Goal: Task Accomplishment & Management: Complete application form

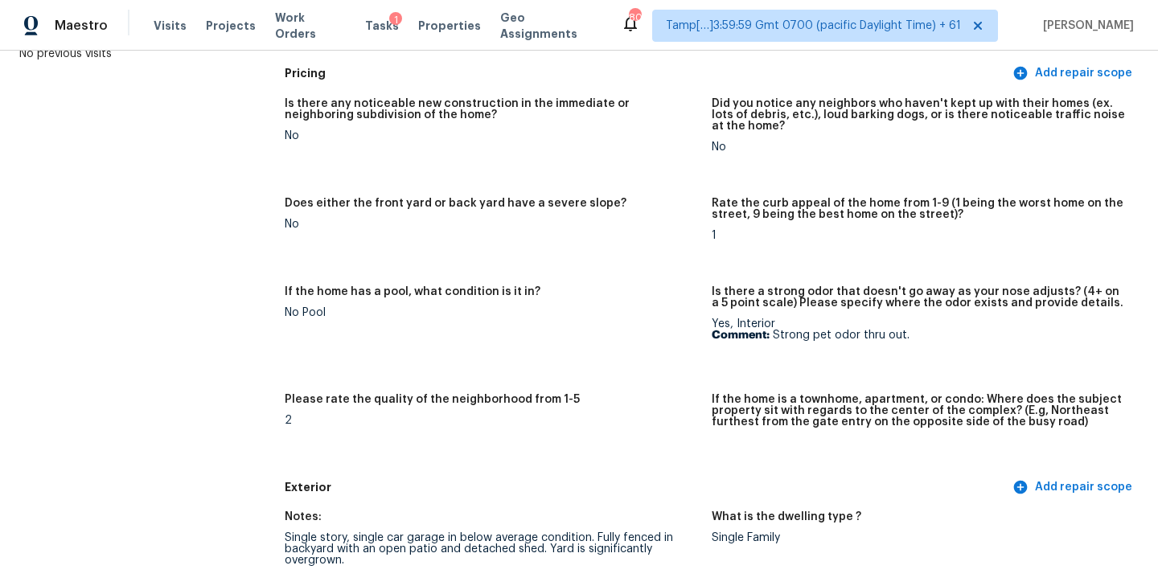
scroll to position [214, 0]
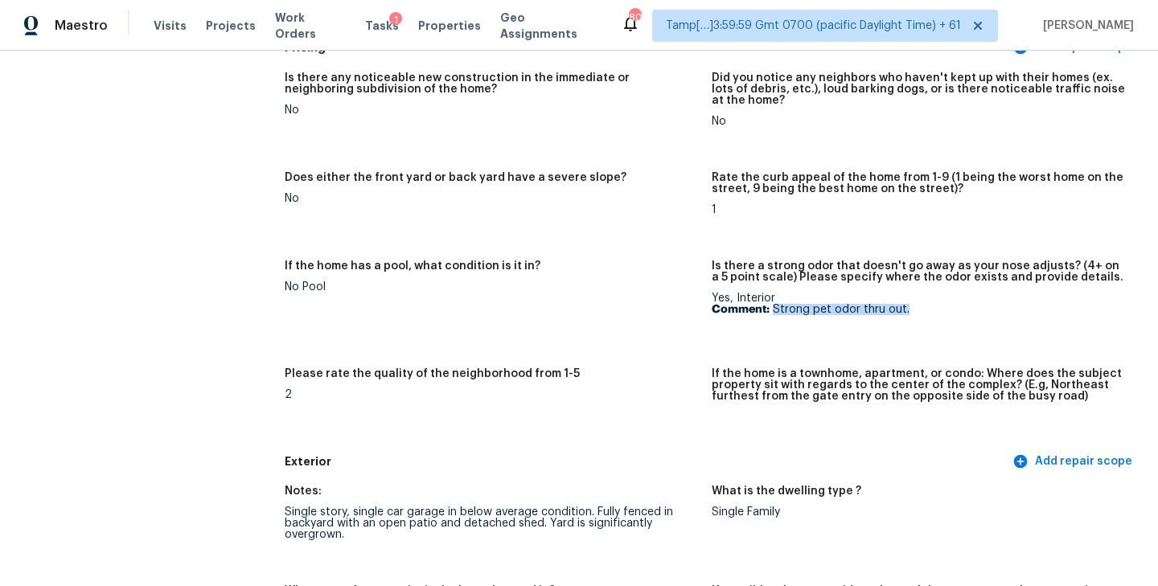
drag, startPoint x: 774, startPoint y: 309, endPoint x: 973, endPoint y: 309, distance: 199.4
click at [974, 309] on p "Comment: Strong pet odor thru out." at bounding box center [919, 309] width 414 height 11
click at [623, 297] on figure "If the home has a pool, what condition is it in? No Pool" at bounding box center [498, 305] width 427 height 88
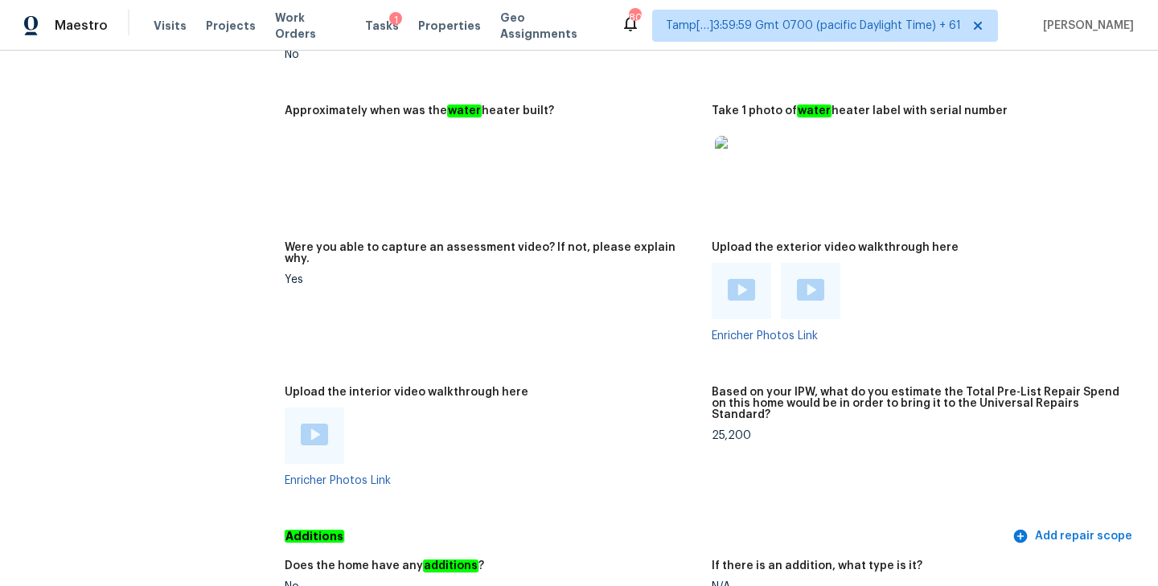
scroll to position [2819, 0]
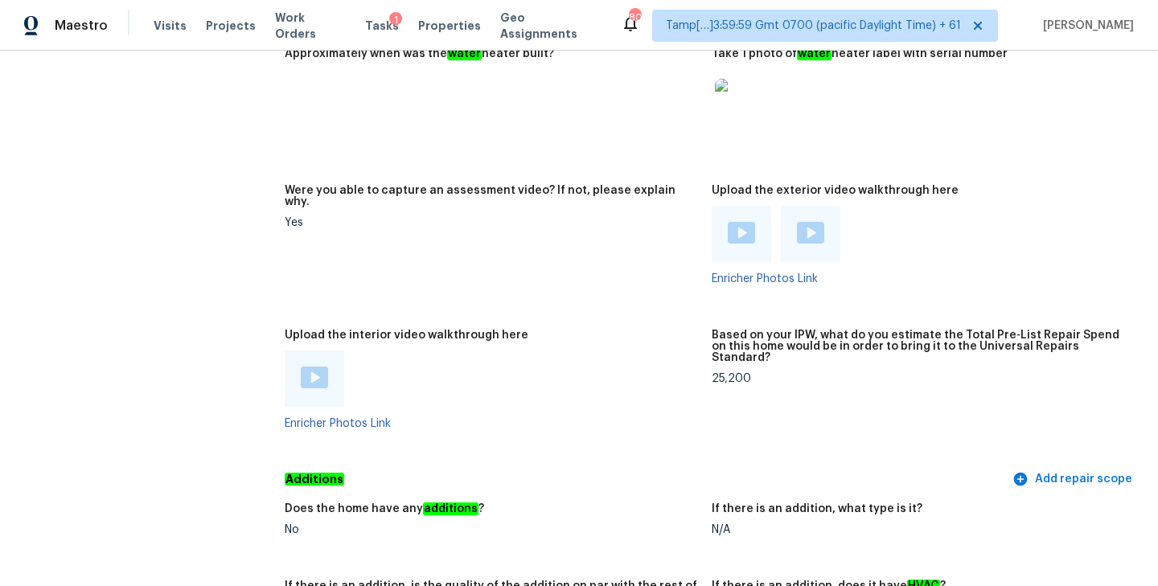
click at [313, 367] on img at bounding box center [314, 378] width 27 height 22
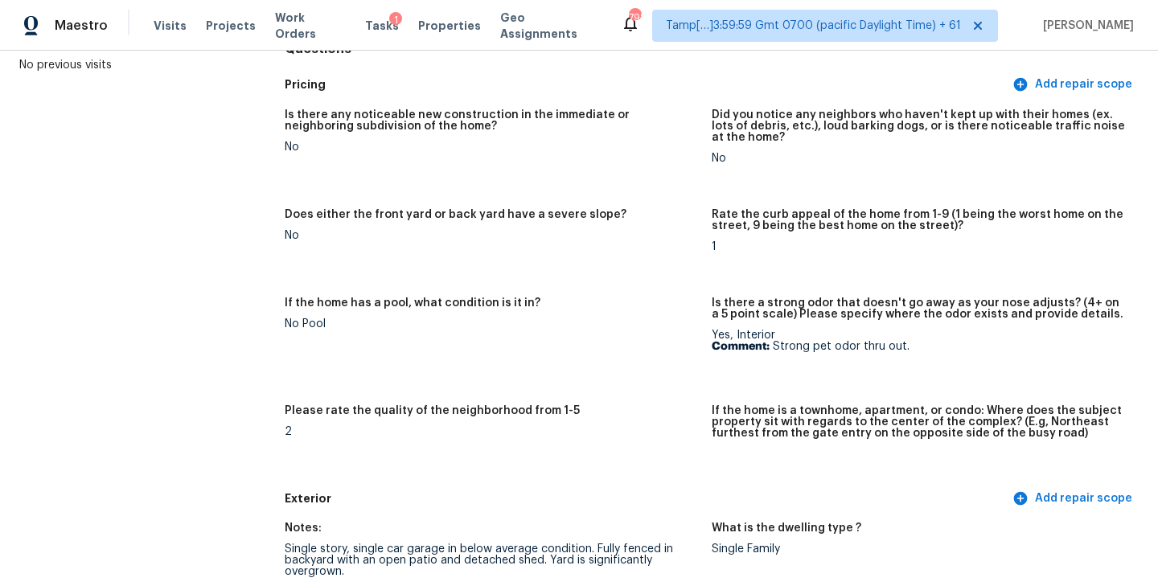
scroll to position [258, 0]
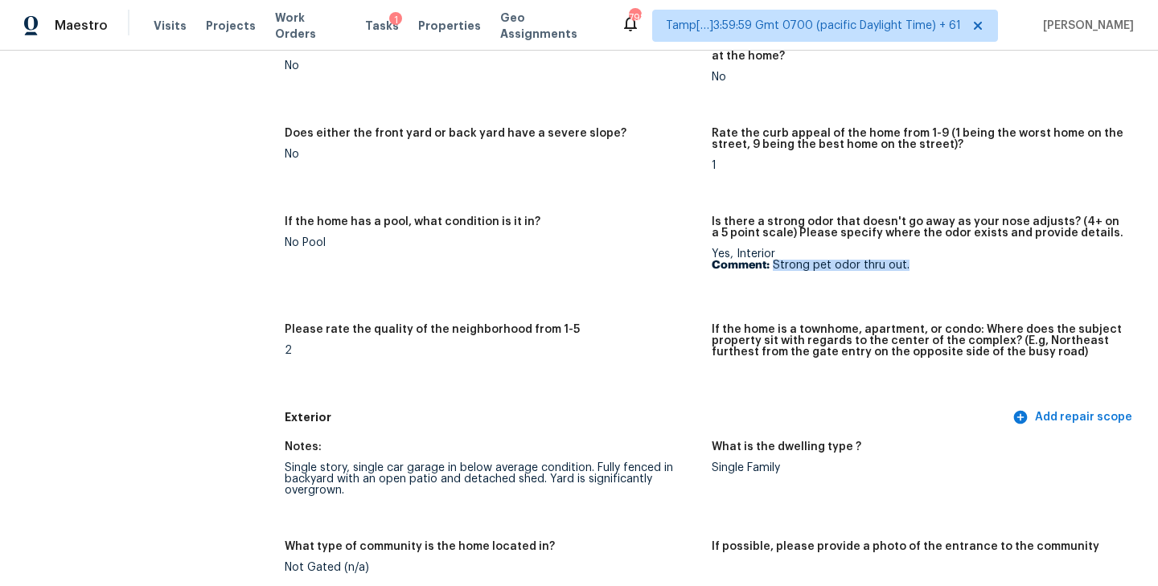
drag, startPoint x: 773, startPoint y: 266, endPoint x: 951, endPoint y: 266, distance: 178.5
click at [951, 266] on p "Comment: Strong pet odor thru out." at bounding box center [919, 265] width 414 height 11
click at [808, 293] on figure "Is there a strong odor that doesn't go away as your nose adjusts? (4+ on a 5 po…" at bounding box center [925, 260] width 427 height 88
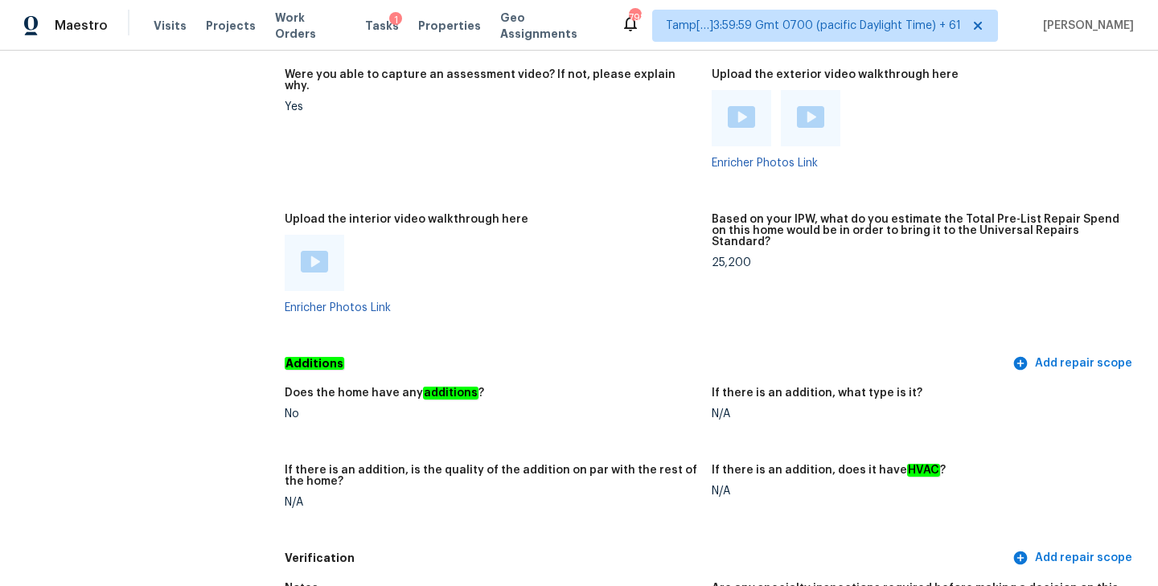
scroll to position [2928, 0]
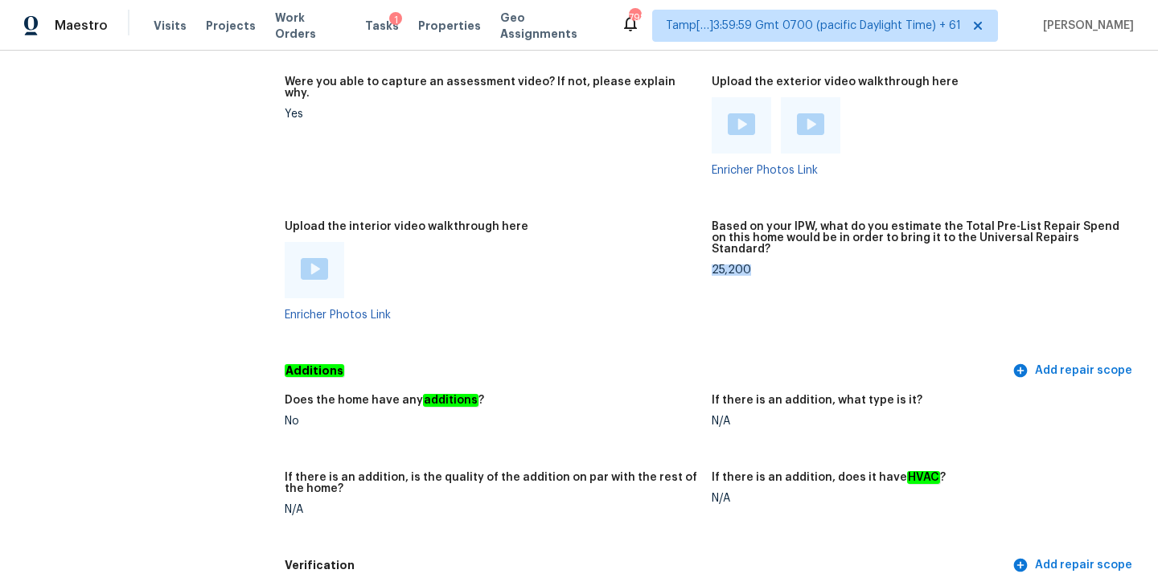
drag, startPoint x: 714, startPoint y: 237, endPoint x: 759, endPoint y: 237, distance: 45.0
click at [759, 265] on div "25,200" at bounding box center [919, 270] width 414 height 11
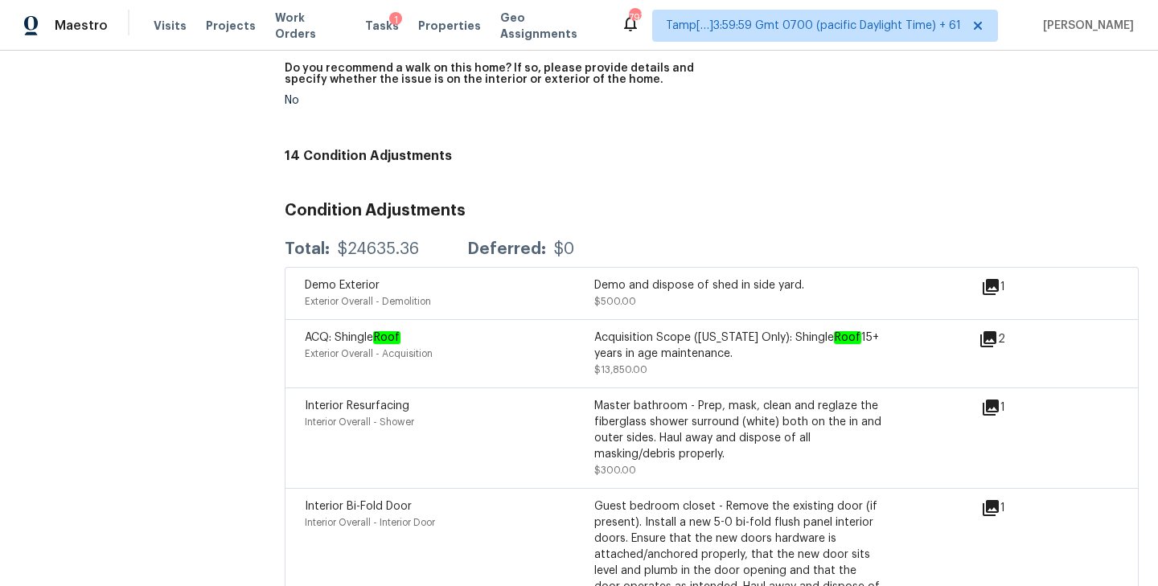
scroll to position [3624, 0]
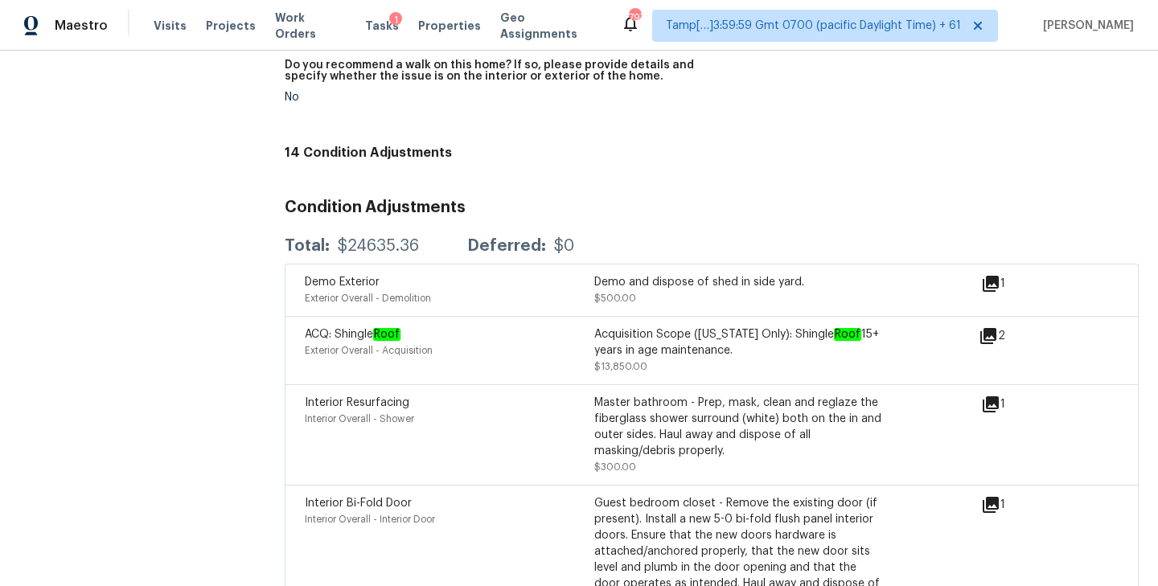
click at [753, 199] on h3 "Condition Adjustments" at bounding box center [712, 207] width 854 height 16
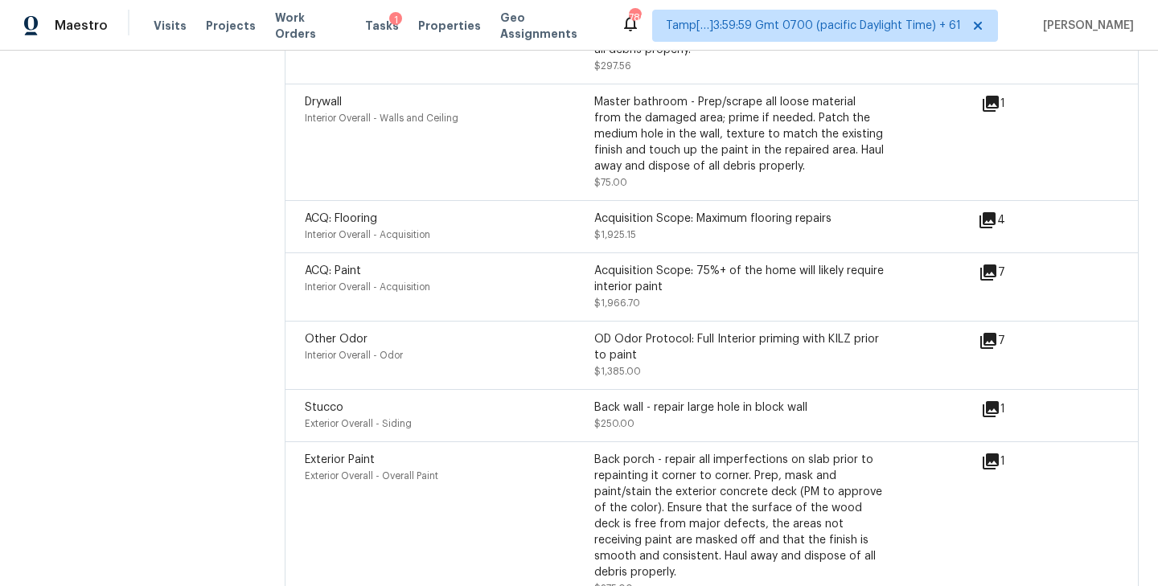
scroll to position [161, 0]
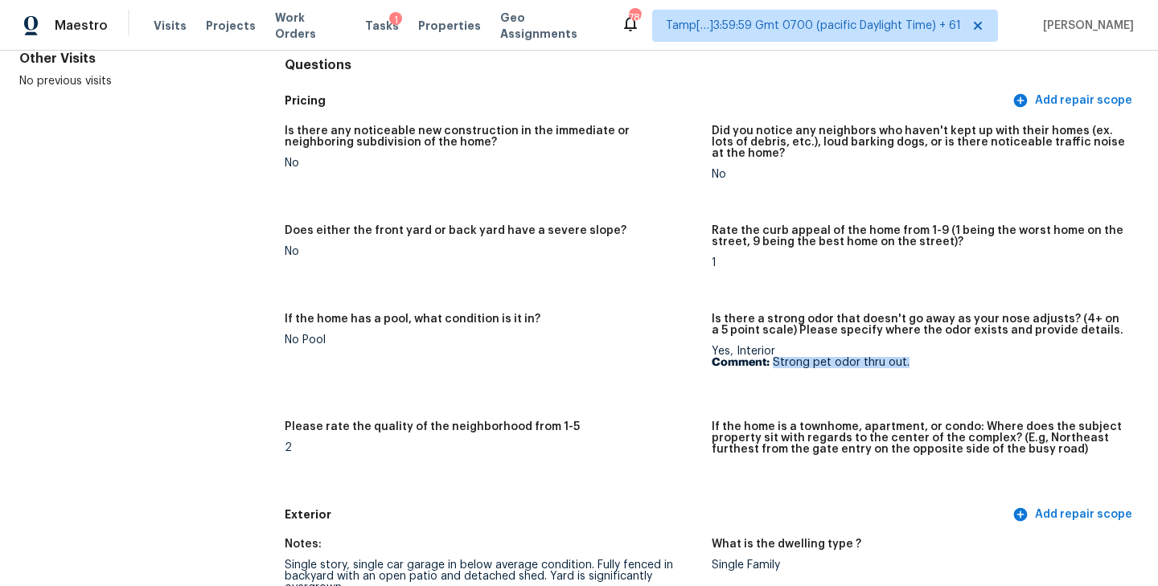
drag, startPoint x: 773, startPoint y: 360, endPoint x: 913, endPoint y: 361, distance: 140.7
click at [913, 361] on p "Comment: Strong pet odor thru out." at bounding box center [919, 362] width 414 height 11
copy p "Strong pet odor thru out."
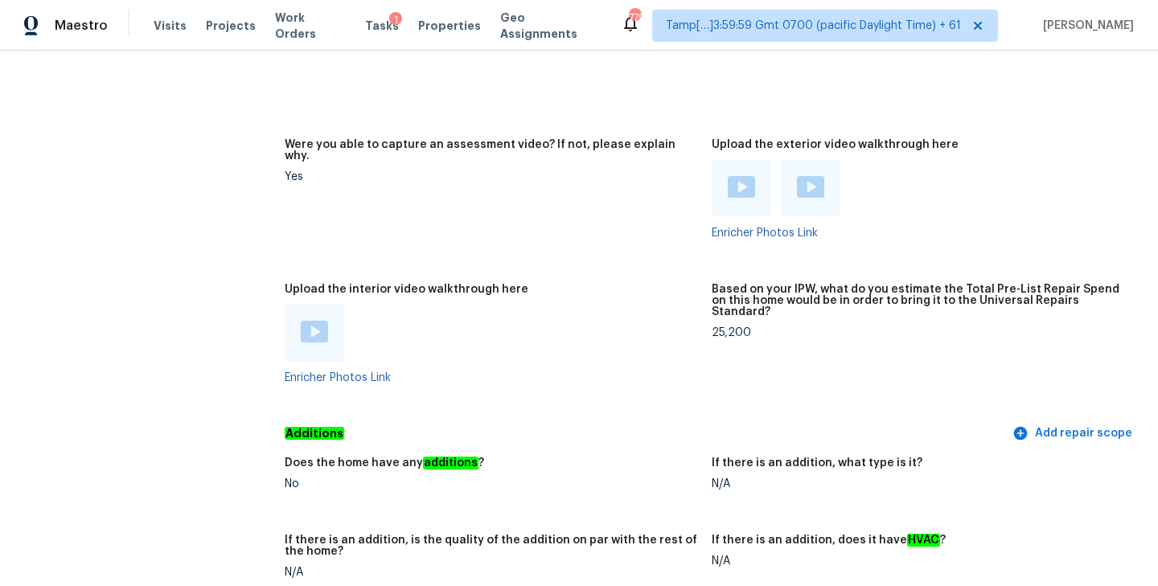
scroll to position [2825, 0]
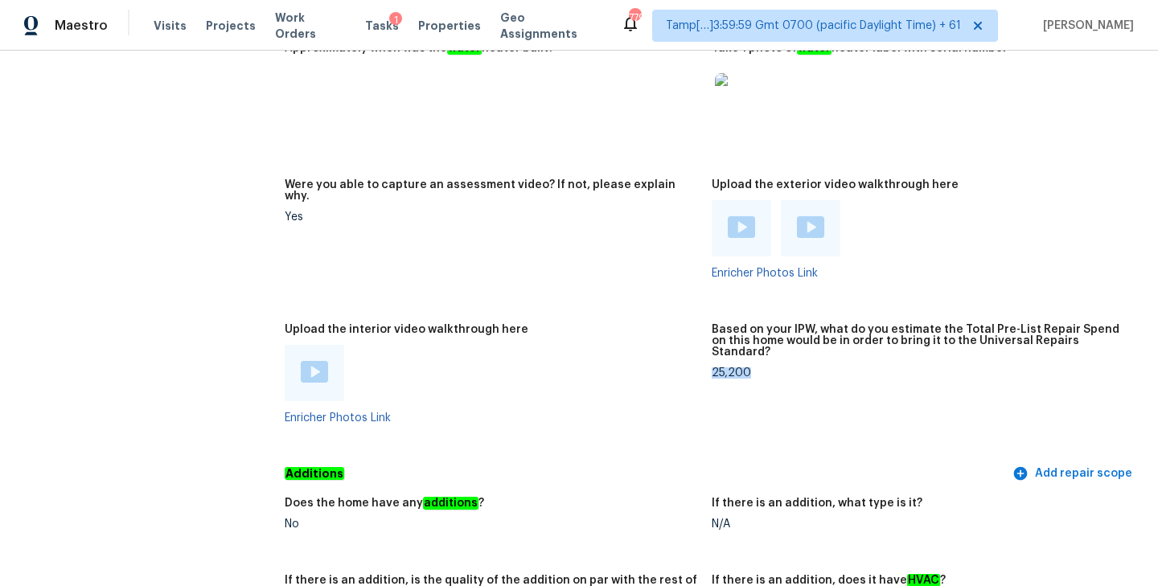
drag, startPoint x: 712, startPoint y: 338, endPoint x: 774, endPoint y: 338, distance: 61.1
click at [774, 367] on div "25,200" at bounding box center [919, 372] width 414 height 11
copy div "25,200"
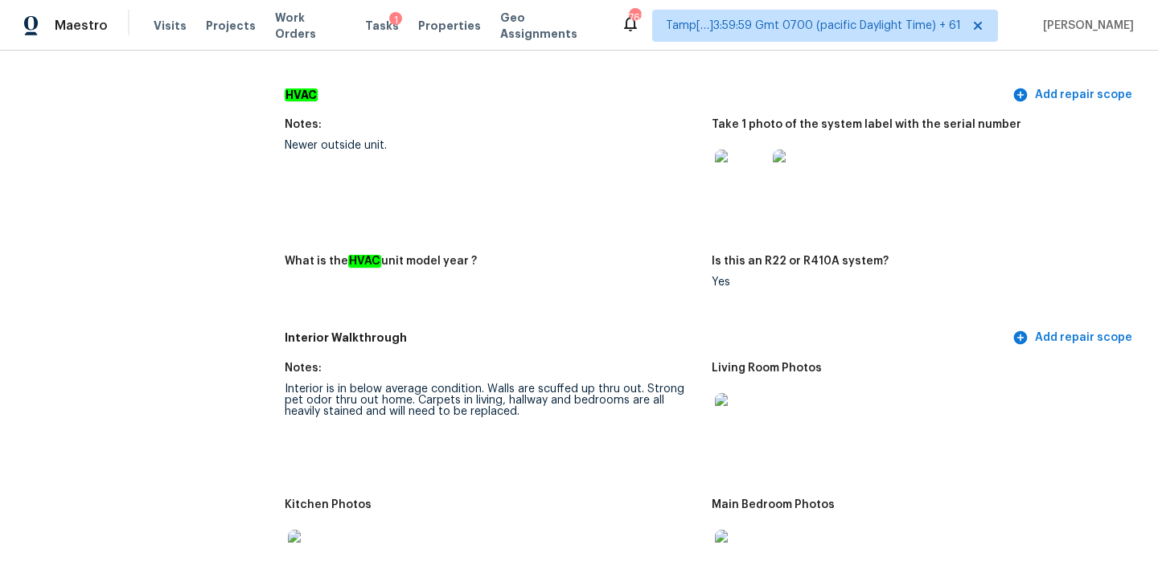
scroll to position [0, 0]
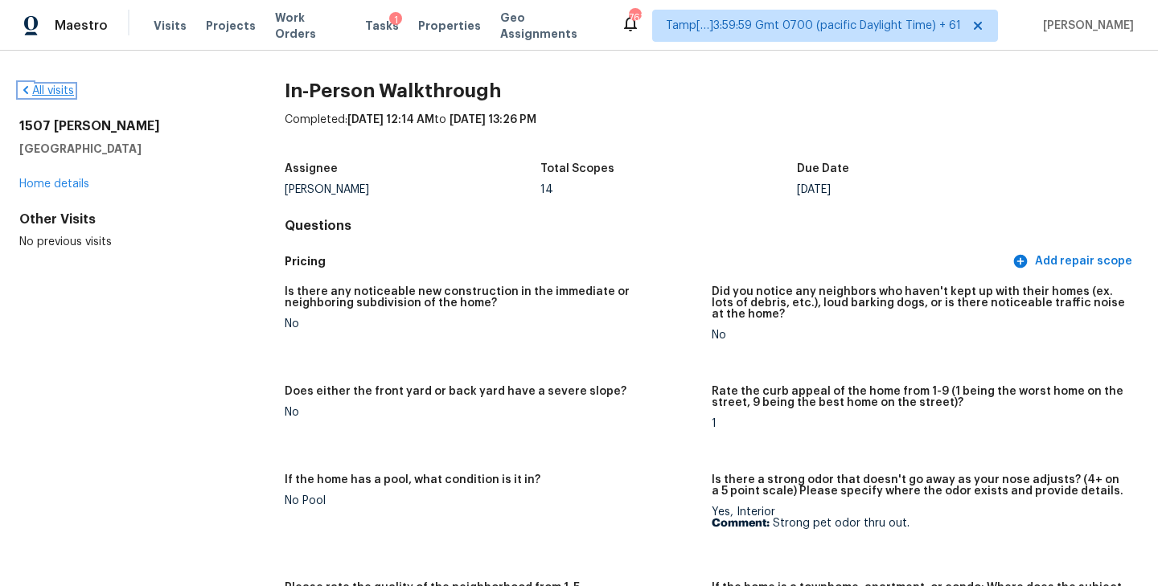
click at [47, 90] on link "All visits" at bounding box center [46, 90] width 55 height 11
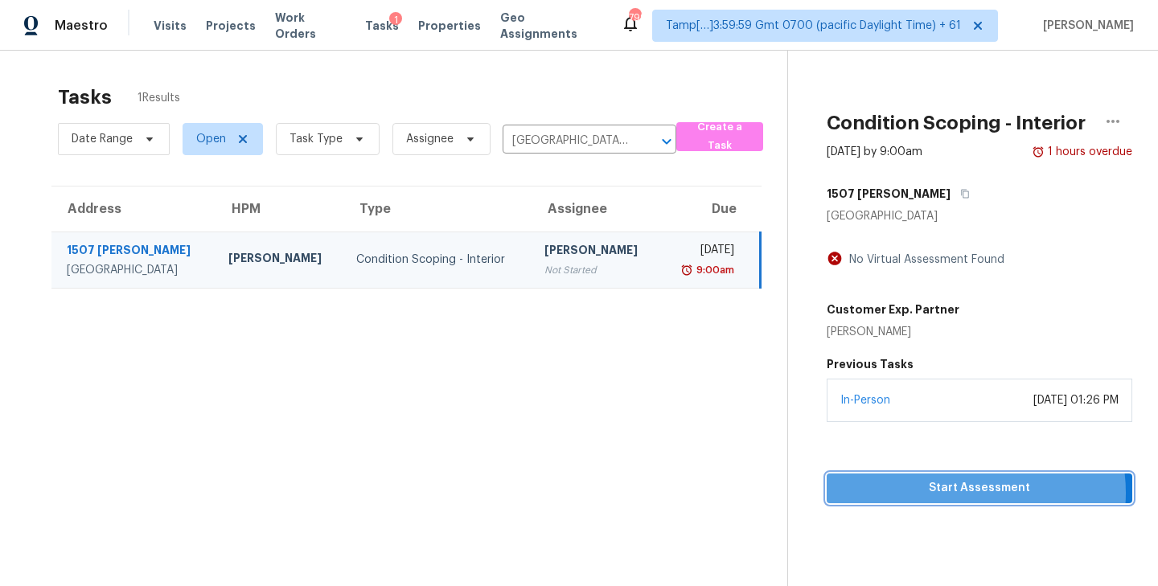
click at [974, 499] on span "Start Assessment" at bounding box center [979, 488] width 280 height 20
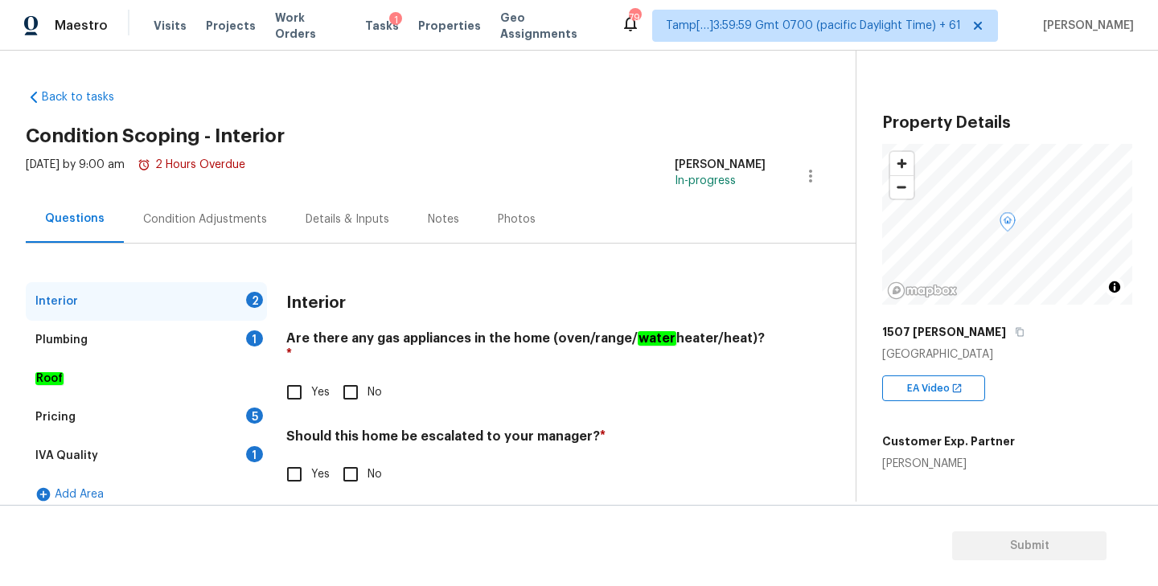
click at [203, 220] on div "Condition Adjustments" at bounding box center [205, 219] width 124 height 16
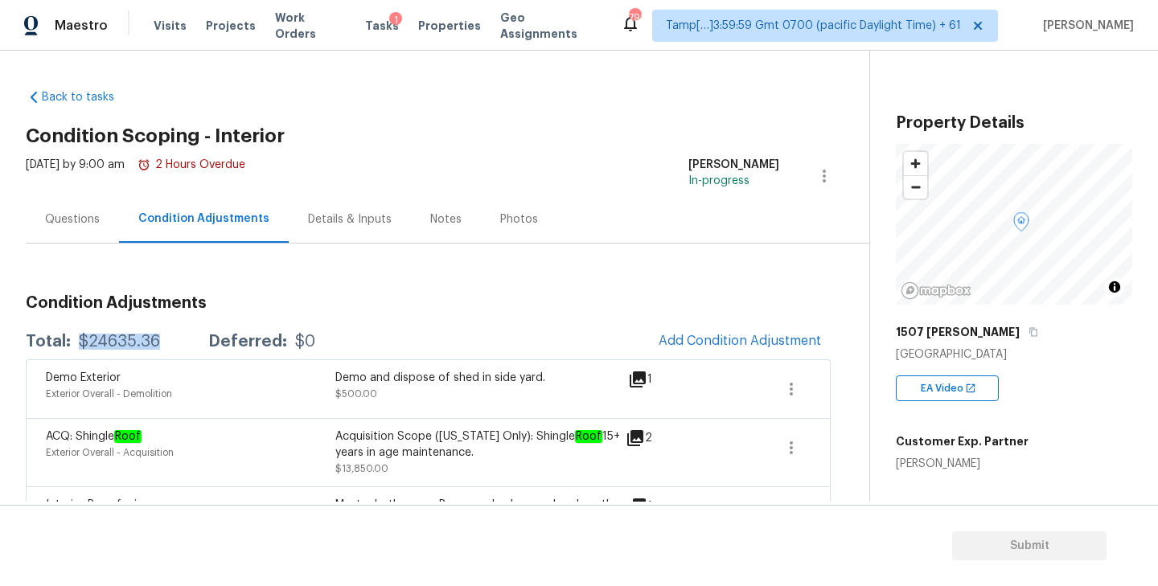
drag, startPoint x: 76, startPoint y: 341, endPoint x: 160, endPoint y: 341, distance: 83.6
click at [160, 341] on div "Total: $24635.36 Deferred: $0" at bounding box center [170, 342] width 289 height 16
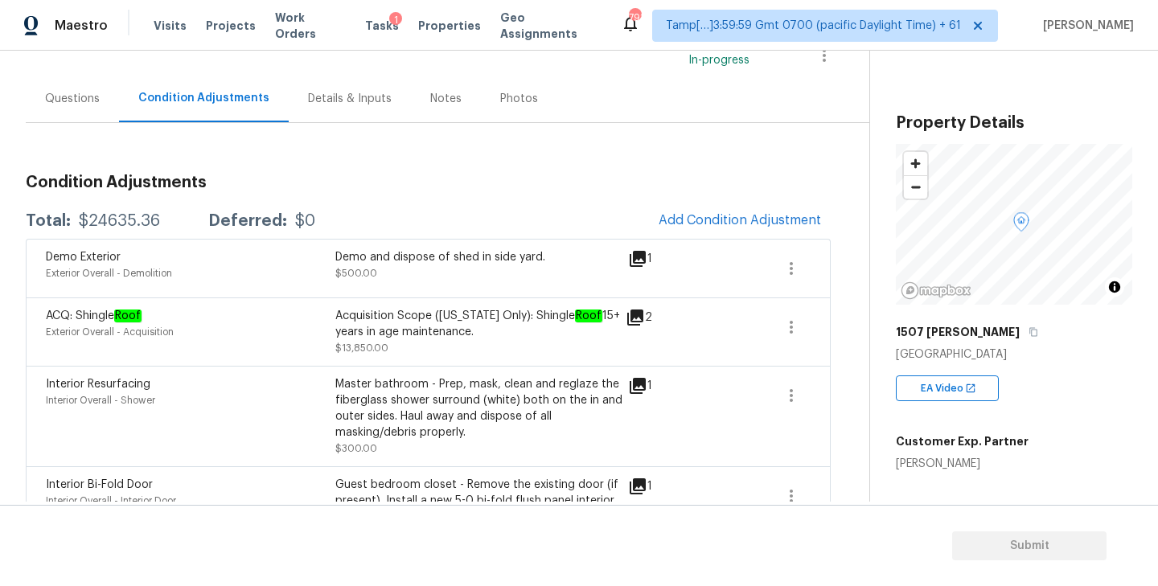
click at [60, 100] on div "Questions" at bounding box center [72, 99] width 55 height 16
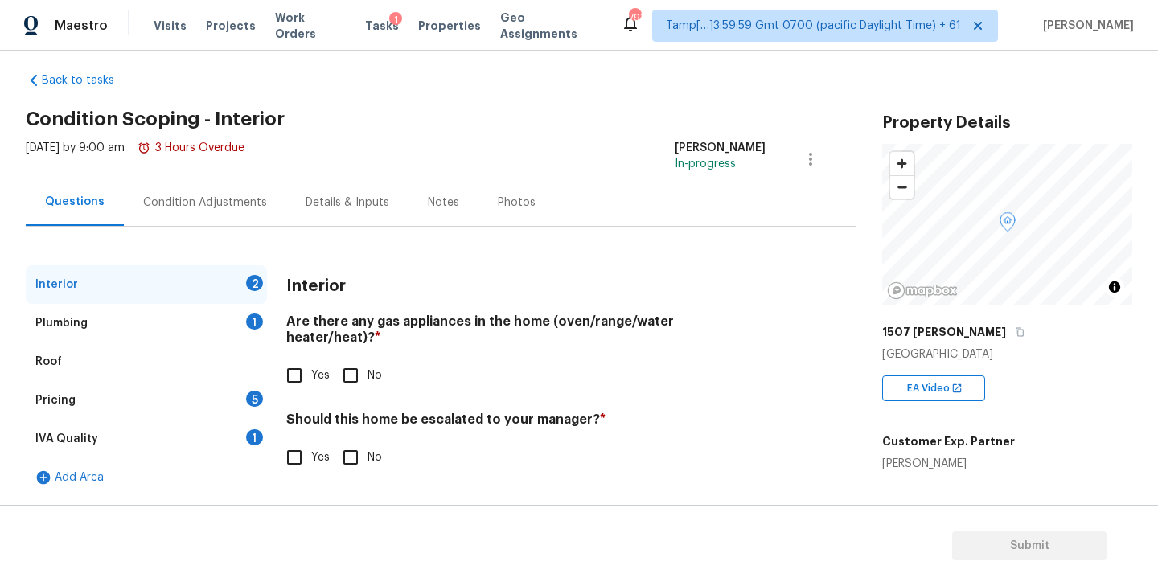
scroll to position [17, 0]
click at [347, 359] on input "No" at bounding box center [351, 376] width 34 height 34
checkbox input "true"
click at [135, 327] on div "Plumbing 1" at bounding box center [146, 323] width 241 height 39
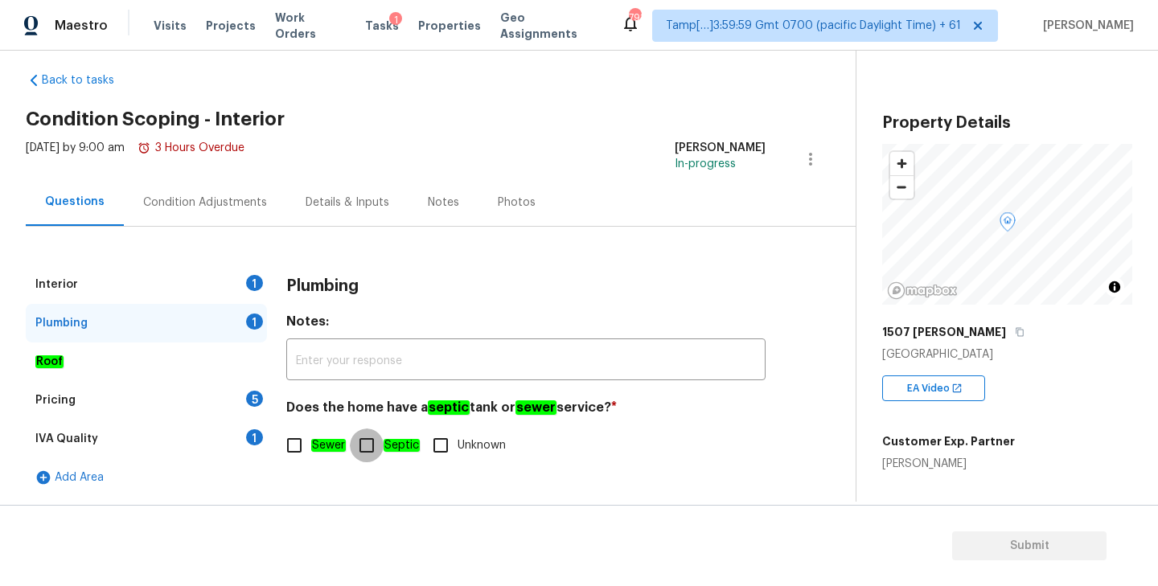
click at [372, 439] on input "Septic" at bounding box center [367, 446] width 34 height 34
checkbox input "true"
click at [74, 400] on div "Pricing 5" at bounding box center [146, 400] width 241 height 39
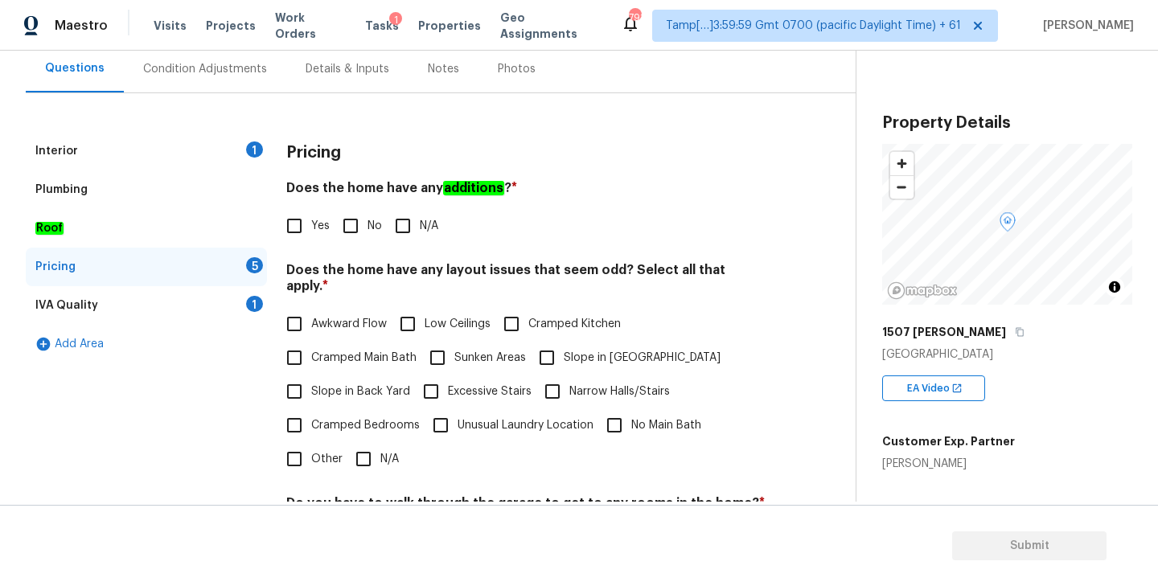
scroll to position [178, 0]
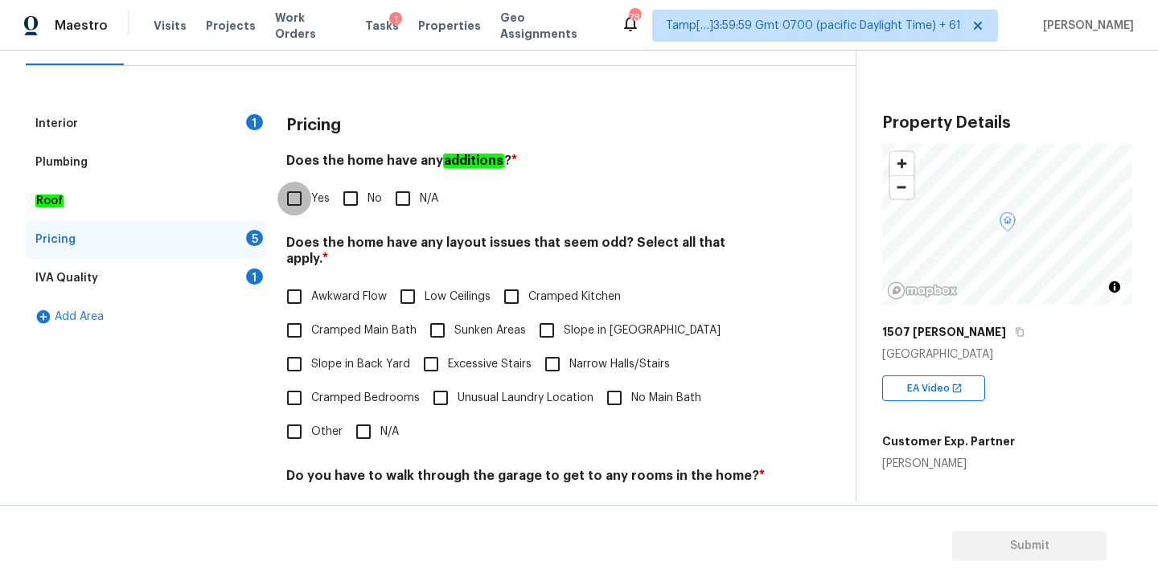
click at [367, 416] on input "N/A" at bounding box center [364, 432] width 34 height 34
checkbox input "true"
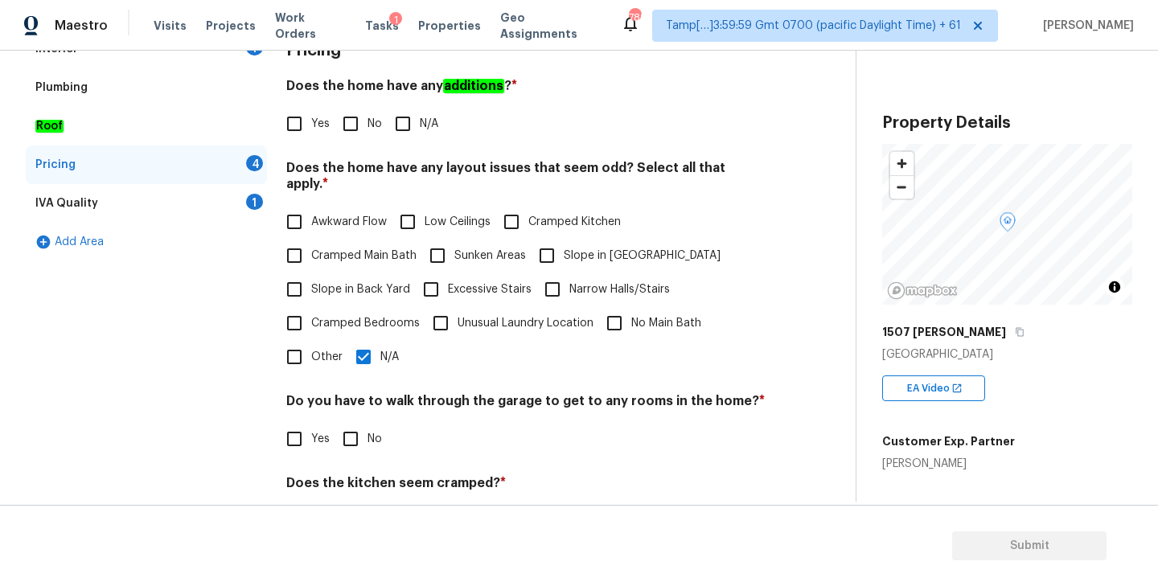
click at [401, 121] on input "N/A" at bounding box center [403, 124] width 34 height 34
checkbox input "true"
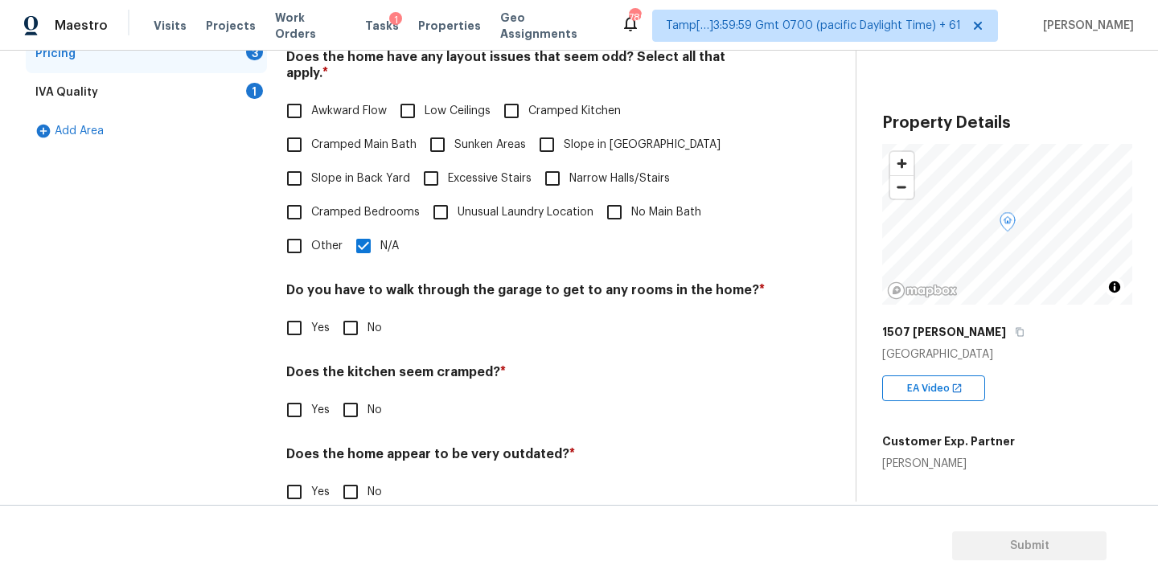
scroll to position [366, 0]
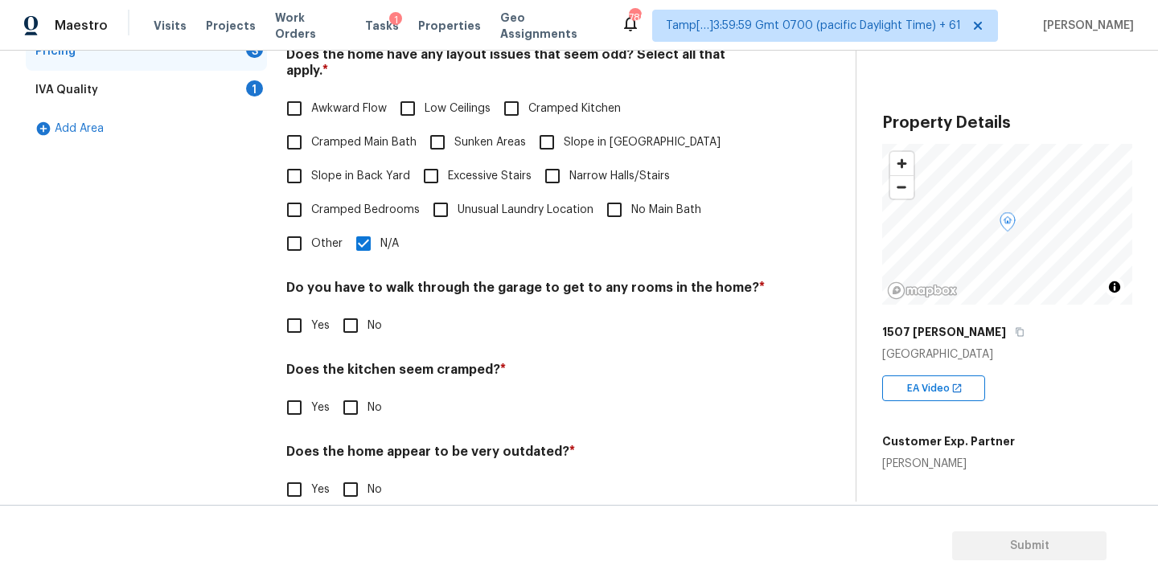
click at [353, 310] on input "No" at bounding box center [351, 326] width 34 height 34
checkbox input "true"
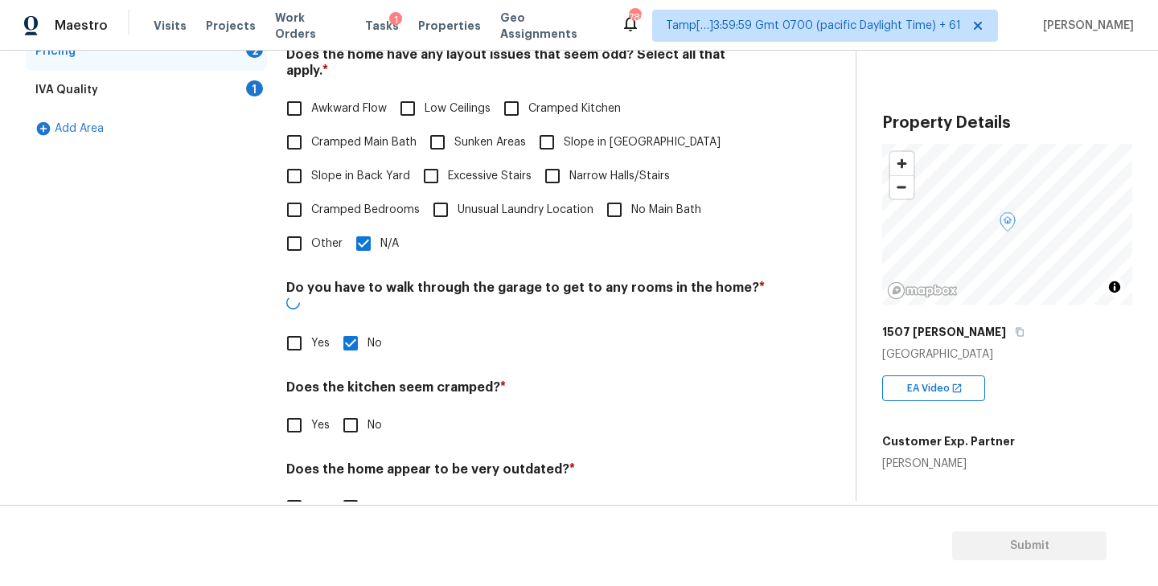
scroll to position [379, 0]
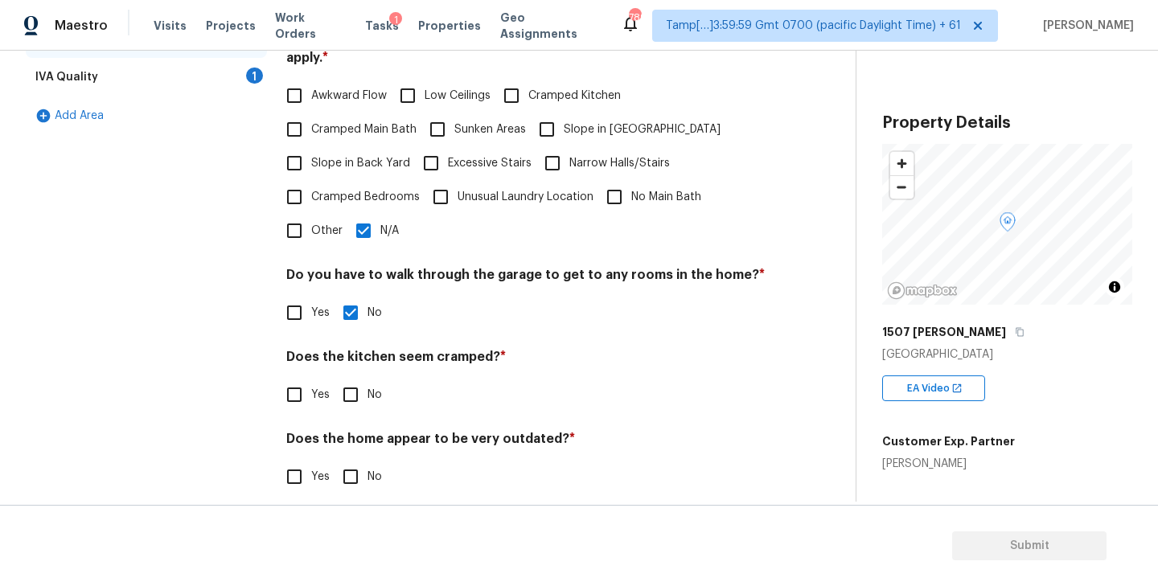
click at [352, 378] on input "No" at bounding box center [351, 395] width 34 height 34
checkbox input "true"
click at [353, 462] on input "No" at bounding box center [351, 477] width 34 height 34
checkbox input "true"
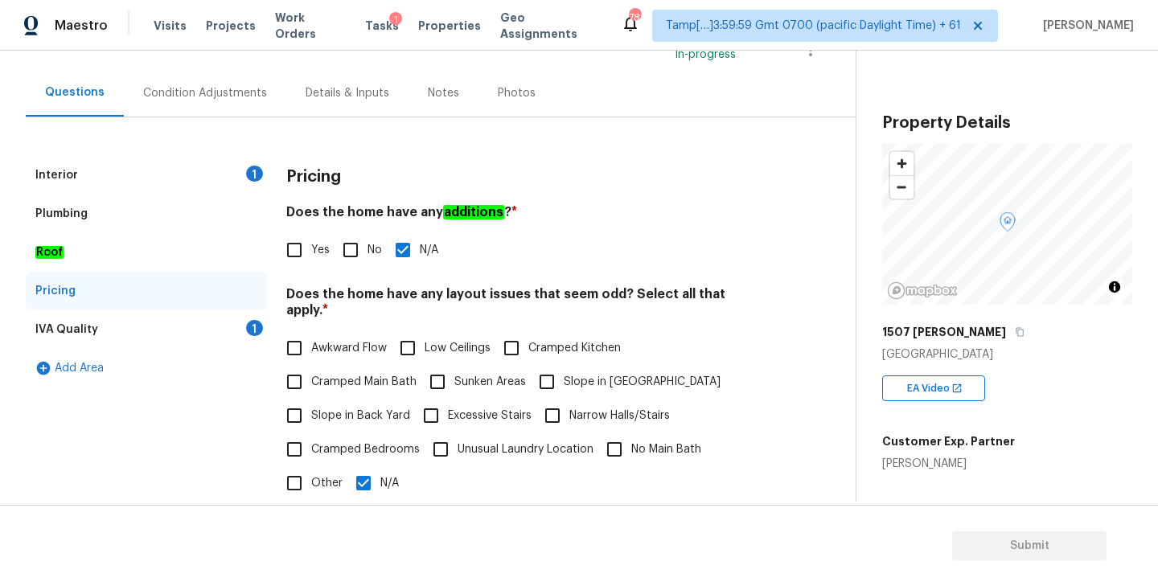
click at [166, 334] on div "IVA Quality 1" at bounding box center [146, 329] width 241 height 39
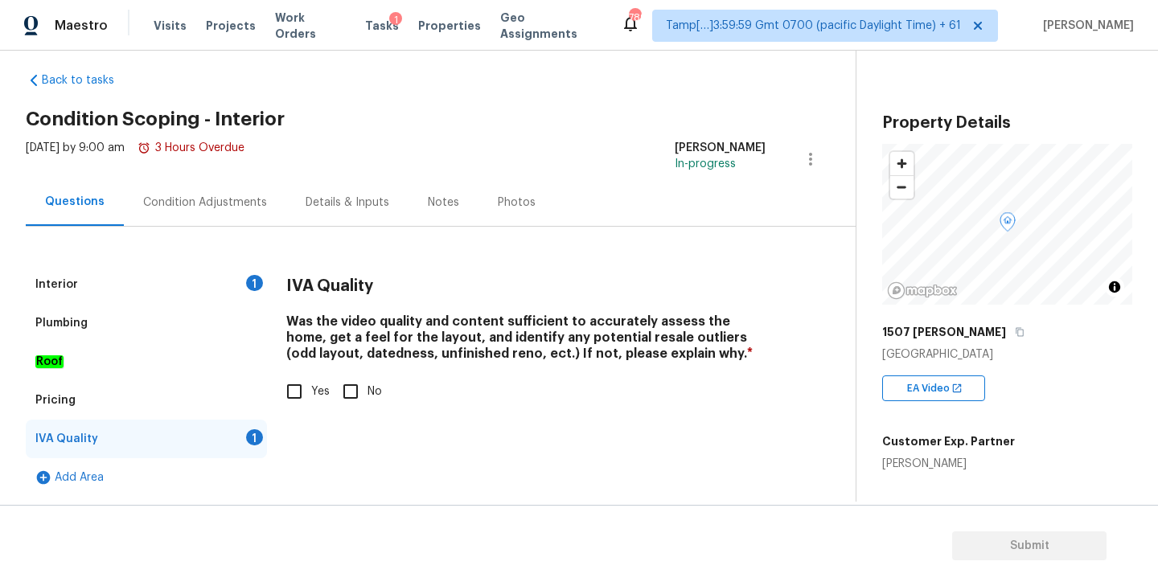
scroll to position [17, 0]
click at [298, 394] on input "Yes" at bounding box center [294, 392] width 34 height 34
checkbox input "true"
click at [163, 207] on div "Condition Adjustments" at bounding box center [205, 203] width 124 height 16
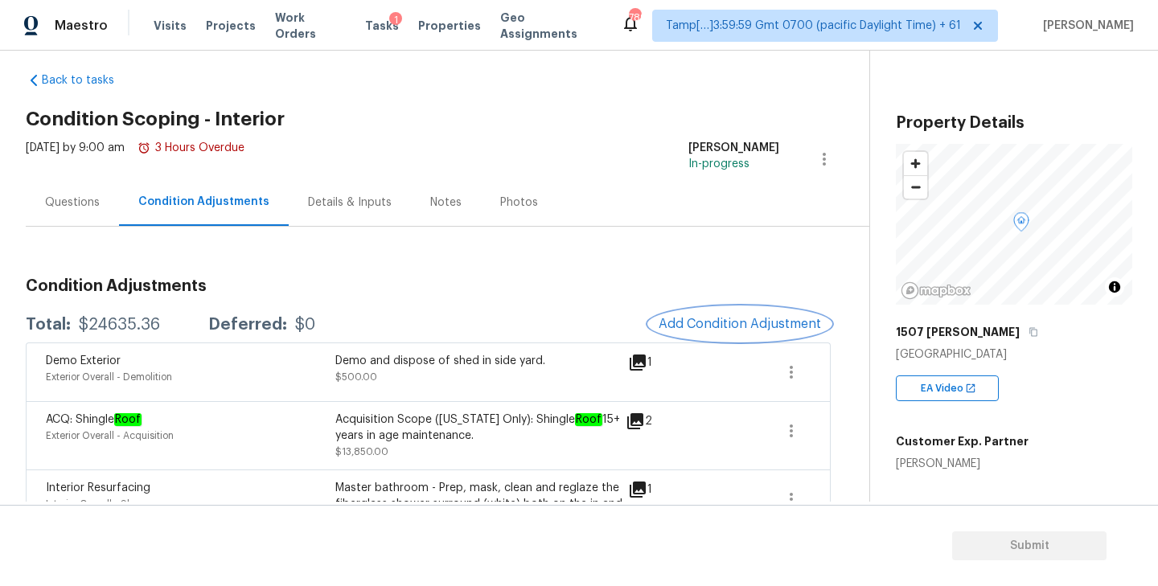
click at [717, 321] on span "Add Condition Adjustment" at bounding box center [740, 324] width 162 height 14
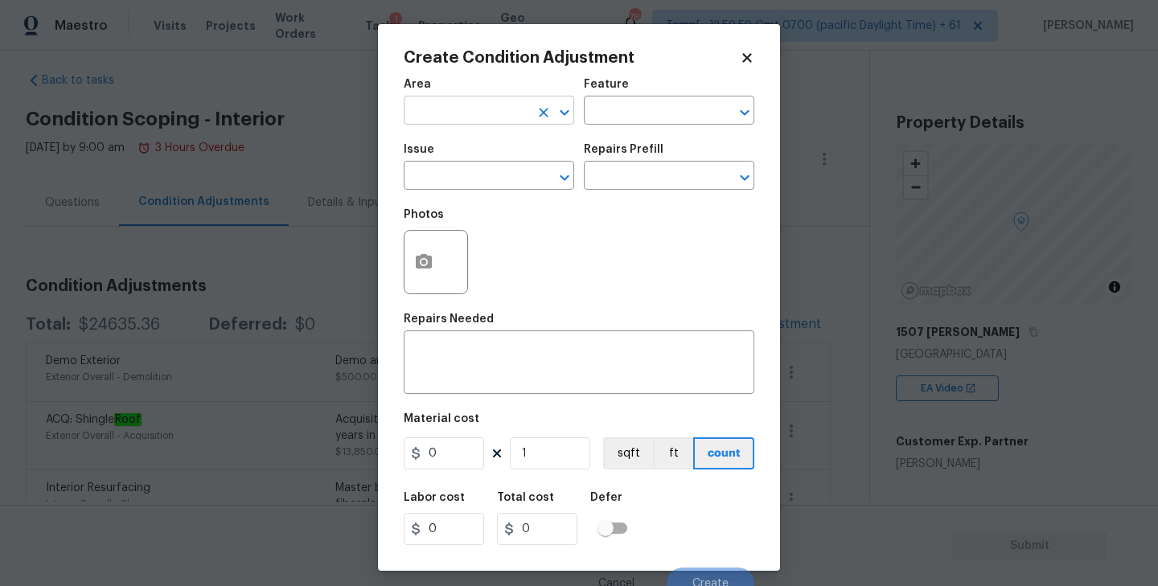
click at [515, 115] on input "text" at bounding box center [466, 112] width 125 height 25
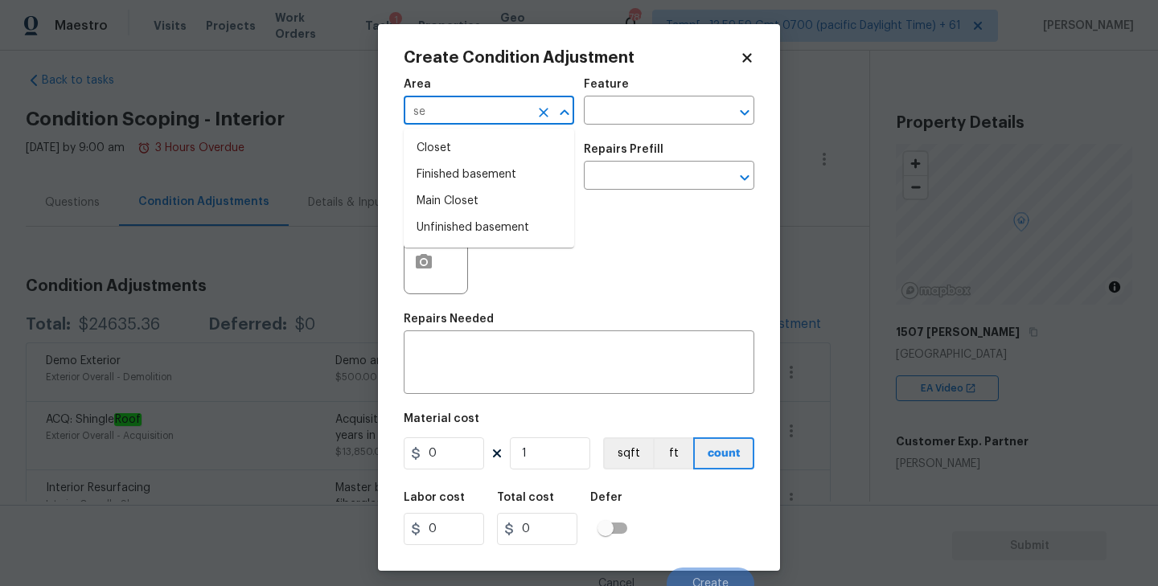
type input "s"
click at [500, 169] on li "Interior Overall" at bounding box center [489, 175] width 170 height 27
type input "Interior Overall"
click at [470, 176] on input "text" at bounding box center [466, 177] width 125 height 25
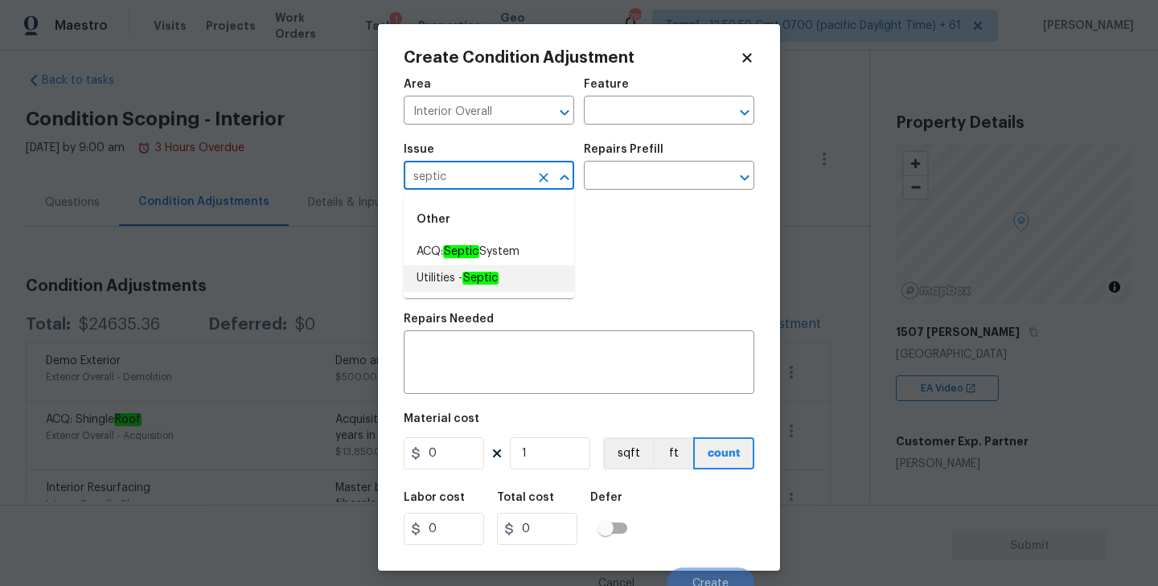
click at [441, 274] on span "Utilities - Septic" at bounding box center [458, 278] width 82 height 17
type input "Utilities - Septic"
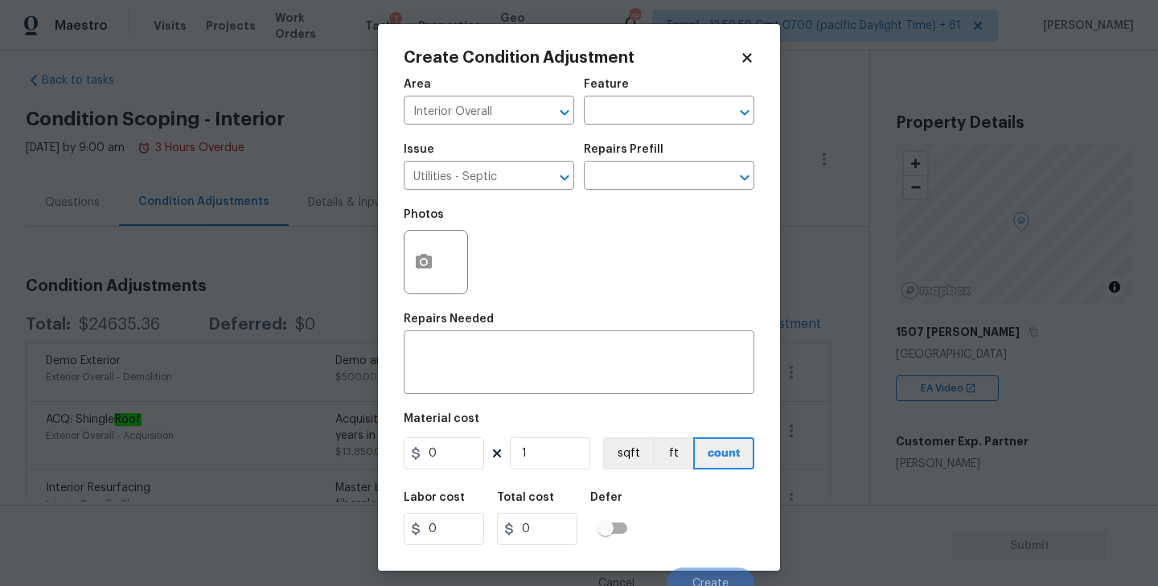
click at [668, 221] on div "Photos" at bounding box center [579, 251] width 351 height 105
click at [743, 185] on icon "Open" at bounding box center [744, 177] width 19 height 19
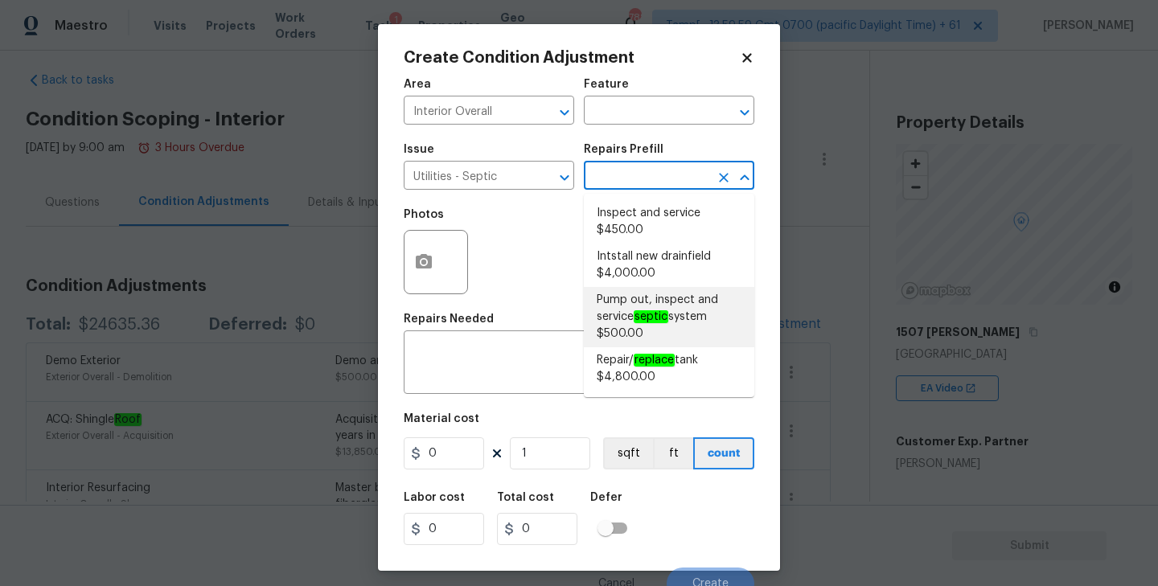
click at [641, 318] on em "septic" at bounding box center [651, 316] width 35 height 13
type textarea "Pump out, inspect and service septic system. Repair distribution box, sanitary …"
type input "500"
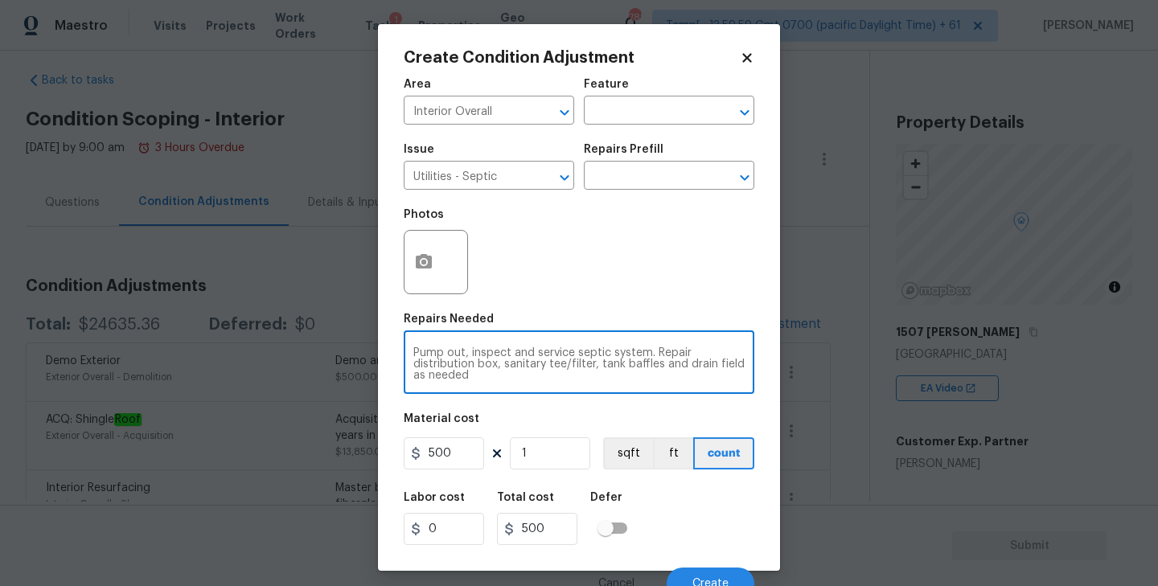
click at [503, 371] on textarea "Pump out, inspect and service septic system. Repair distribution box, sanitary …" at bounding box center [578, 364] width 331 height 34
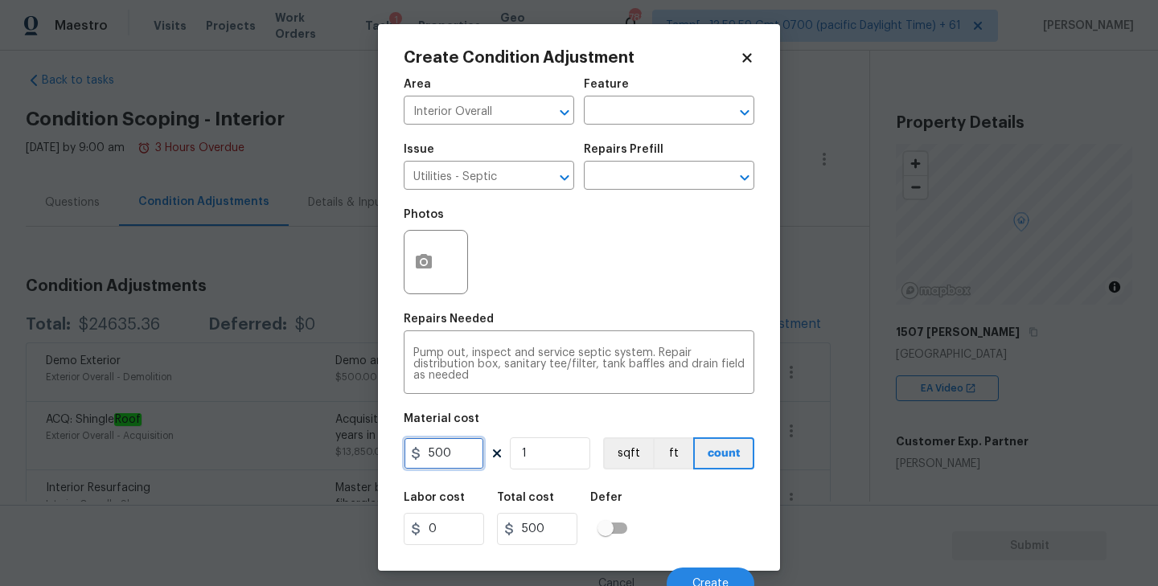
click at [433, 452] on input "500" at bounding box center [444, 453] width 80 height 32
type input "1500"
click at [531, 361] on textarea "Pump out, inspect and service septic system. Repair distribution box, sanitary …" at bounding box center [578, 364] width 331 height 34
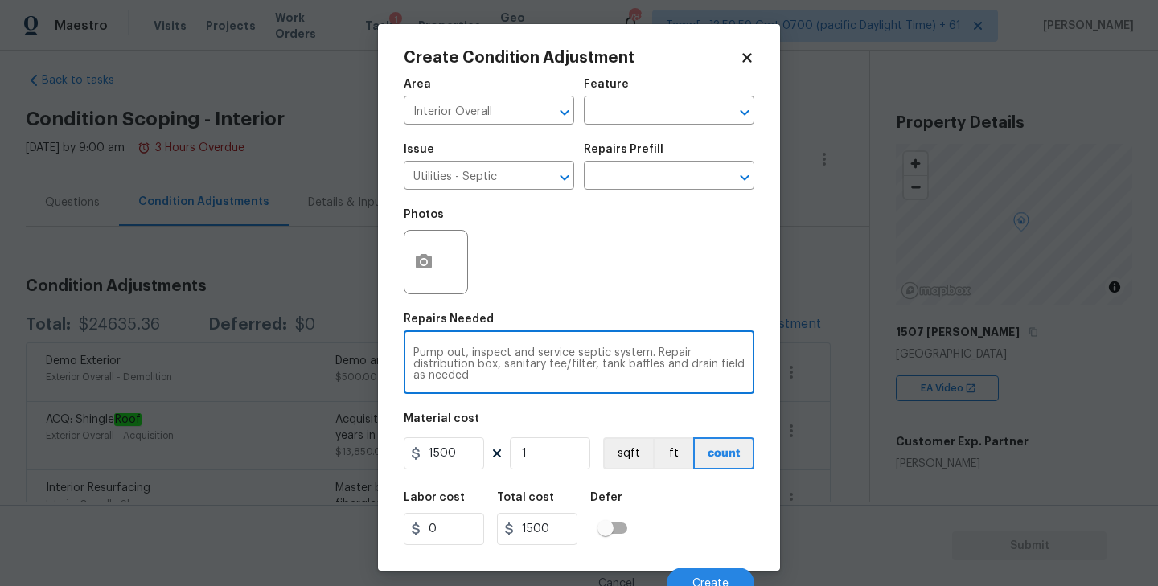
click at [600, 409] on div "Area Interior Overall ​ Feature ​ Issue Utilities - Septic ​ Repairs Prefill ​ …" at bounding box center [579, 334] width 351 height 531
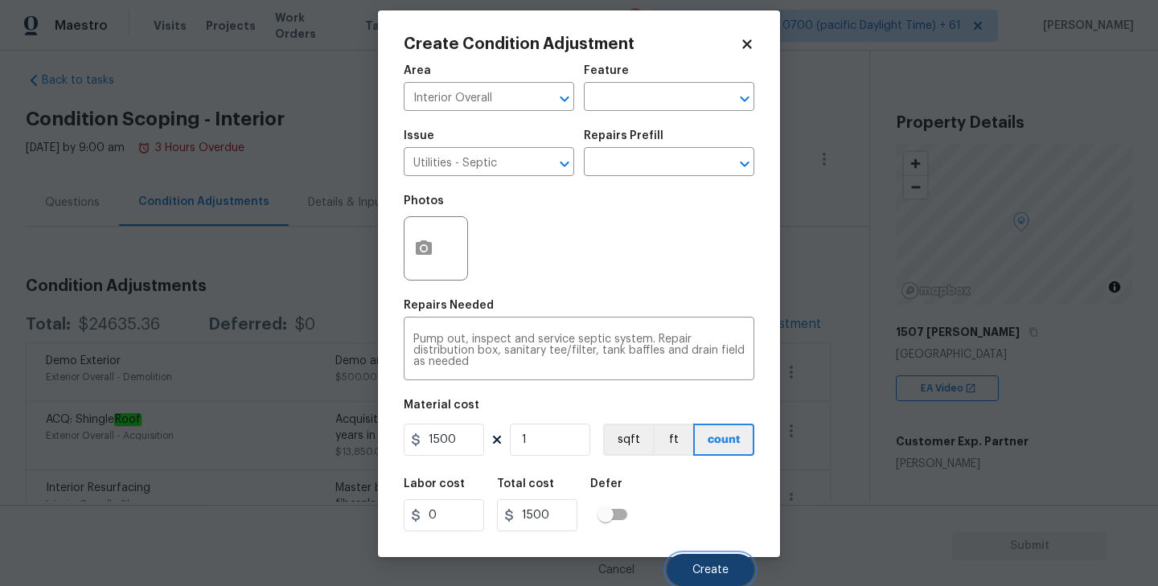
click at [695, 565] on span "Create" at bounding box center [710, 570] width 36 height 12
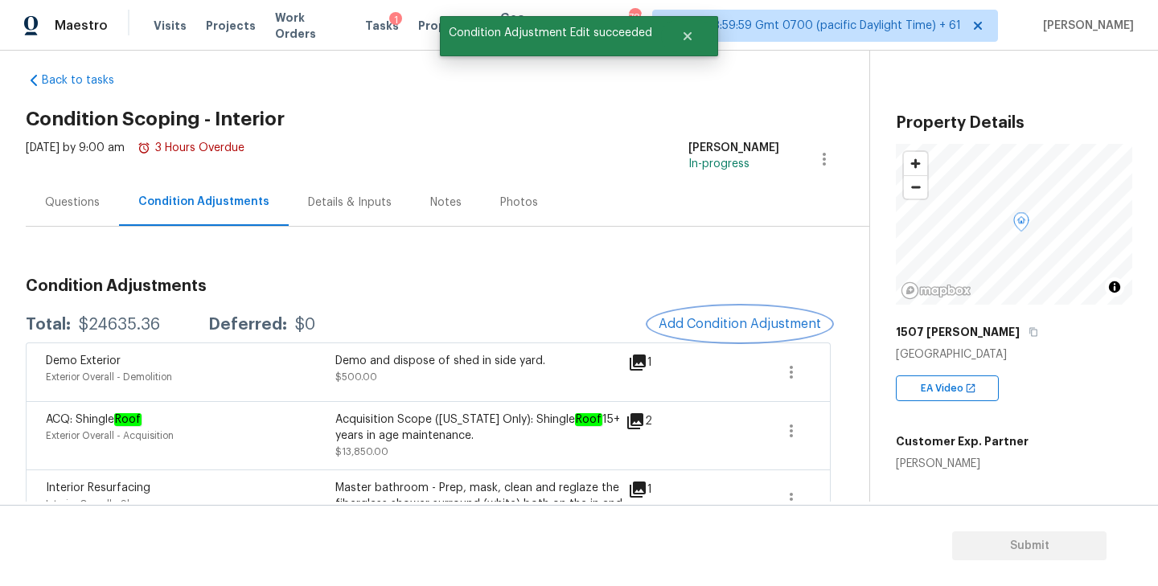
scroll to position [0, 0]
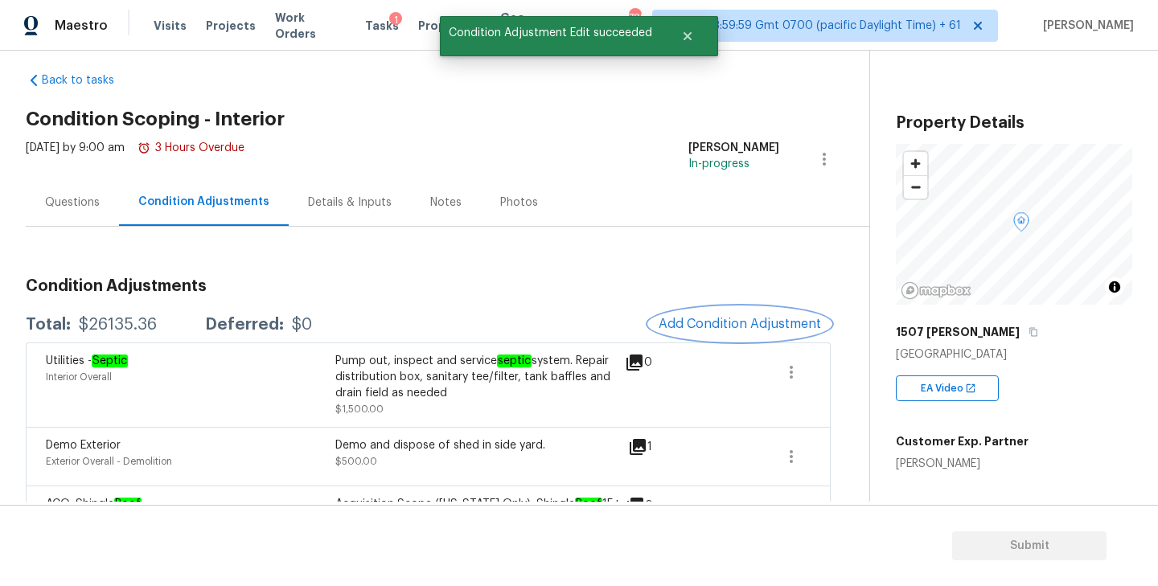
click at [729, 326] on span "Add Condition Adjustment" at bounding box center [740, 324] width 162 height 14
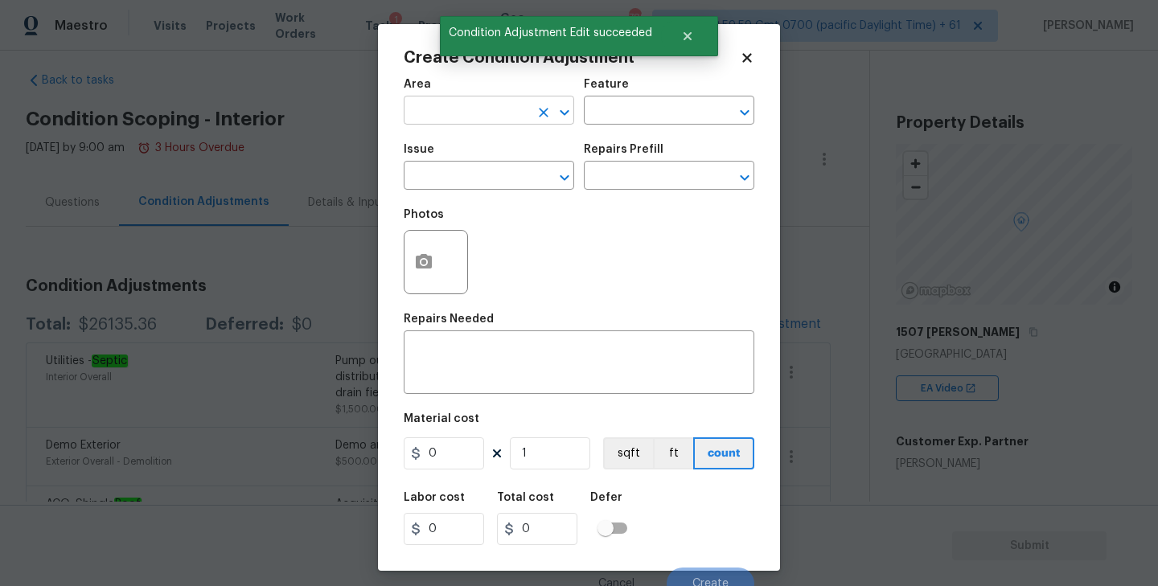
click at [499, 113] on input "text" at bounding box center [466, 112] width 125 height 25
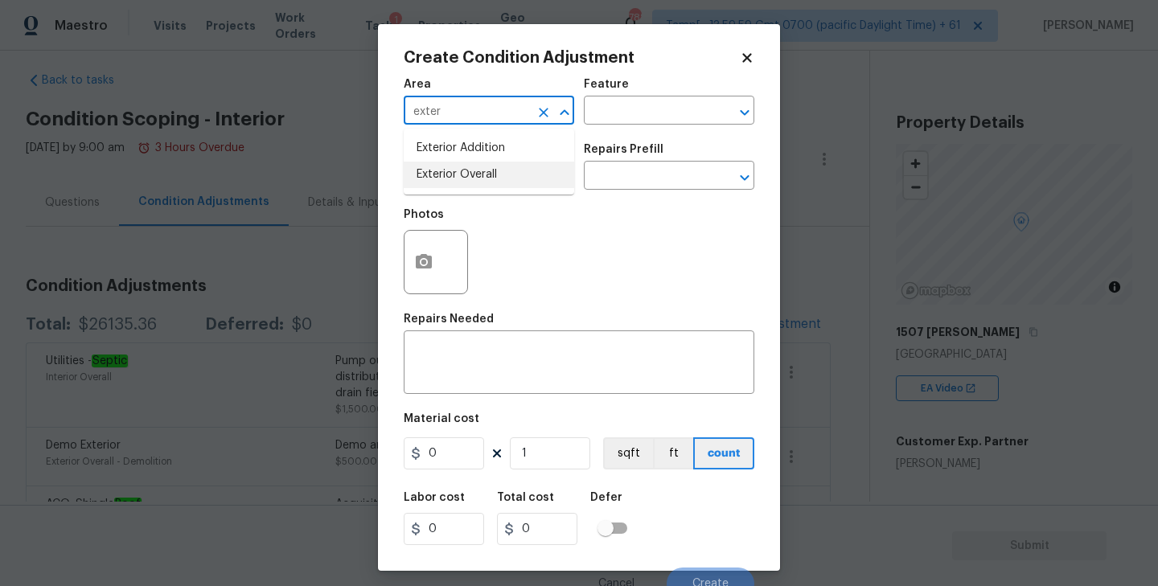
click at [486, 176] on li "Exterior Overall" at bounding box center [489, 175] width 170 height 27
type input "Exterior Overall"
click at [618, 110] on input "text" at bounding box center [646, 112] width 125 height 25
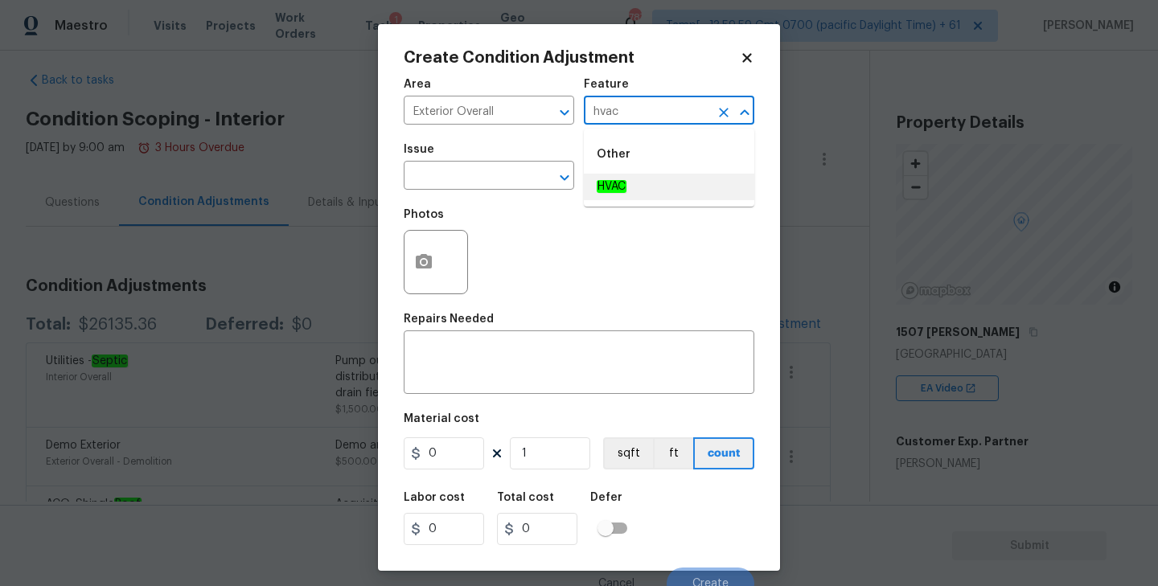
click at [621, 181] on em "HVAC" at bounding box center [612, 186] width 30 height 13
type input "HVAC"
click at [496, 175] on input "text" at bounding box center [466, 177] width 125 height 25
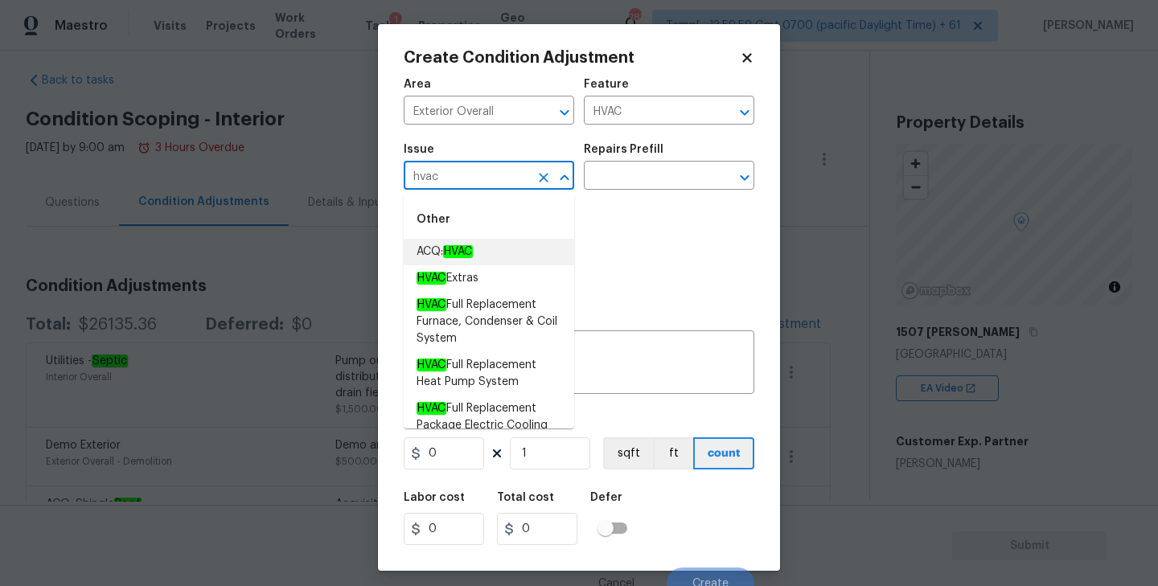
click at [466, 251] on em "HVAC" at bounding box center [458, 251] width 30 height 13
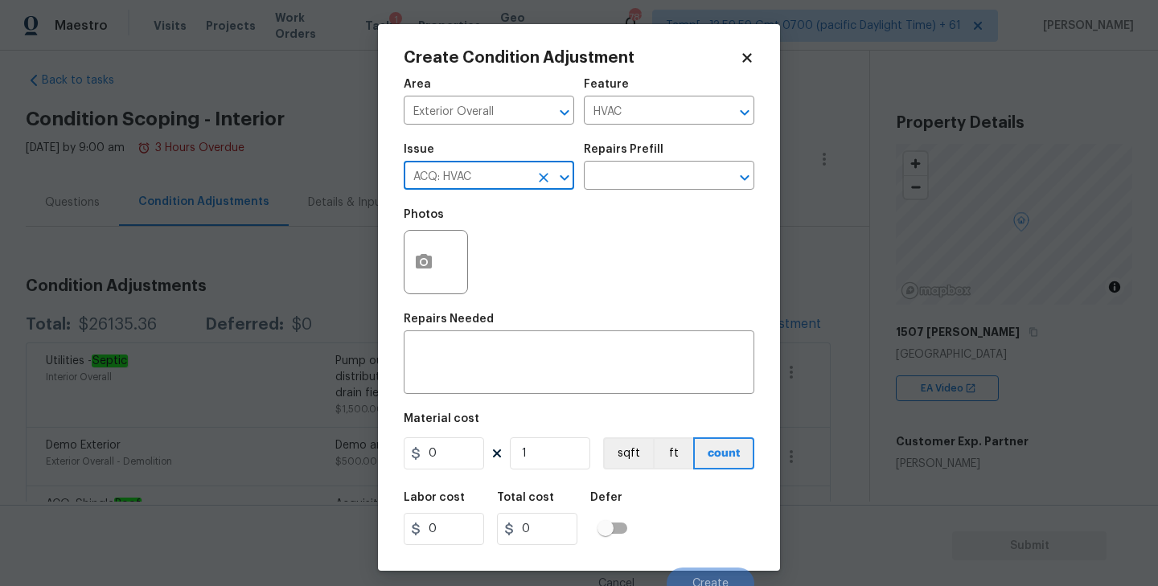
type input "ACQ: HVAC"
click at [681, 253] on div "Photos" at bounding box center [579, 251] width 351 height 105
click at [743, 178] on icon "Open" at bounding box center [744, 177] width 9 height 6
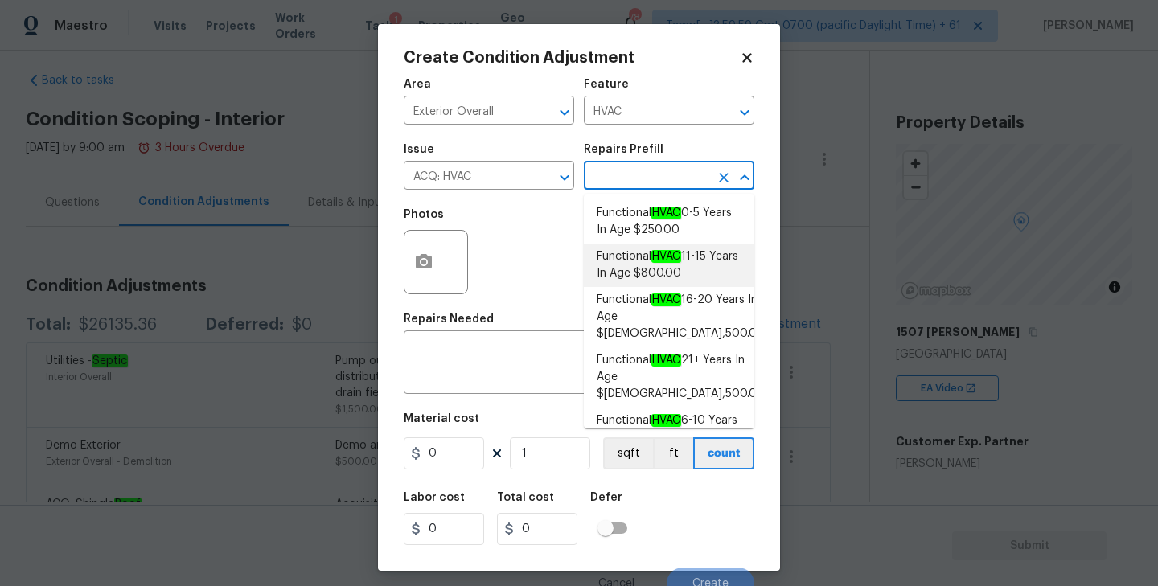
scroll to position [55, 0]
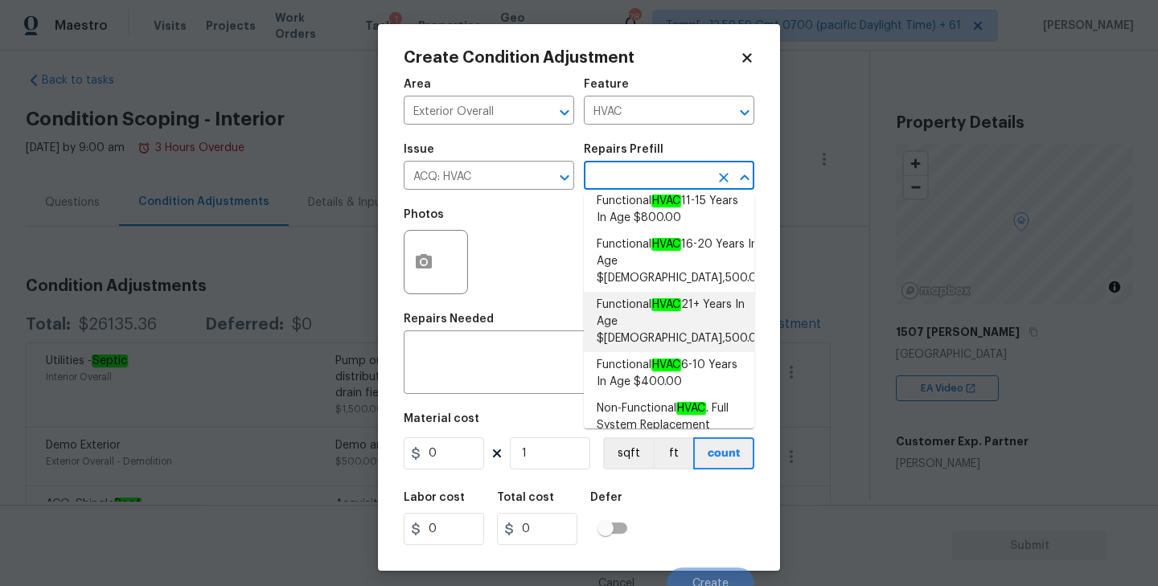
click at [638, 297] on span "Functional HVAC 21+ Years In Age $6,500.00" at bounding box center [681, 322] width 168 height 51
type input "Acquisition"
type textarea "Acquisition Scope: Functional HVAC 21+ years"
type input "6500"
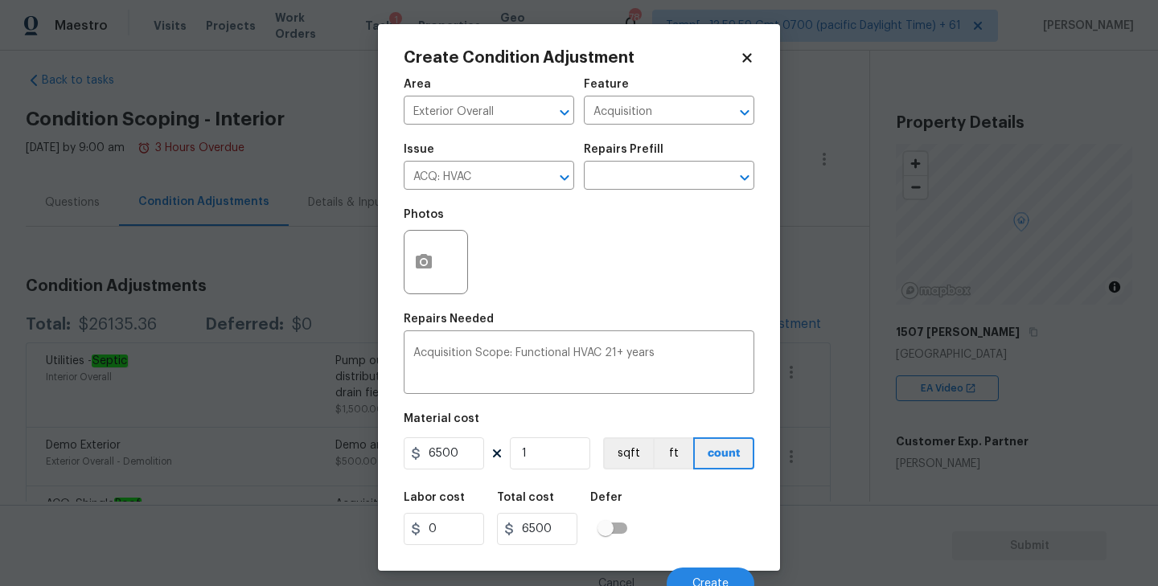
click at [485, 273] on div "Photos" at bounding box center [579, 251] width 351 height 105
click at [422, 253] on icon "button" at bounding box center [423, 261] width 19 height 19
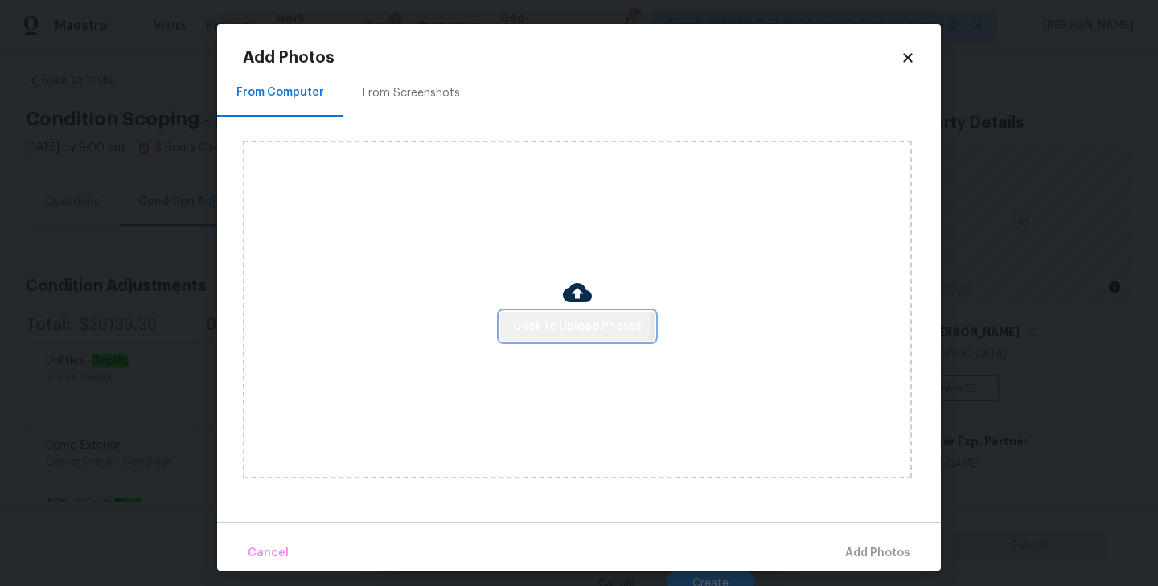
click at [577, 322] on span "Click to Upload Photos" at bounding box center [577, 327] width 129 height 20
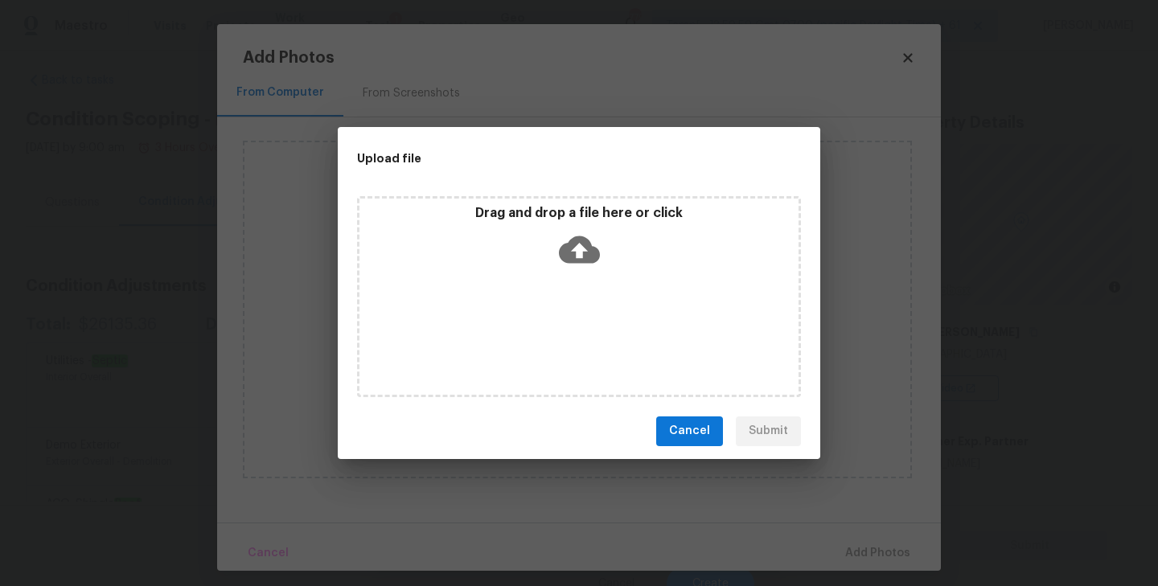
click at [573, 257] on icon at bounding box center [579, 249] width 41 height 27
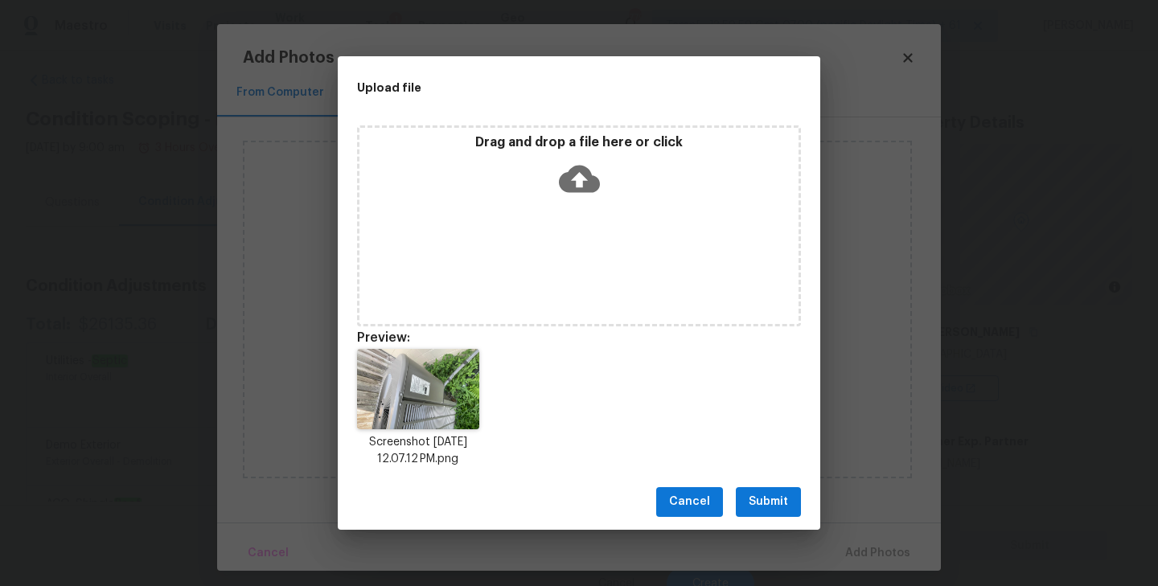
click at [748, 495] on button "Submit" at bounding box center [768, 502] width 65 height 30
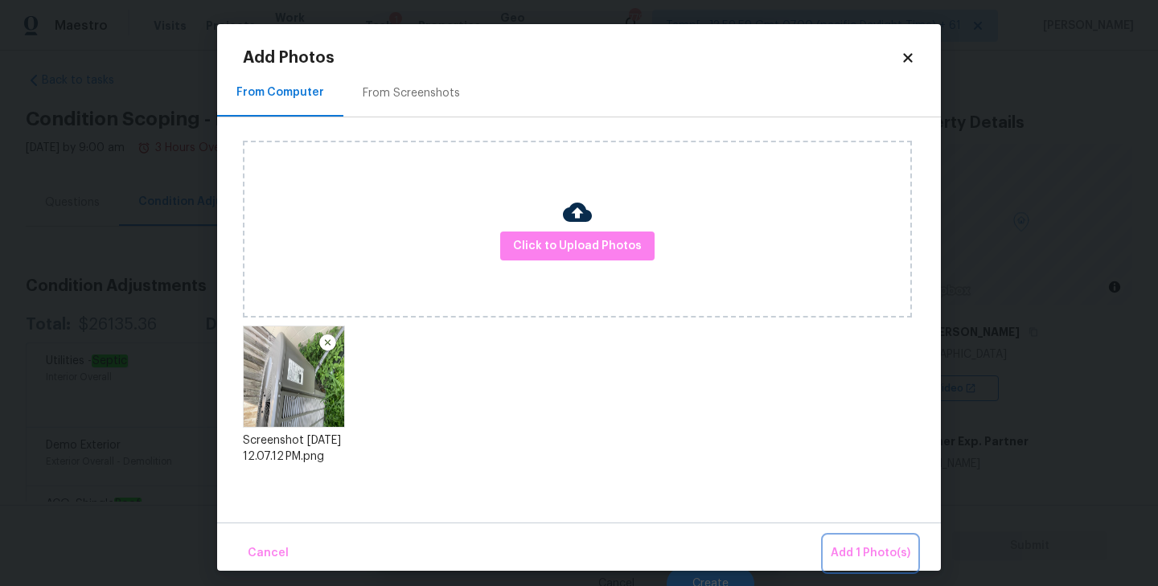
click at [850, 558] on span "Add 1 Photo(s)" at bounding box center [871, 554] width 80 height 20
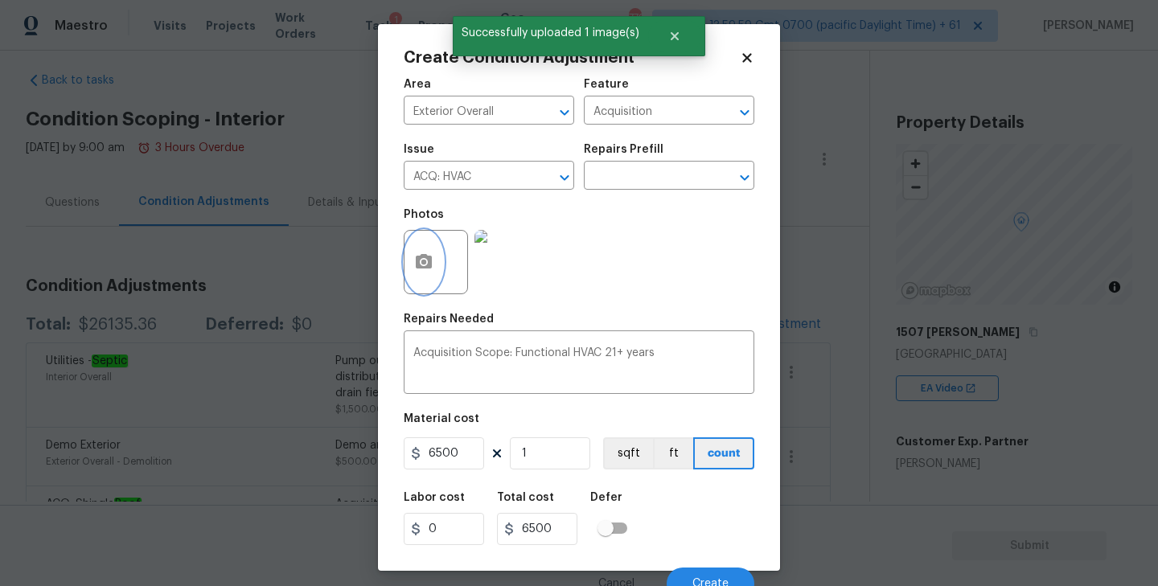
scroll to position [14, 0]
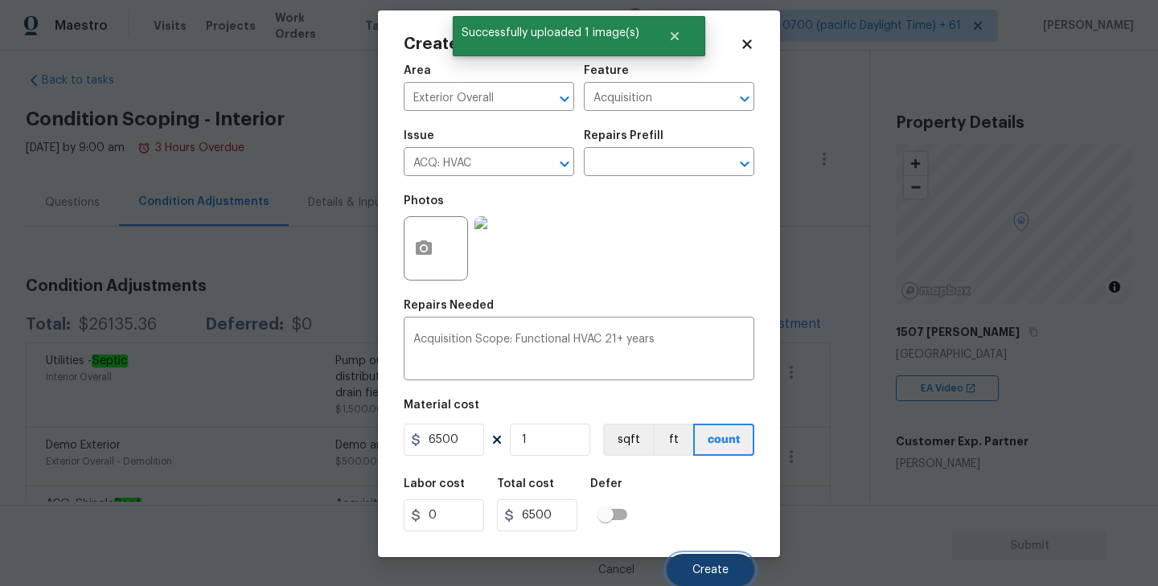
click at [704, 564] on span "Create" at bounding box center [710, 570] width 36 height 12
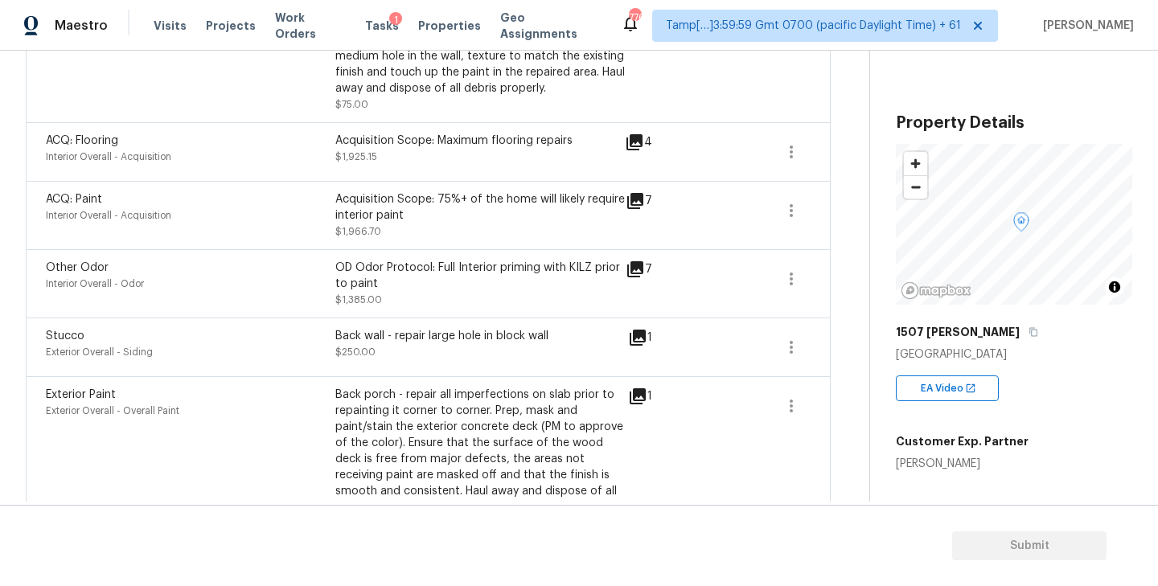
scroll to position [798, 0]
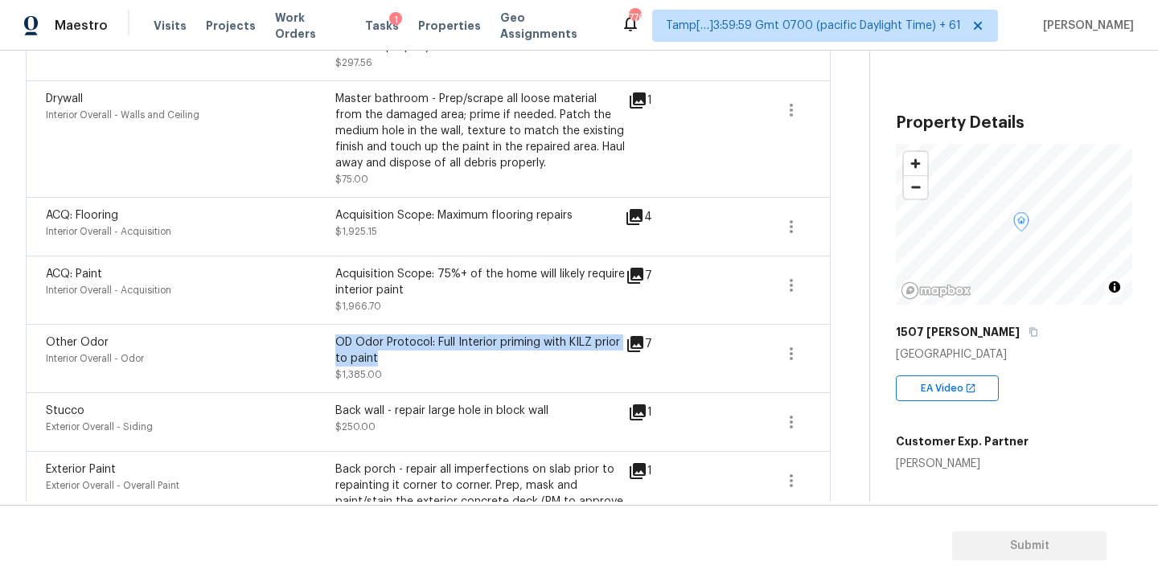
drag, startPoint x: 337, startPoint y: 345, endPoint x: 388, endPoint y: 359, distance: 52.5
click at [388, 359] on div "OD Odor Protocol: Full Interior priming with KILZ prior to paint" at bounding box center [479, 351] width 289 height 32
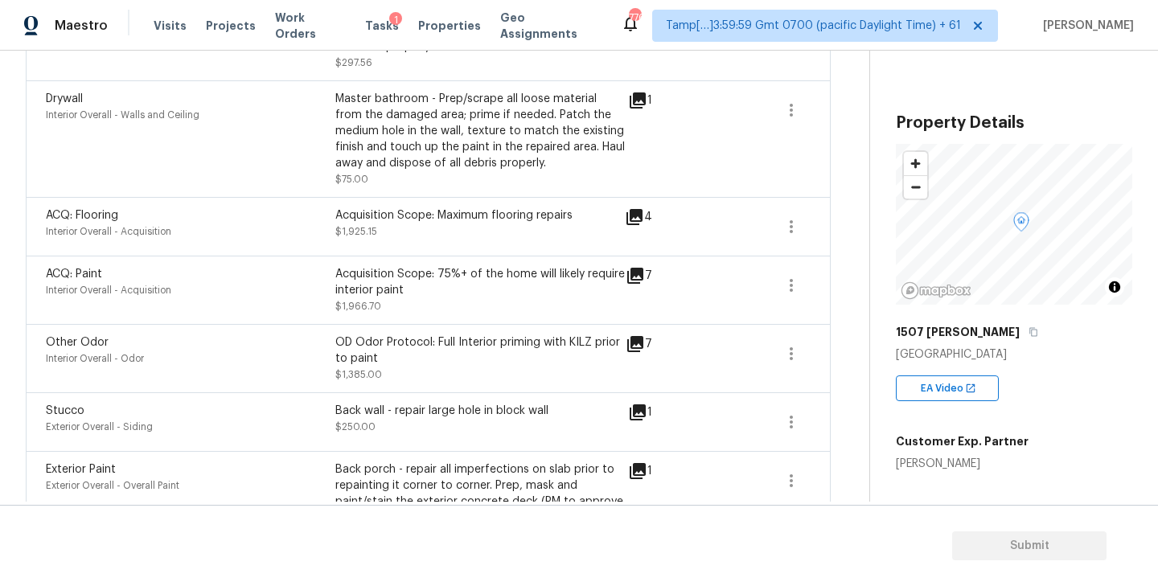
click at [392, 369] on div "OD Odor Protocol: Full Interior priming with KILZ prior to paint $1,385.00" at bounding box center [479, 359] width 289 height 48
drag, startPoint x: 46, startPoint y: 347, endPoint x: 154, endPoint y: 358, distance: 109.1
click at [154, 358] on div "Other Odor Interior Overall - Odor" at bounding box center [190, 359] width 289 height 48
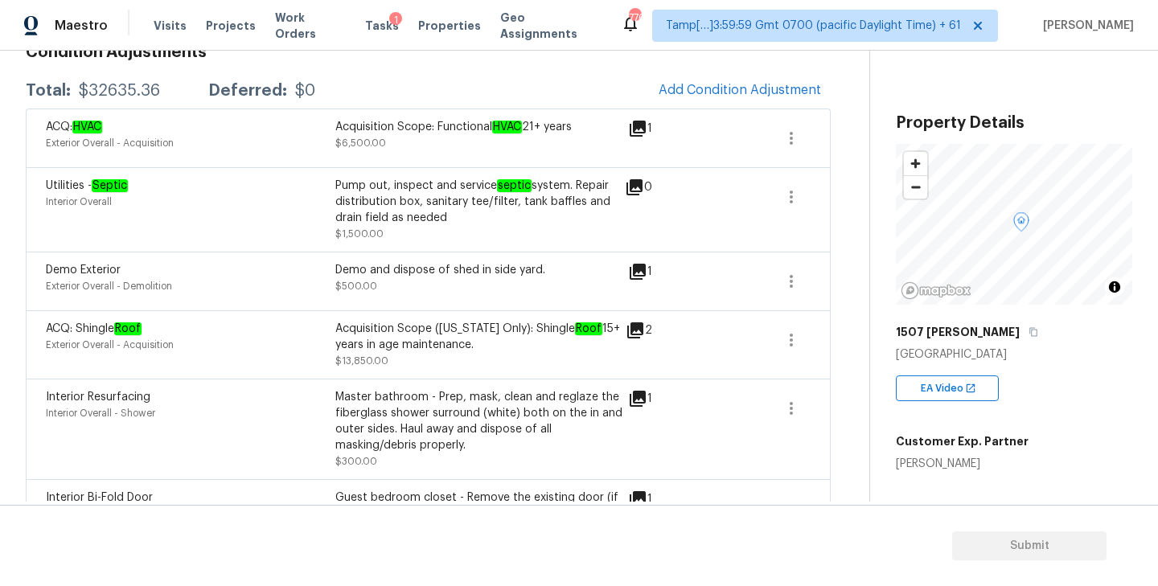
scroll to position [250, 0]
click at [701, 88] on span "Add Condition Adjustment" at bounding box center [740, 91] width 162 height 14
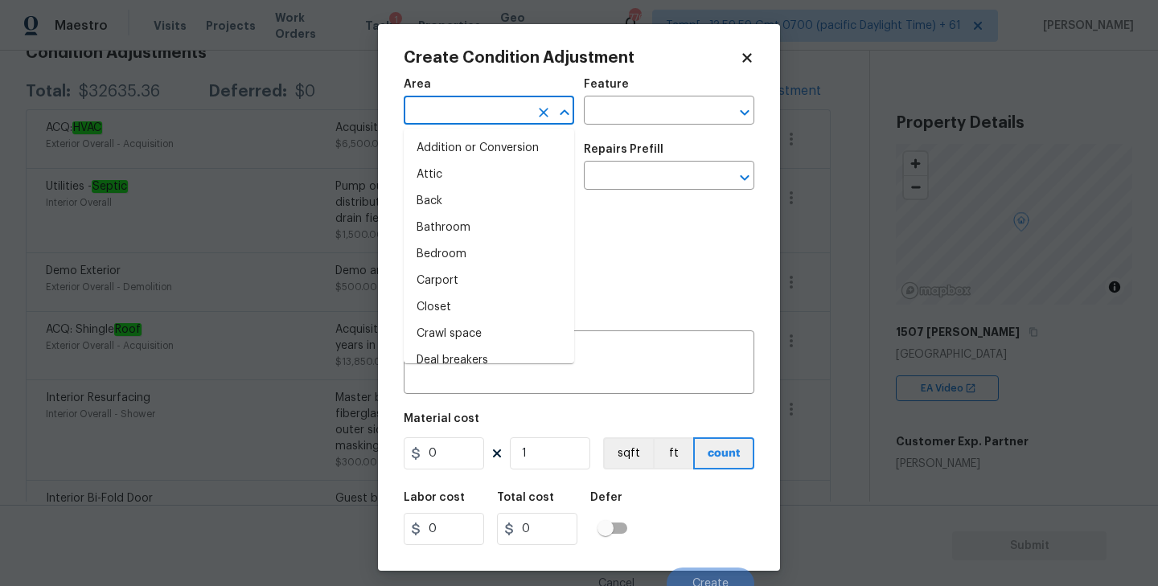
click at [466, 119] on input "text" at bounding box center [466, 112] width 125 height 25
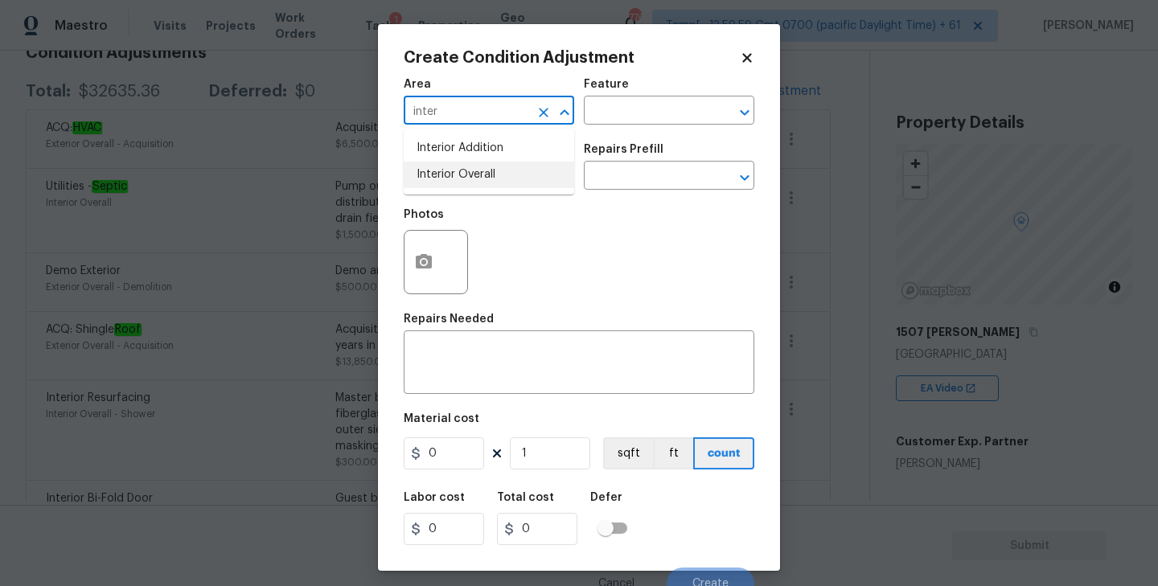
click at [447, 171] on li "Interior Overall" at bounding box center [489, 175] width 170 height 27
type input "Interior Overall"
click at [447, 179] on input "text" at bounding box center [466, 177] width 125 height 25
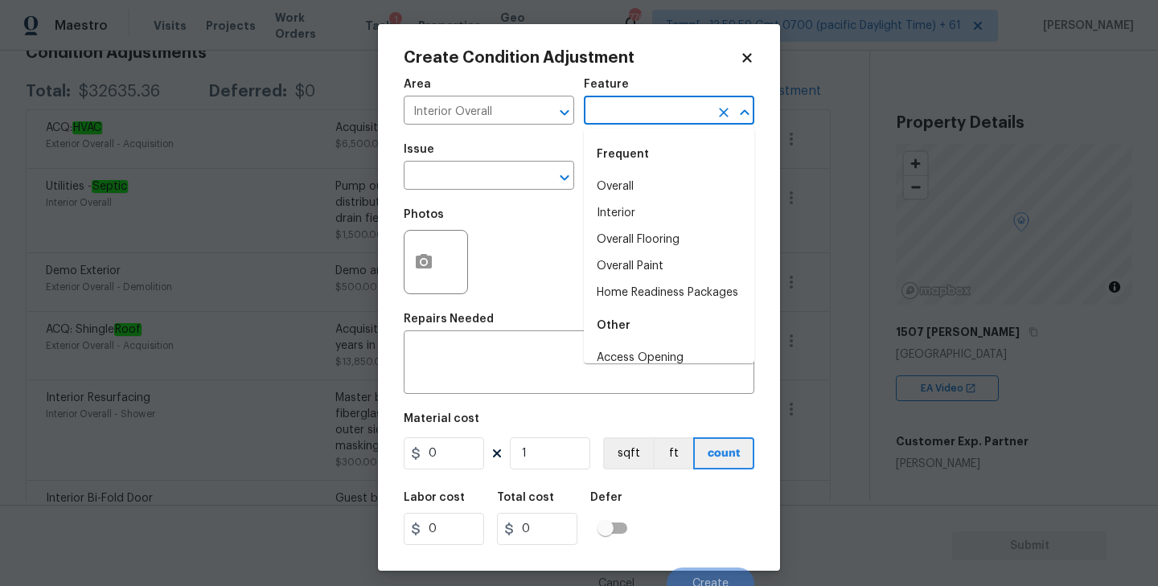
click at [660, 100] on input "text" at bounding box center [646, 112] width 125 height 25
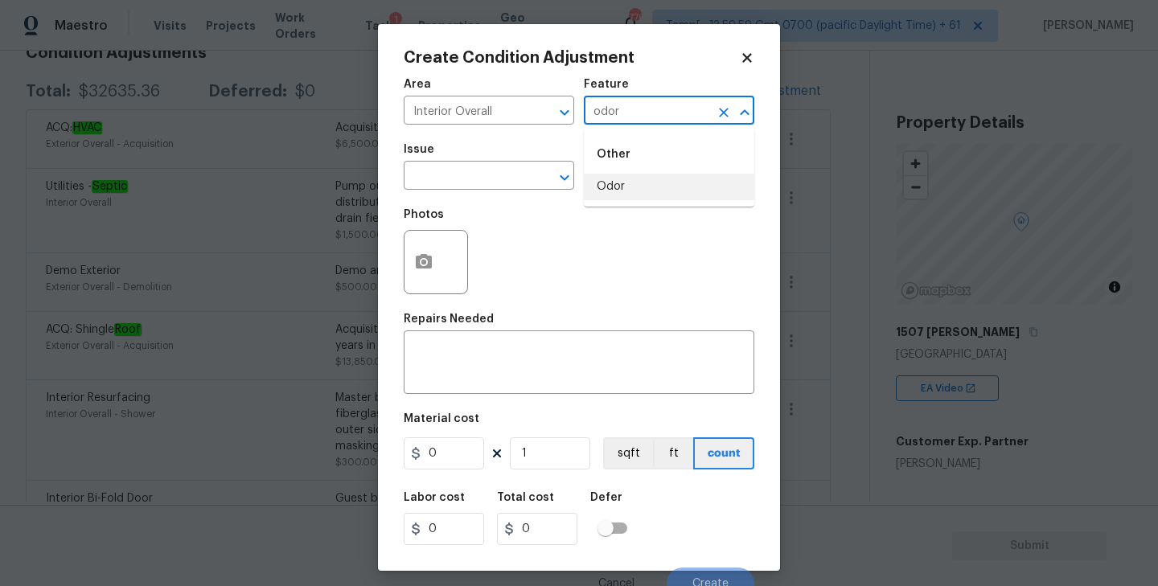
click at [621, 196] on li "Odor" at bounding box center [669, 187] width 170 height 27
type input "Odor"
click at [506, 181] on input "text" at bounding box center [466, 177] width 125 height 25
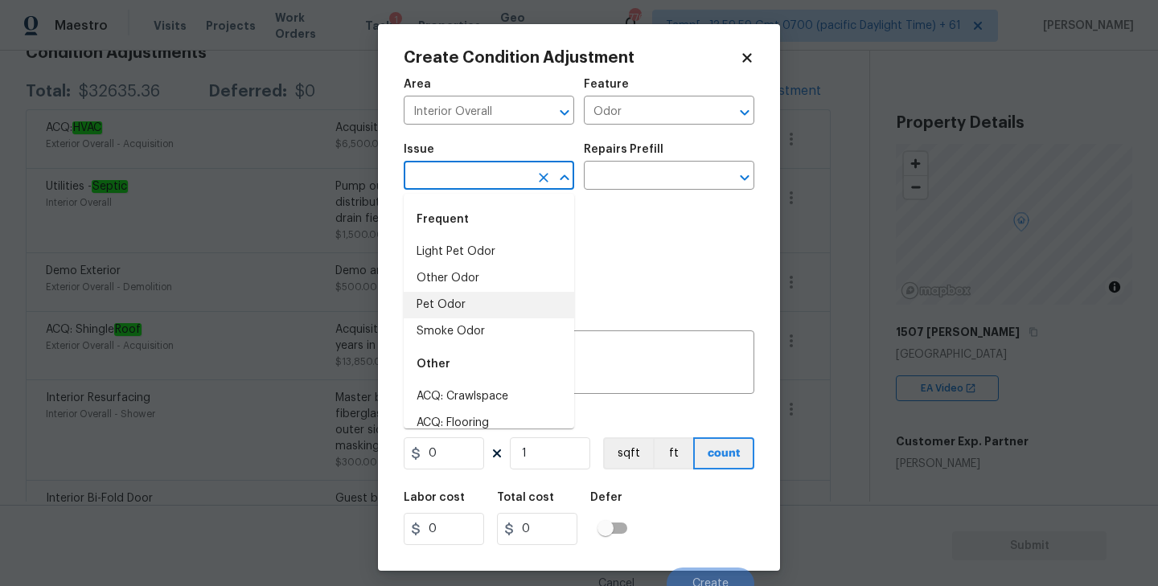
click at [449, 304] on li "Pet Odor" at bounding box center [489, 305] width 170 height 27
type input "Pet Odor"
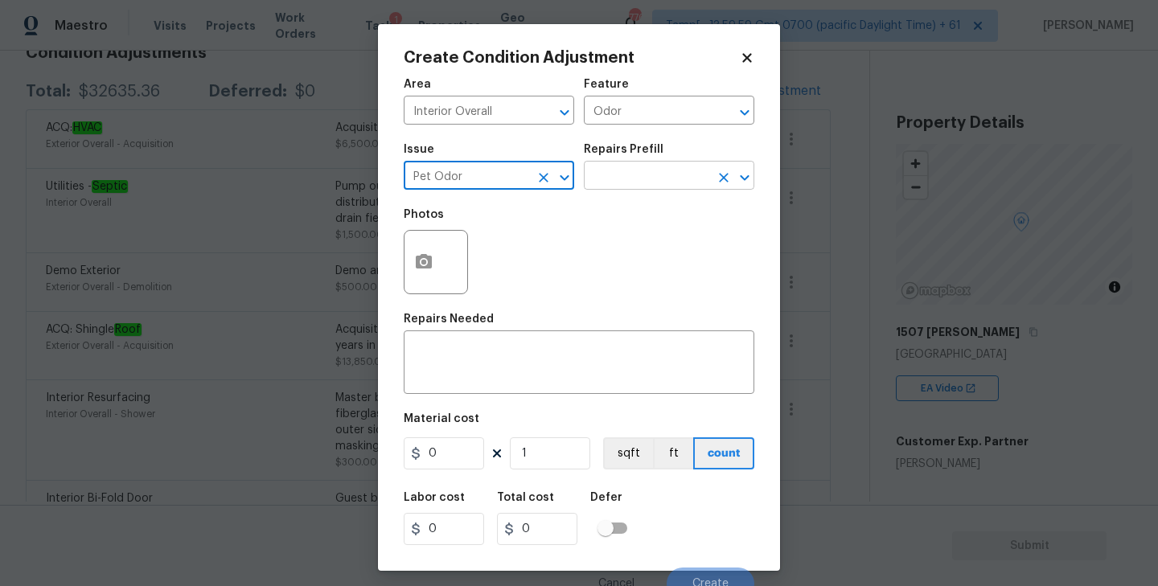
click at [749, 173] on icon "Open" at bounding box center [744, 177] width 19 height 19
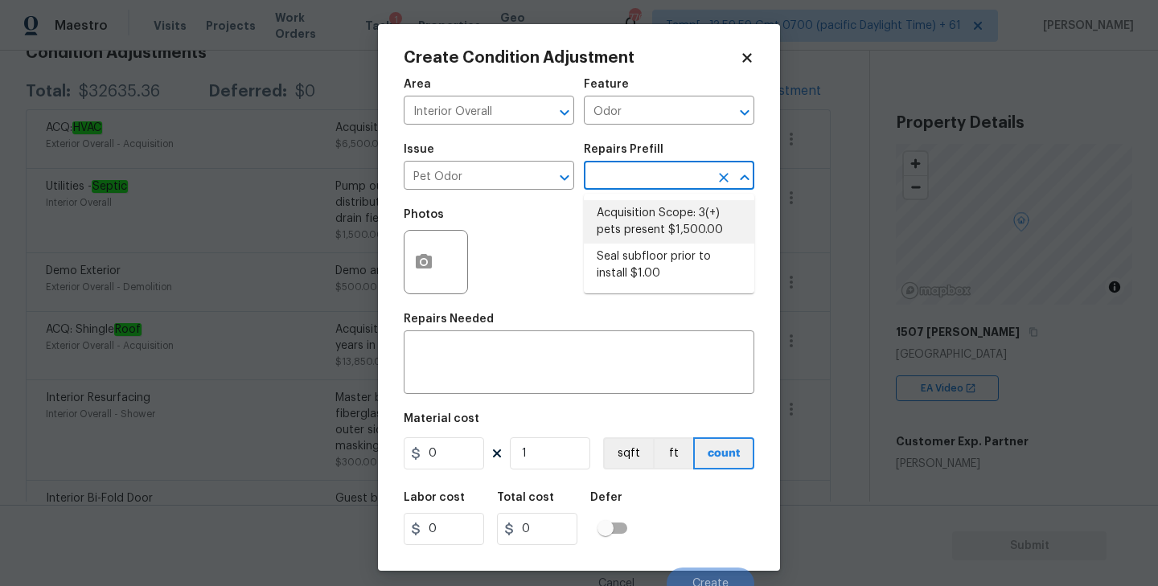
click at [643, 217] on li "Acquisition Scope: 3(+) pets present $1,500.00" at bounding box center [669, 221] width 170 height 43
type textarea "Acquisition Scope: 3(+) pets present"
type input "1500"
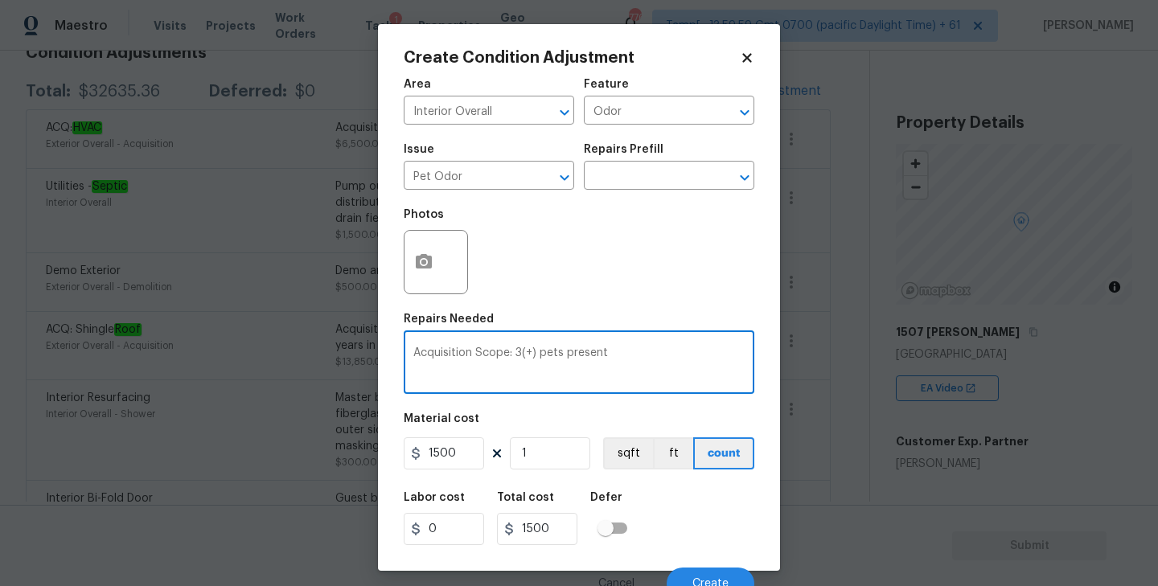
drag, startPoint x: 616, startPoint y: 360, endPoint x: 359, endPoint y: 352, distance: 257.4
click at [359, 352] on div "Create Condition Adjustment Area Interior Overall ​ Feature Odor ​ Issue Pet Od…" at bounding box center [579, 293] width 1158 height 586
paste textarea "Strong pet odor thru out."
click at [486, 352] on textarea "As per HPM, Strong pet odor thru out." at bounding box center [578, 364] width 331 height 34
type textarea "As per HPM, strong pet odor thru out."
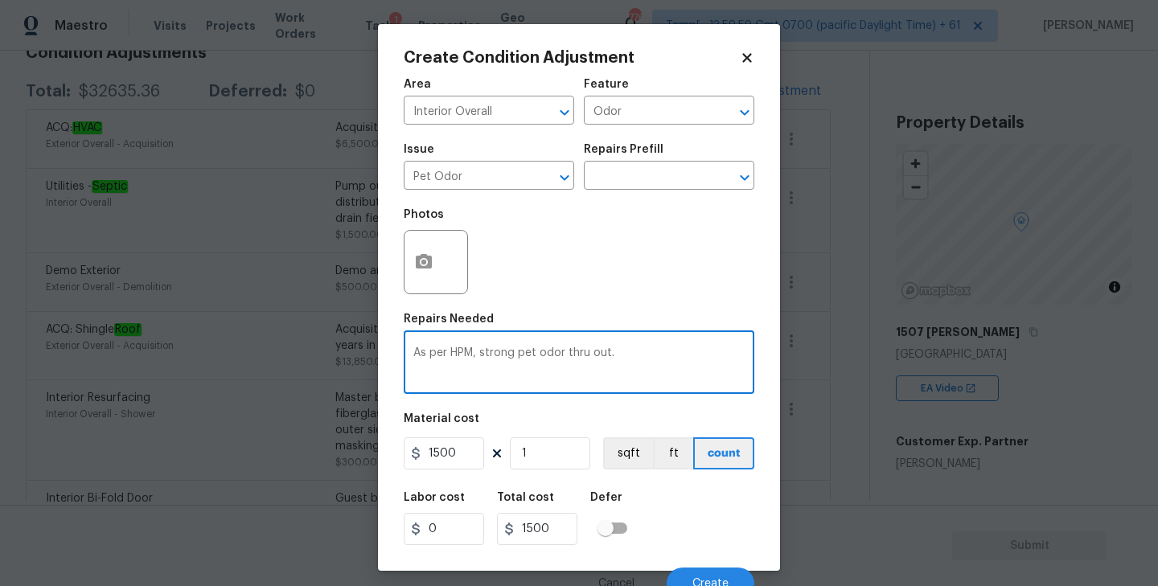
click at [591, 421] on div "Material cost" at bounding box center [579, 423] width 351 height 21
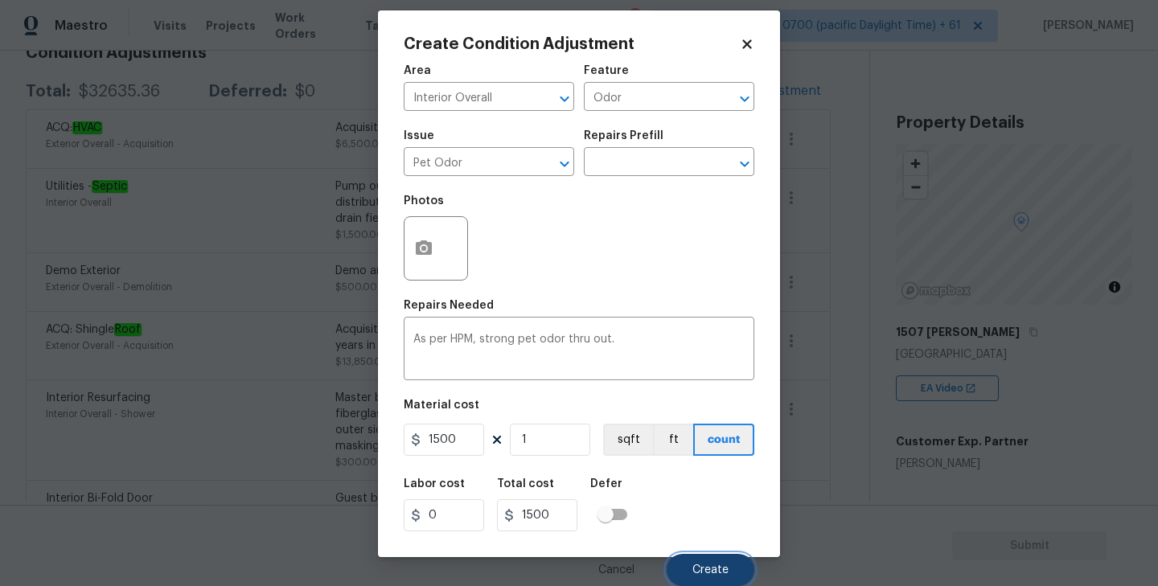
click at [697, 573] on span "Create" at bounding box center [710, 570] width 36 height 12
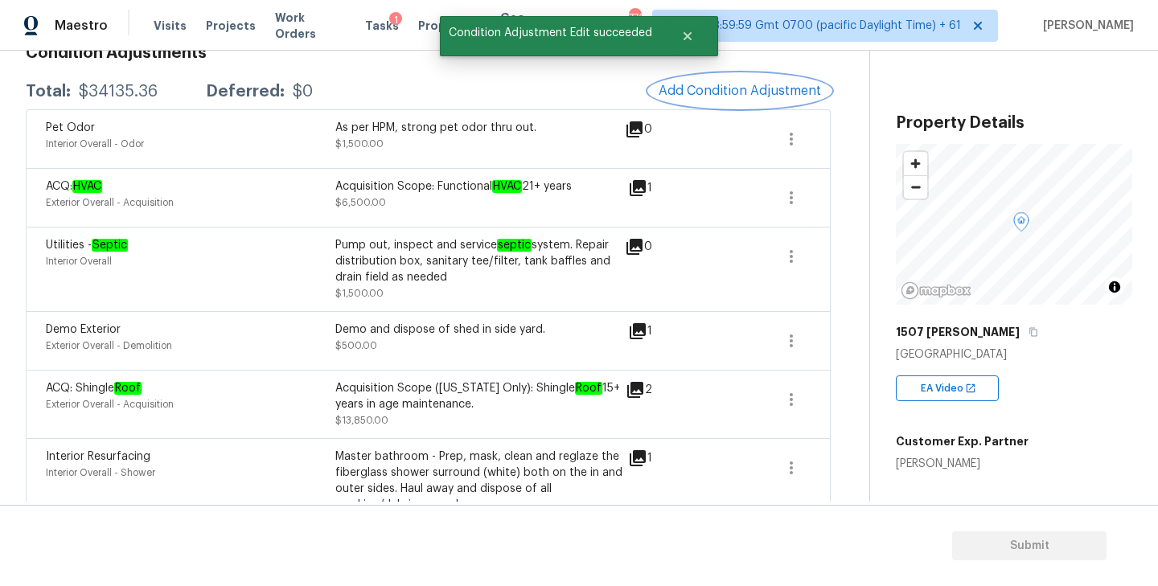
scroll to position [218, 0]
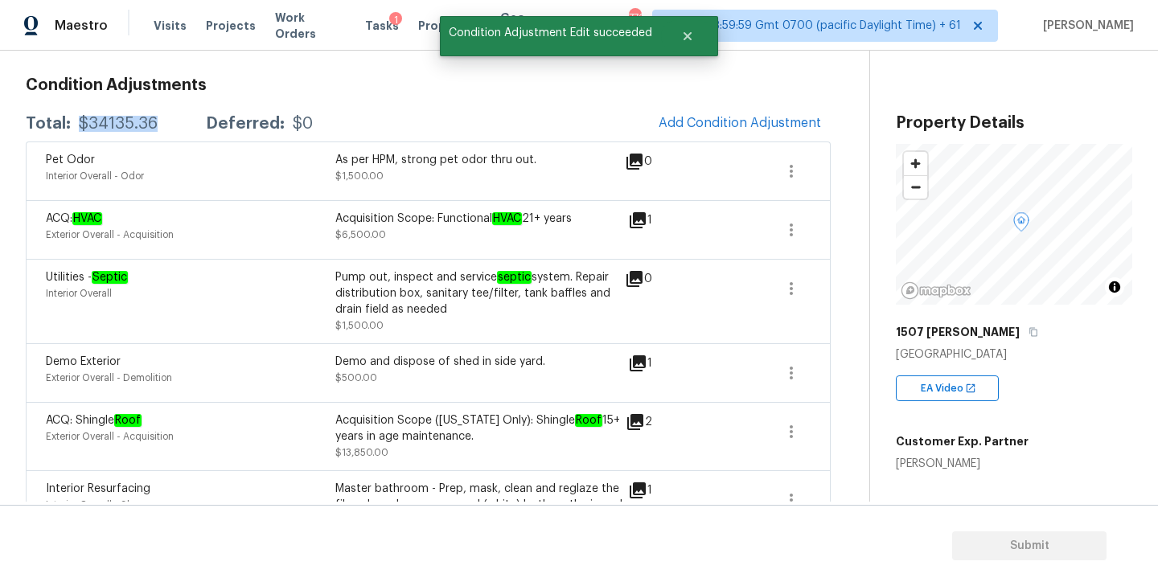
drag, startPoint x: 76, startPoint y: 122, endPoint x: 160, endPoint y: 125, distance: 83.7
click at [160, 125] on div "Total: $34135.36 Deferred: $0" at bounding box center [169, 124] width 287 height 16
copy div "$34135.36"
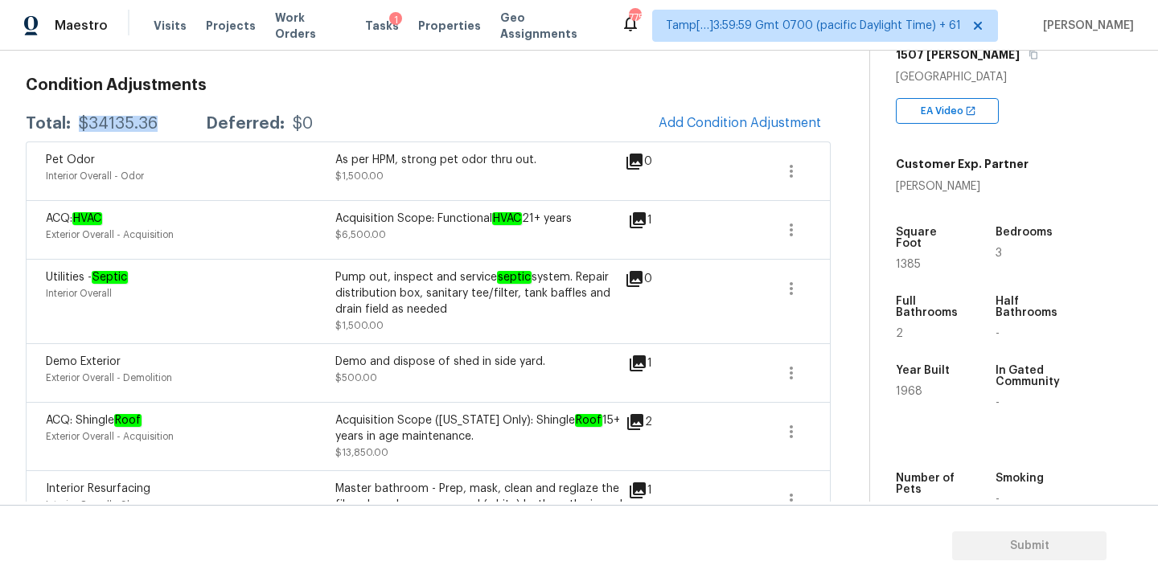
scroll to position [286, 0]
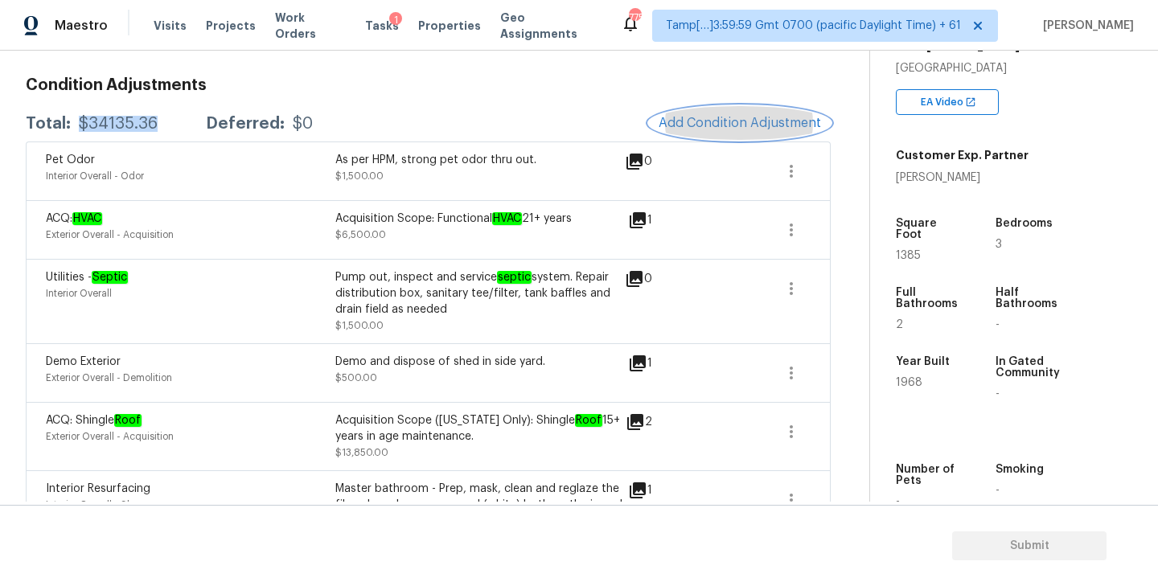
click at [753, 123] on span "Add Condition Adjustment" at bounding box center [740, 123] width 162 height 14
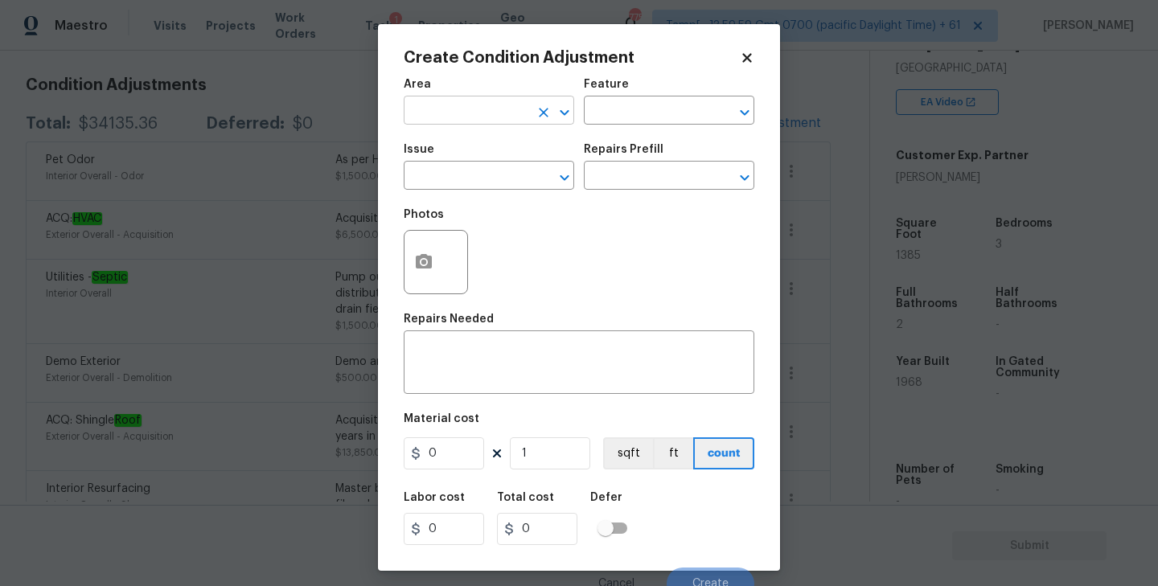
click at [454, 114] on input "text" at bounding box center [466, 112] width 125 height 25
click at [440, 173] on li "Interior Overall" at bounding box center [489, 175] width 170 height 27
type input "Interior Overall"
click at [488, 175] on input "text" at bounding box center [466, 177] width 125 height 25
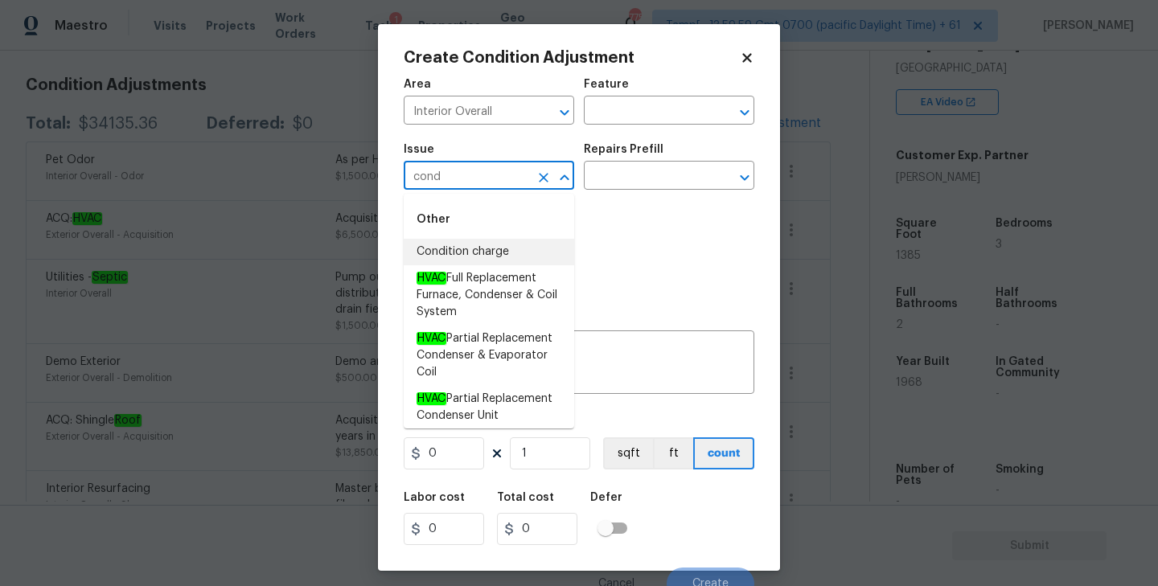
click at [476, 249] on li "Condition charge" at bounding box center [489, 252] width 170 height 27
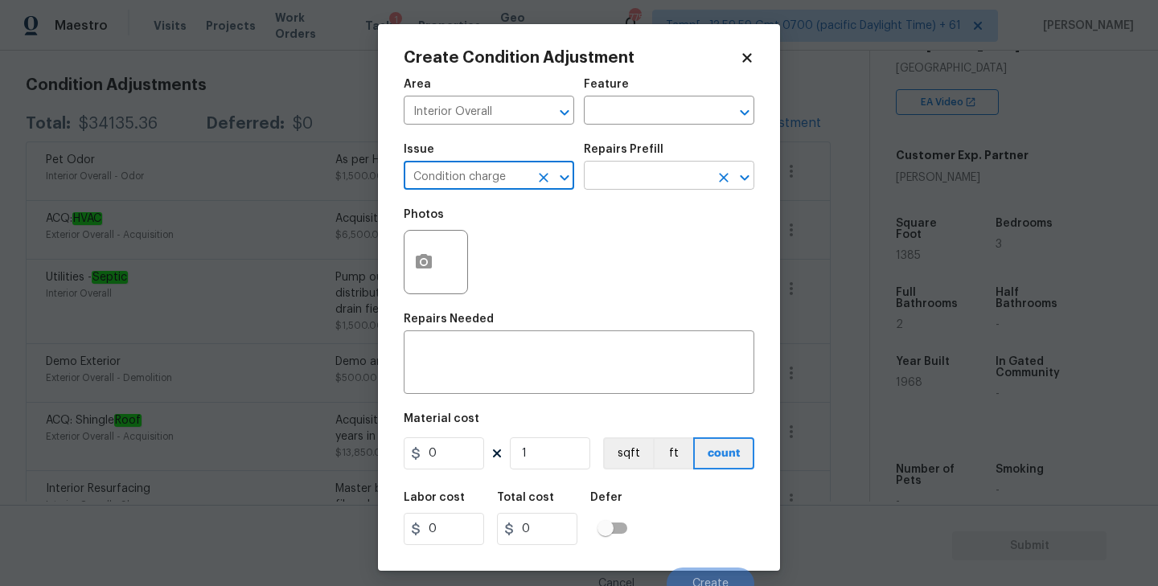
click at [741, 177] on icon "Open" at bounding box center [744, 177] width 9 height 6
type input "Condition charge"
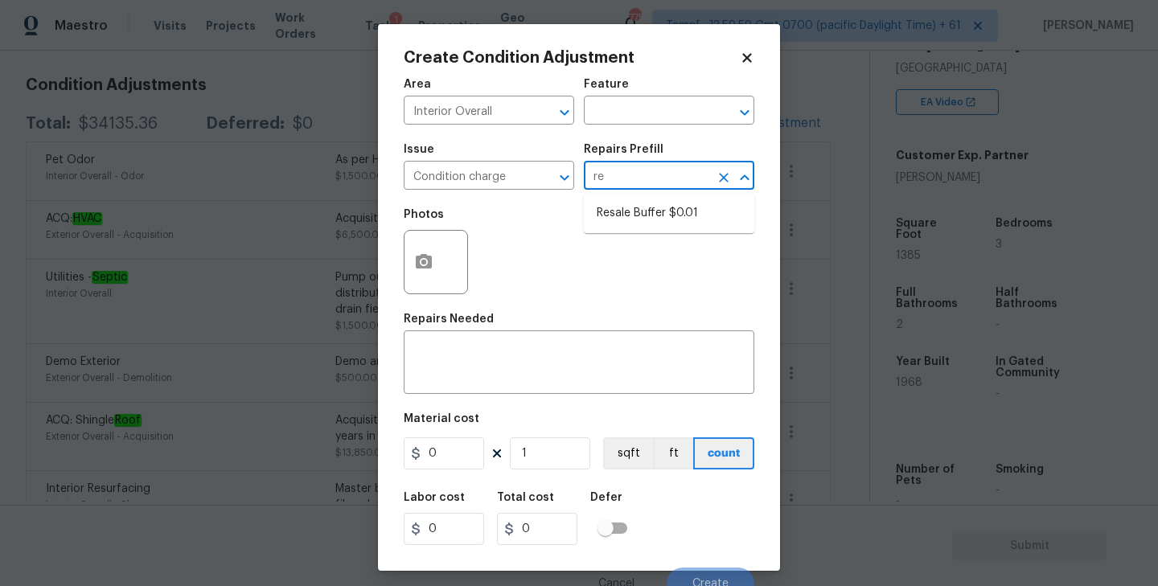
type input "res"
click at [622, 213] on li "Resale Buffer $0.01" at bounding box center [669, 213] width 170 height 27
type input "Home Readiness Packages"
type textarea "Resale Buffer"
type input "0.01"
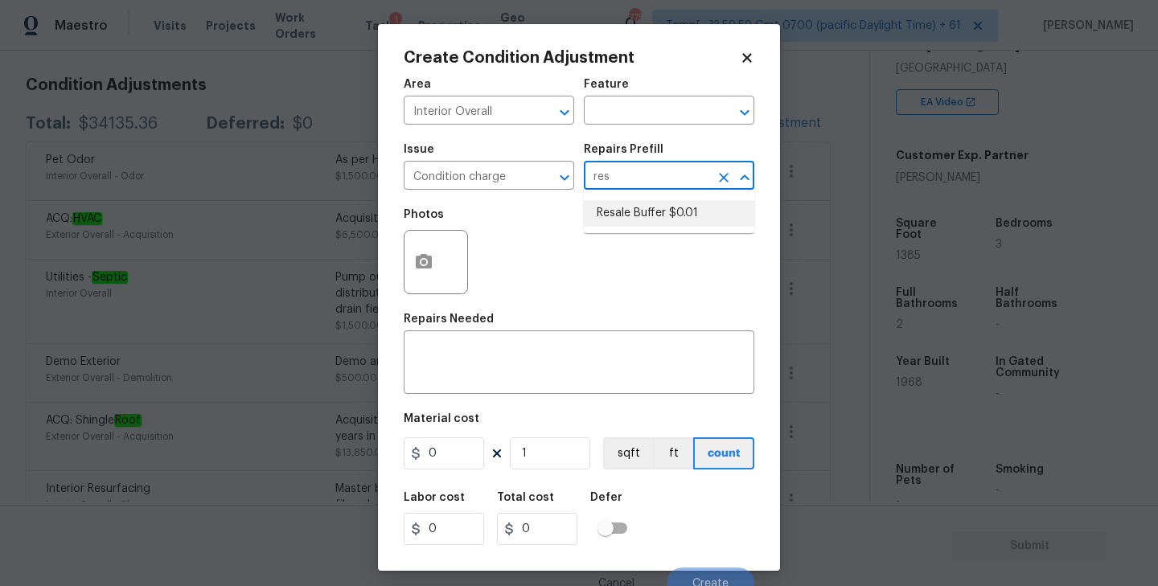
type input "0.01"
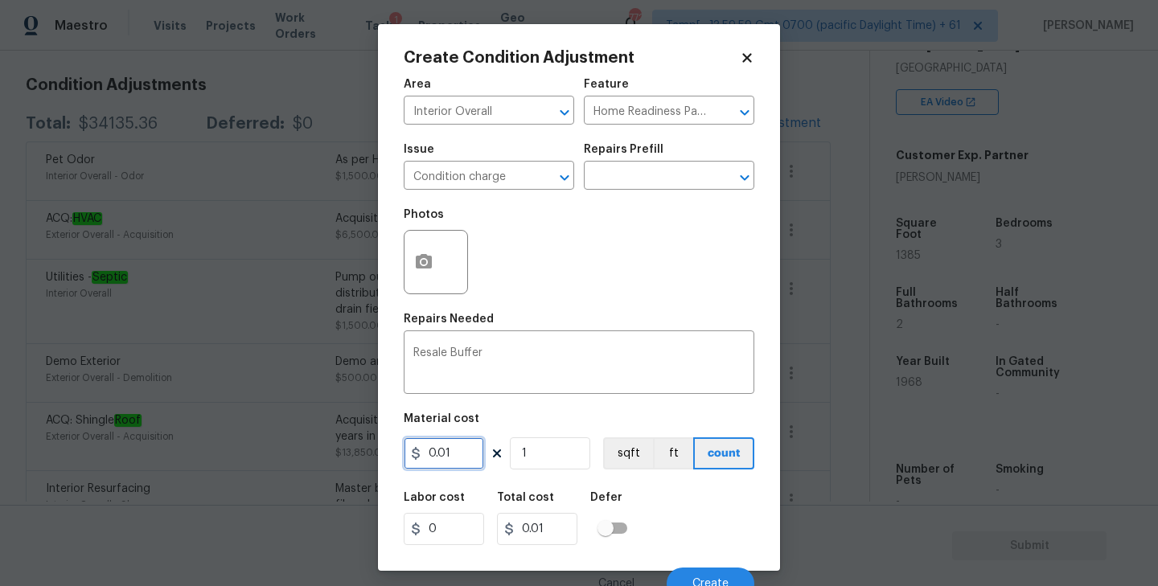
drag, startPoint x: 463, startPoint y: 454, endPoint x: 406, endPoint y: 454, distance: 57.1
click at [406, 454] on input "0.01" at bounding box center [444, 453] width 80 height 32
type input "6600"
click at [601, 270] on div "Photos" at bounding box center [579, 251] width 351 height 105
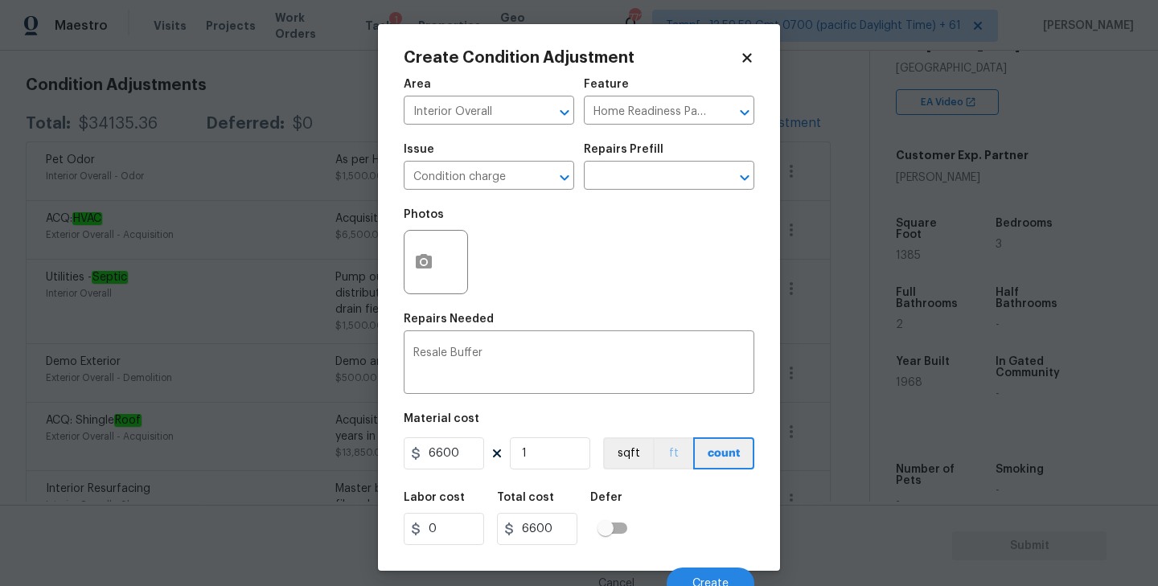
scroll to position [14, 0]
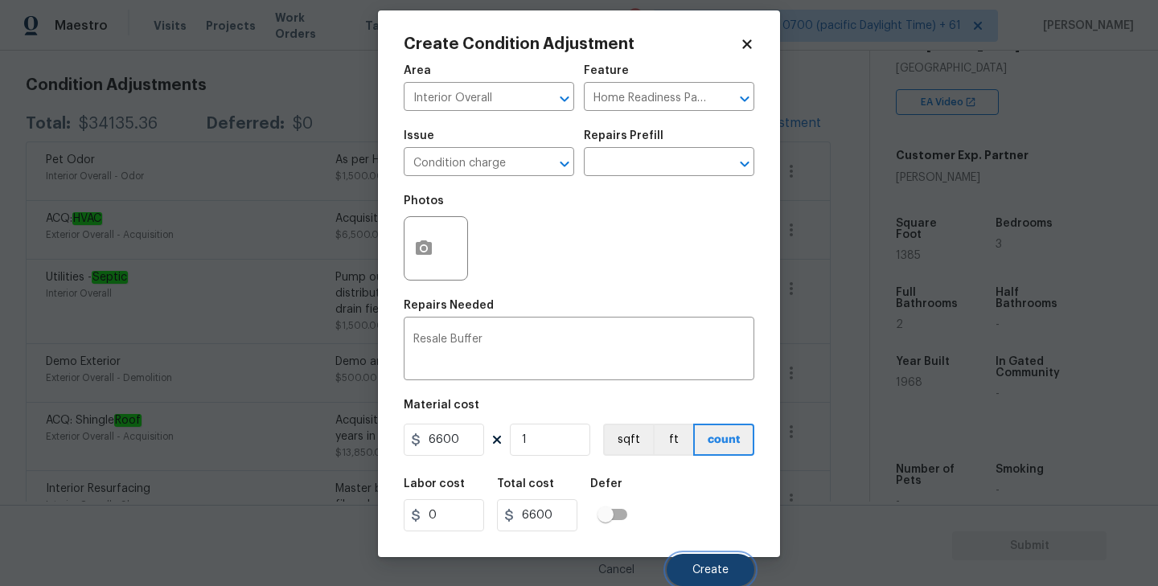
click at [703, 571] on span "Create" at bounding box center [710, 570] width 36 height 12
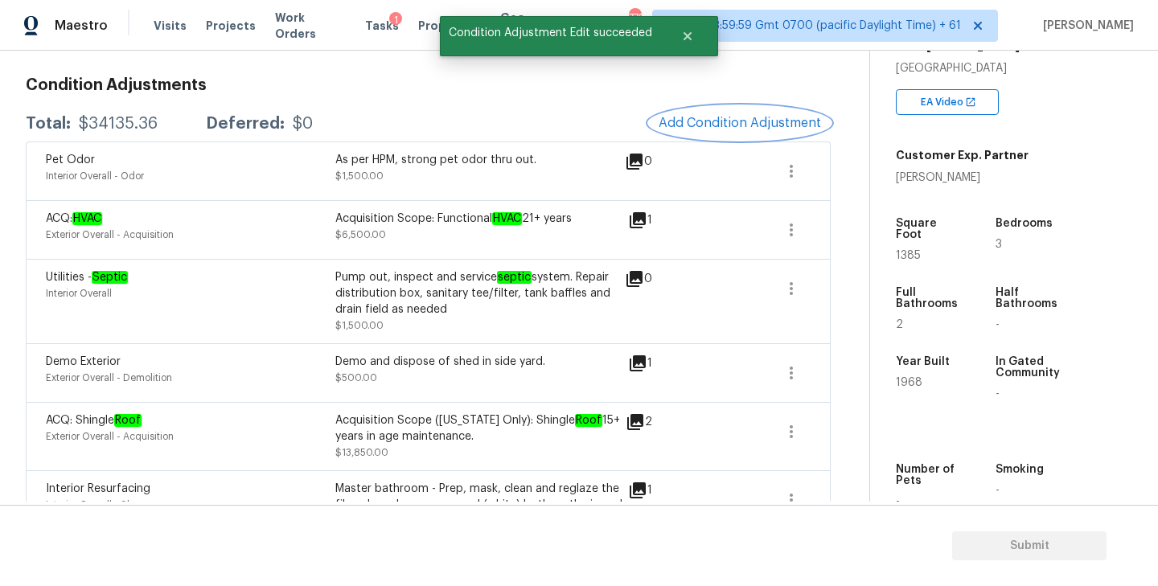
scroll to position [0, 0]
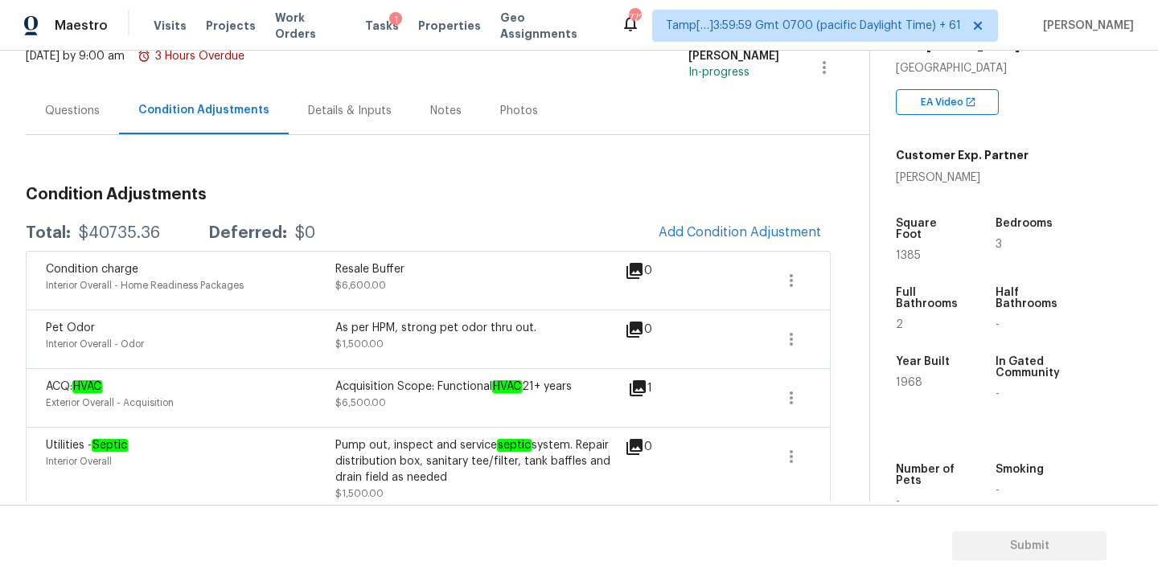
click at [78, 106] on div "Questions" at bounding box center [72, 111] width 55 height 16
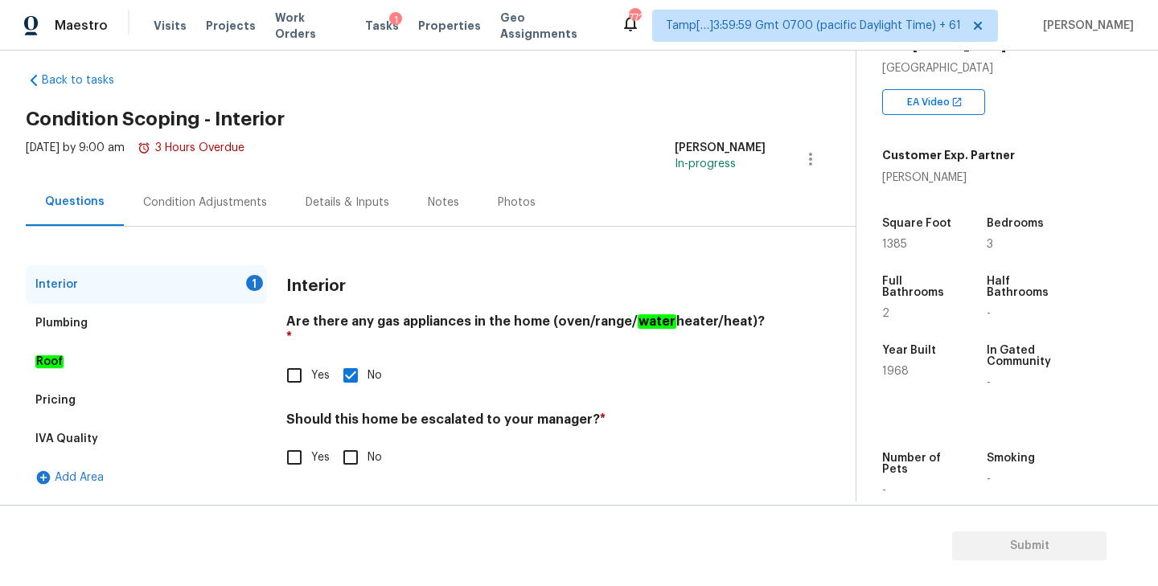
scroll to position [17, 0]
click at [296, 443] on input "Yes" at bounding box center [294, 458] width 34 height 34
checkbox input "true"
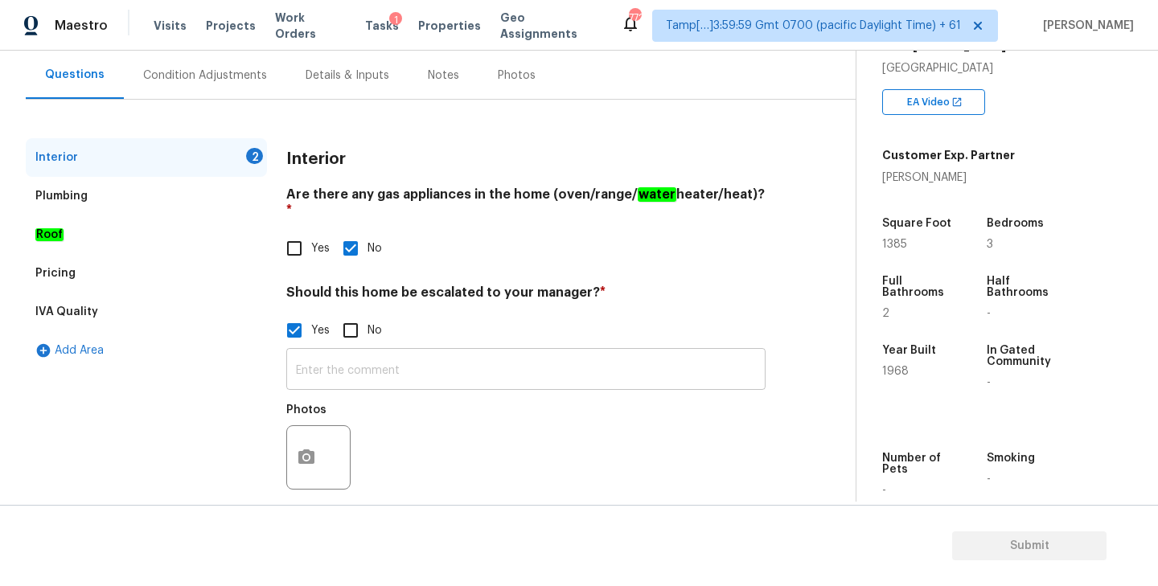
scroll to position [150, 0]
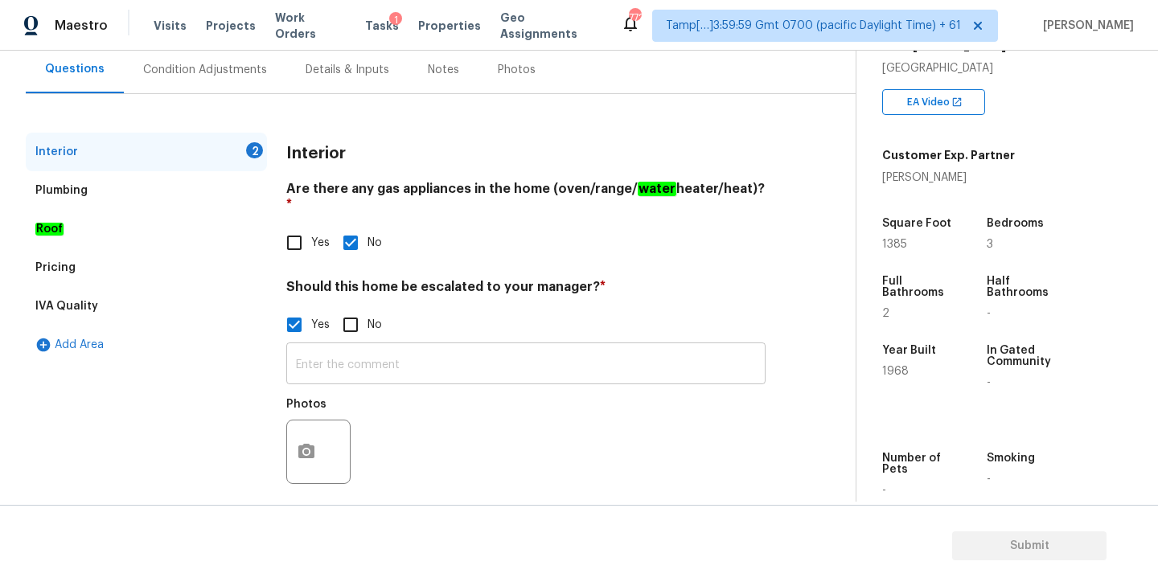
click at [437, 347] on input "text" at bounding box center [525, 366] width 479 height 38
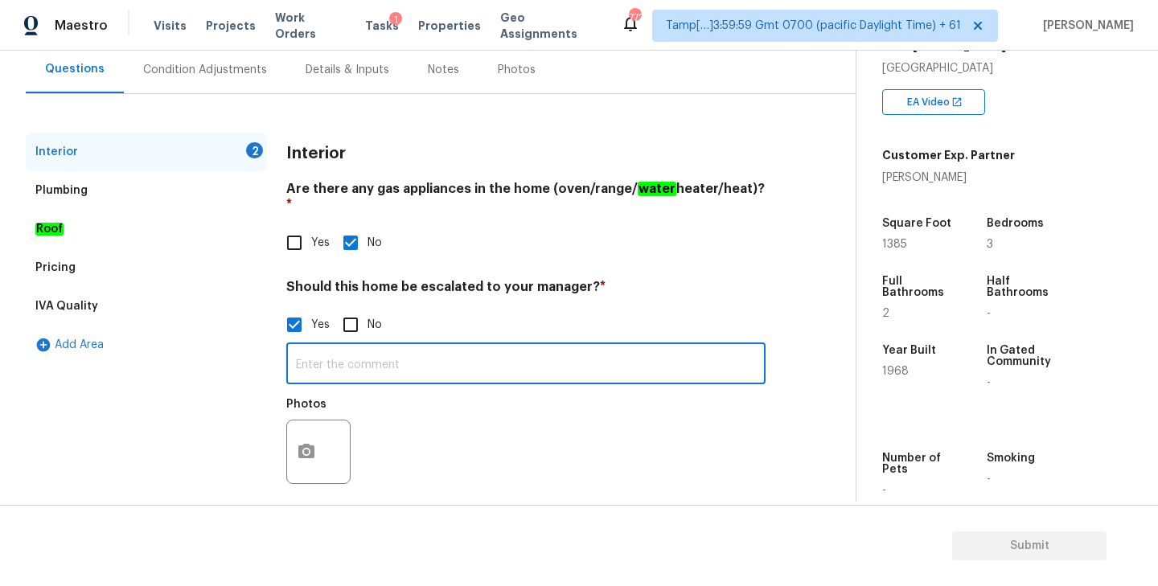
paste input "HPM Scope Adjustment is negative; please remove $8 from scope"
click at [580, 347] on input "HPM Scope Adjustment is negative; please remove $8 from scope" at bounding box center [525, 366] width 479 height 38
paste input "-$8,935"
click at [566, 351] on input "HPM Scope Adjustment is negative; please remove -$8,935 from scope" at bounding box center [525, 366] width 479 height 38
click at [698, 349] on input "HPM Scope Adjustment is negative; please remove -$8,935 from scope" at bounding box center [525, 366] width 479 height 38
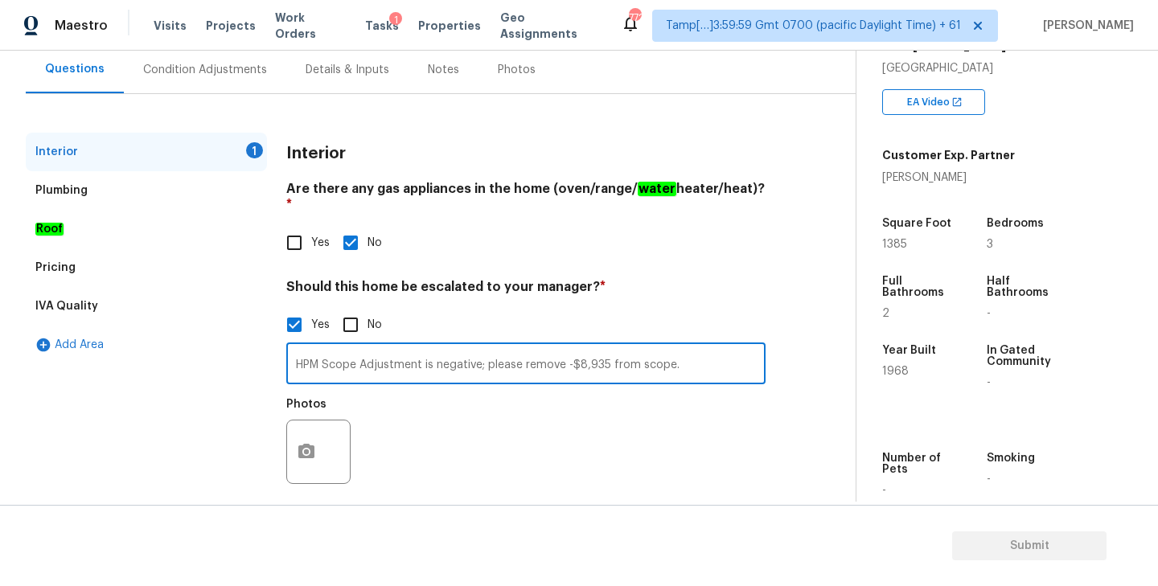
type input "HPM Scope Adjustment is negative; please remove -$8,935 from scope."
click at [569, 456] on div "Photos" at bounding box center [525, 441] width 479 height 105
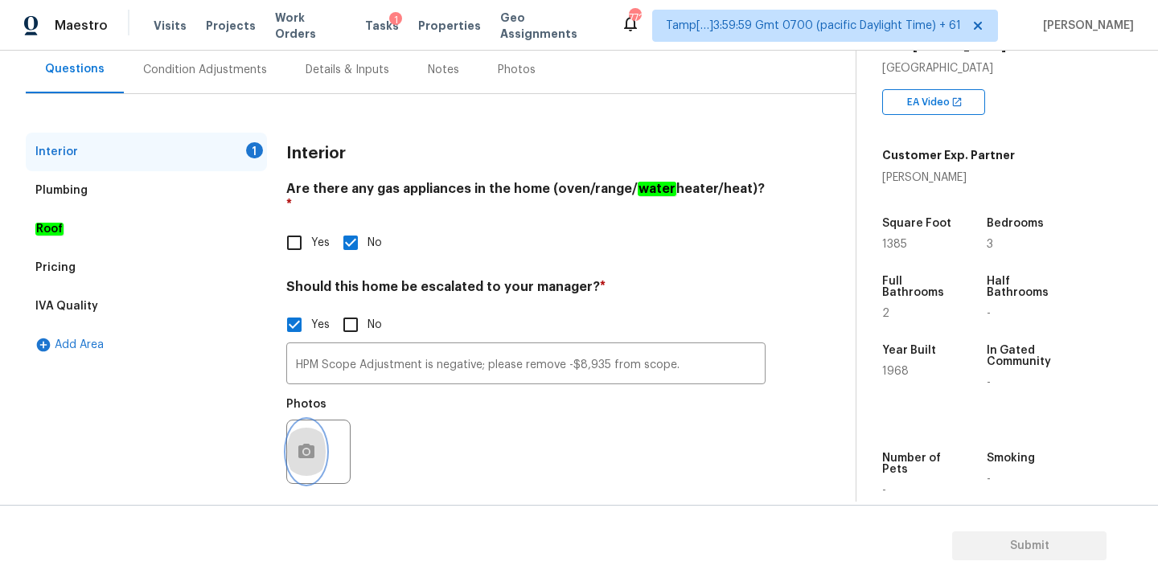
click at [306, 444] on icon "button" at bounding box center [306, 451] width 16 height 14
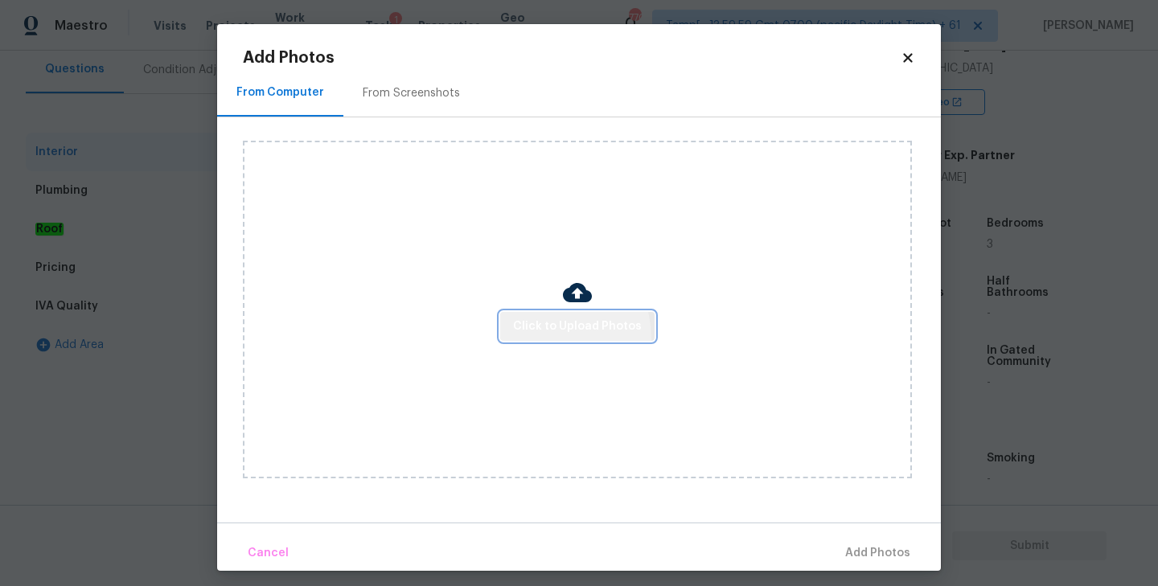
click at [542, 337] on button "Click to Upload Photos" at bounding box center [577, 327] width 154 height 30
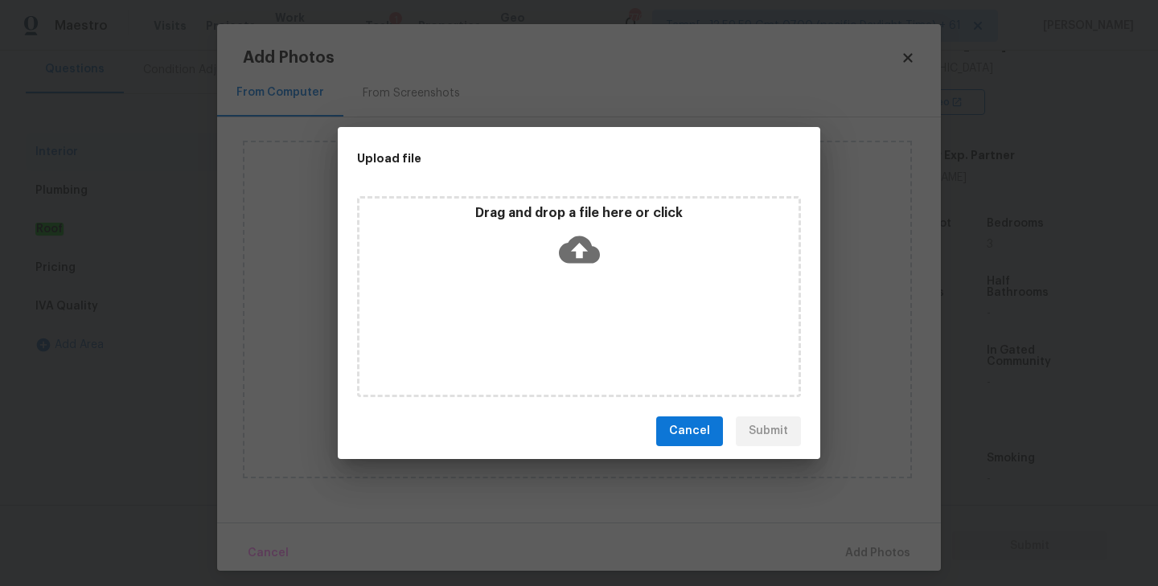
click at [576, 249] on icon at bounding box center [579, 249] width 41 height 41
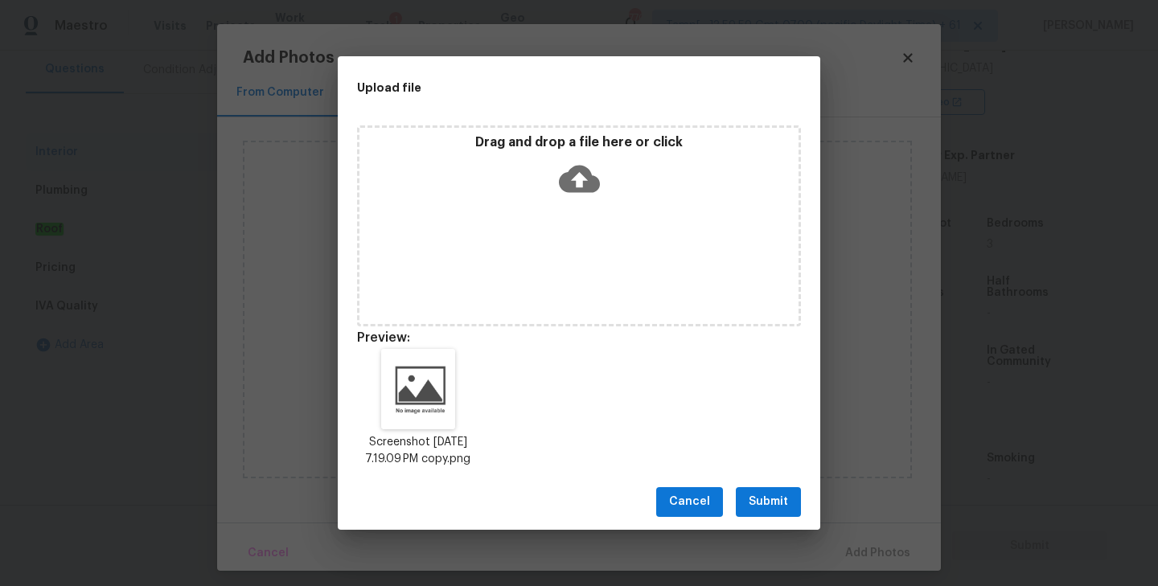
click at [772, 508] on span "Submit" at bounding box center [768, 502] width 39 height 20
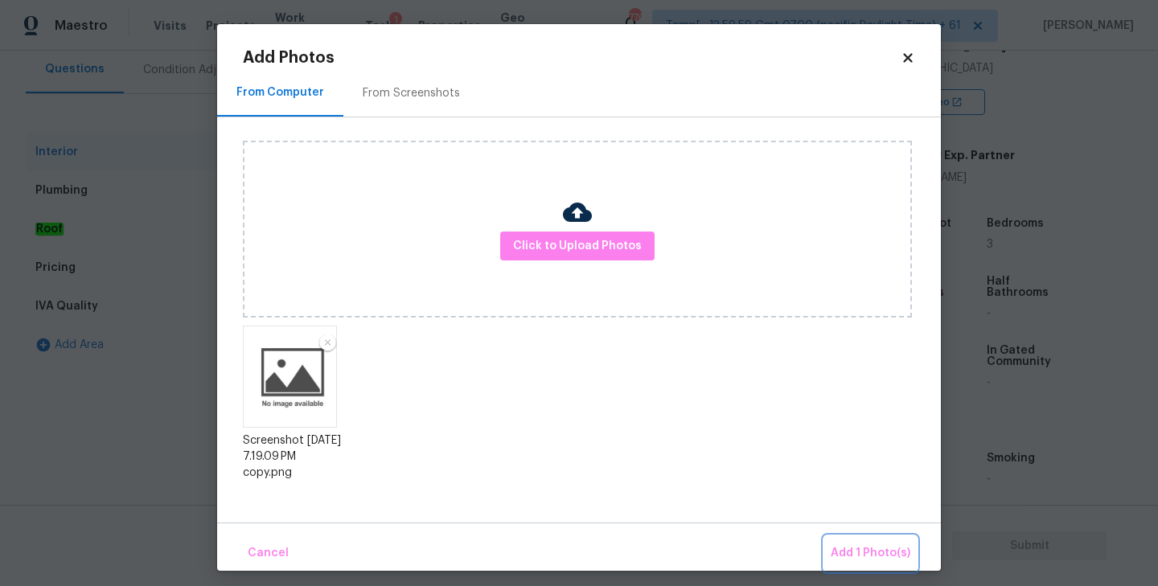
click at [851, 552] on span "Add 1 Photo(s)" at bounding box center [871, 554] width 80 height 20
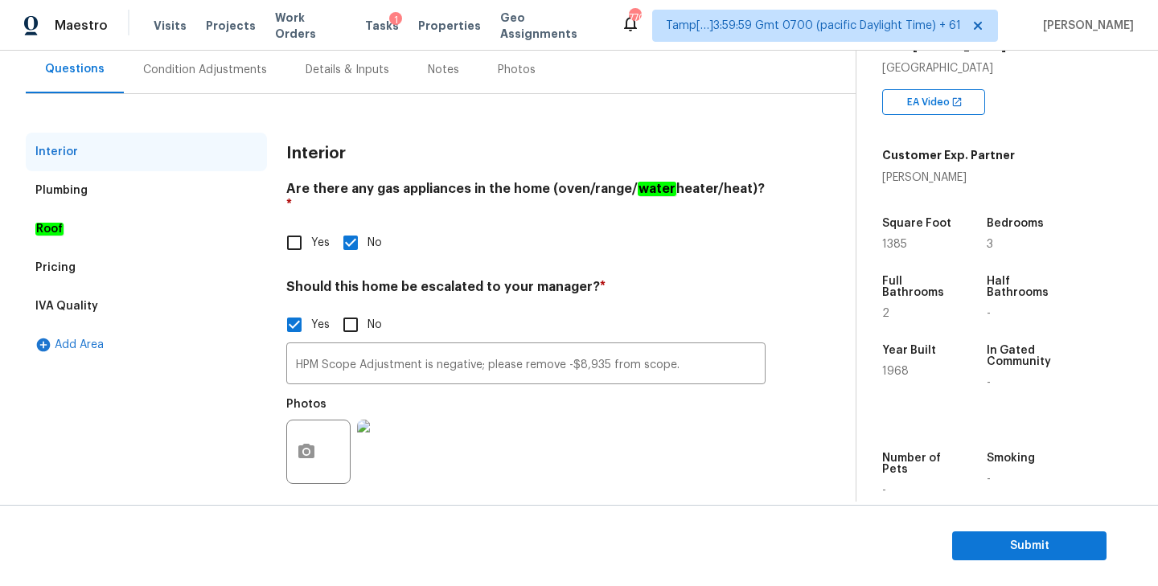
click at [184, 63] on div "Condition Adjustments" at bounding box center [205, 70] width 124 height 16
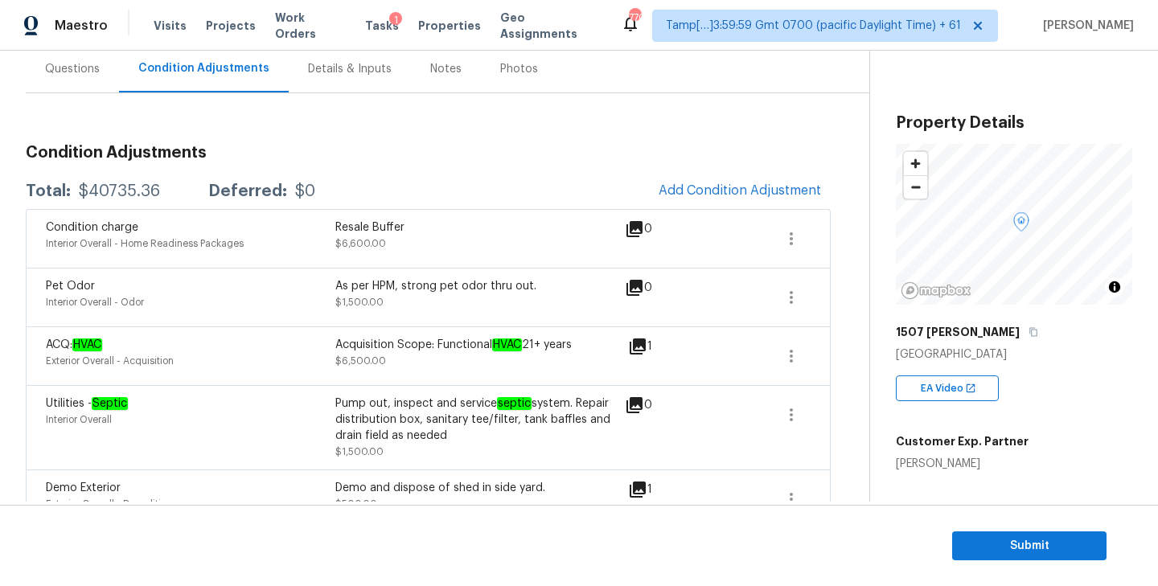
scroll to position [286, 0]
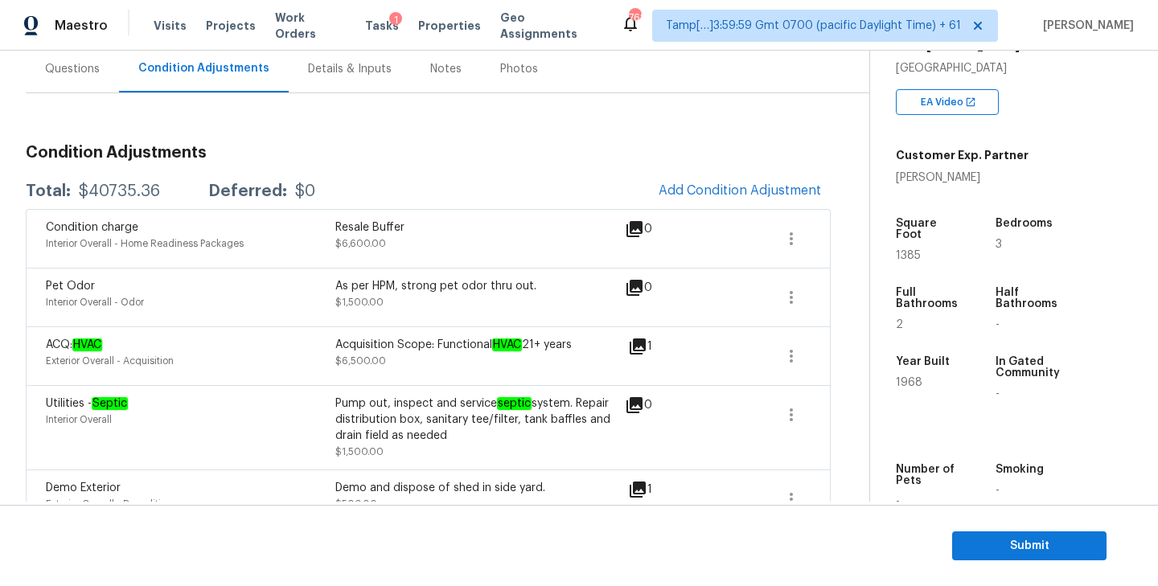
click at [77, 72] on div "Questions" at bounding box center [72, 69] width 55 height 16
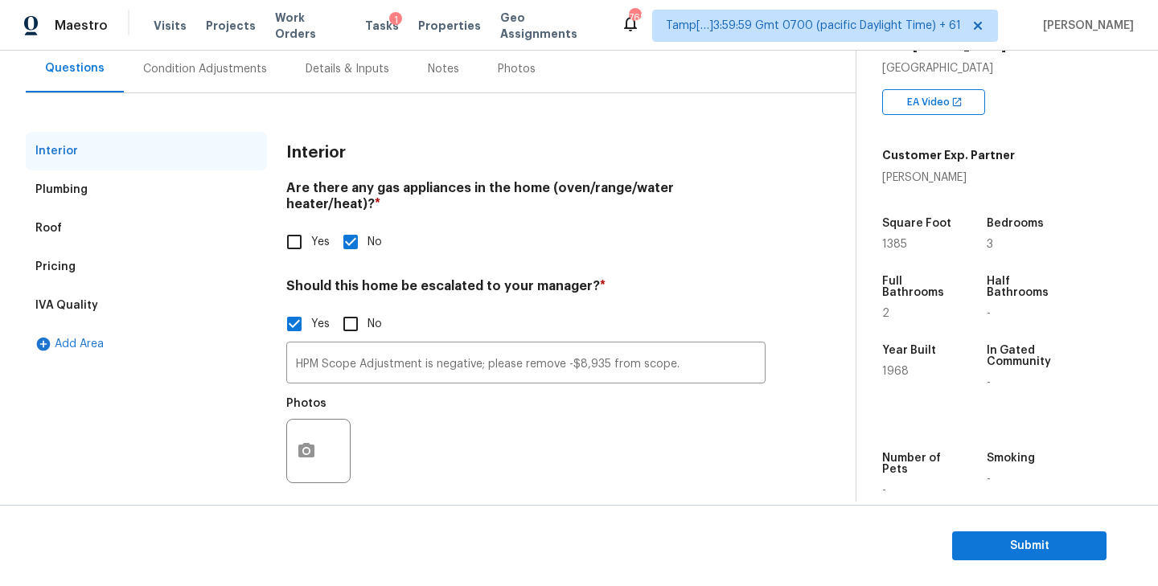
scroll to position [150, 0]
click at [160, 69] on div "Condition Adjustments" at bounding box center [205, 70] width 124 height 16
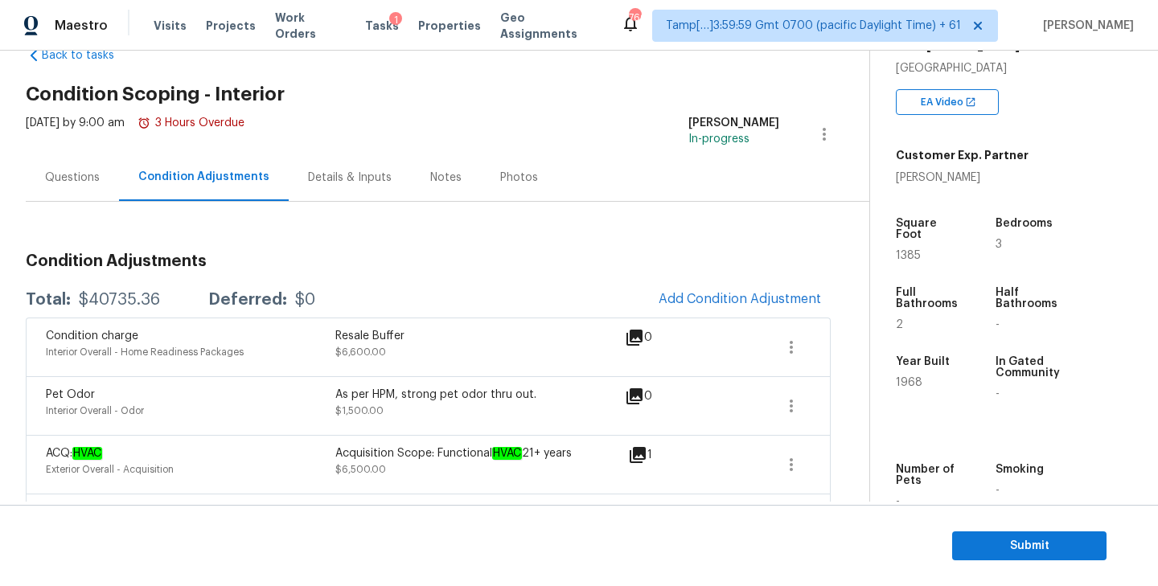
scroll to position [98, 0]
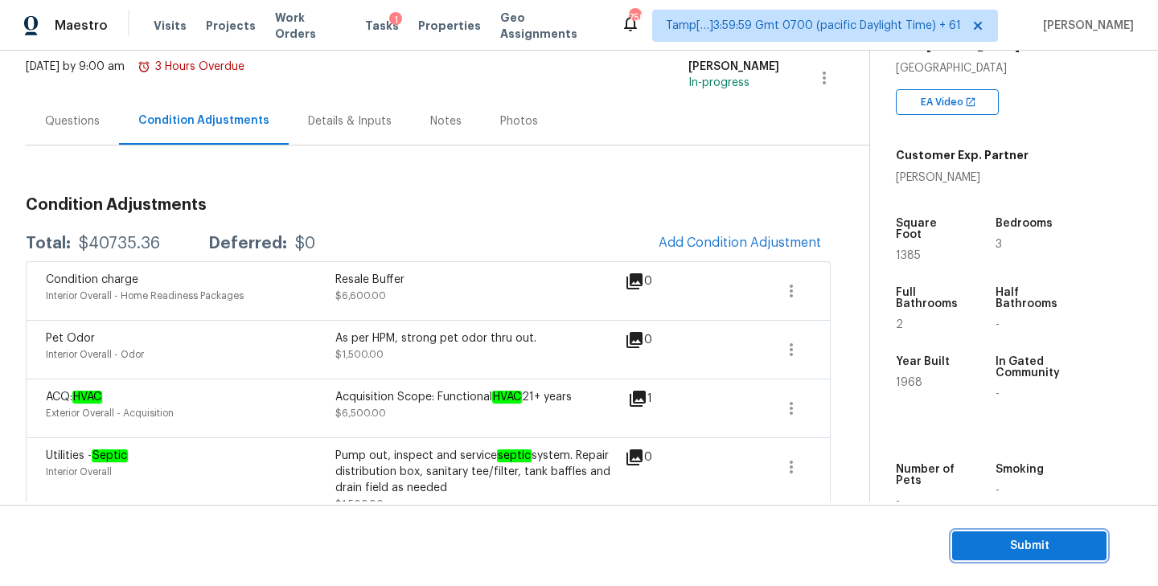
click at [1017, 551] on span "Submit" at bounding box center [1029, 546] width 129 height 20
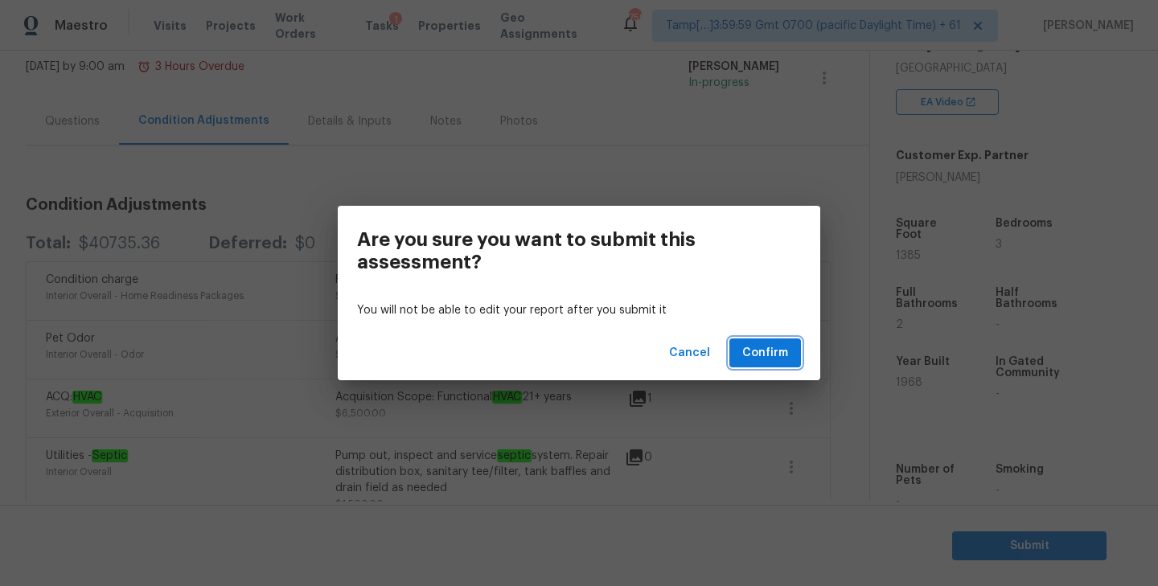
click at [753, 351] on span "Confirm" at bounding box center [765, 353] width 46 height 20
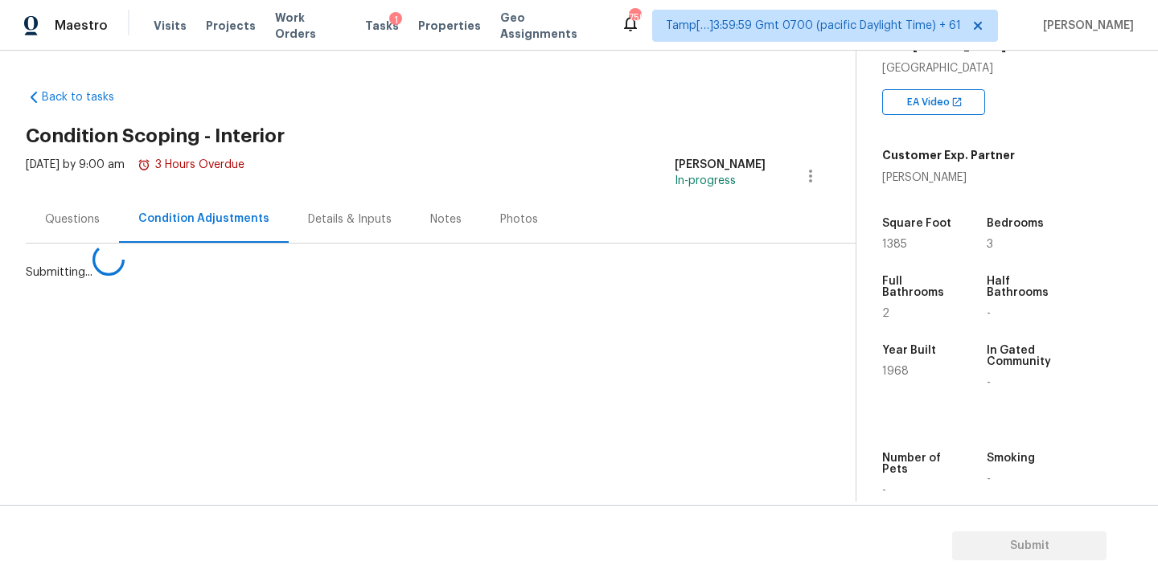
scroll to position [0, 0]
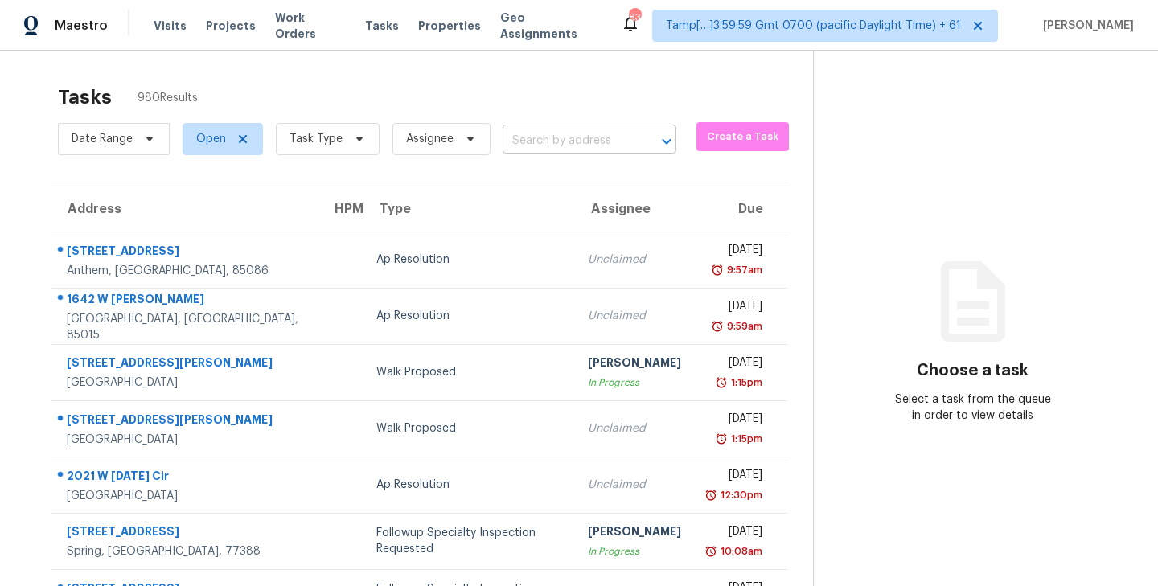
click at [598, 145] on input "text" at bounding box center [567, 141] width 129 height 25
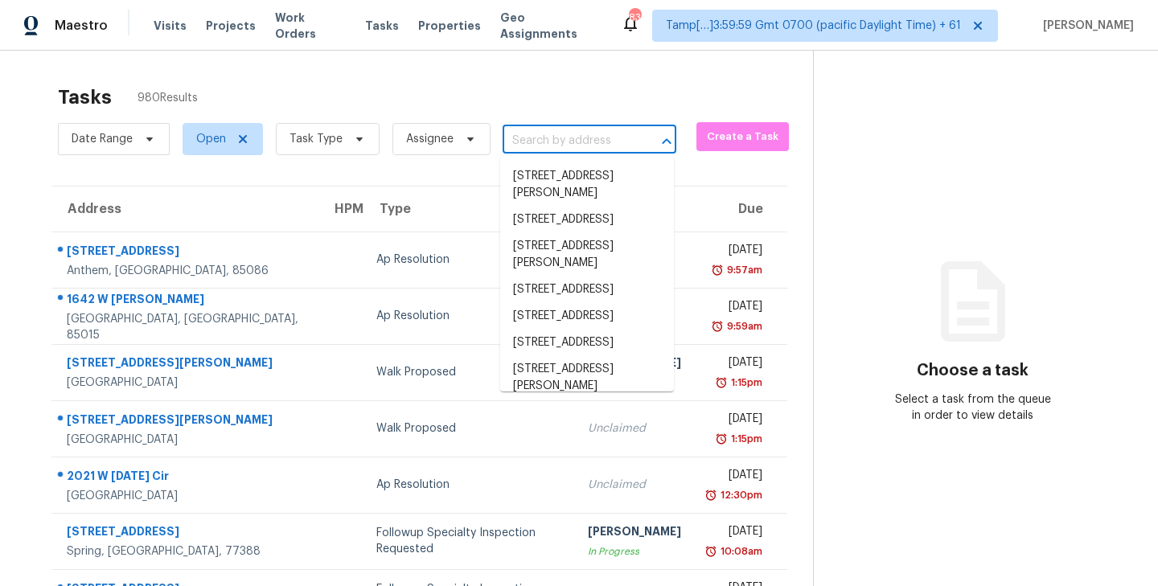
paste input "[STREET_ADDRESS][PERSON_NAME][PERSON_NAME]"
type input "[STREET_ADDRESS][PERSON_NAME][PERSON_NAME]"
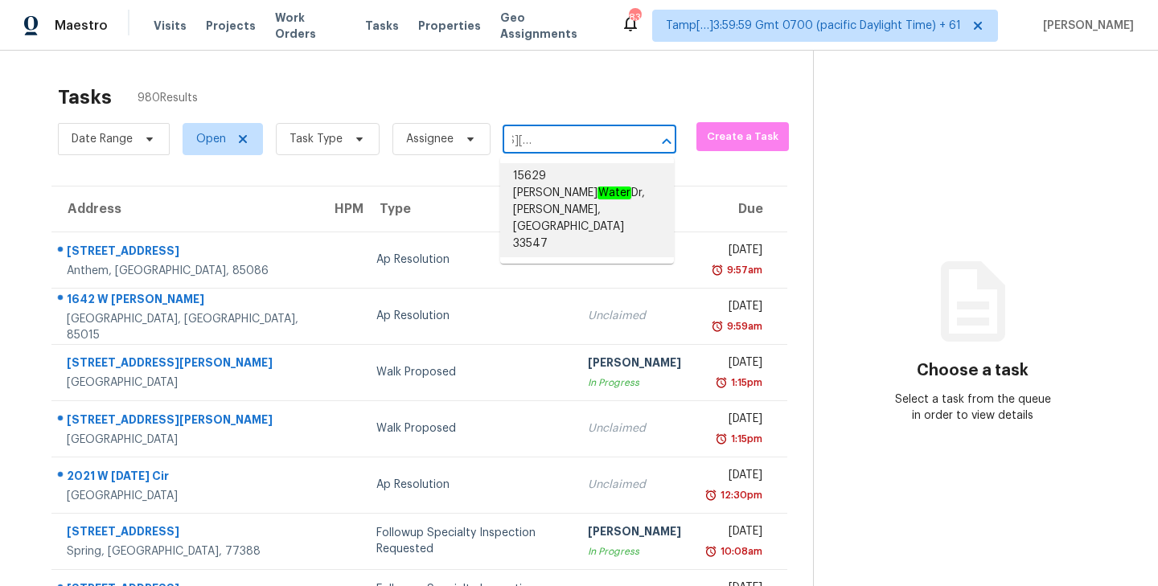
click at [571, 186] on span "[STREET_ADDRESS][PERSON_NAME][PERSON_NAME]" at bounding box center [587, 210] width 148 height 84
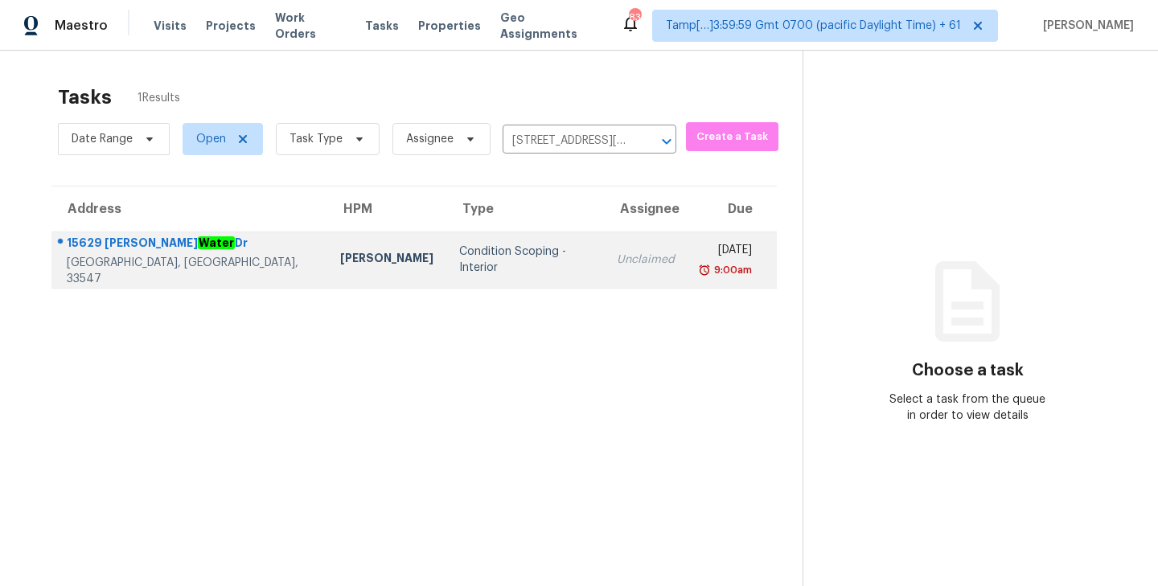
click at [617, 258] on div "Unclaimed" at bounding box center [646, 260] width 58 height 16
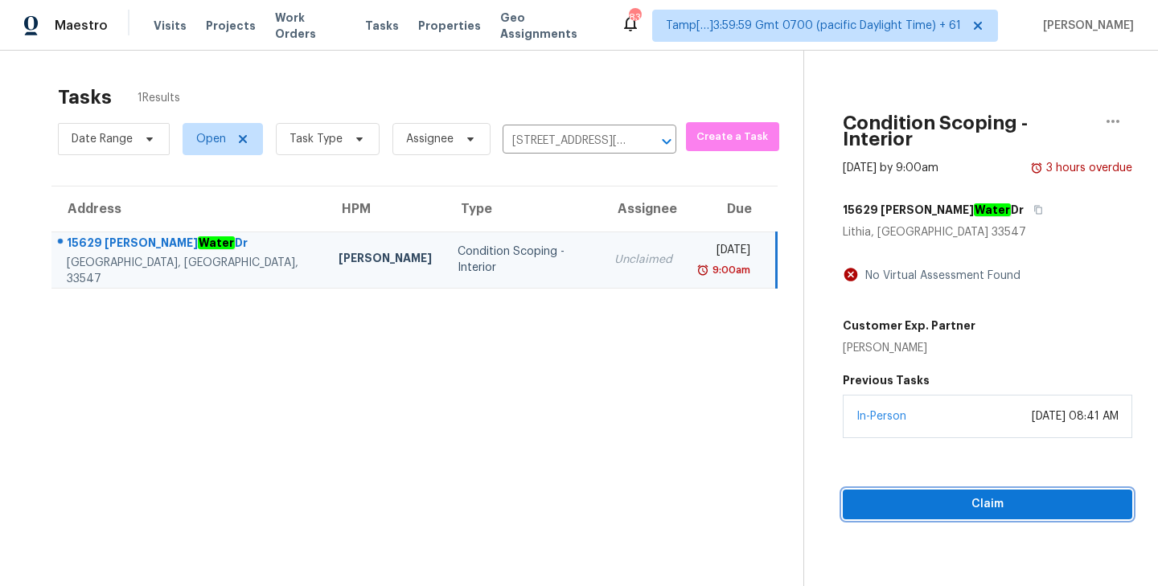
click at [981, 497] on span "Claim" at bounding box center [988, 505] width 264 height 20
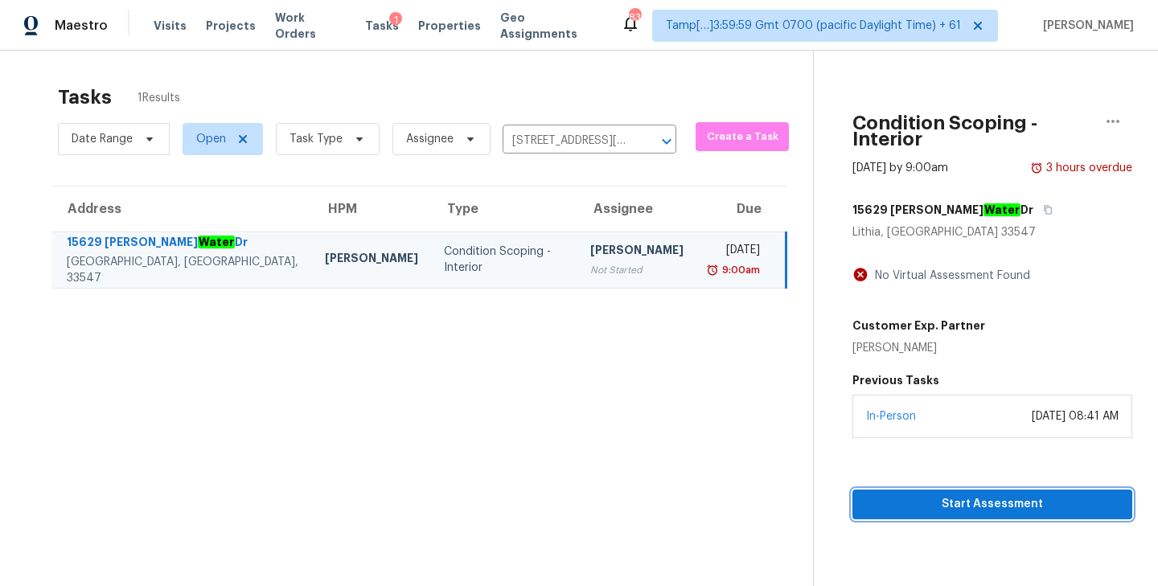
click at [978, 507] on span "Start Assessment" at bounding box center [992, 505] width 254 height 20
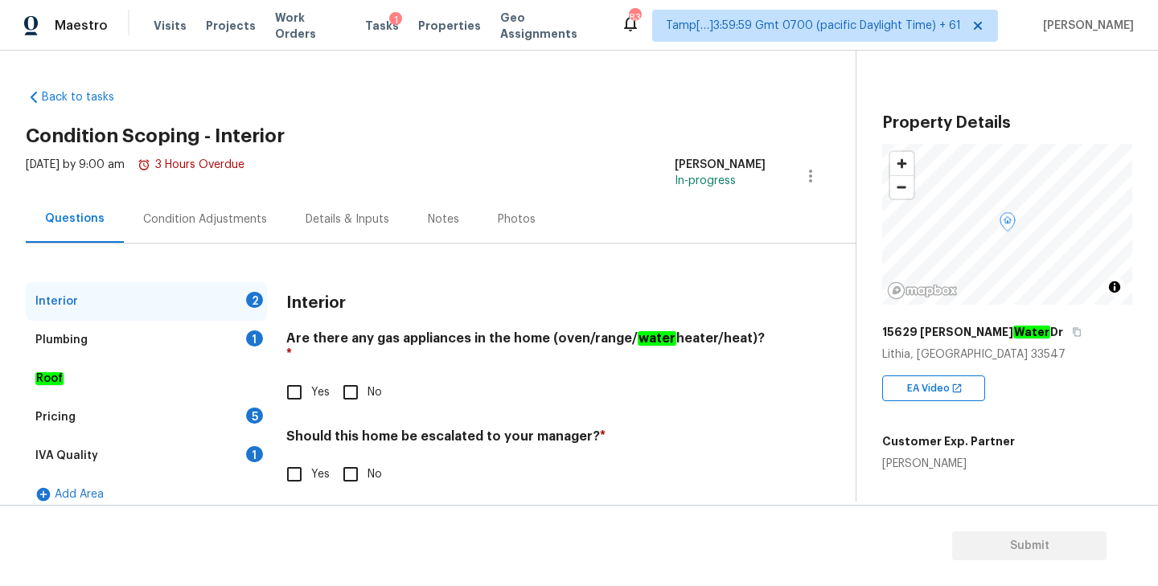
scroll to position [17, 0]
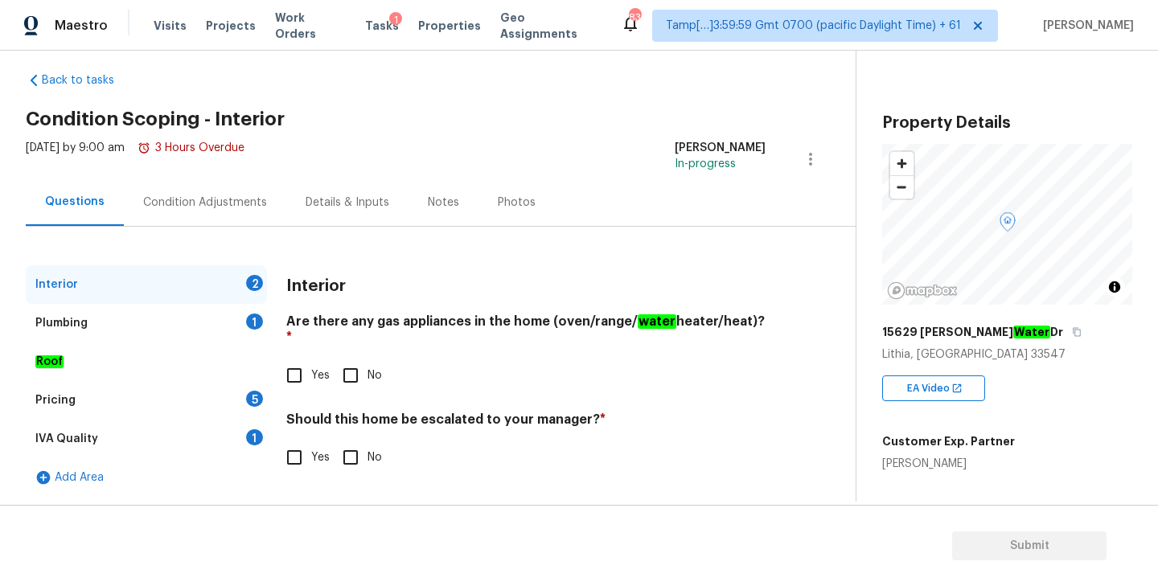
click at [286, 370] on input "Yes" at bounding box center [294, 376] width 34 height 34
checkbox input "true"
click at [117, 323] on div "Plumbing 1" at bounding box center [146, 323] width 241 height 39
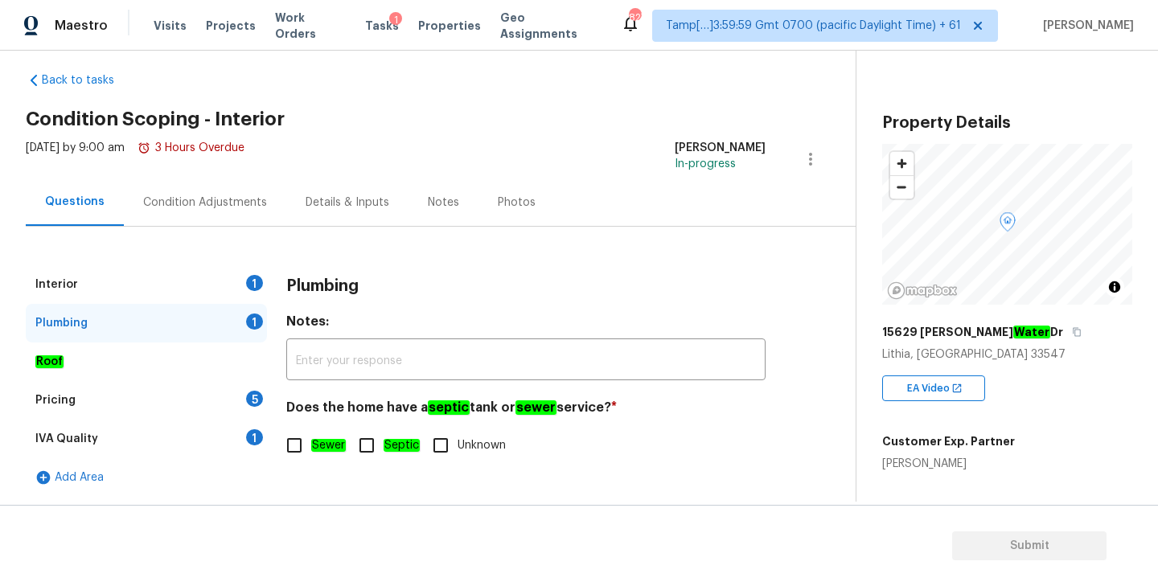
click at [292, 445] on input "Sewer" at bounding box center [294, 446] width 34 height 34
checkbox input "true"
click at [100, 404] on div "Pricing 5" at bounding box center [146, 400] width 241 height 39
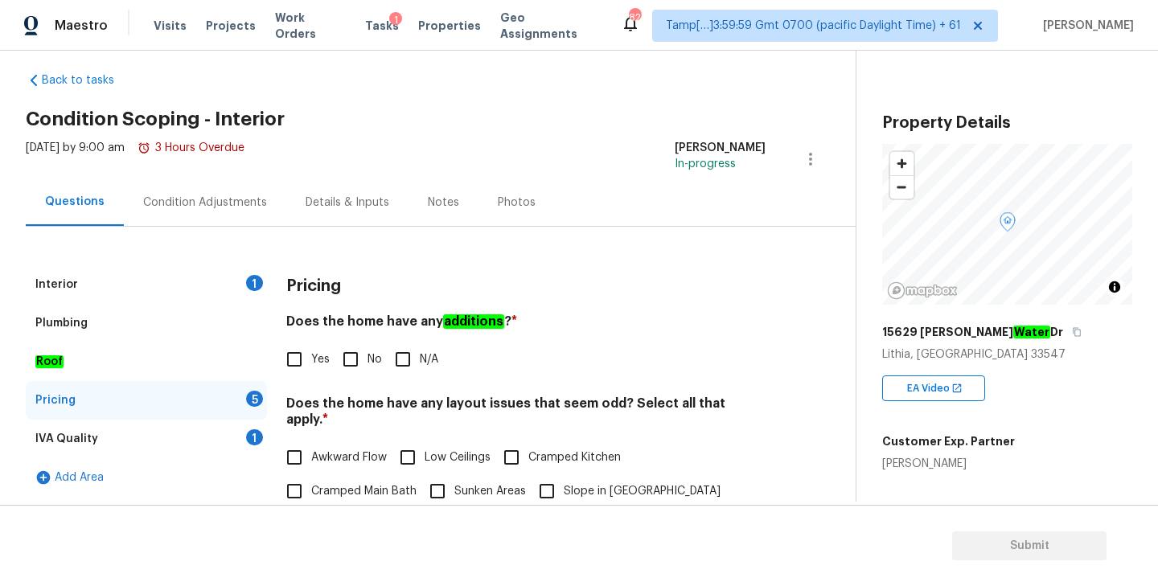
click at [92, 445] on div "IVA Quality" at bounding box center [66, 439] width 63 height 16
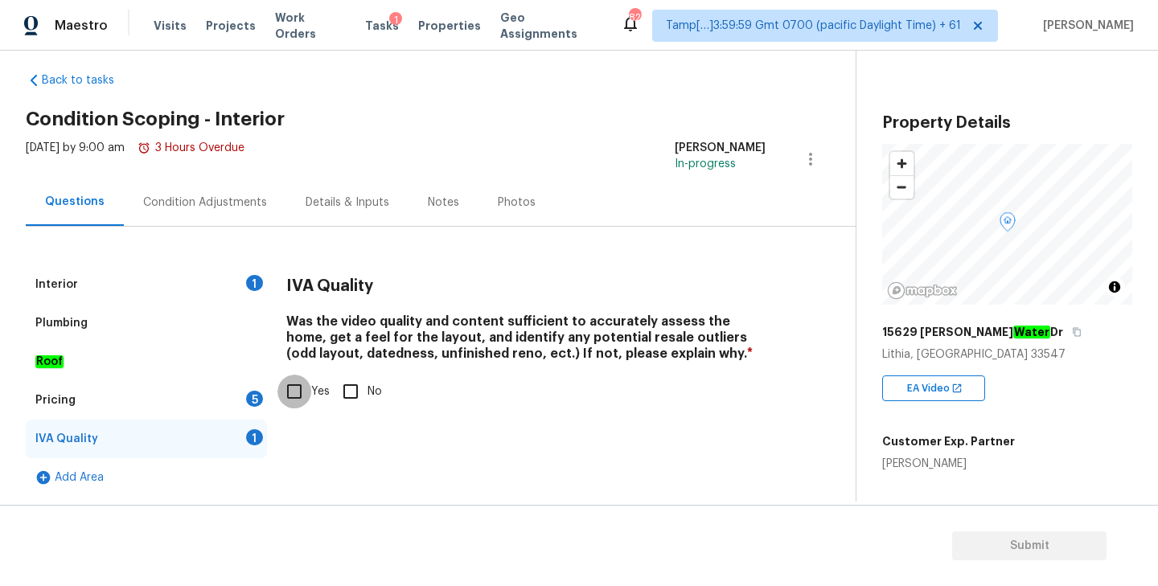
click at [300, 393] on input "Yes" at bounding box center [294, 392] width 34 height 34
checkbox input "true"
click at [147, 397] on div "Pricing 5" at bounding box center [146, 400] width 241 height 39
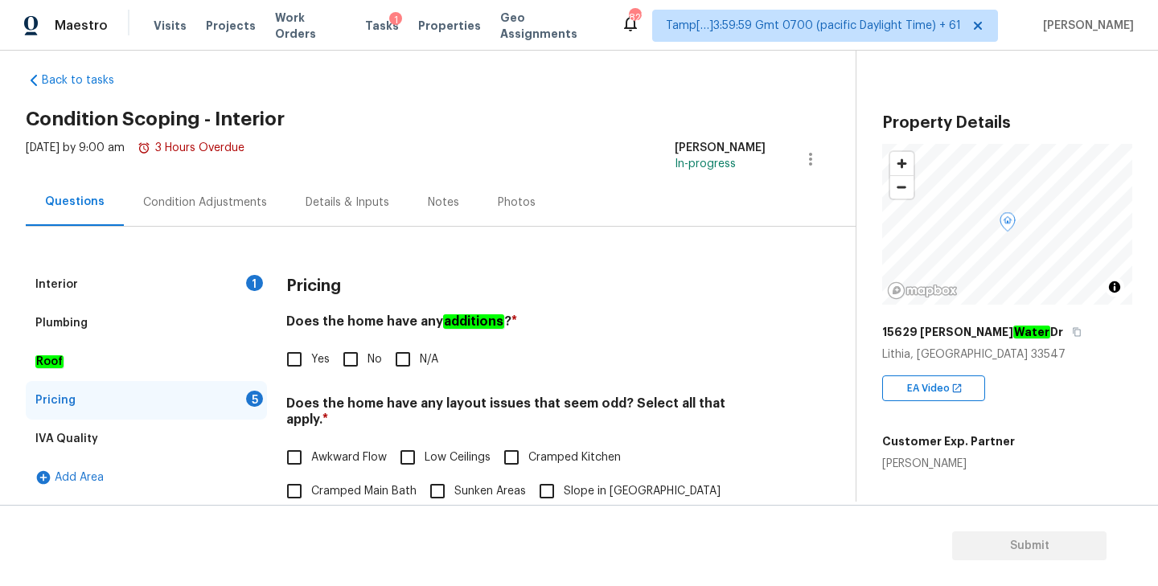
click at [354, 359] on input "No" at bounding box center [351, 360] width 34 height 34
checkbox input "true"
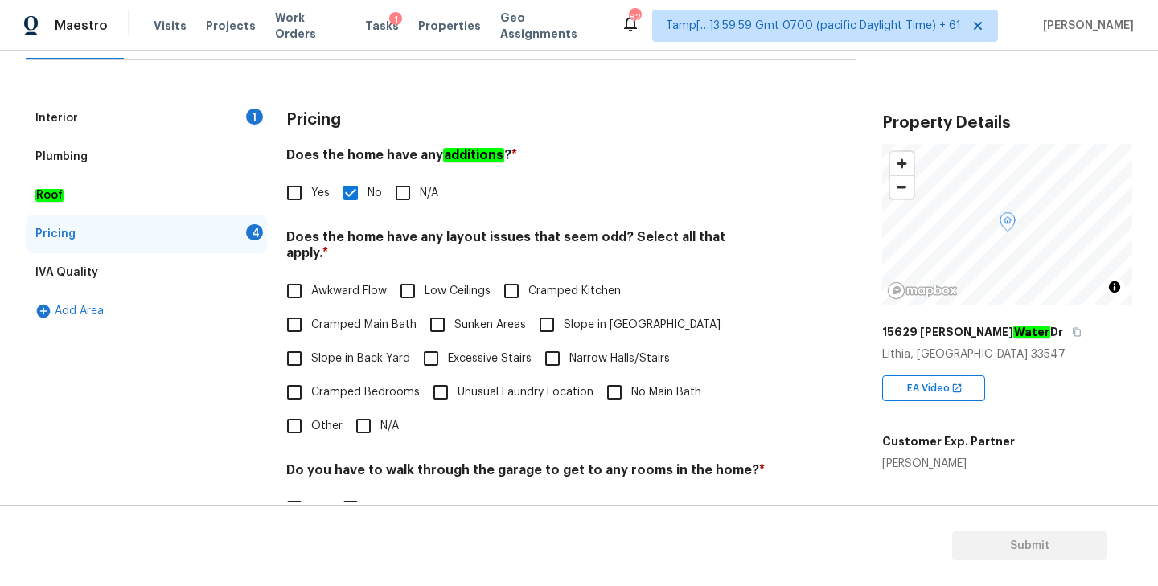
scroll to position [188, 0]
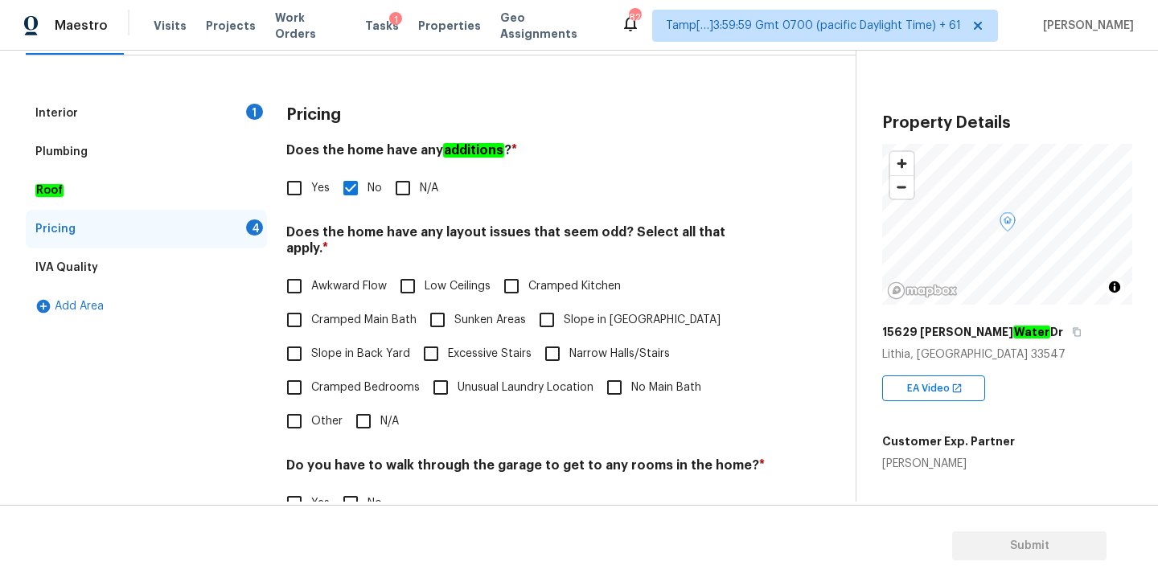
click at [366, 404] on input "N/A" at bounding box center [364, 421] width 34 height 34
checkbox input "true"
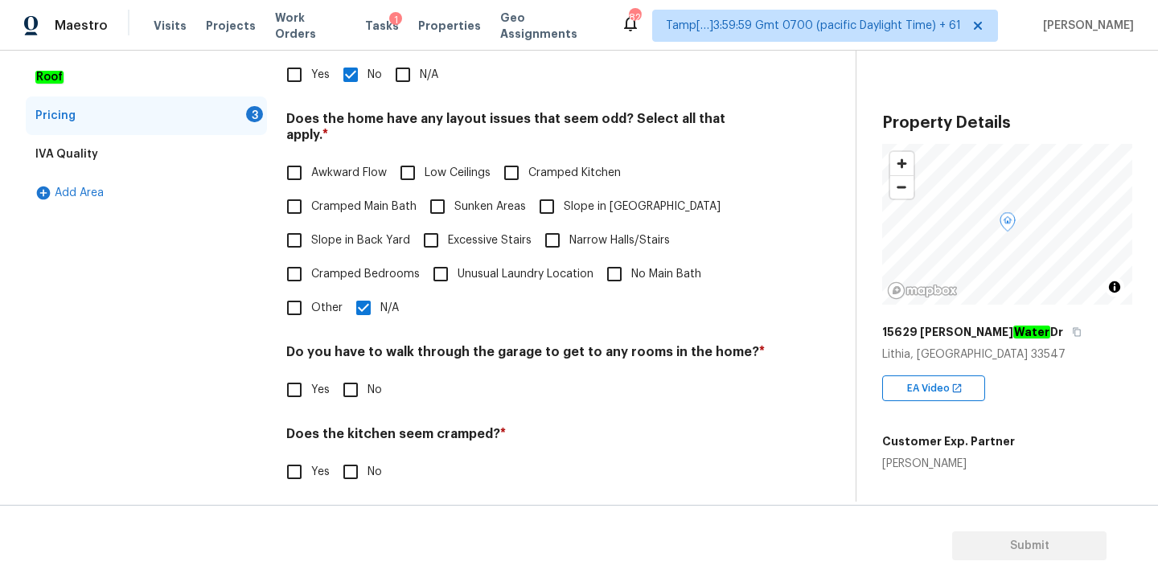
scroll to position [379, 0]
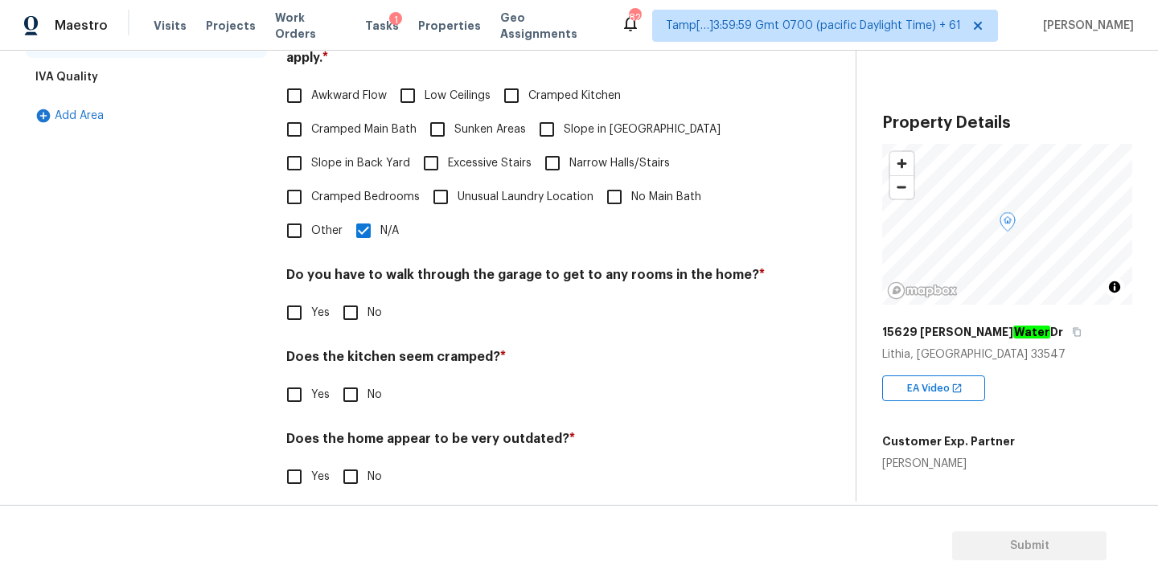
click at [354, 382] on input "No" at bounding box center [351, 395] width 34 height 34
checkbox input "true"
click at [351, 302] on input "No" at bounding box center [351, 313] width 34 height 34
checkbox input "true"
click at [351, 462] on input "No" at bounding box center [351, 477] width 34 height 34
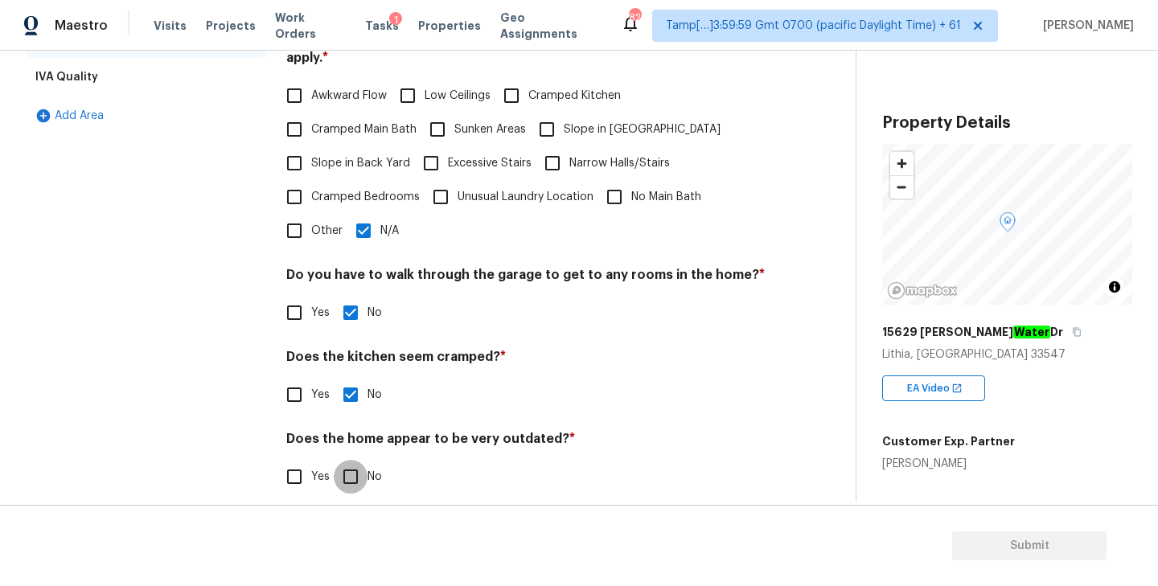
checkbox input "true"
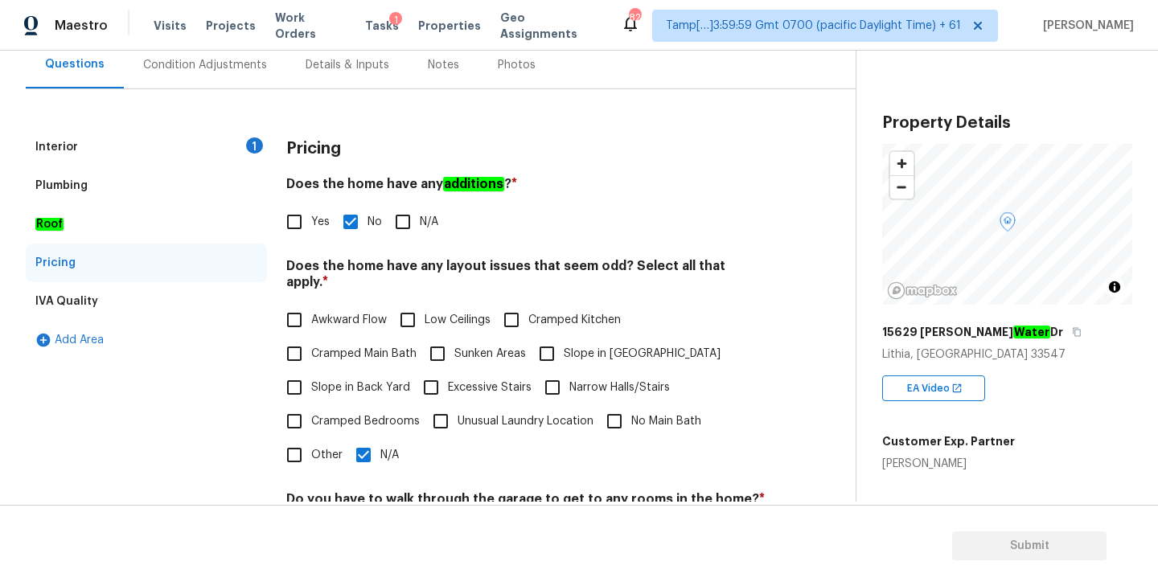
scroll to position [0, 0]
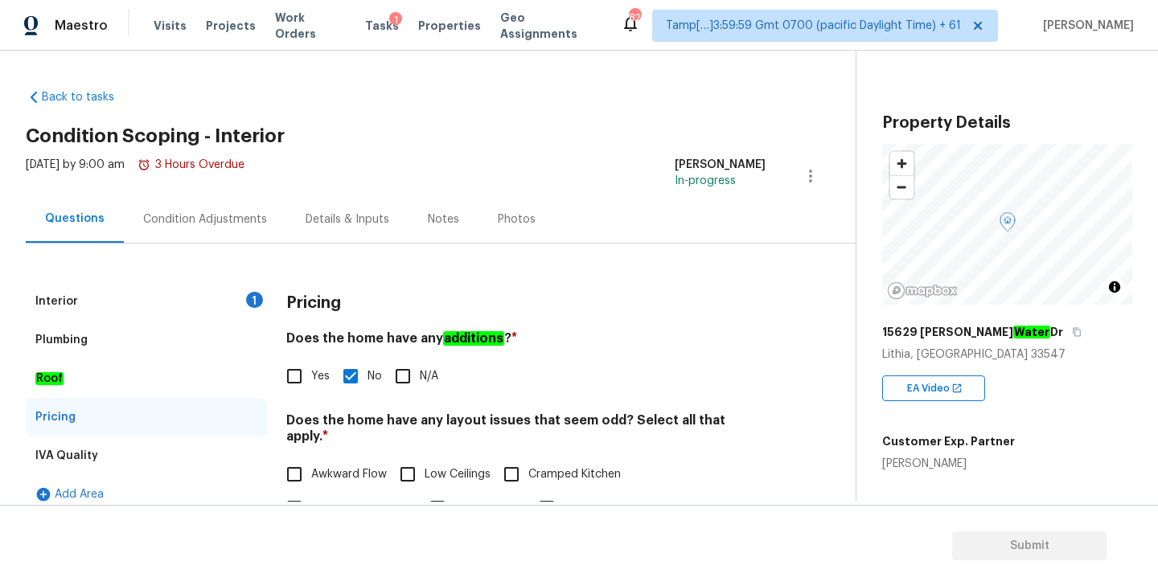
click at [179, 236] on div "Condition Adjustments" at bounding box center [205, 218] width 162 height 47
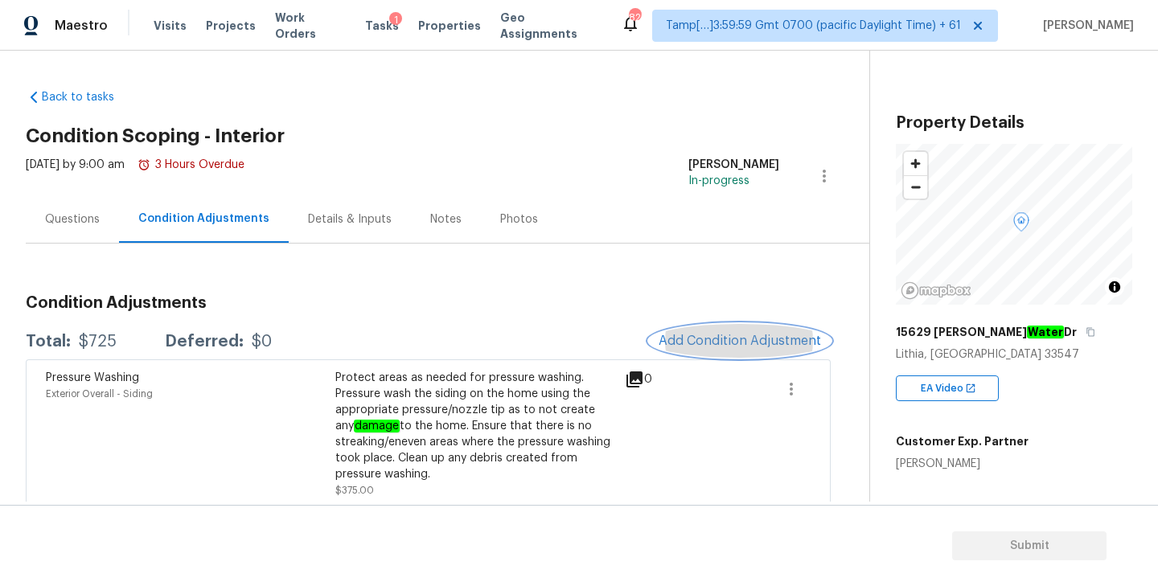
click at [711, 333] on button "Add Condition Adjustment" at bounding box center [740, 341] width 182 height 34
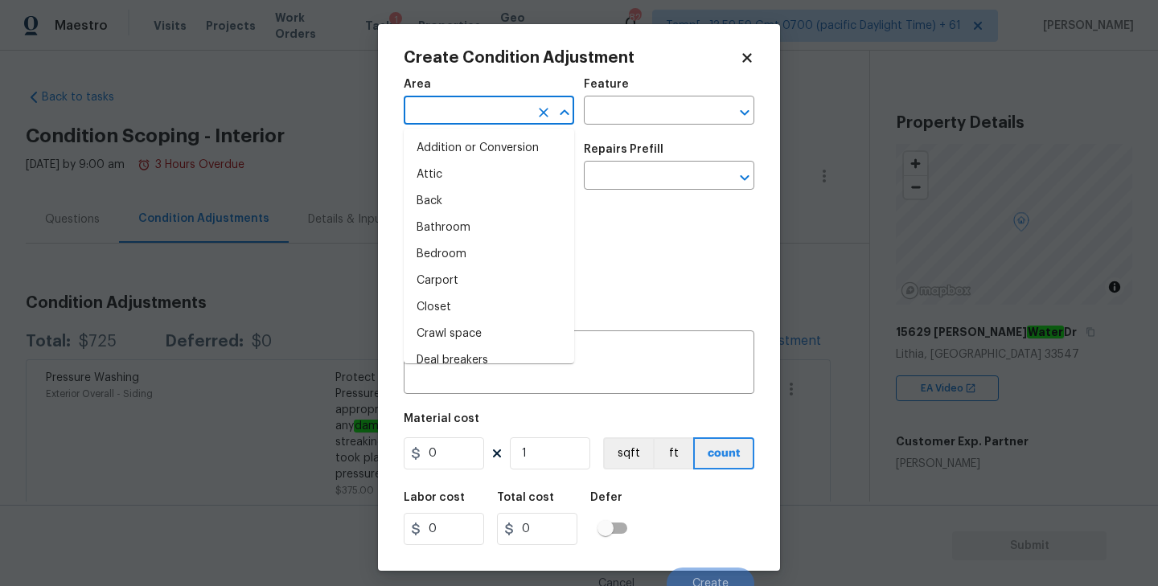
click at [498, 114] on input "text" at bounding box center [466, 112] width 125 height 25
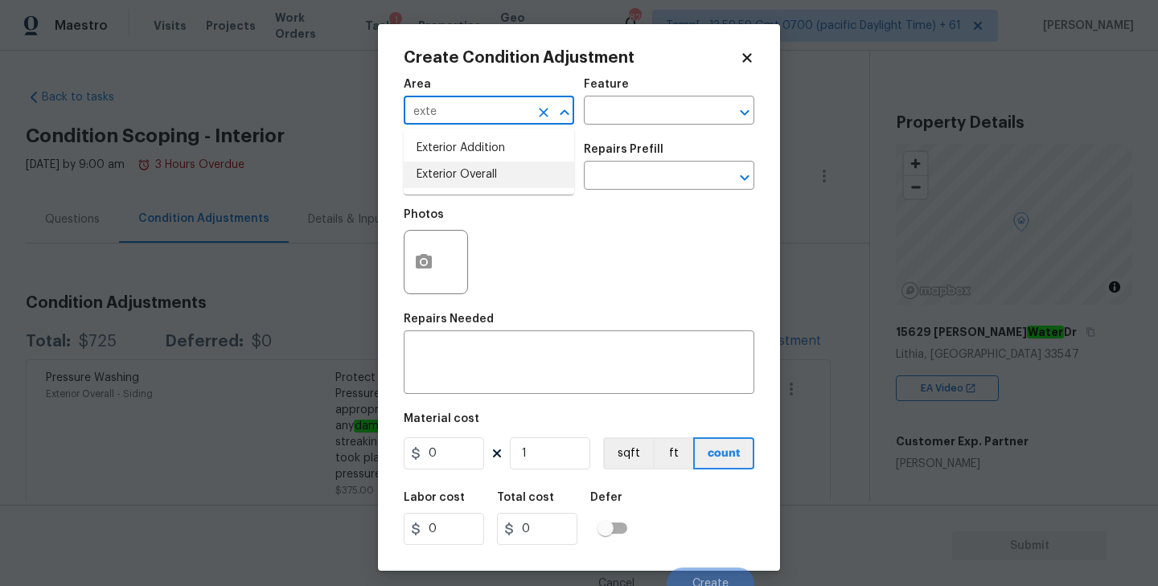
click at [493, 177] on li "Exterior Overall" at bounding box center [489, 175] width 170 height 27
type input "Exterior Overall"
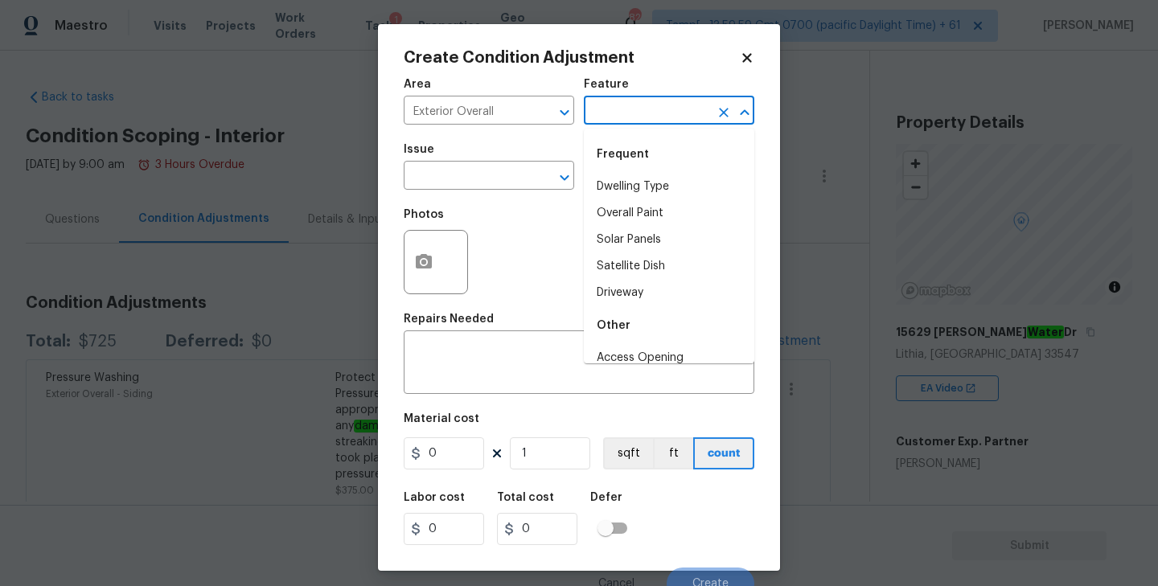
click at [623, 109] on input "text" at bounding box center [646, 112] width 125 height 25
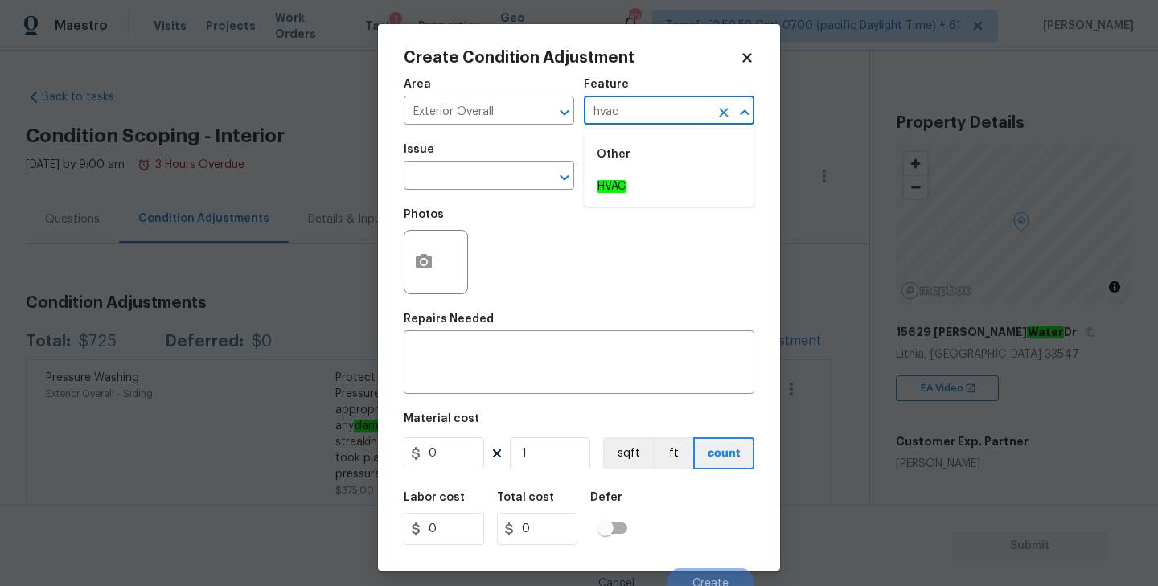
click at [635, 172] on div "Other" at bounding box center [669, 154] width 170 height 39
click at [609, 193] on span "HVAC" at bounding box center [612, 187] width 30 height 17
type input "HVAC"
click at [480, 174] on input "text" at bounding box center [466, 177] width 125 height 25
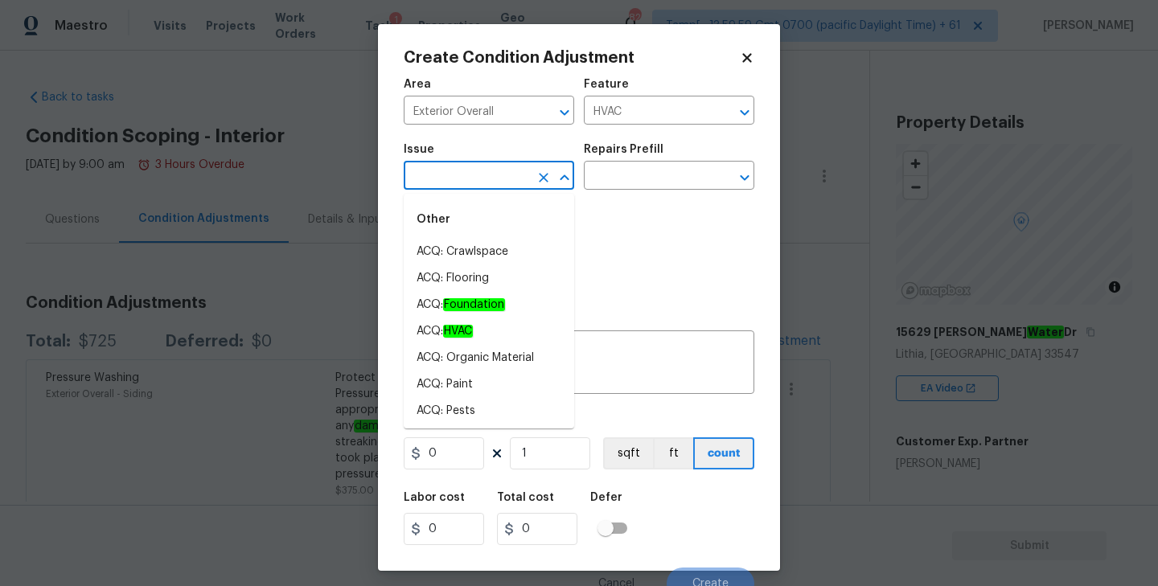
type input "j"
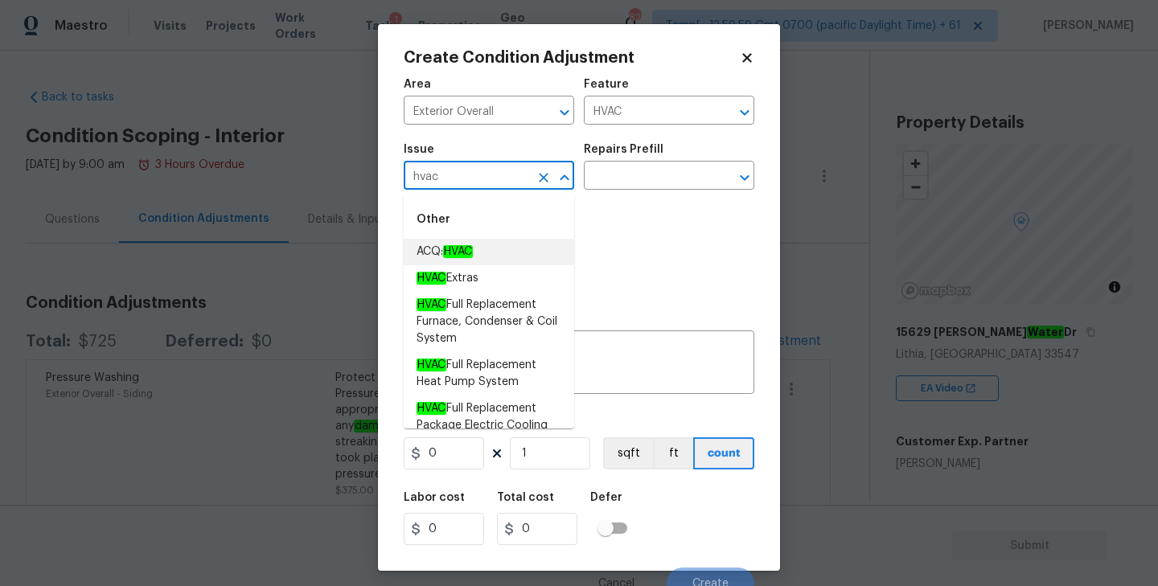
click at [491, 249] on li "ACQ: HVAC" at bounding box center [489, 252] width 170 height 27
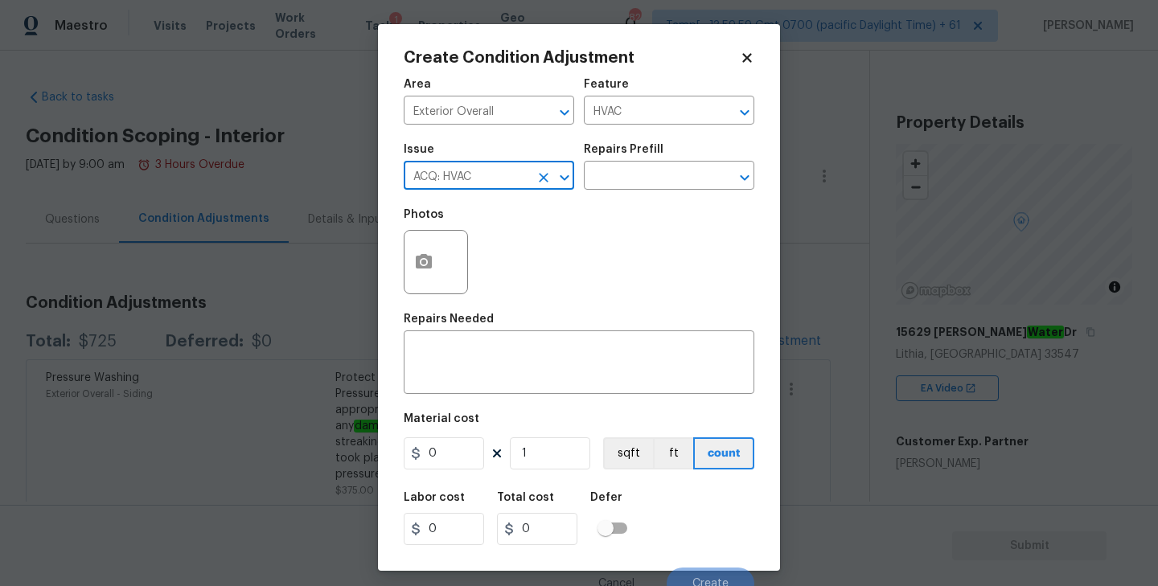
type input "ACQ: HVAC"
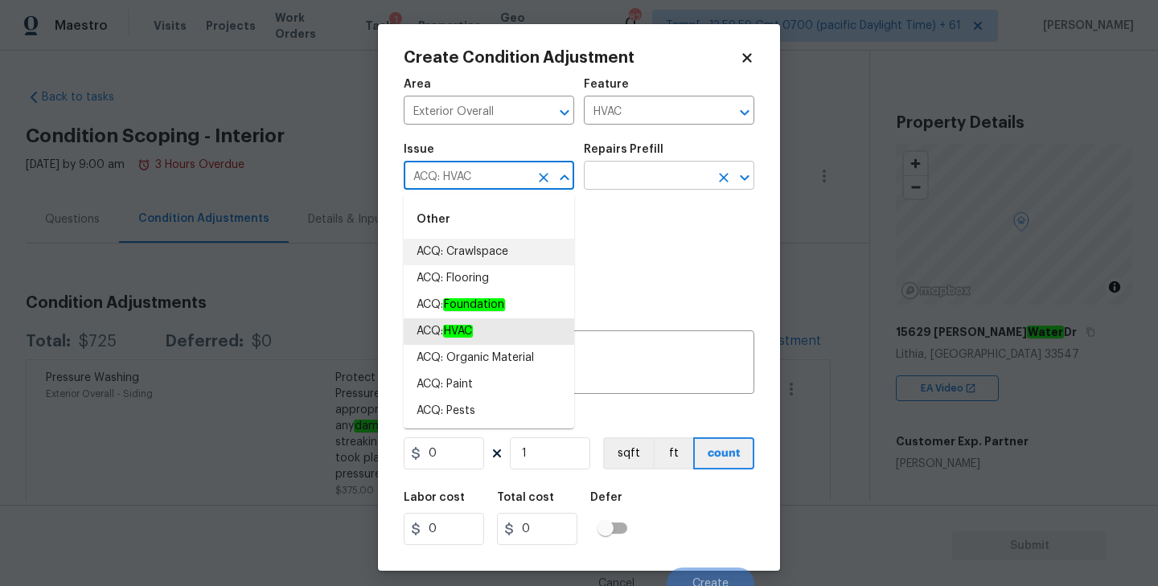
click at [745, 184] on icon "Open" at bounding box center [744, 177] width 19 height 19
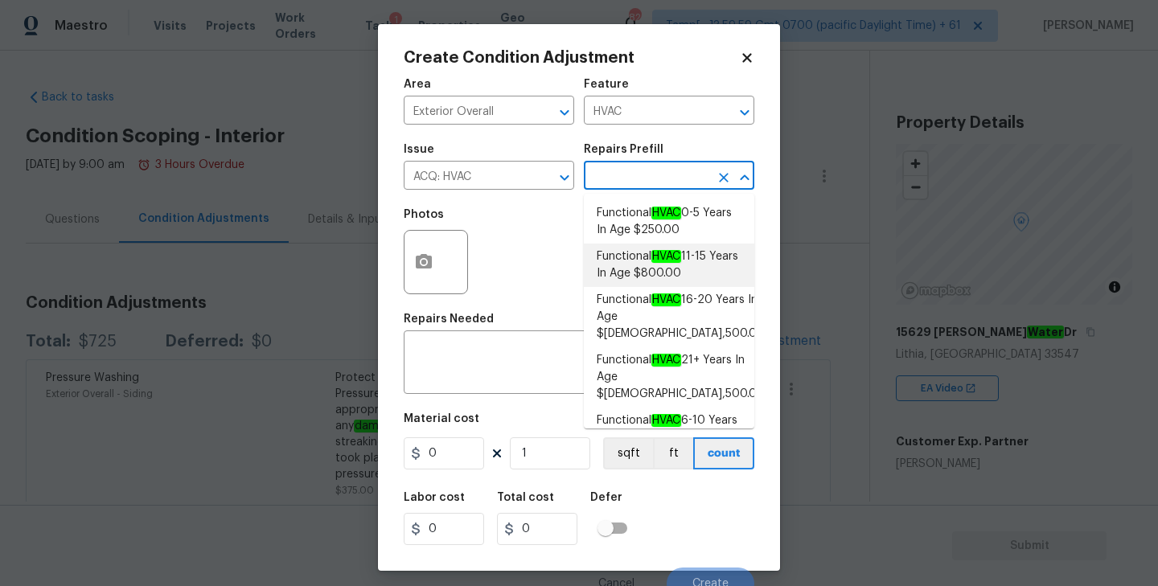
click at [675, 269] on span "Functional HVAC 11-15 Years In Age $800.00" at bounding box center [669, 265] width 145 height 34
type input "Acquisition"
type textarea "Acquisition Scope: Functional HVAC 11-15"
type input "800"
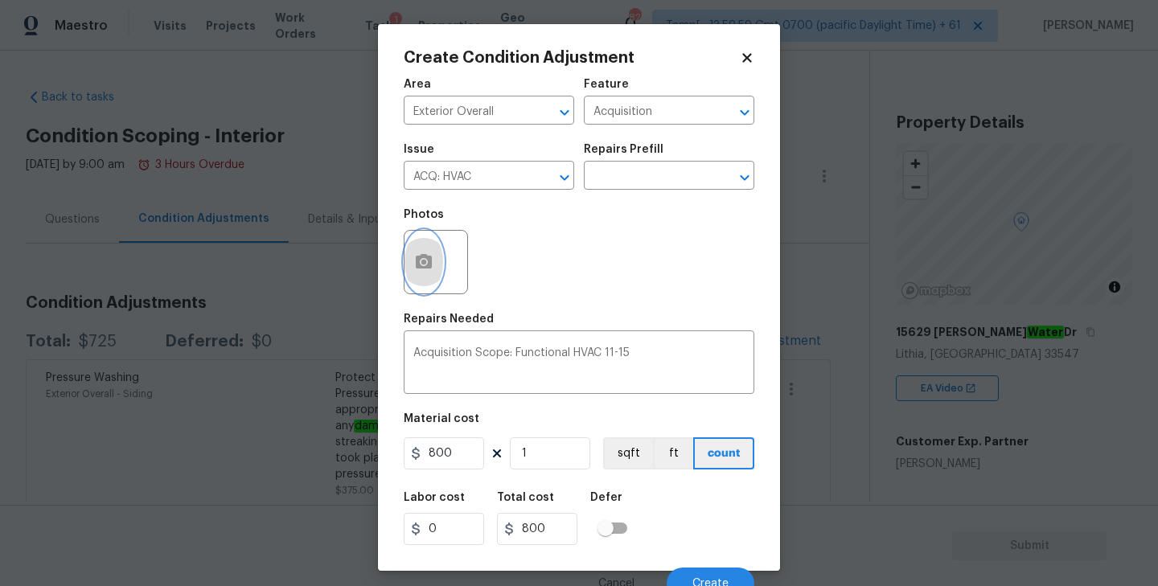
click at [424, 260] on circle "button" at bounding box center [423, 262] width 5 height 5
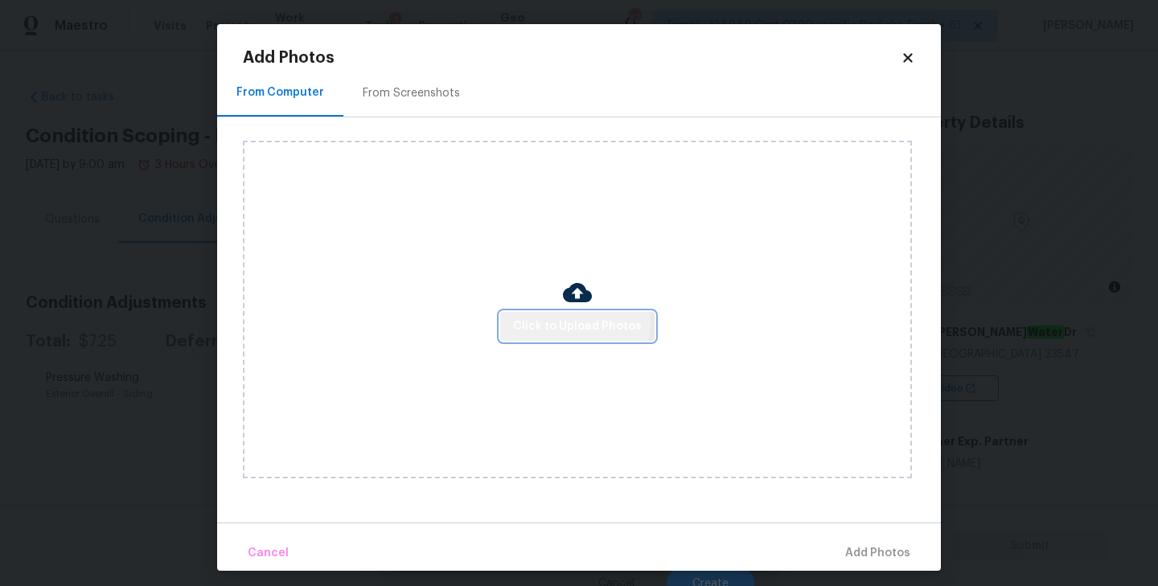
click at [565, 322] on span "Click to Upload Photos" at bounding box center [577, 327] width 129 height 20
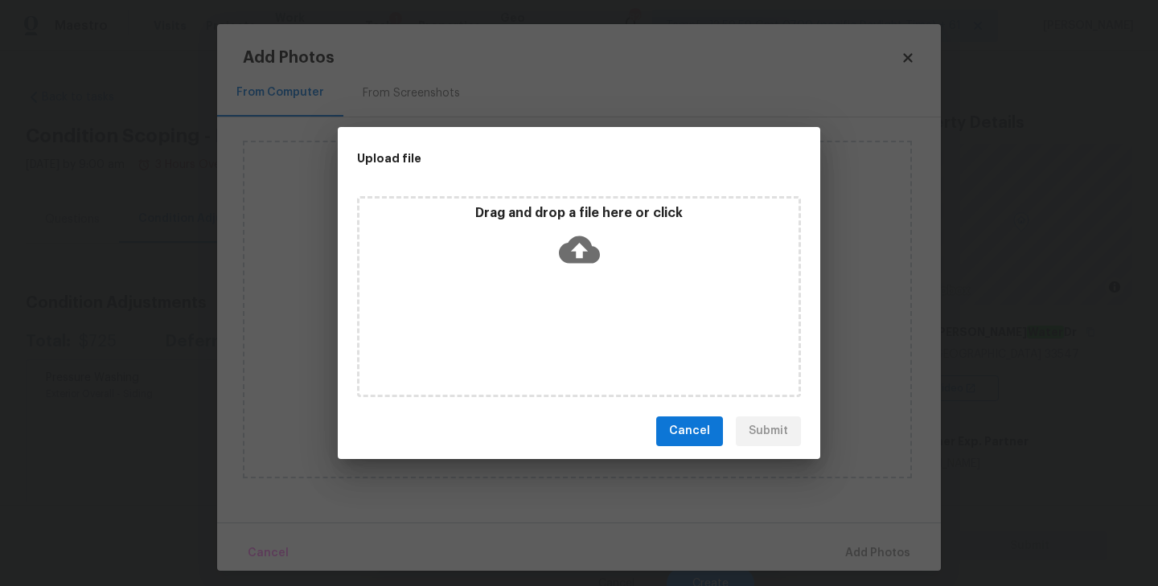
click at [566, 249] on icon at bounding box center [579, 249] width 41 height 27
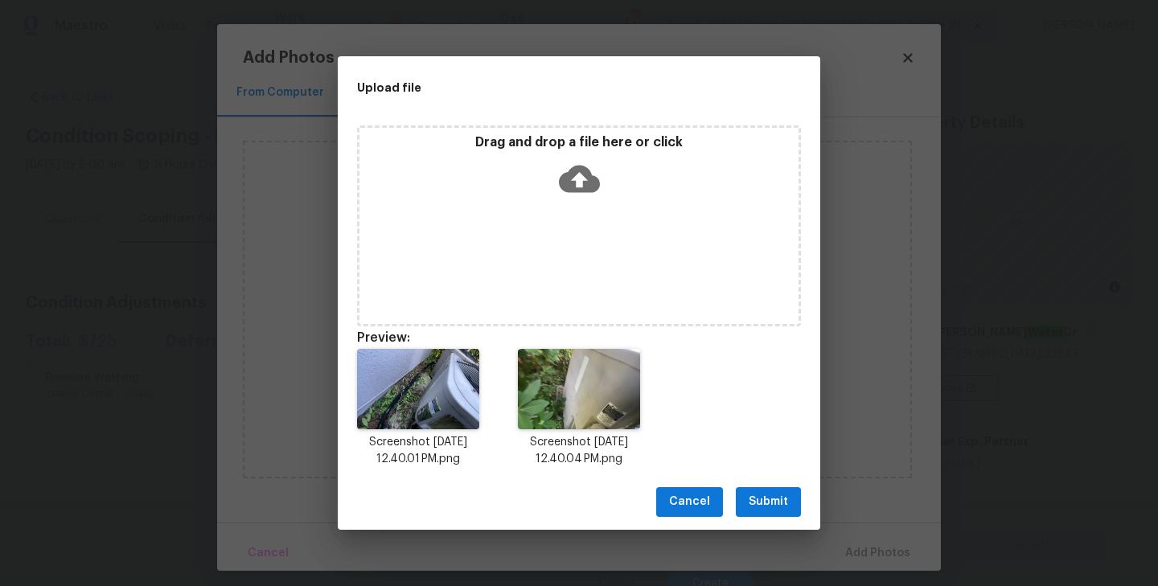
click at [771, 499] on span "Submit" at bounding box center [768, 502] width 39 height 20
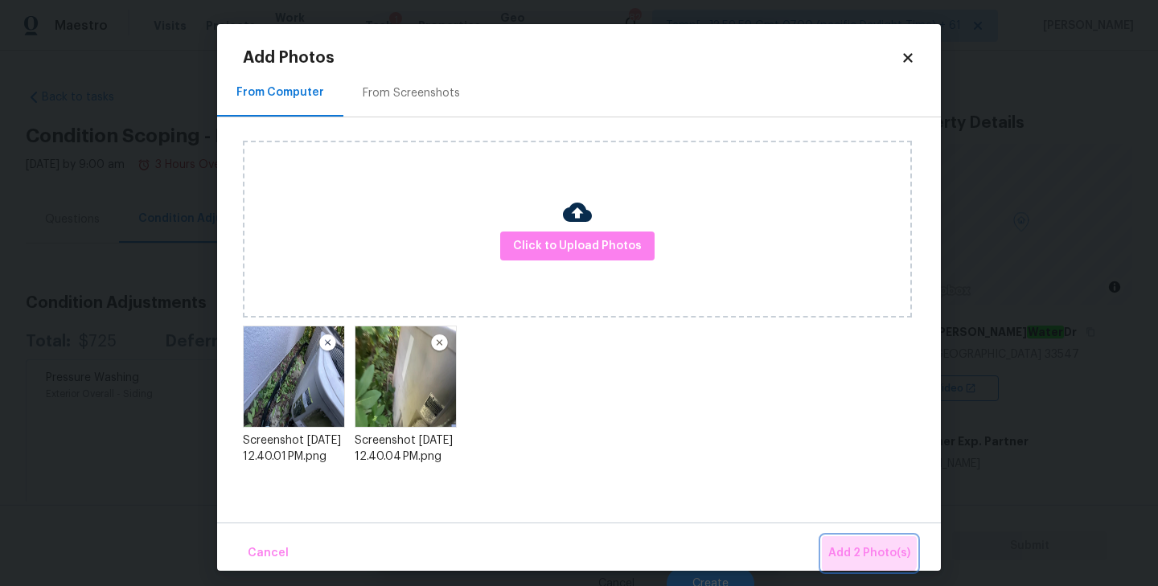
click at [865, 545] on span "Add 2 Photo(s)" at bounding box center [869, 554] width 82 height 20
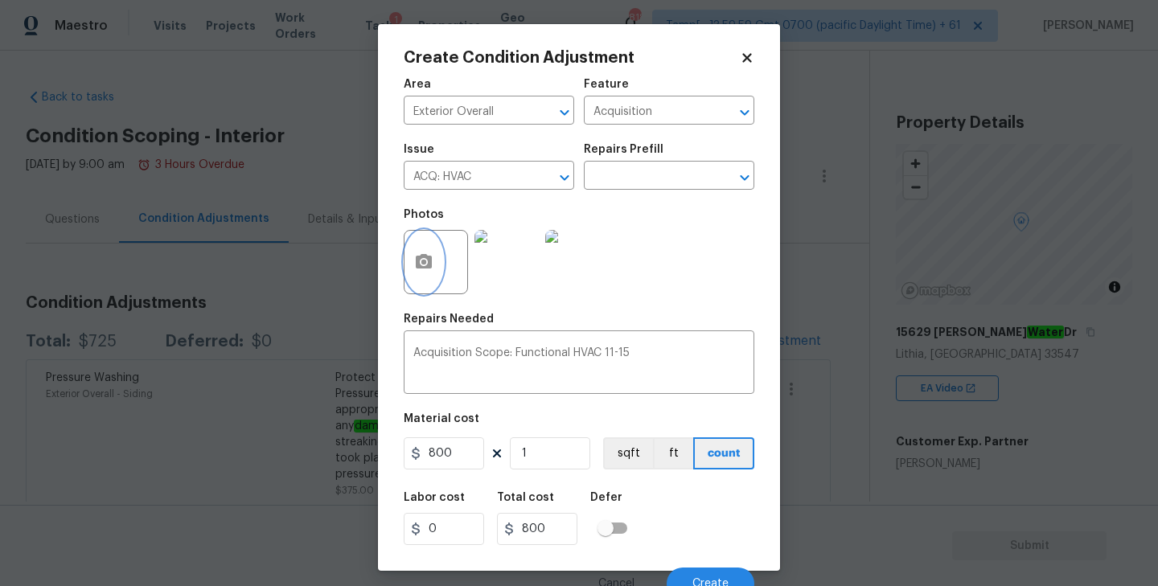
scroll to position [14, 0]
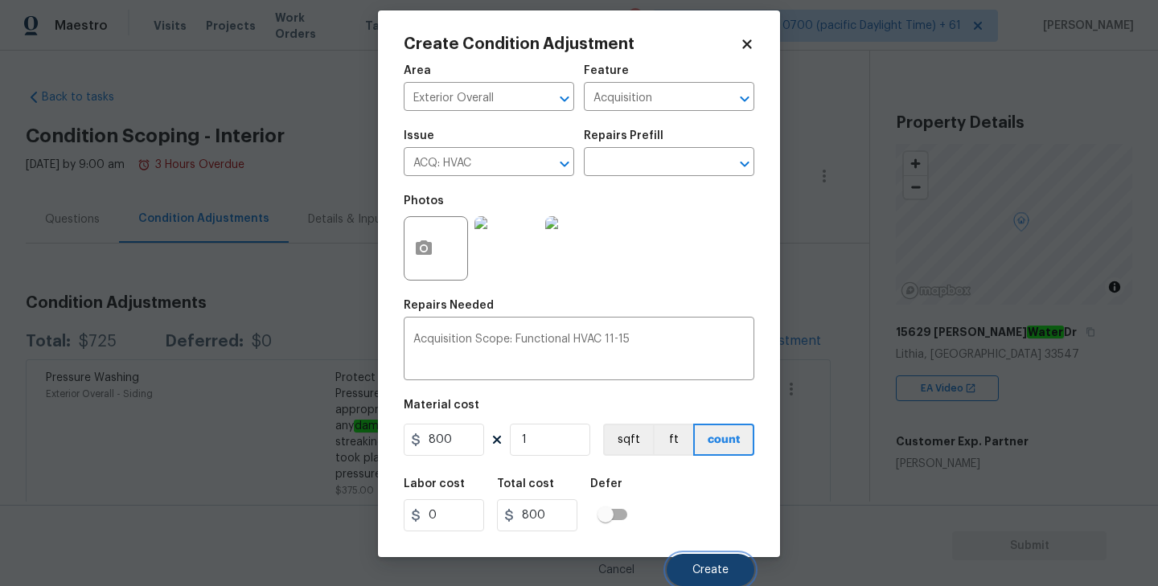
click at [718, 569] on span "Create" at bounding box center [710, 570] width 36 height 12
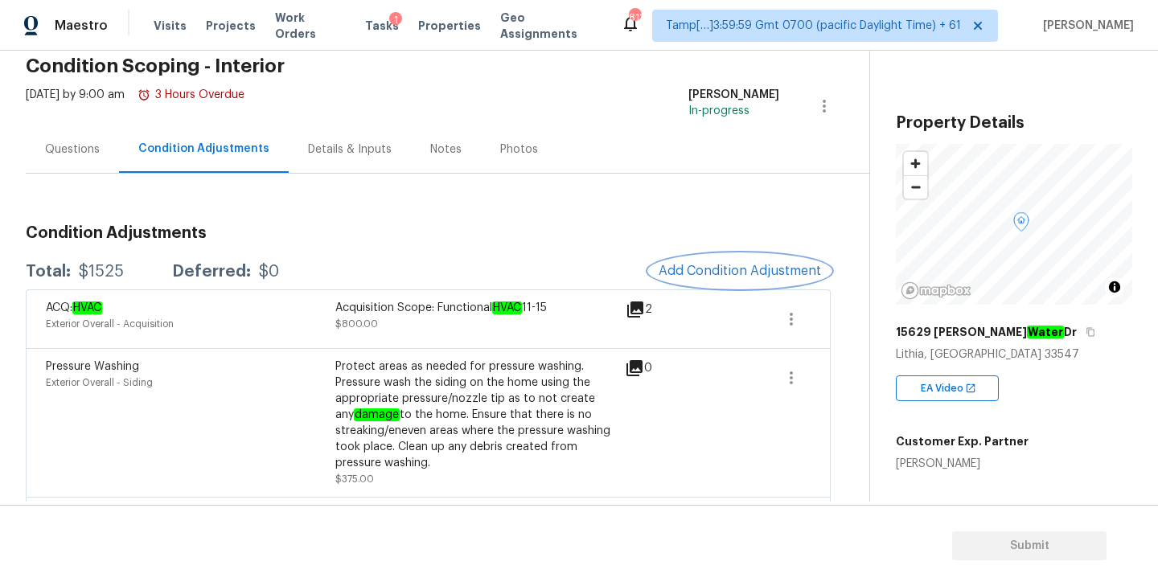
scroll to position [83, 0]
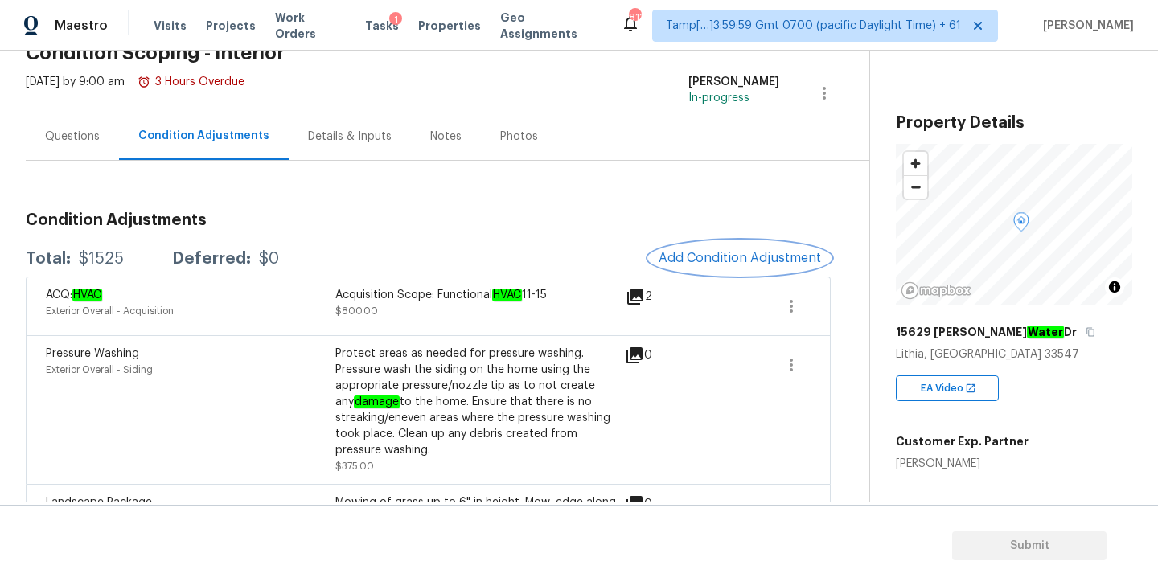
click at [712, 252] on span "Add Condition Adjustment" at bounding box center [740, 258] width 162 height 14
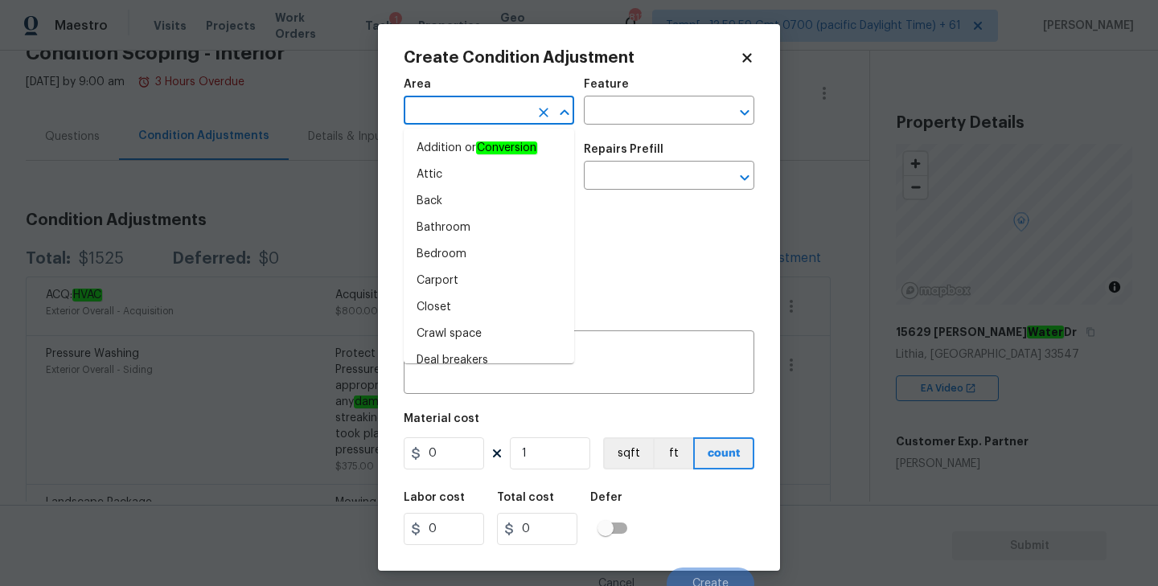
click at [469, 113] on input "text" at bounding box center [466, 112] width 125 height 25
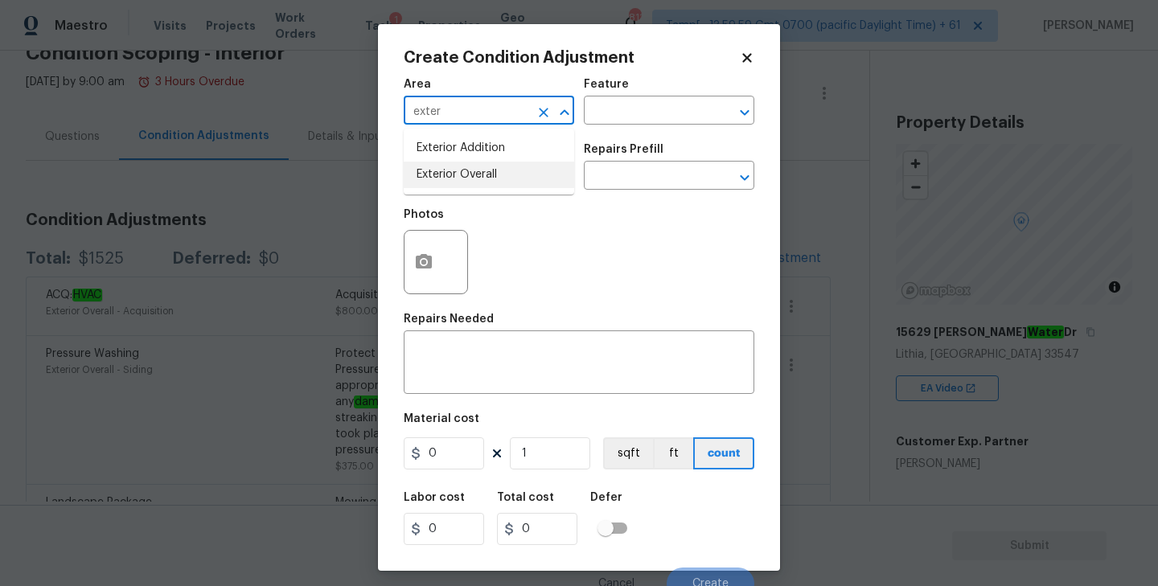
click at [455, 174] on li "Exterior Overall" at bounding box center [489, 175] width 170 height 27
type input "Exterior Overall"
click at [481, 174] on input "text" at bounding box center [466, 177] width 125 height 25
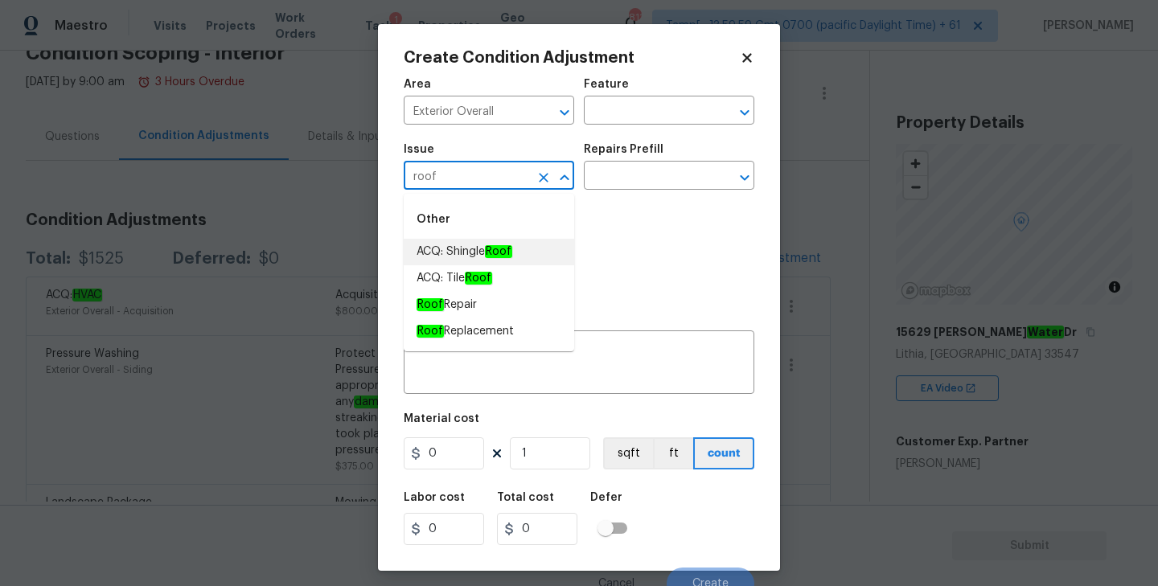
click at [477, 251] on span "ACQ: Shingle Roof" at bounding box center [465, 252] width 96 height 17
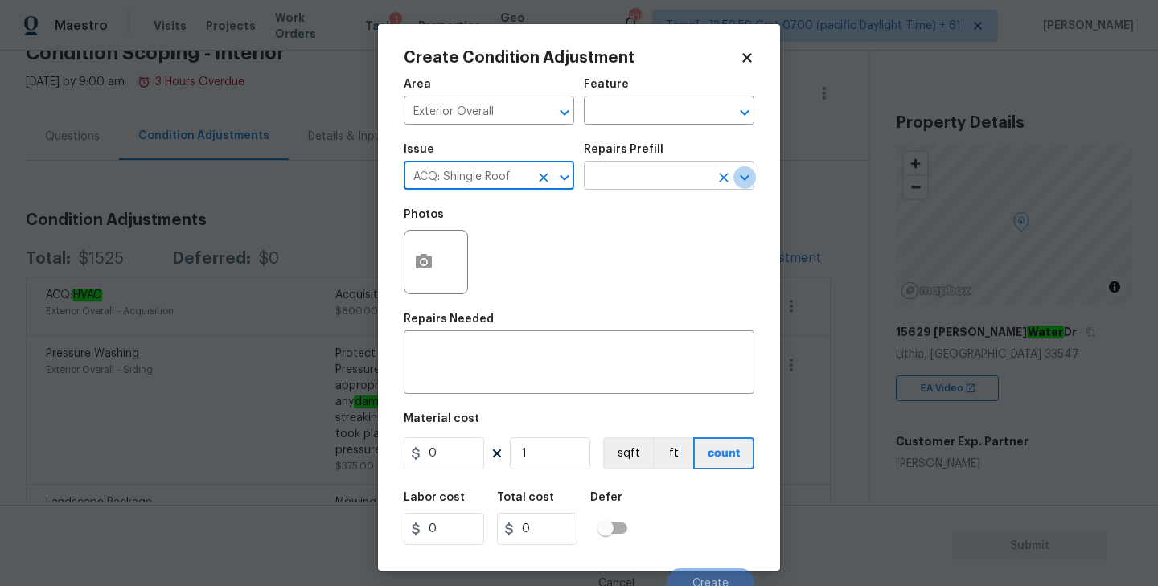
click at [741, 182] on icon "Open" at bounding box center [744, 177] width 19 height 19
type input "ACQ: Shingle Roof"
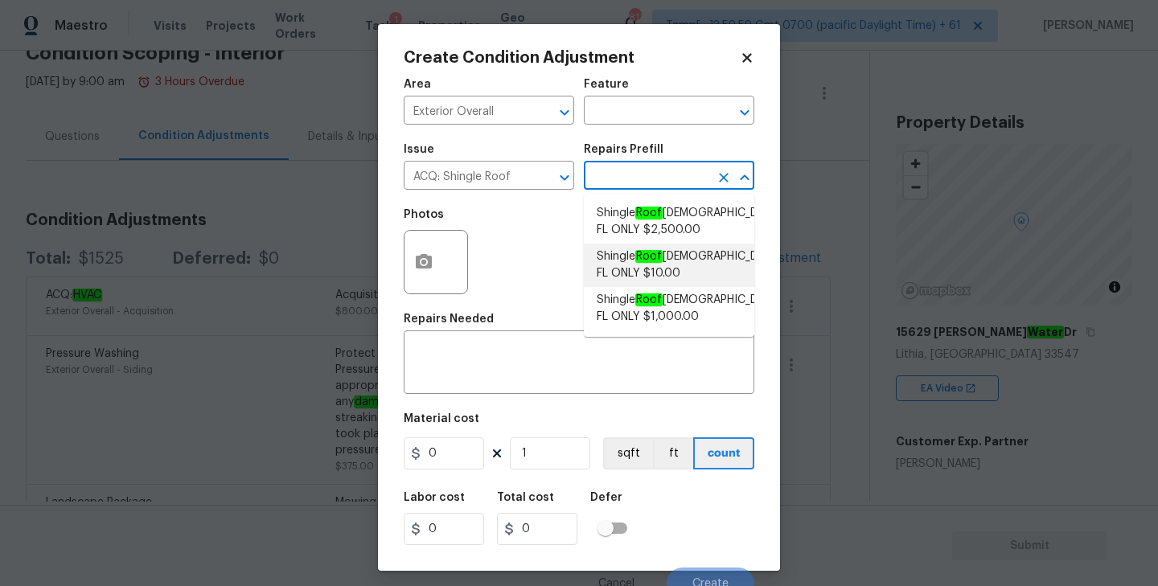
click at [665, 262] on span "Shingle Roof 15+ Years Old FL ONLY $10.00" at bounding box center [689, 265] width 184 height 34
type input "Acquisition"
type textarea "Acquisition Scope (Florida Only): Shingle Roof 15+ years in age maintenance."
type input "10"
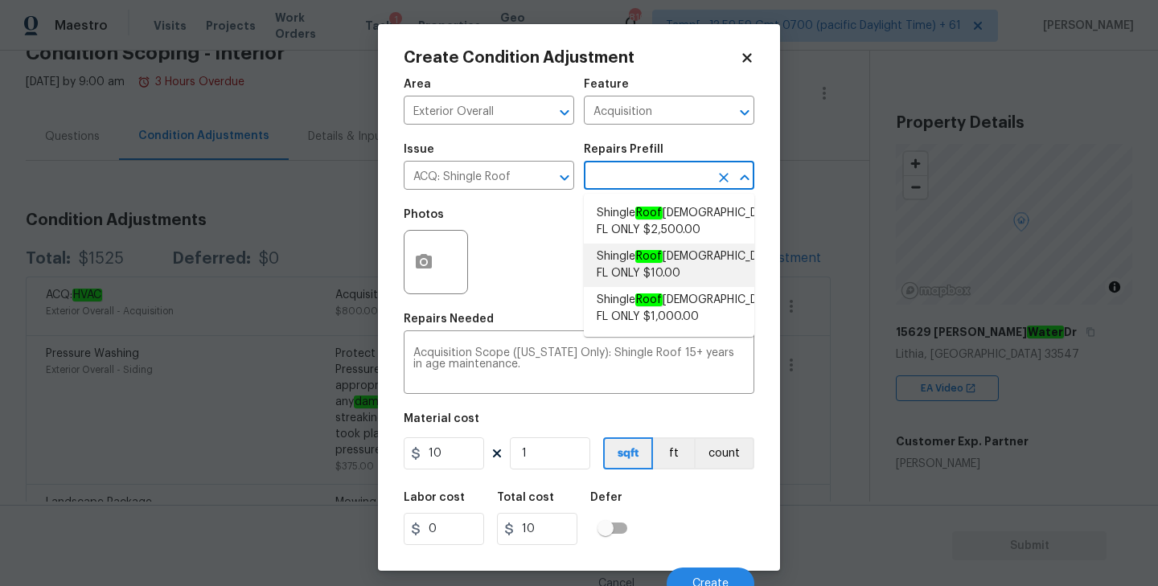
click at [666, 261] on span "Shingle Roof 15+ Years Old FL ONLY $10.00" at bounding box center [689, 265] width 184 height 34
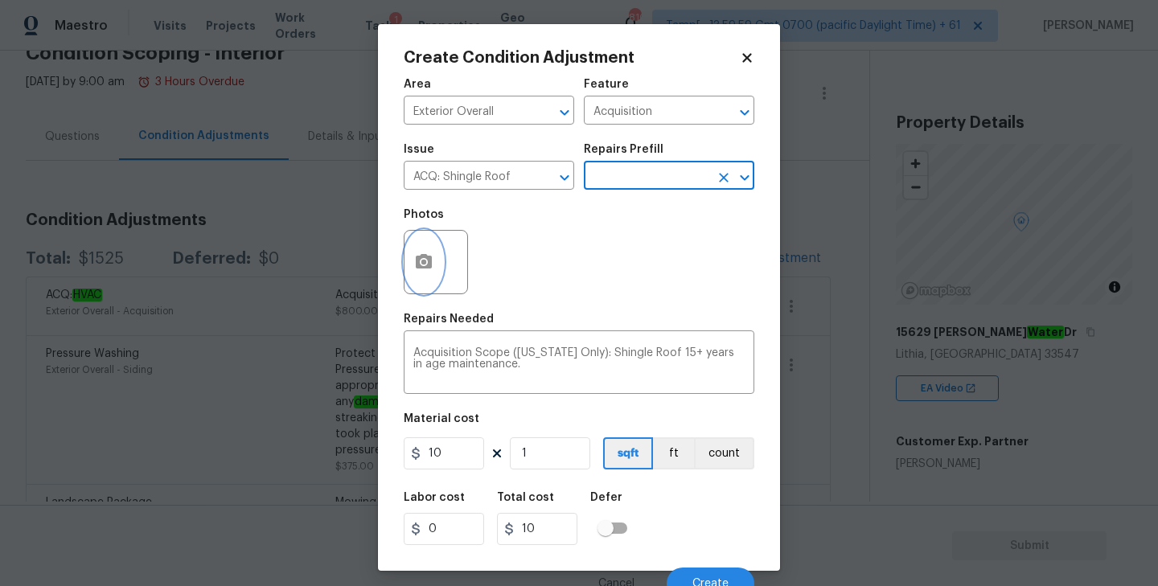
click at [423, 258] on icon "button" at bounding box center [424, 261] width 16 height 14
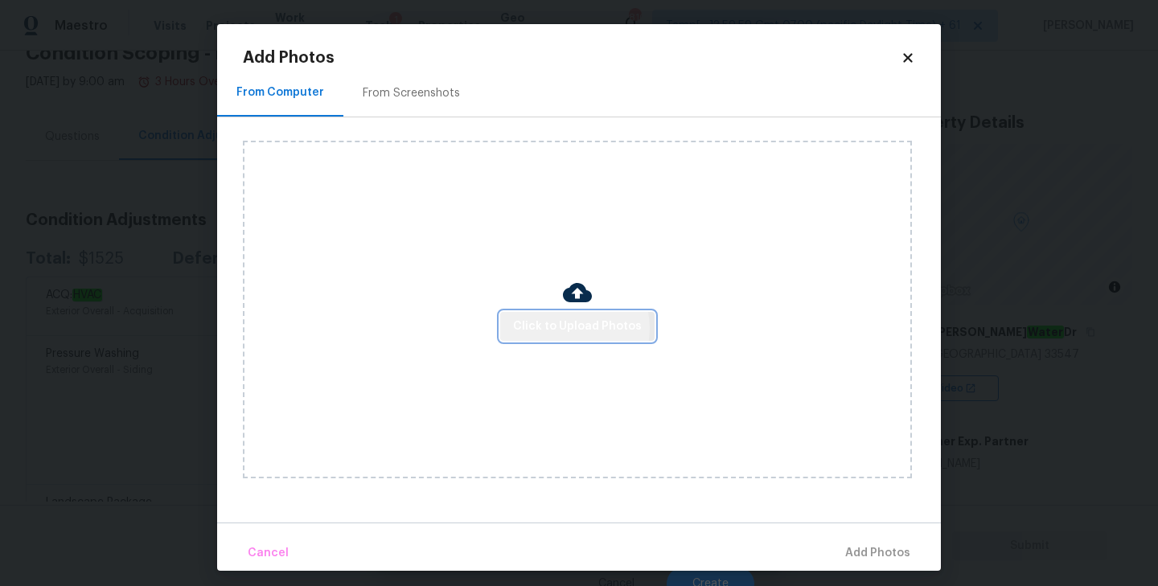
click at [573, 327] on span "Click to Upload Photos" at bounding box center [577, 327] width 129 height 20
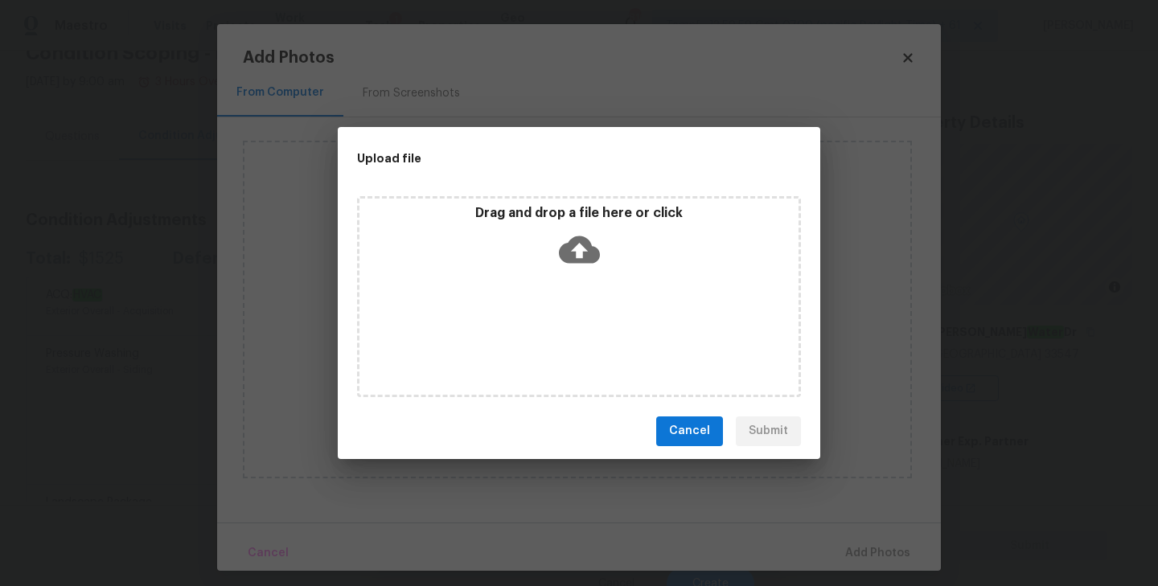
click at [578, 241] on icon at bounding box center [579, 249] width 41 height 27
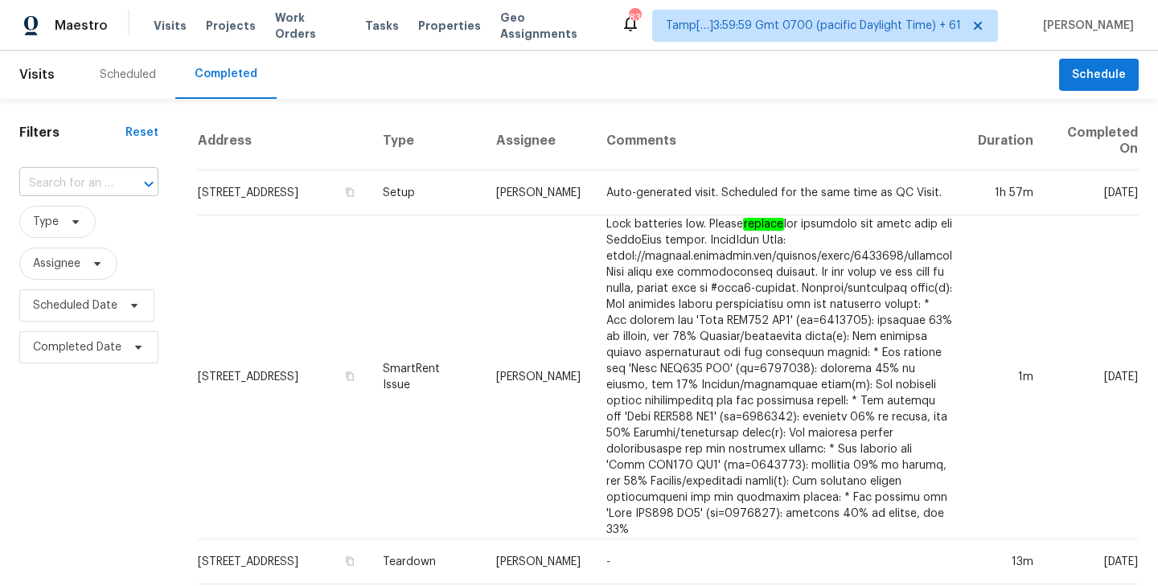
click at [68, 179] on input "text" at bounding box center [66, 183] width 94 height 25
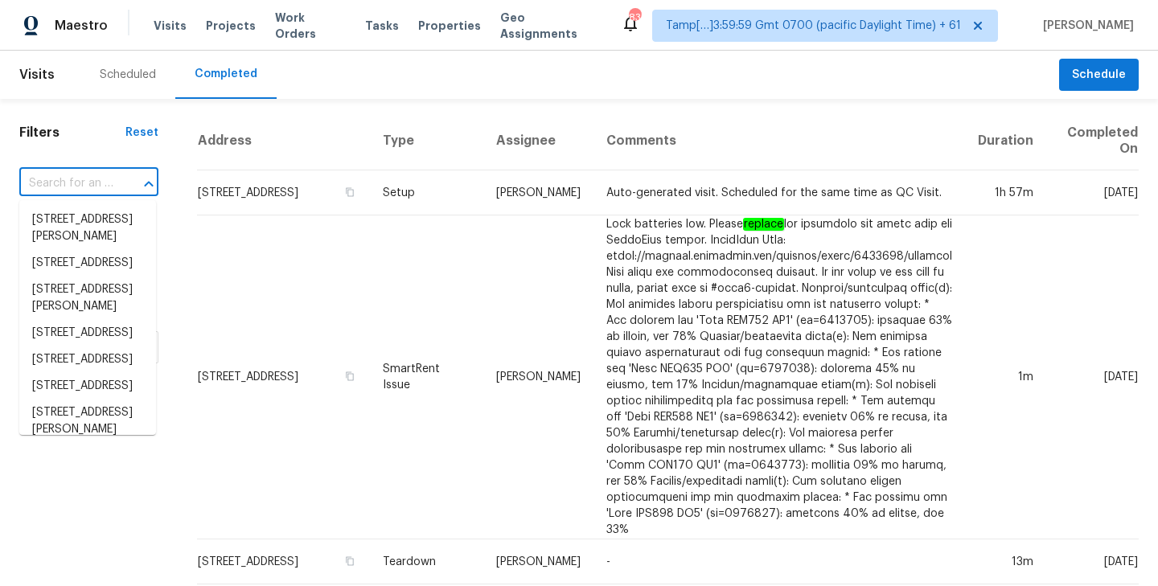
paste input "[STREET_ADDRESS][PERSON_NAME][PERSON_NAME]"
type input "[STREET_ADDRESS][PERSON_NAME][PERSON_NAME]"
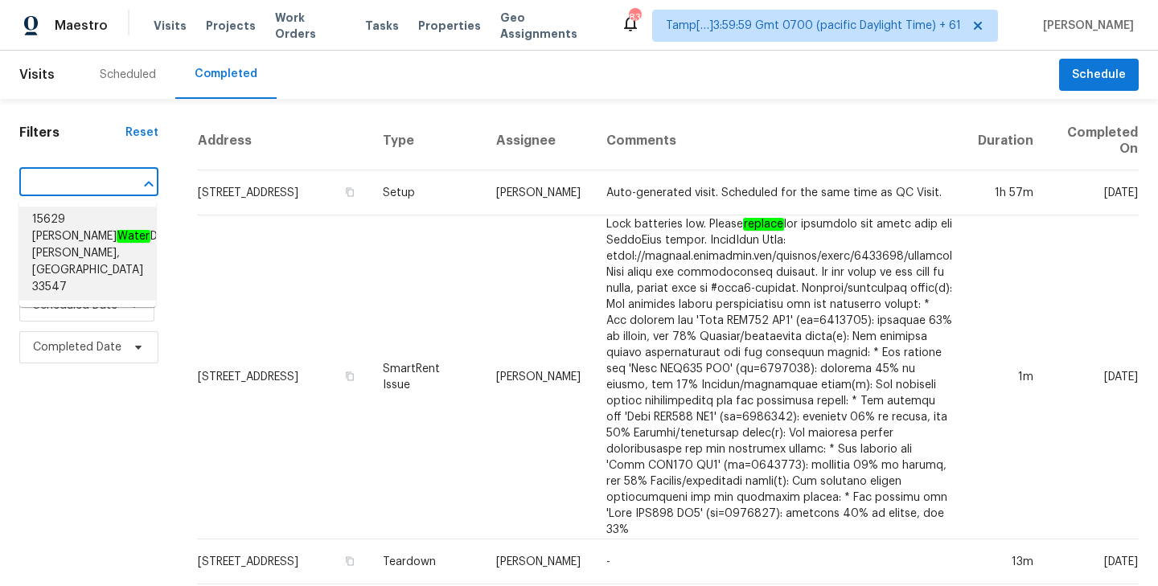
click at [80, 232] on span "[STREET_ADDRESS][PERSON_NAME][PERSON_NAME]" at bounding box center [98, 253] width 132 height 84
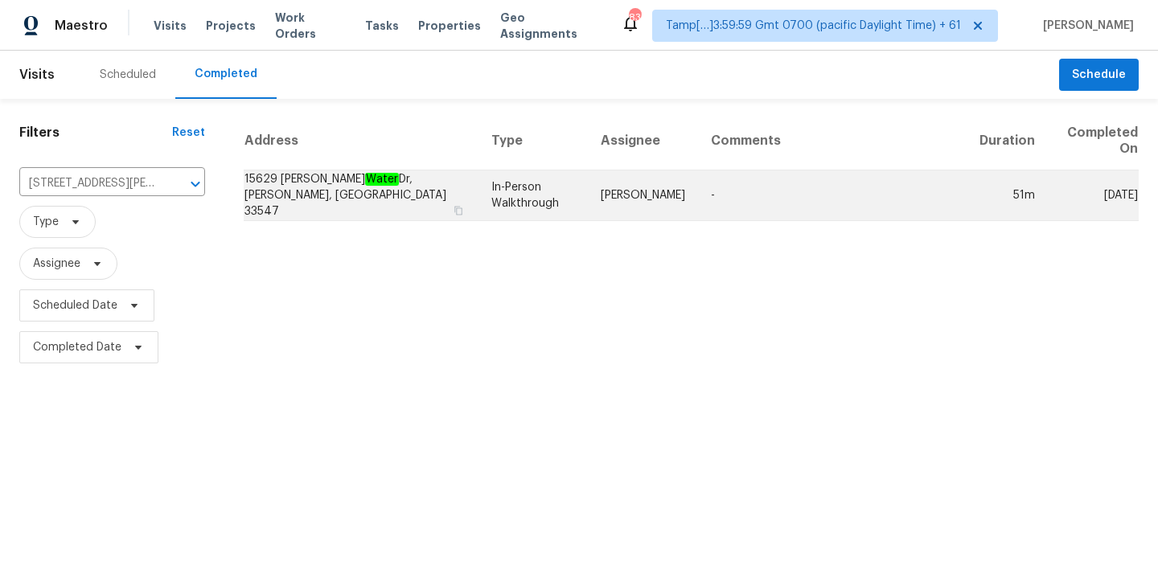
click at [389, 183] on td "[STREET_ADDRESS][PERSON_NAME][PERSON_NAME]" at bounding box center [361, 195] width 235 height 51
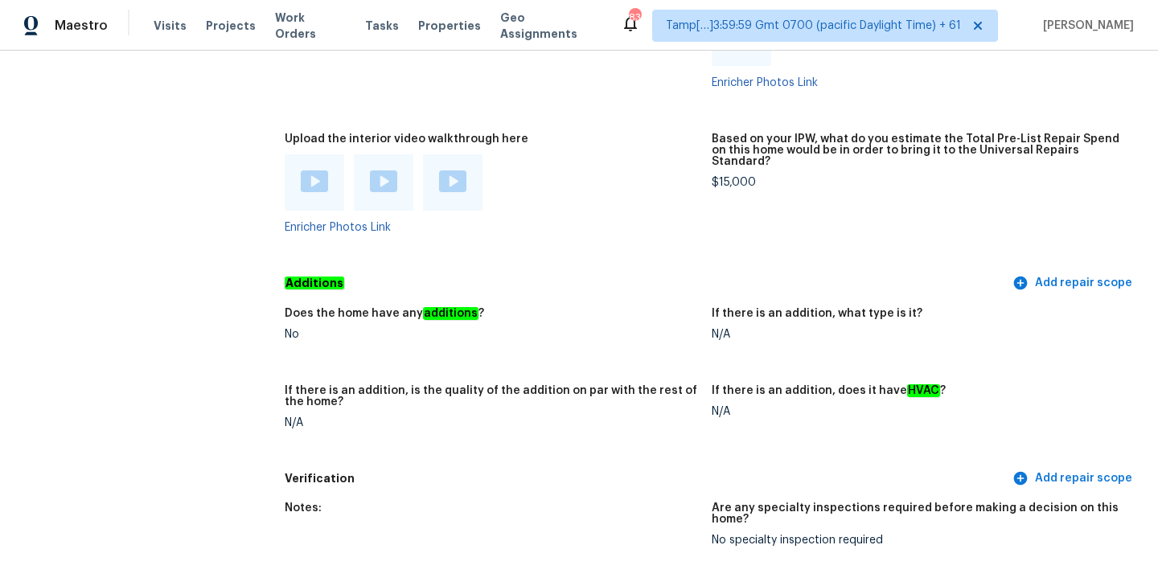
scroll to position [3954, 0]
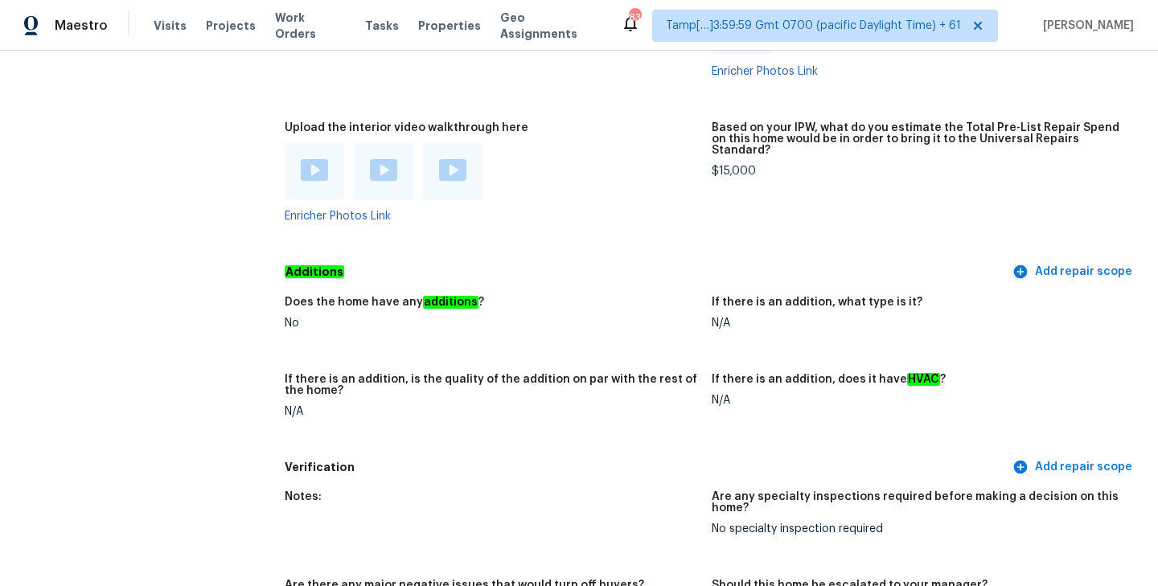
click at [305, 159] on img at bounding box center [314, 170] width 27 height 22
click at [384, 159] on img at bounding box center [383, 170] width 27 height 22
click at [584, 186] on div "Enricher Photos Link" at bounding box center [492, 182] width 414 height 79
click at [451, 159] on img at bounding box center [452, 170] width 27 height 22
click at [616, 169] on div "Enricher Photos Link" at bounding box center [492, 182] width 414 height 79
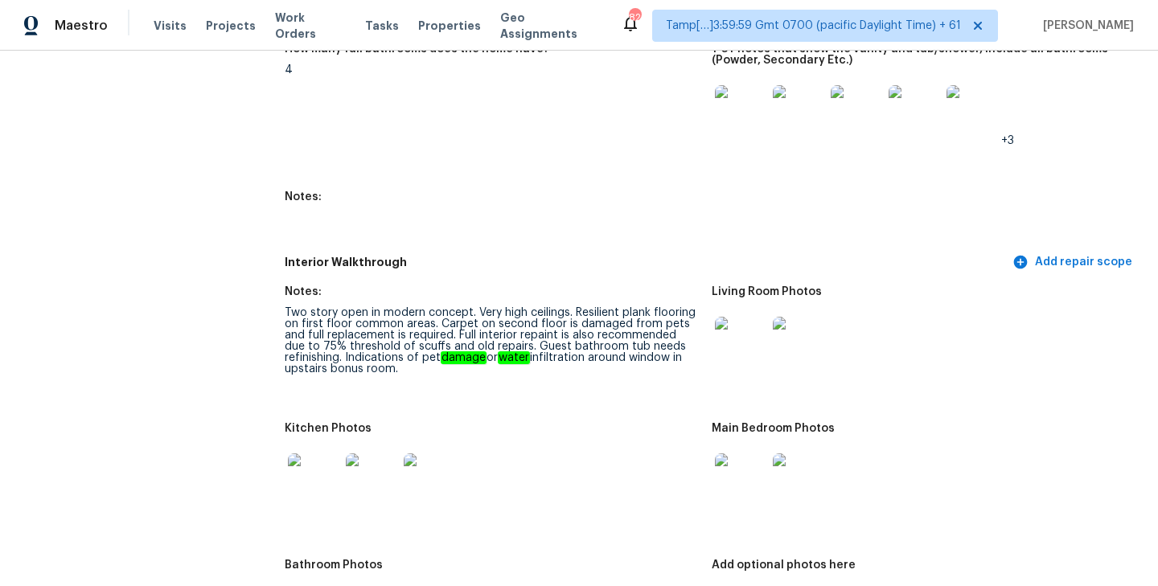
scroll to position [2297, 0]
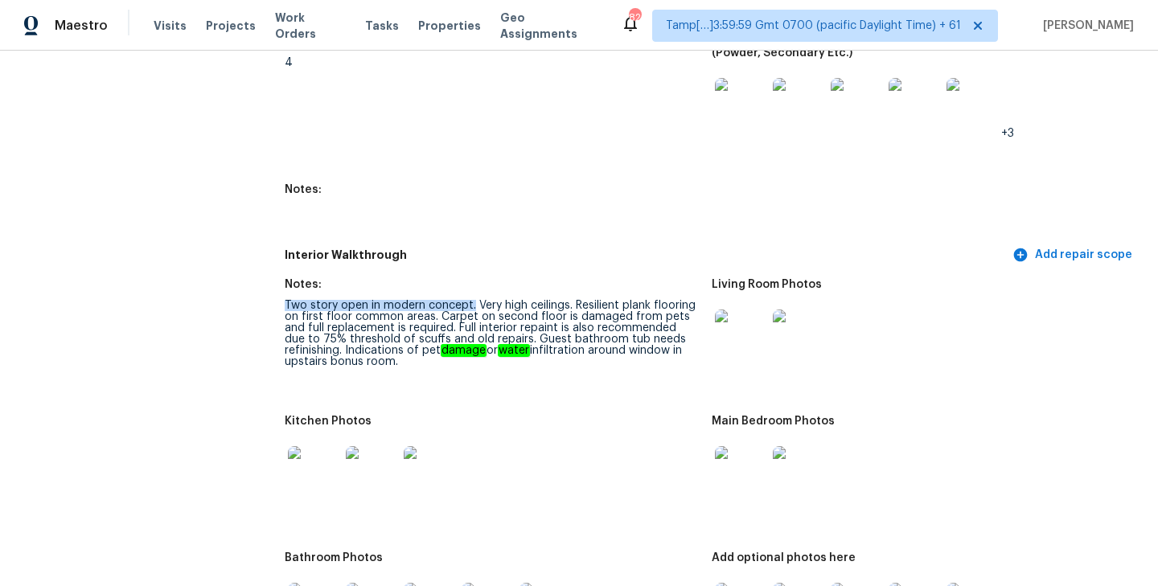
drag, startPoint x: 285, startPoint y: 284, endPoint x: 472, endPoint y: 277, distance: 186.7
click at [472, 300] on div "Two story open in modern concept. Very high ceilings. Resilient plank flooring …" at bounding box center [492, 334] width 414 height 68
click at [429, 300] on div "Two story open in modern concept. Very high ceilings. Resilient plank flooring …" at bounding box center [492, 334] width 414 height 68
drag, startPoint x: 285, startPoint y: 280, endPoint x: 475, endPoint y: 291, distance: 190.9
click at [475, 300] on div "Two story open in modern concept. Very high ceilings. Resilient plank flooring …" at bounding box center [492, 334] width 414 height 68
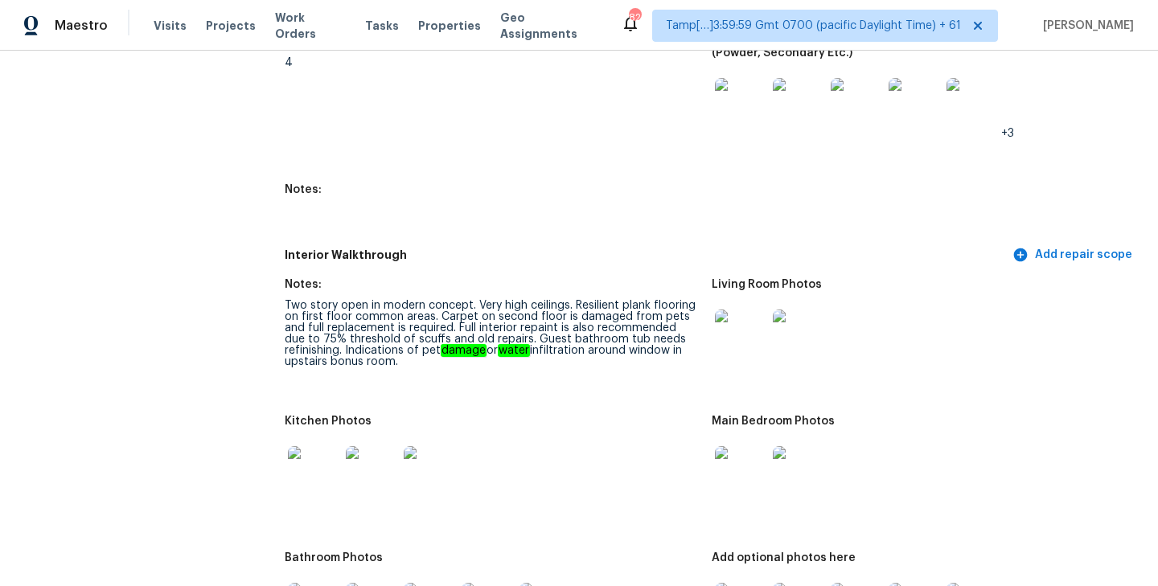
click at [494, 300] on div "Two story open in modern concept. Very high ceilings. Resilient plank flooring …" at bounding box center [492, 334] width 414 height 68
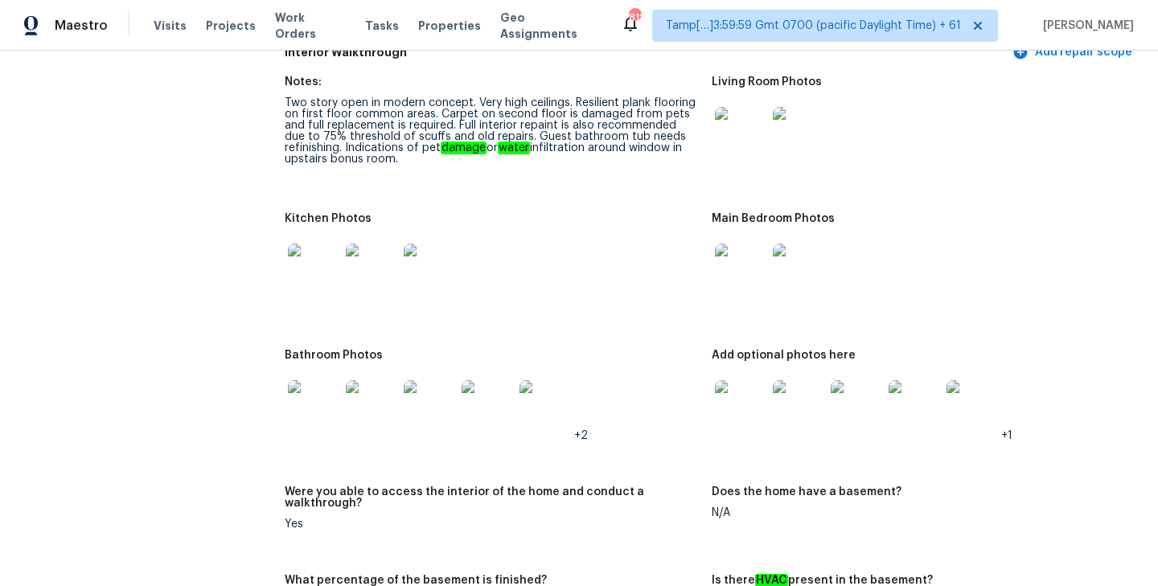
scroll to position [2468, 0]
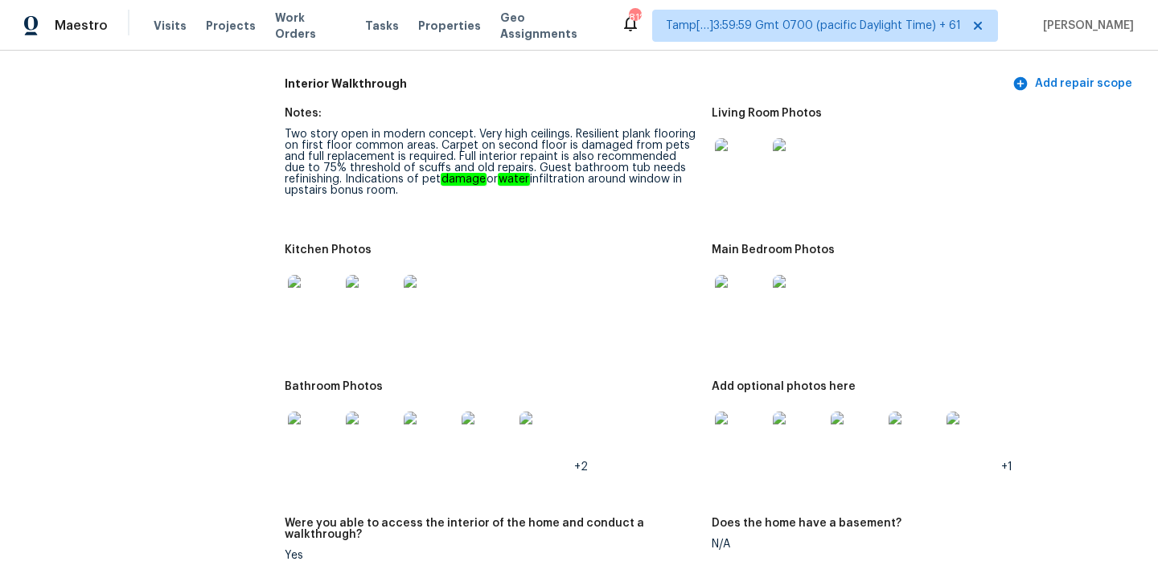
click at [741, 138] on img at bounding box center [740, 163] width 51 height 51
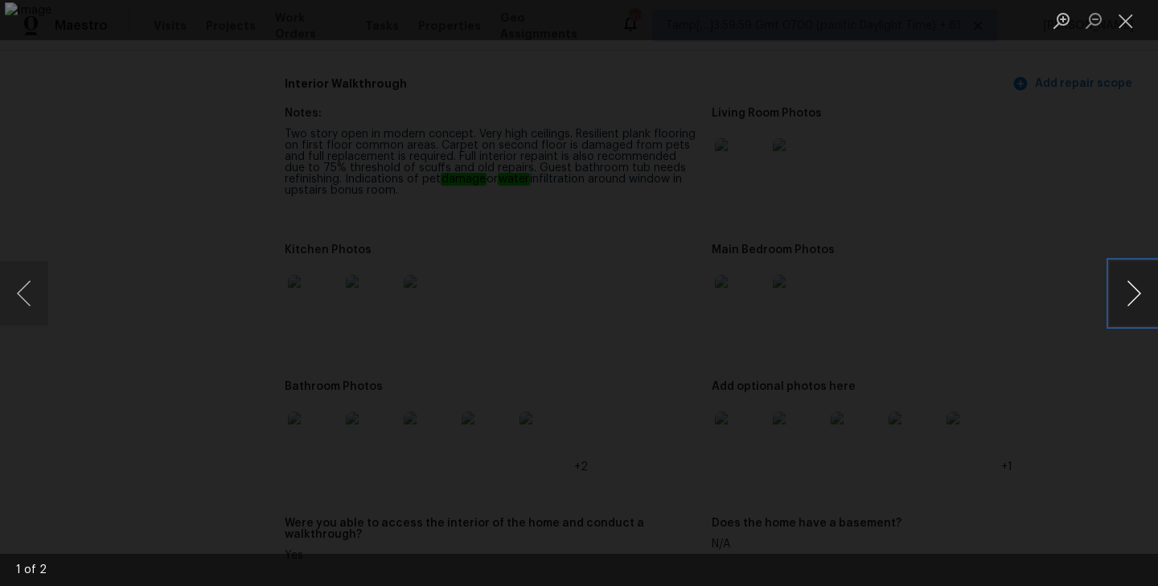
click at [1130, 296] on button "Next image" at bounding box center [1134, 293] width 48 height 64
click at [23, 294] on button "Previous image" at bounding box center [24, 293] width 48 height 64
click at [1074, 86] on div "Lightbox" at bounding box center [579, 293] width 1158 height 586
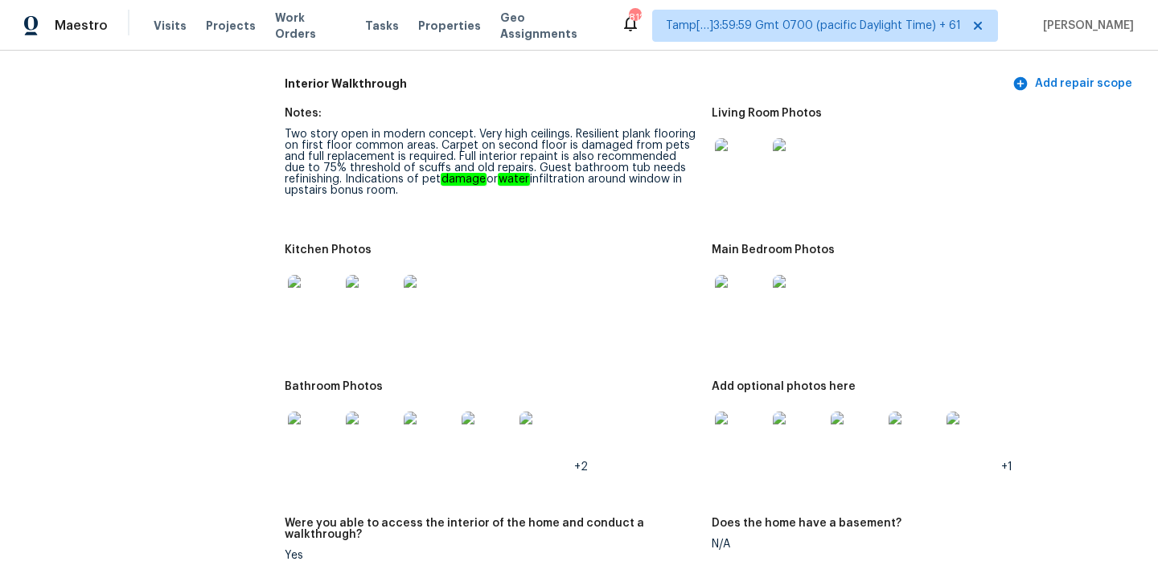
click at [733, 142] on img at bounding box center [740, 163] width 51 height 51
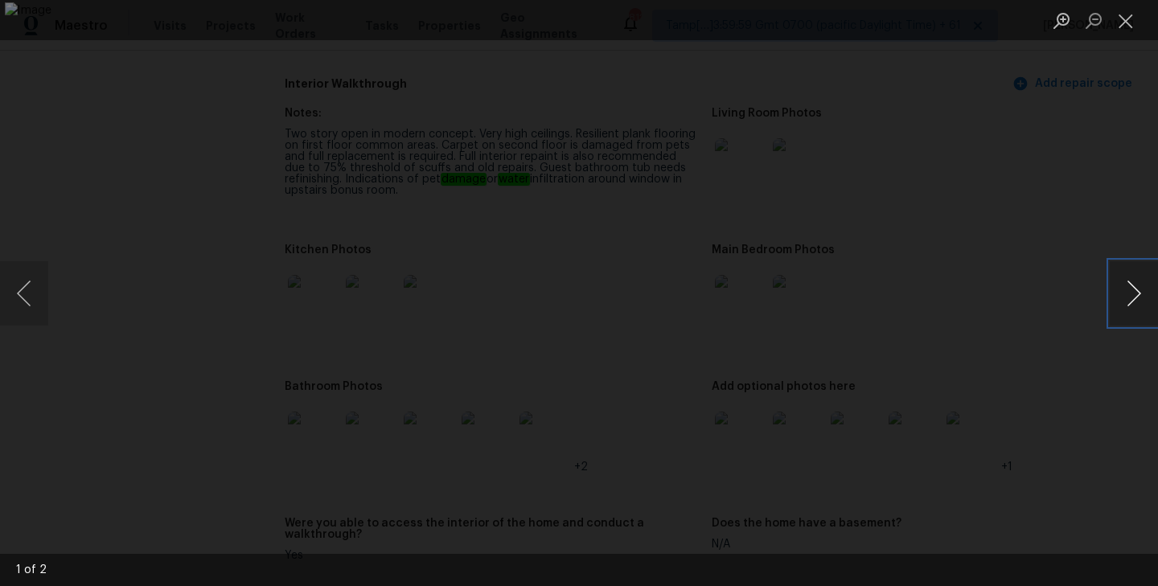
click at [1135, 297] on button "Next image" at bounding box center [1134, 293] width 48 height 64
click at [1127, 27] on button "Close lightbox" at bounding box center [1126, 20] width 32 height 28
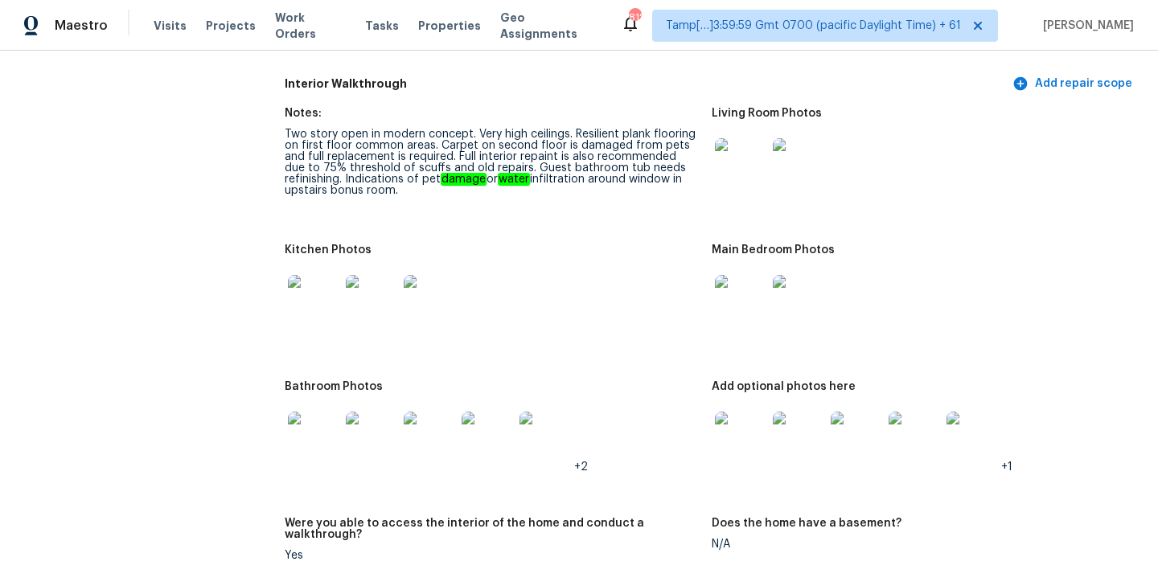
click at [309, 275] on img at bounding box center [313, 300] width 51 height 51
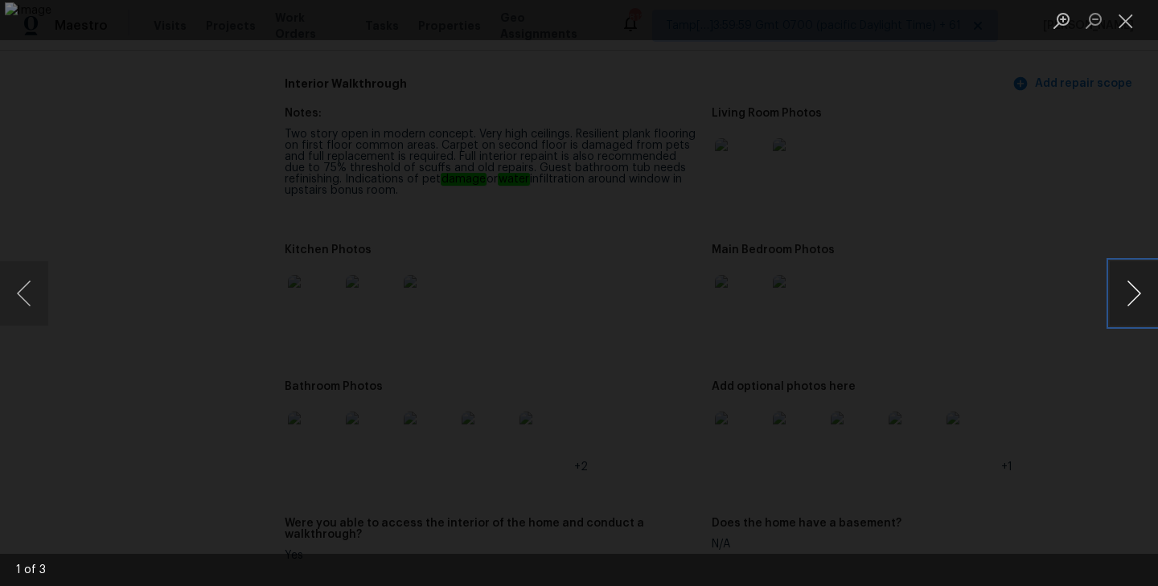
click at [1130, 298] on button "Next image" at bounding box center [1134, 293] width 48 height 64
click at [1127, 22] on button "Close lightbox" at bounding box center [1126, 20] width 32 height 28
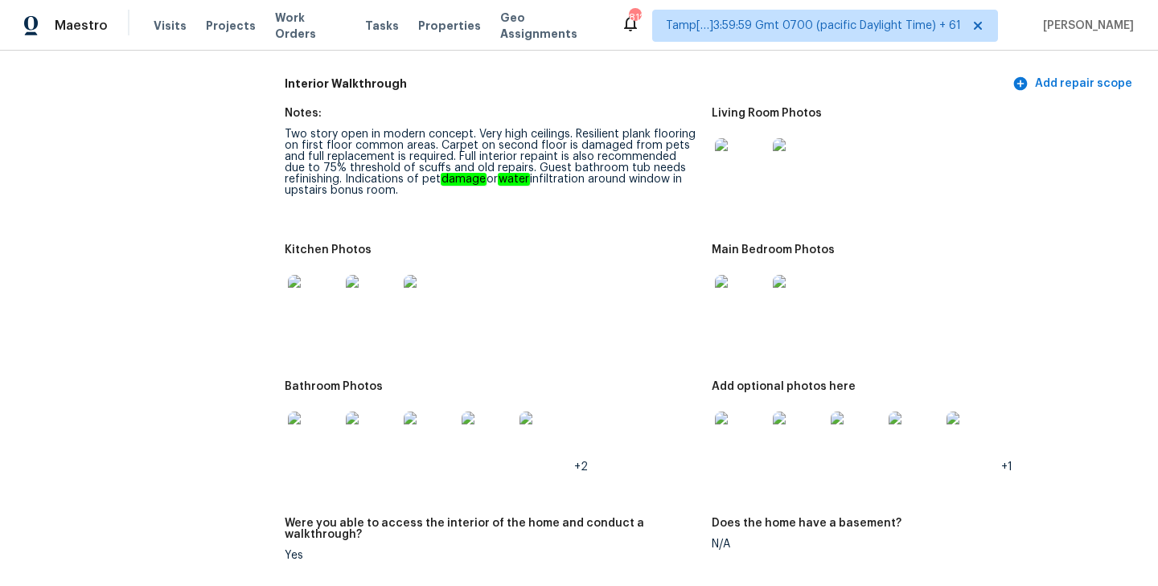
click at [741, 277] on img at bounding box center [740, 300] width 51 height 51
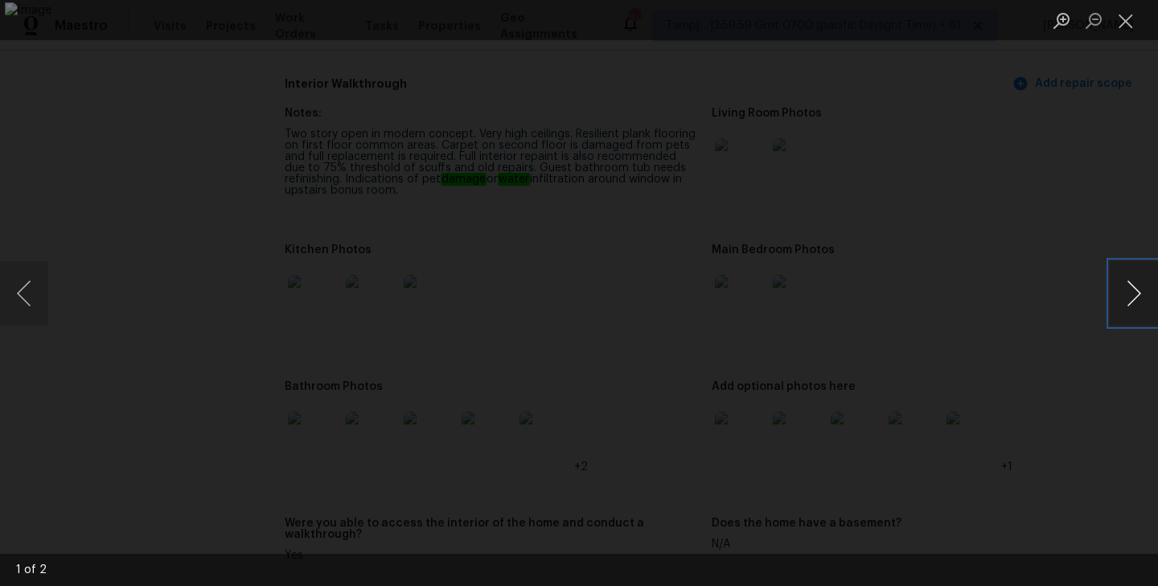
click at [1131, 298] on button "Next image" at bounding box center [1134, 293] width 48 height 64
click at [1131, 29] on button "Close lightbox" at bounding box center [1126, 20] width 32 height 28
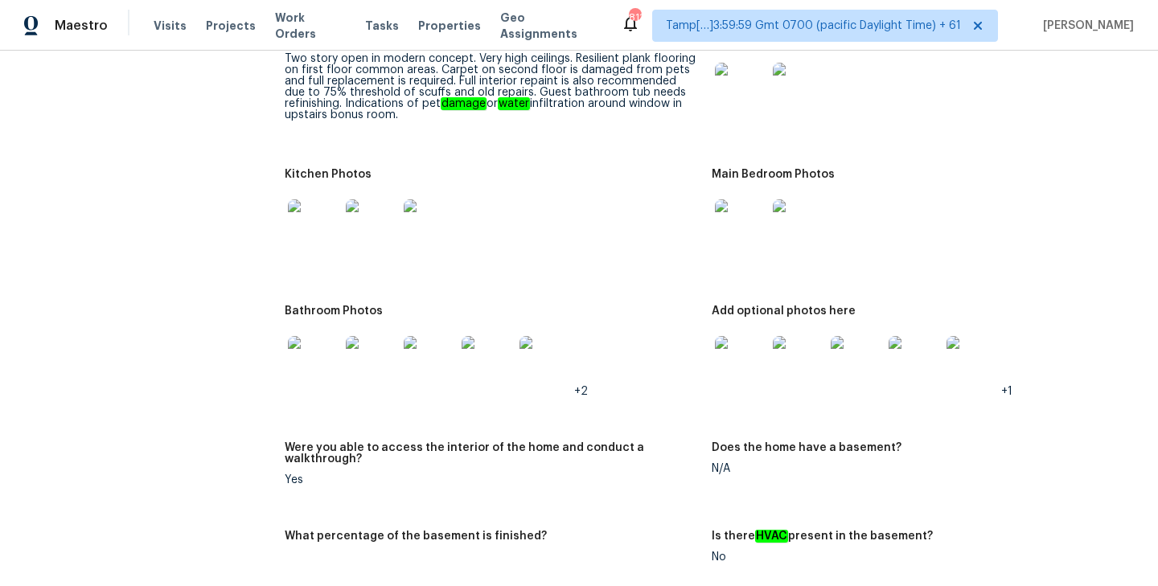
scroll to position [2544, 0]
click at [318, 337] on img at bounding box center [313, 360] width 51 height 51
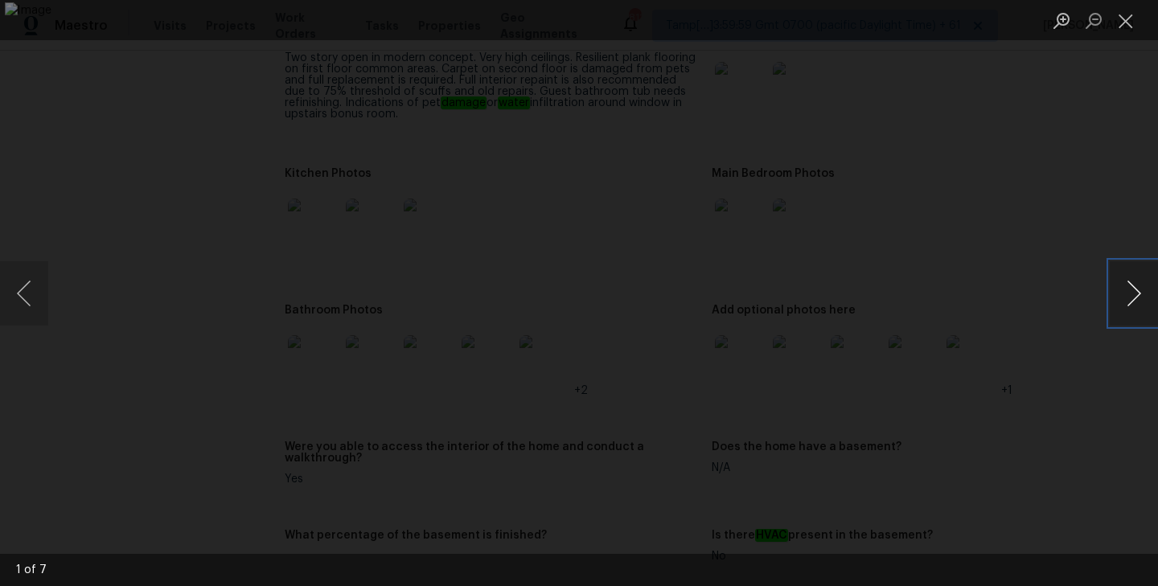
click at [1121, 288] on button "Next image" at bounding box center [1134, 293] width 48 height 64
click at [37, 292] on button "Previous image" at bounding box center [24, 293] width 48 height 64
click at [1122, 289] on button "Next image" at bounding box center [1134, 293] width 48 height 64
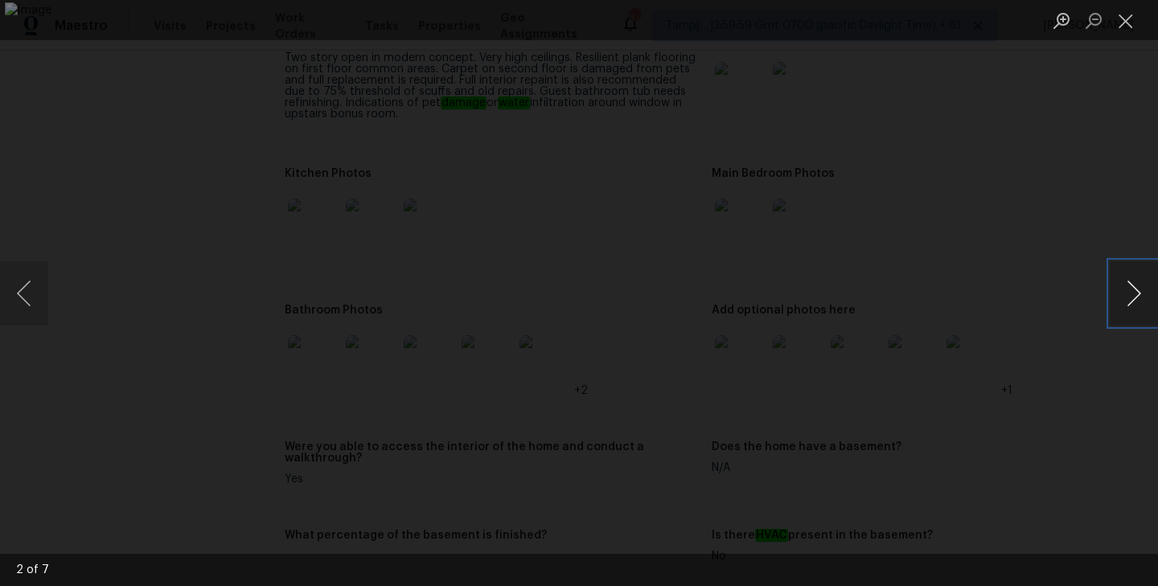
click at [1122, 289] on button "Next image" at bounding box center [1134, 293] width 48 height 64
click at [1116, 281] on button "Next image" at bounding box center [1134, 293] width 48 height 64
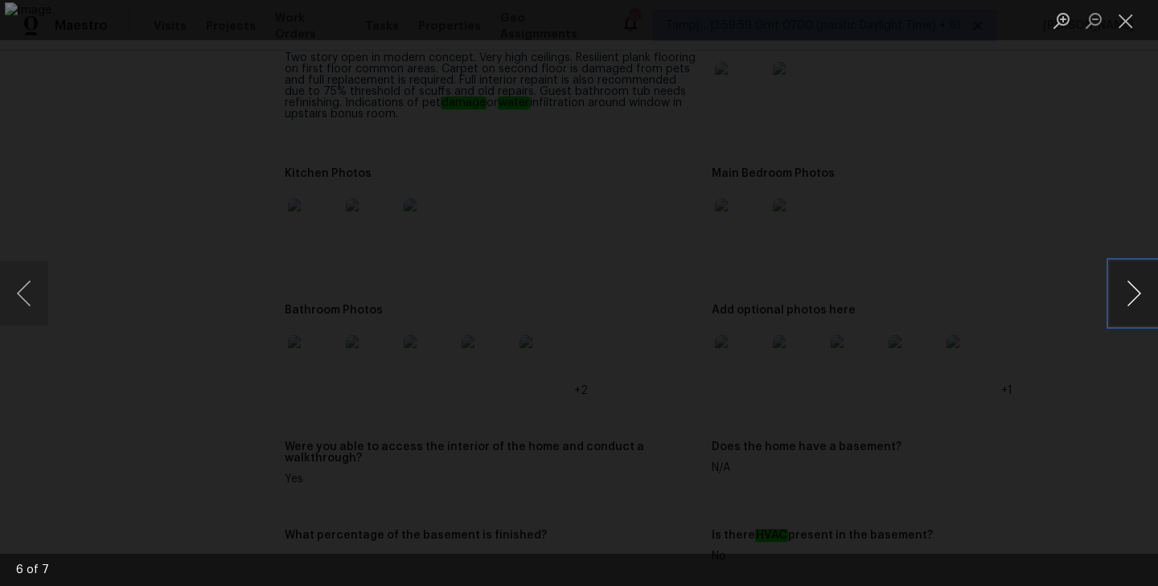
click at [1116, 281] on button "Next image" at bounding box center [1134, 293] width 48 height 64
click at [1127, 17] on button "Close lightbox" at bounding box center [1126, 20] width 32 height 28
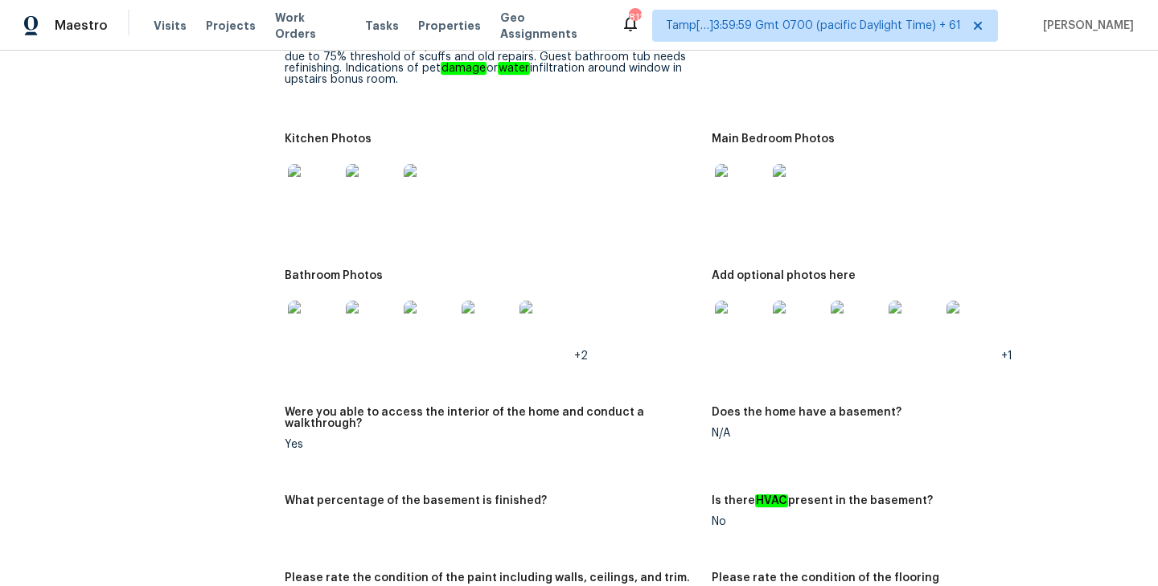
scroll to position [2569, 0]
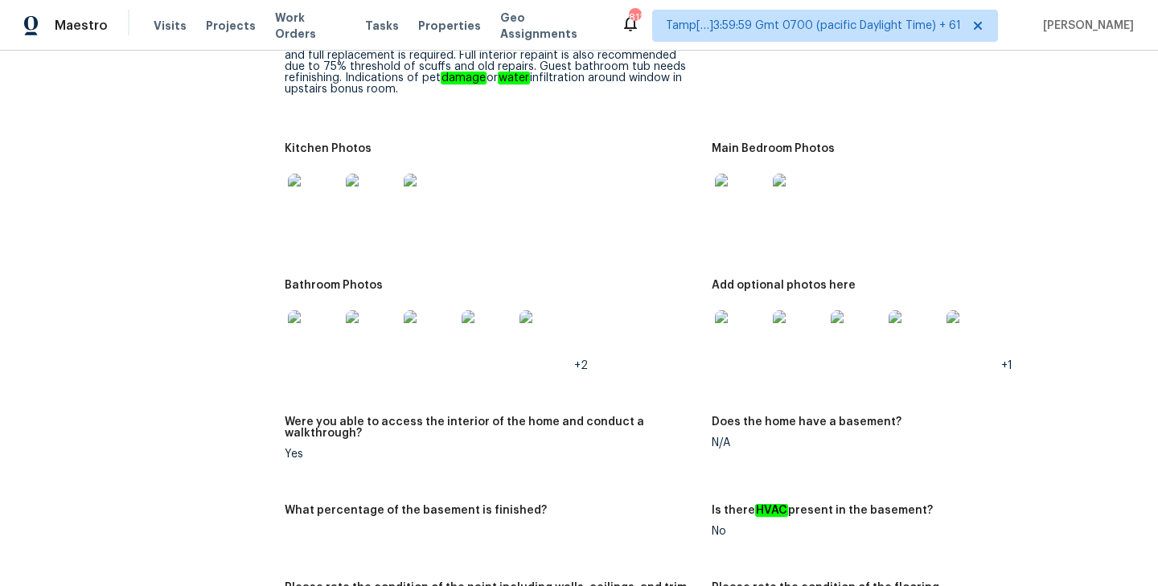
click at [733, 310] on img at bounding box center [740, 335] width 51 height 51
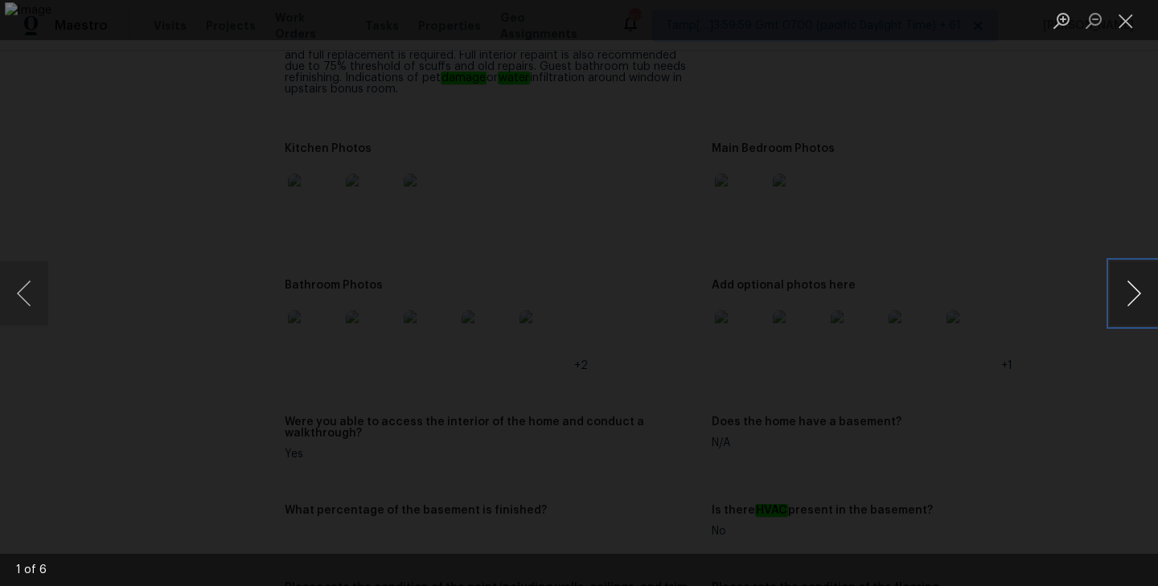
click at [1136, 293] on button "Next image" at bounding box center [1134, 293] width 48 height 64
click at [24, 300] on button "Previous image" at bounding box center [24, 293] width 48 height 64
click at [1128, 295] on button "Next image" at bounding box center [1134, 293] width 48 height 64
click at [1143, 309] on button "Next image" at bounding box center [1134, 293] width 48 height 64
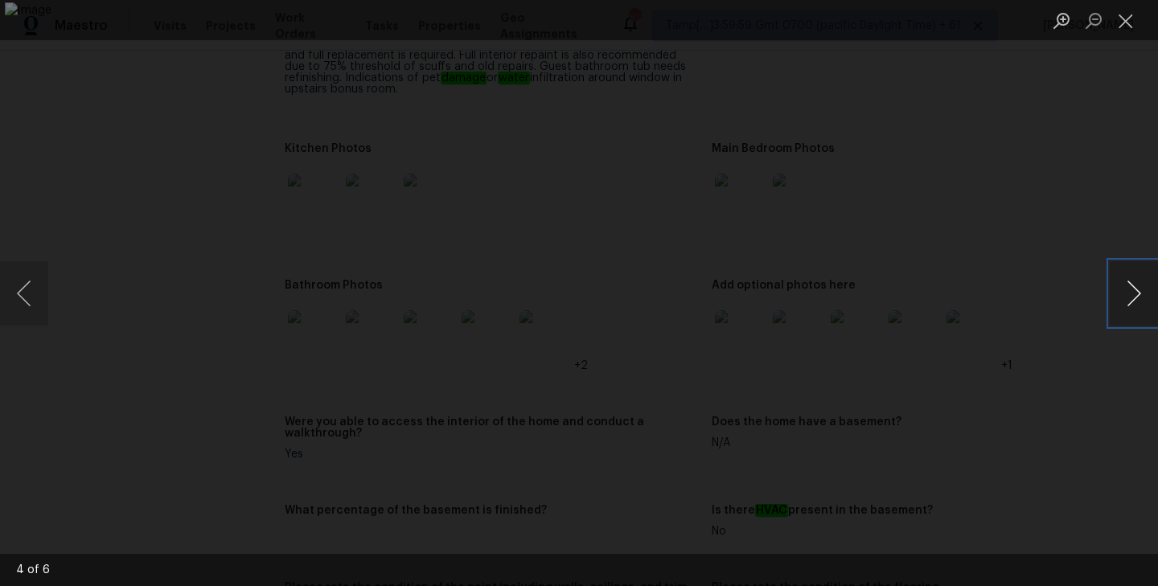
click at [1139, 308] on button "Next image" at bounding box center [1134, 293] width 48 height 64
click at [1110, 261] on button "Next image" at bounding box center [1134, 293] width 48 height 64
click at [1123, 280] on button "Next image" at bounding box center [1134, 293] width 48 height 64
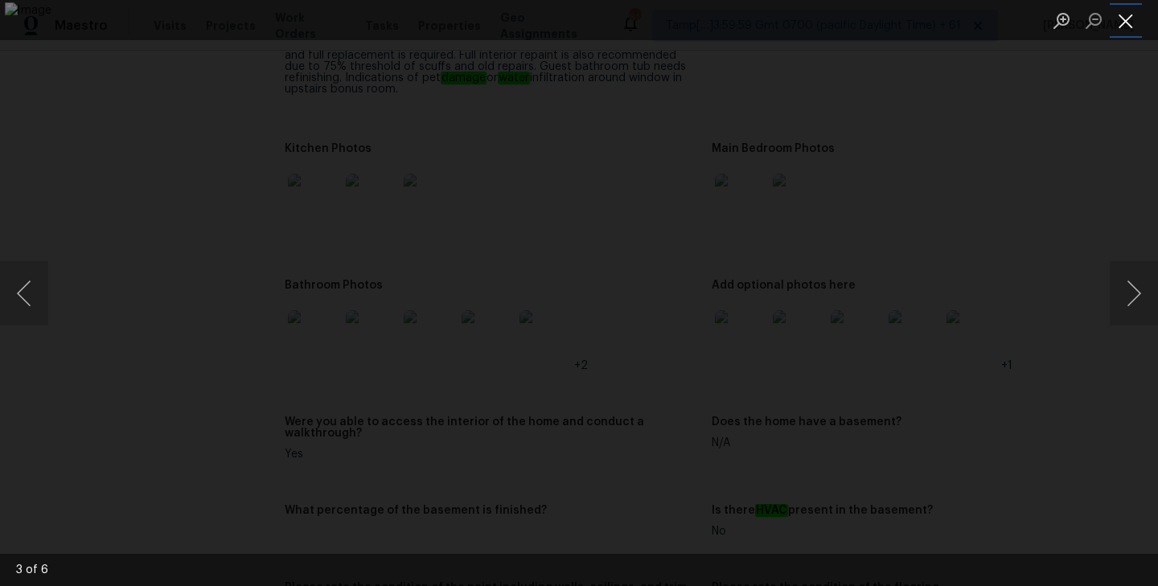
click at [1135, 26] on button "Close lightbox" at bounding box center [1126, 20] width 32 height 28
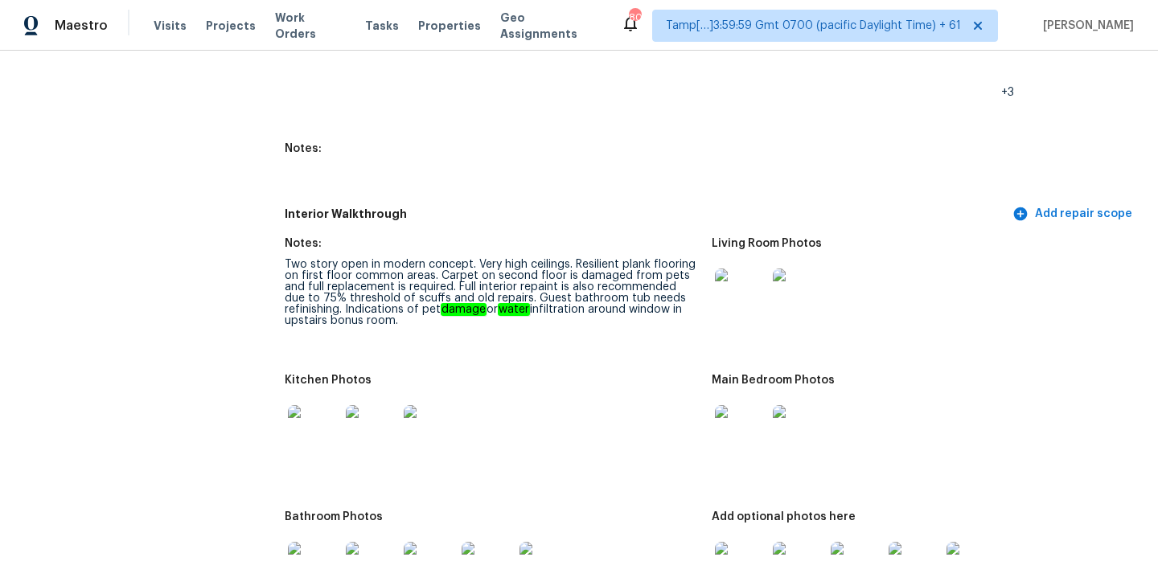
scroll to position [2285, 0]
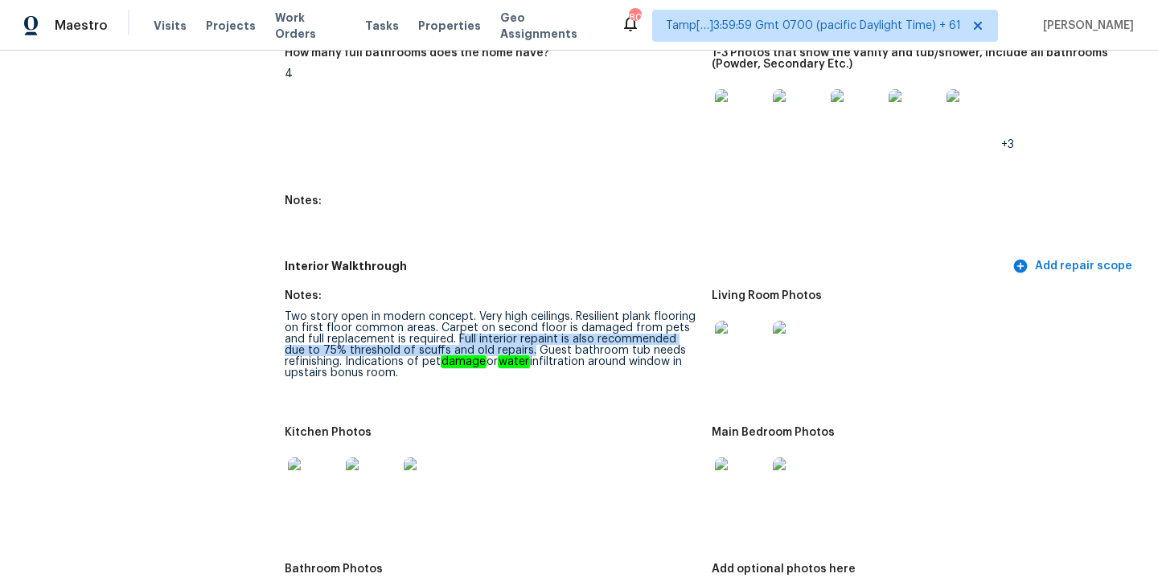
drag, startPoint x: 437, startPoint y: 314, endPoint x: 491, endPoint y: 325, distance: 55.8
click at [491, 325] on div "Two story open in modern concept. Very high ceilings. Resilient plank flooring …" at bounding box center [492, 345] width 414 height 68
copy div "Full interior repaint is also recommended due to 75% threshold of scuffs and ol…"
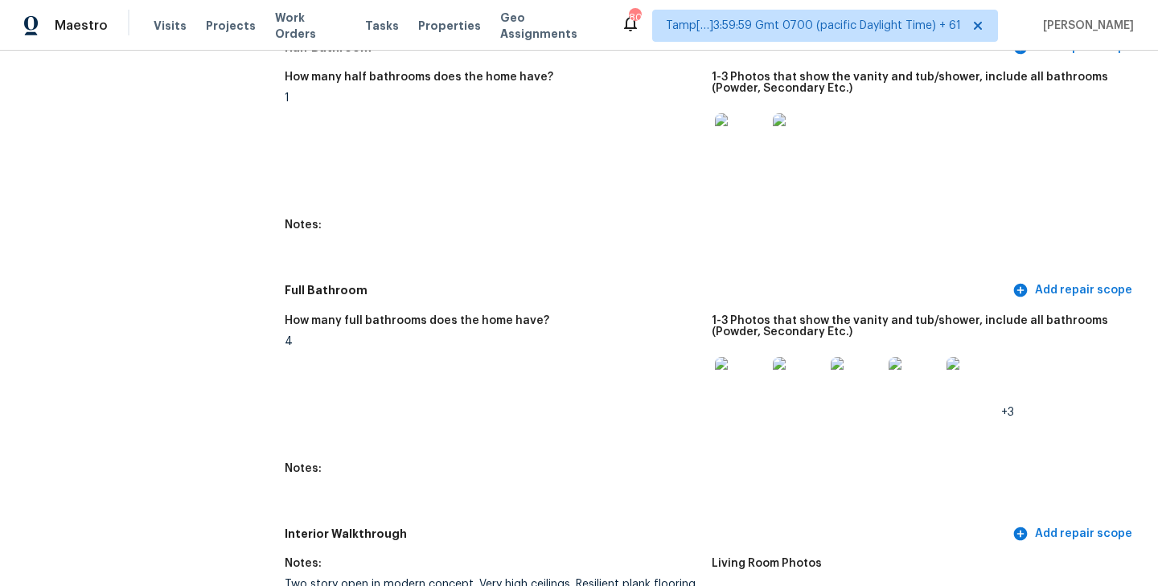
scroll to position [2018, 0]
click at [741, 359] on img at bounding box center [740, 381] width 51 height 51
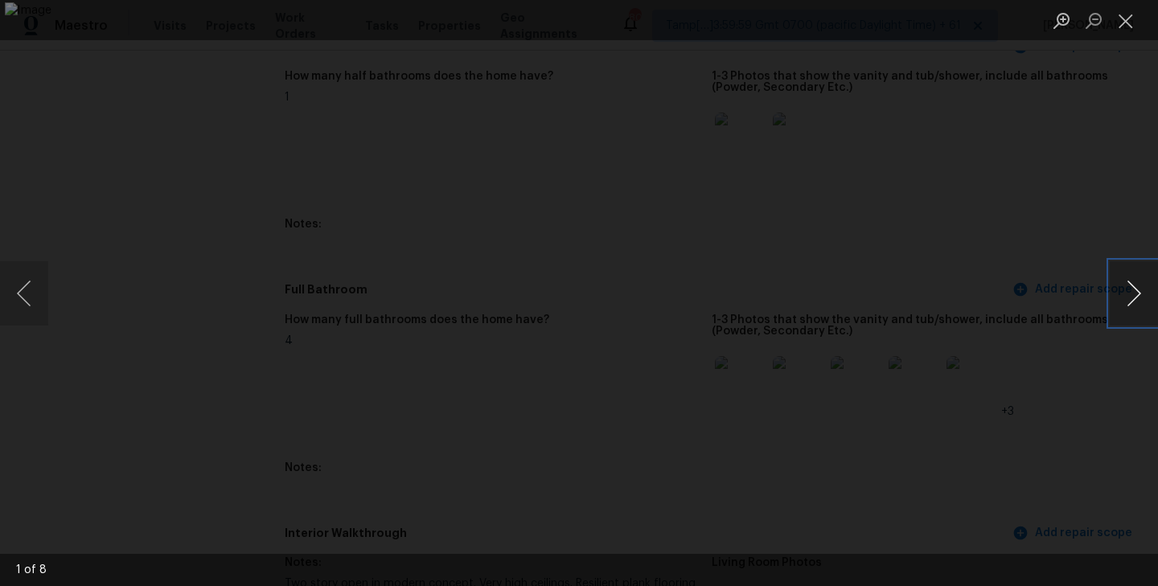
click at [1154, 303] on button "Next image" at bounding box center [1134, 293] width 48 height 64
click at [1139, 302] on button "Next image" at bounding box center [1134, 293] width 48 height 64
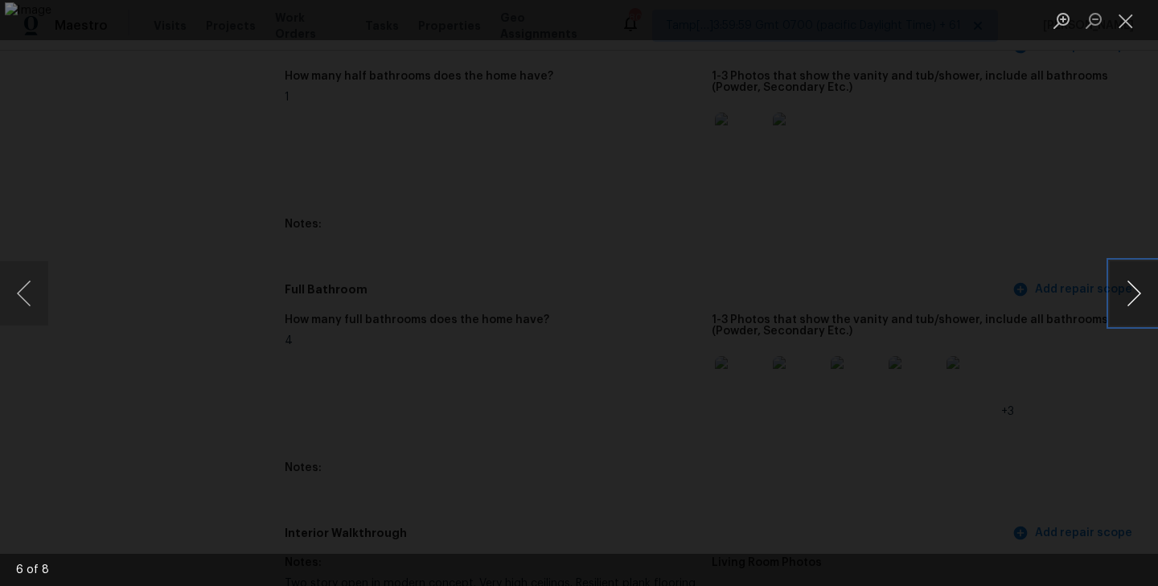
click at [1139, 302] on button "Next image" at bounding box center [1134, 293] width 48 height 64
click at [1135, 31] on button "Close lightbox" at bounding box center [1126, 20] width 32 height 28
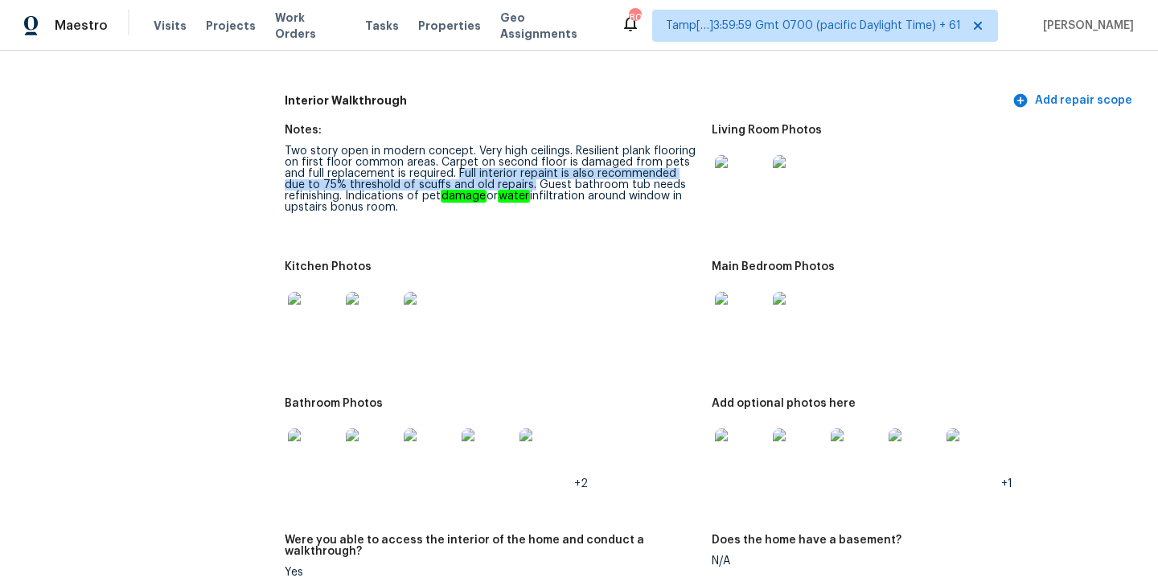
scroll to position [2484, 0]
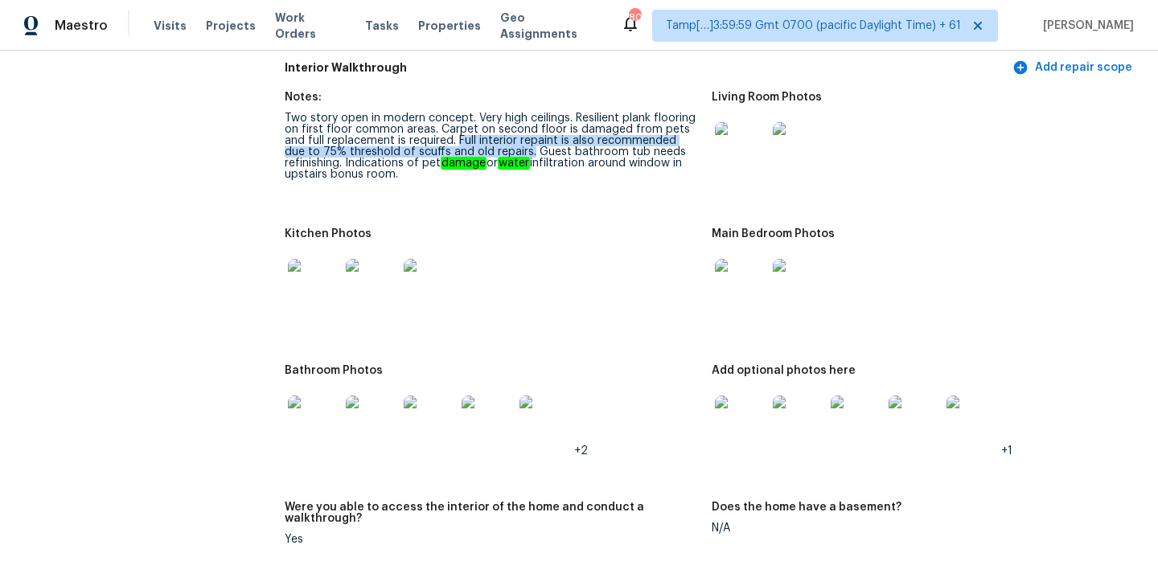
click at [791, 267] on img at bounding box center [798, 284] width 51 height 51
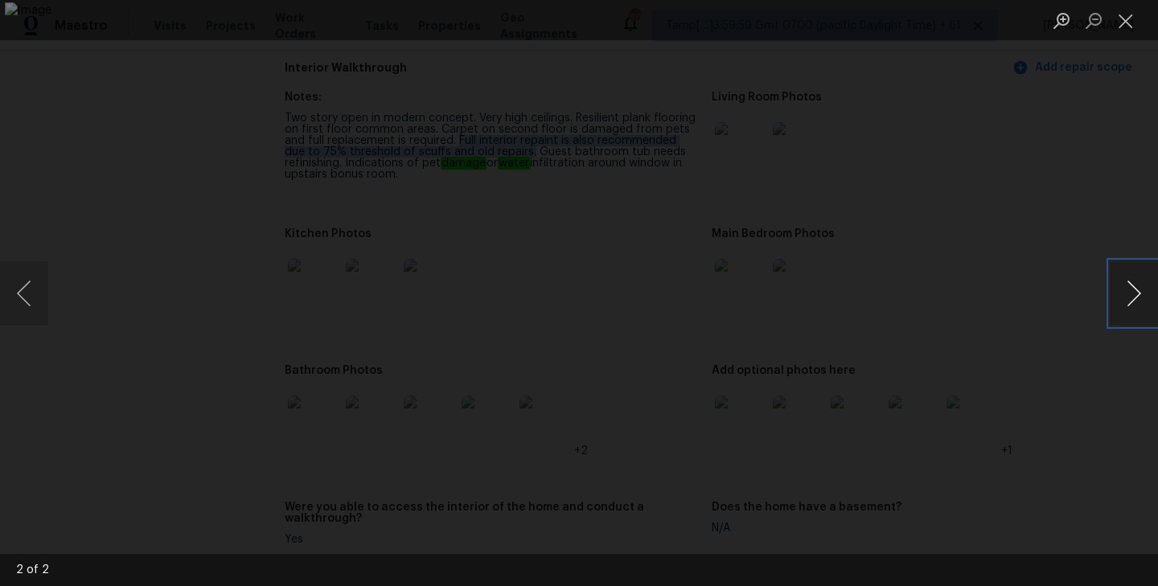
click at [1114, 293] on button "Next image" at bounding box center [1134, 293] width 48 height 64
click at [1129, 23] on button "Close lightbox" at bounding box center [1126, 20] width 32 height 28
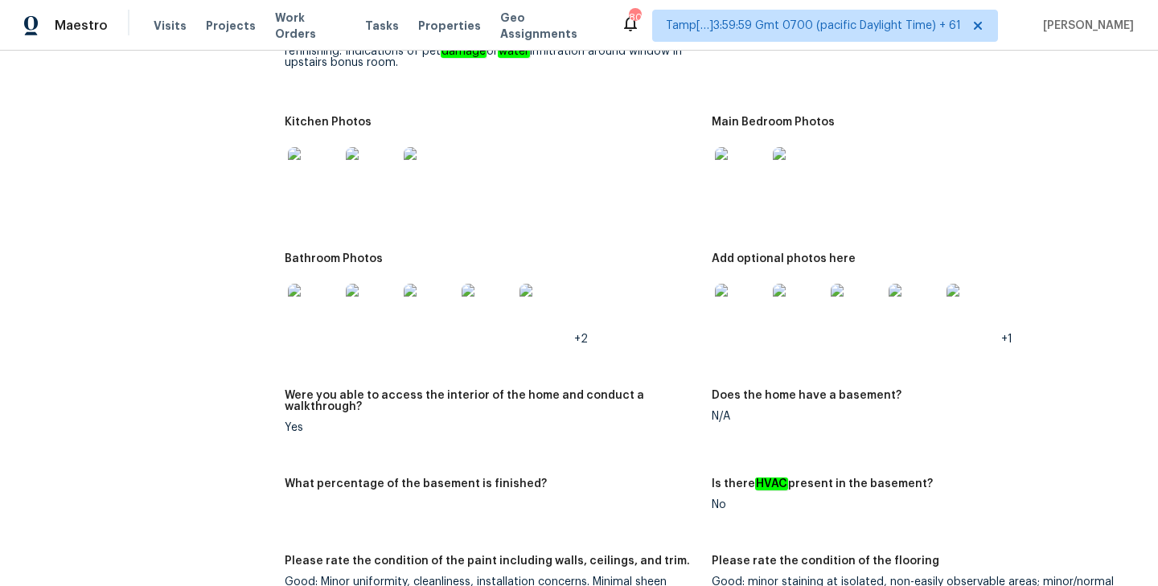
scroll to position [2546, 0]
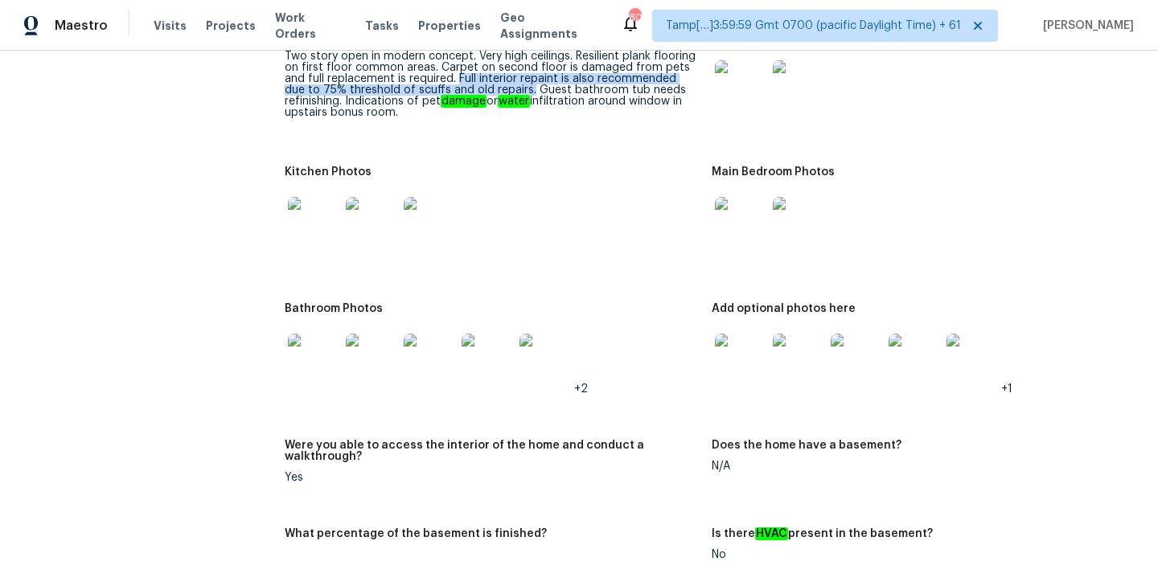
click at [746, 340] on img at bounding box center [740, 359] width 51 height 51
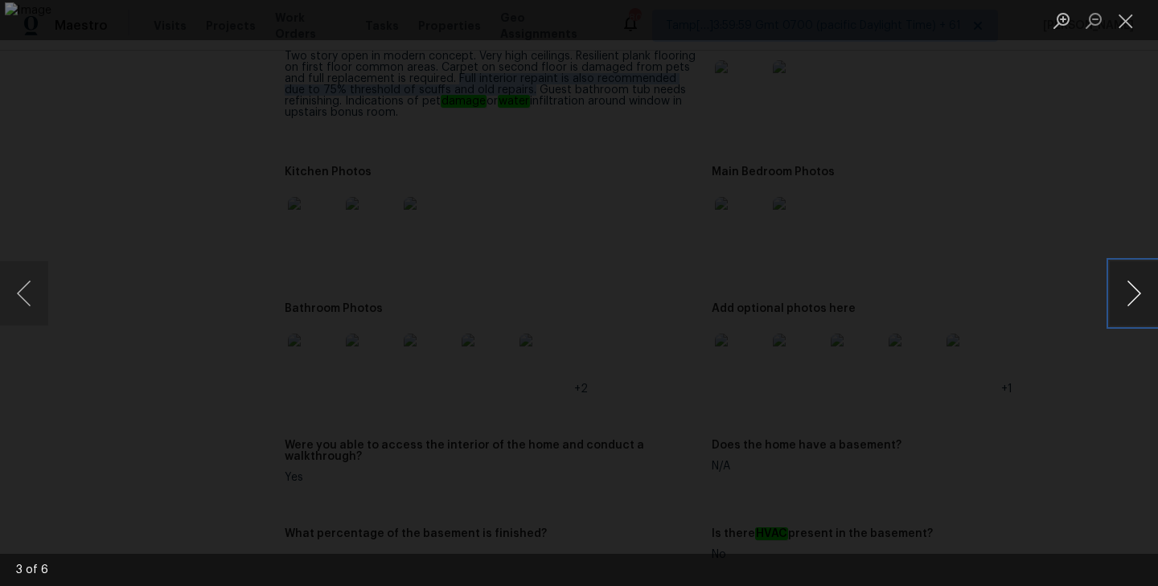
click at [1142, 285] on button "Next image" at bounding box center [1134, 293] width 48 height 64
click at [1105, 291] on div "Lightbox" at bounding box center [579, 293] width 1158 height 586
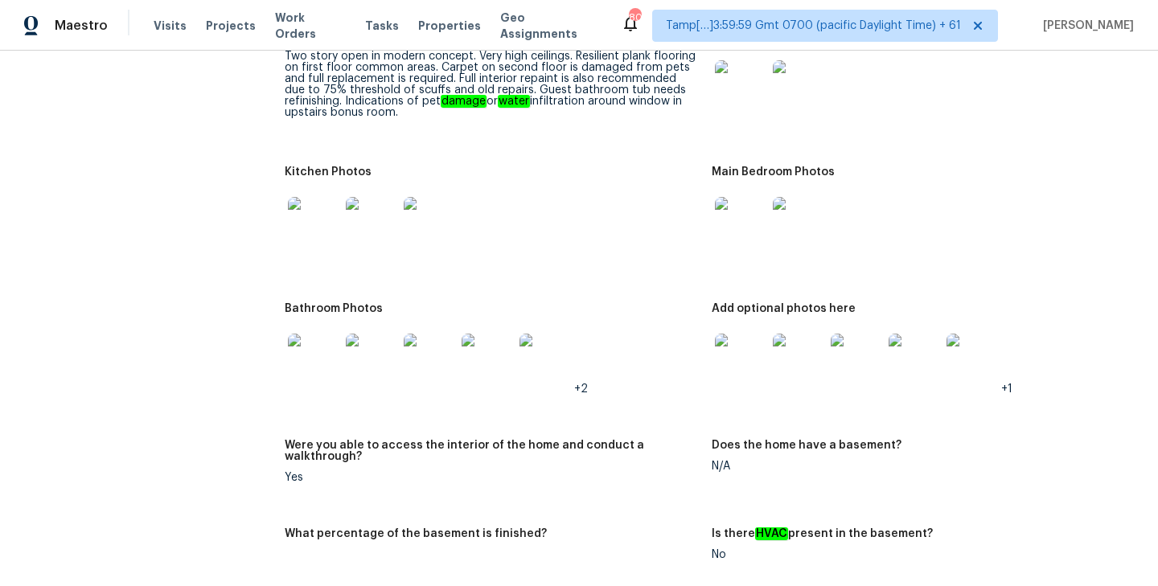
click at [841, 339] on img at bounding box center [856, 359] width 51 height 51
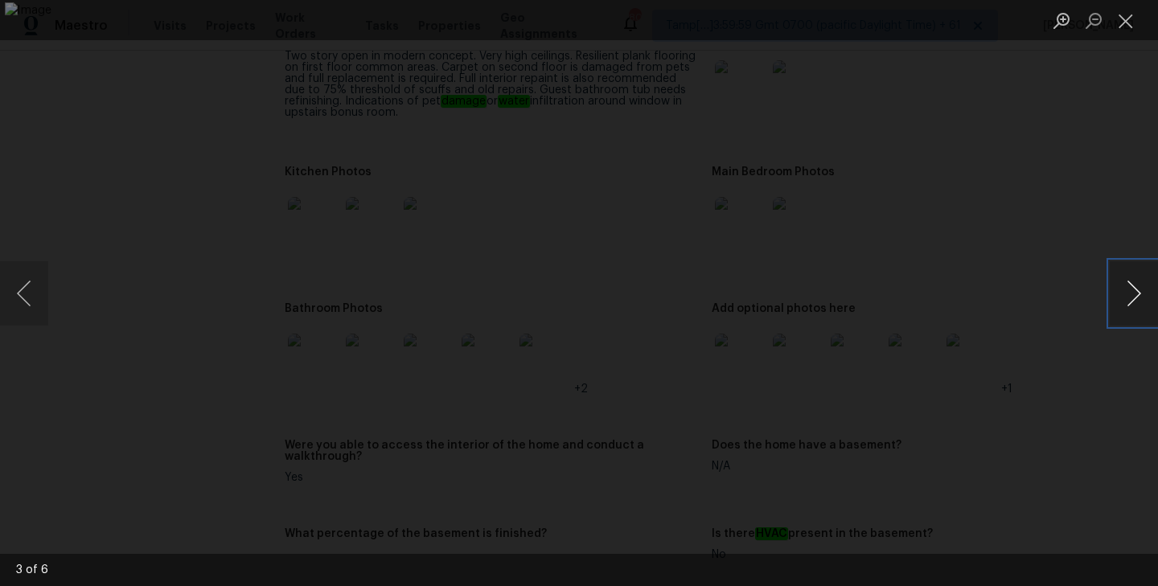
click at [1131, 293] on button "Next image" at bounding box center [1134, 293] width 48 height 64
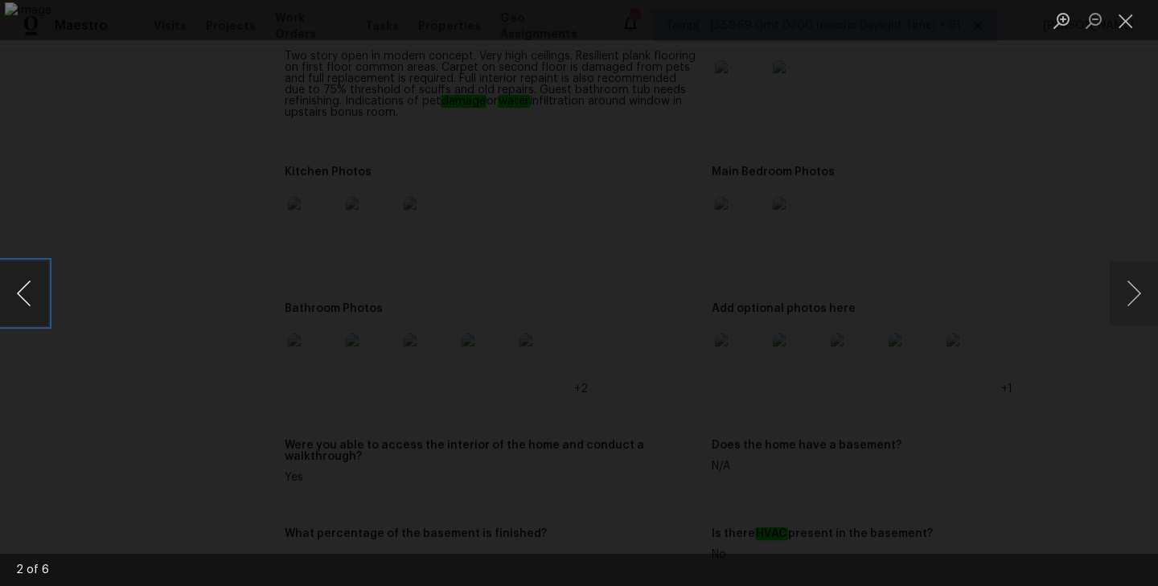
click at [33, 289] on button "Previous image" at bounding box center [24, 293] width 48 height 64
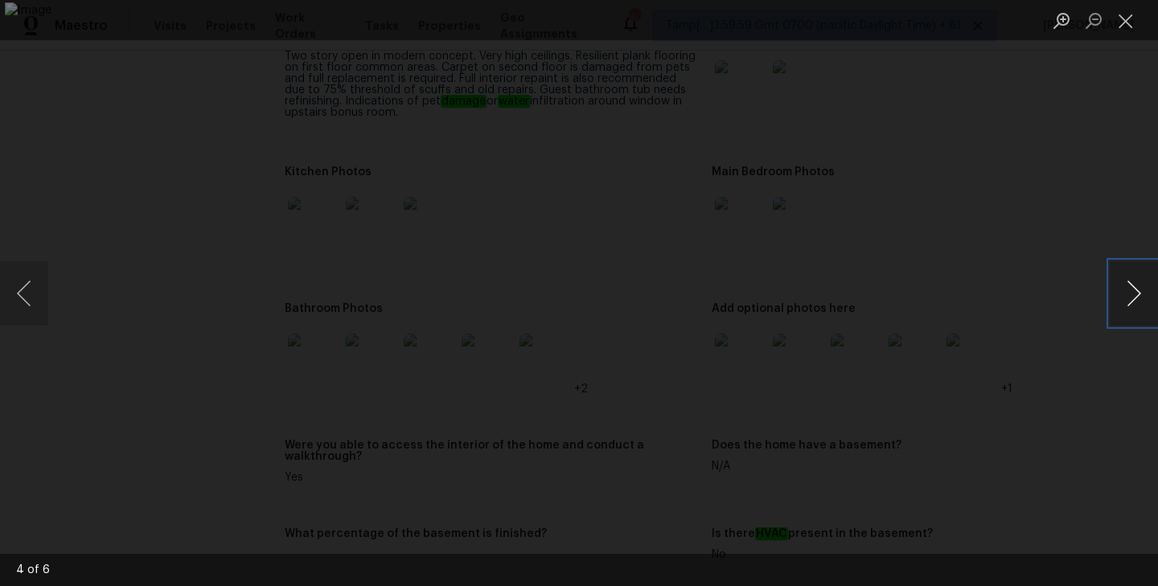
click at [1126, 306] on button "Next image" at bounding box center [1134, 293] width 48 height 64
click at [1119, 291] on button "Next image" at bounding box center [1134, 293] width 48 height 64
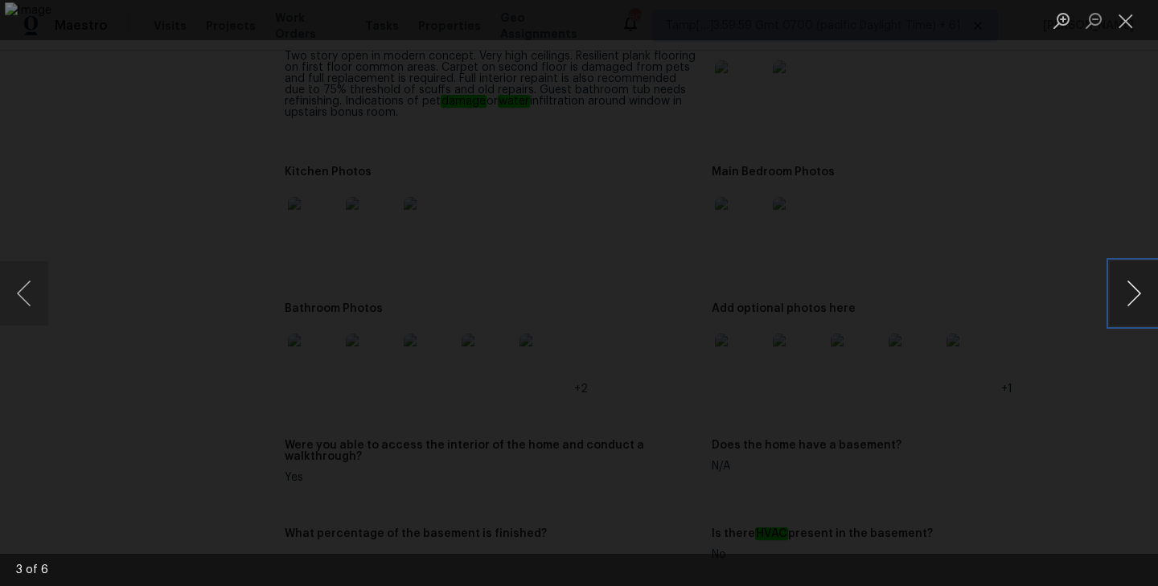
click at [1119, 291] on button "Next image" at bounding box center [1134, 293] width 48 height 64
click at [1121, 281] on button "Next image" at bounding box center [1134, 293] width 48 height 64
click at [1132, 18] on button "Close lightbox" at bounding box center [1126, 20] width 32 height 28
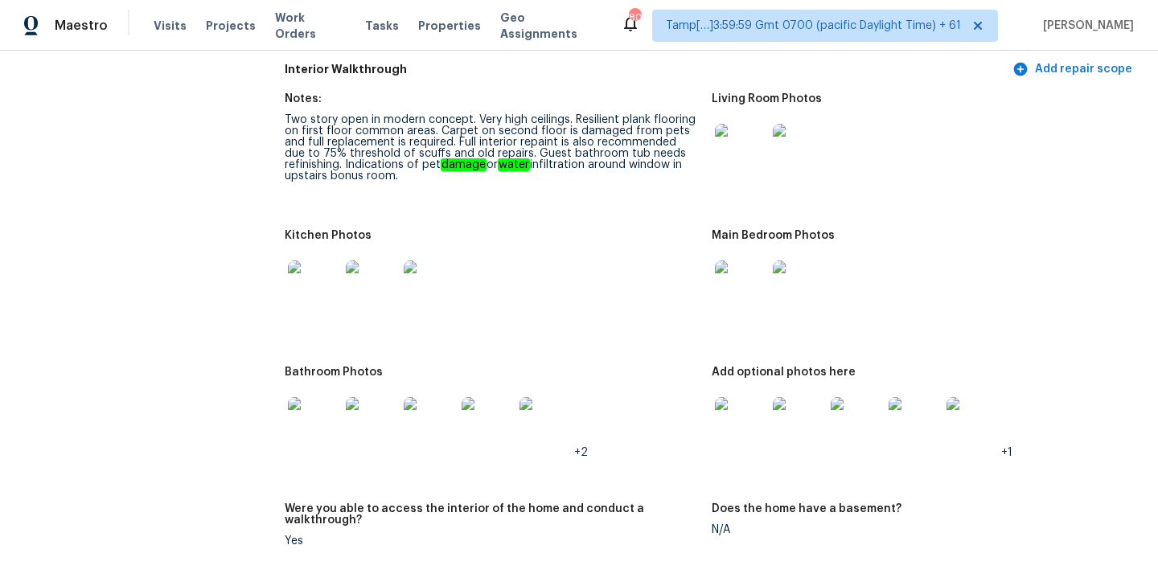
scroll to position [2463, 0]
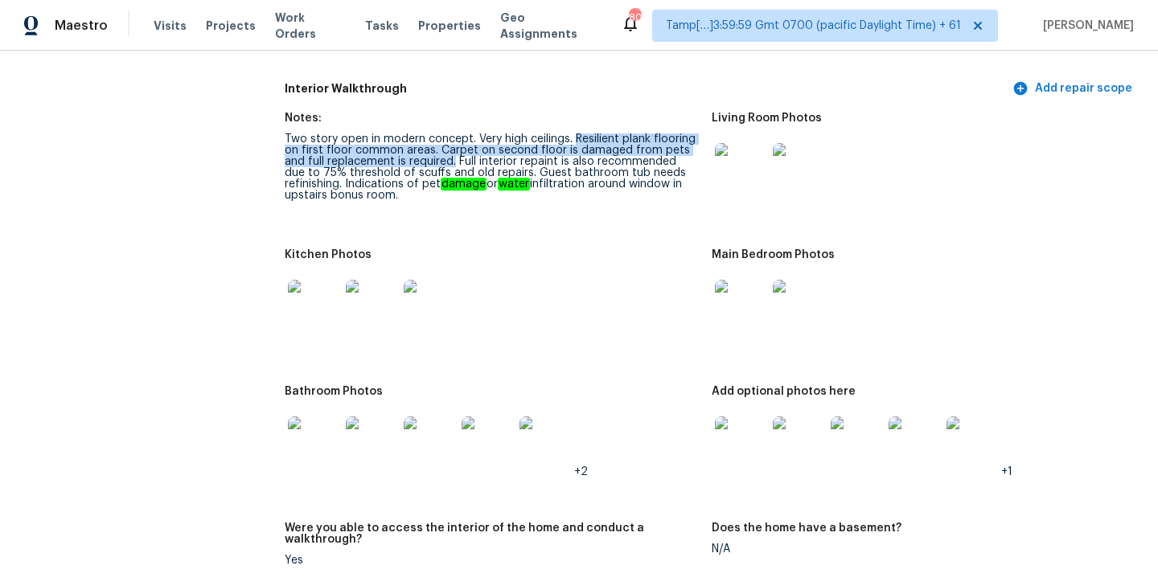
drag, startPoint x: 577, startPoint y: 116, endPoint x: 433, endPoint y: 134, distance: 145.1
click at [433, 134] on div "Two story open in modern concept. Very high ceilings. Resilient plank flooring …" at bounding box center [492, 167] width 414 height 68
copy div "Resilient plank flooring on first floor common areas. Carpet on second floor is…"
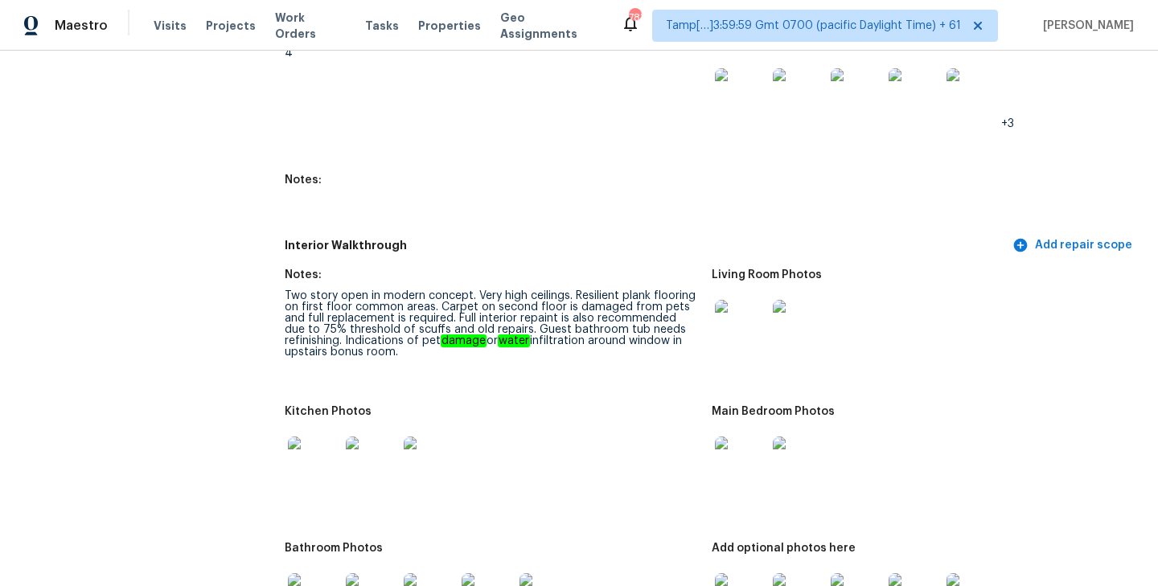
scroll to position [388, 0]
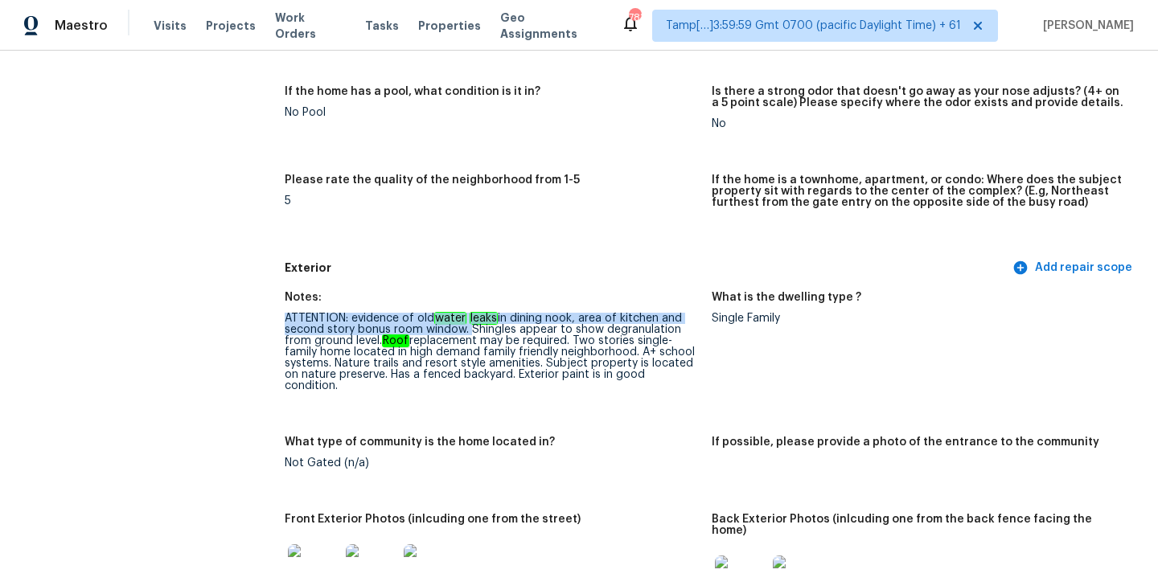
drag, startPoint x: 285, startPoint y: 316, endPoint x: 466, endPoint y: 330, distance: 182.2
click at [466, 330] on div "ATTENTION: evidence of old water leaks in dining nook, area of kitchen and seco…" at bounding box center [492, 352] width 414 height 79
copy div "ATTENTION: evidence of old water leaks in dining nook, area of kitchen and seco…"
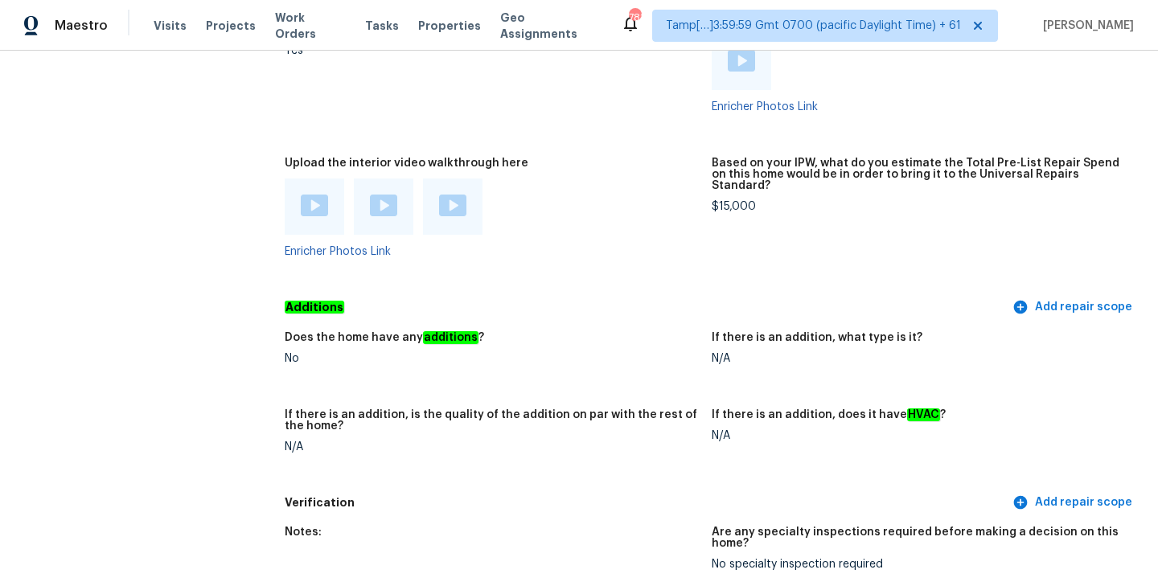
scroll to position [3918, 0]
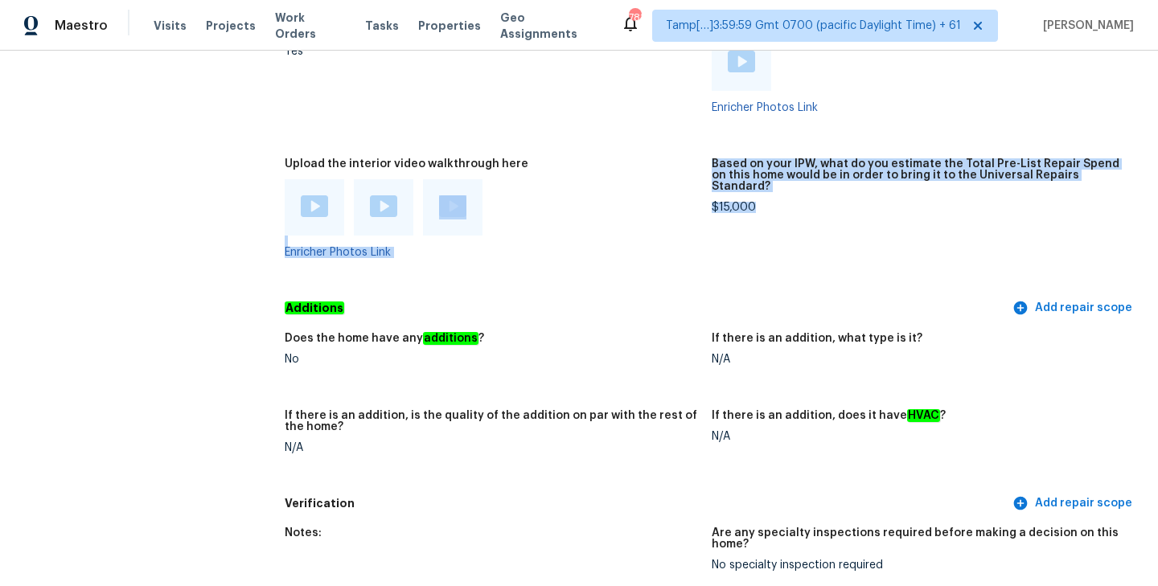
drag, startPoint x: 710, startPoint y: 161, endPoint x: 764, endPoint y: 162, distance: 53.9
click at [764, 202] on div "$15,000" at bounding box center [919, 207] width 414 height 11
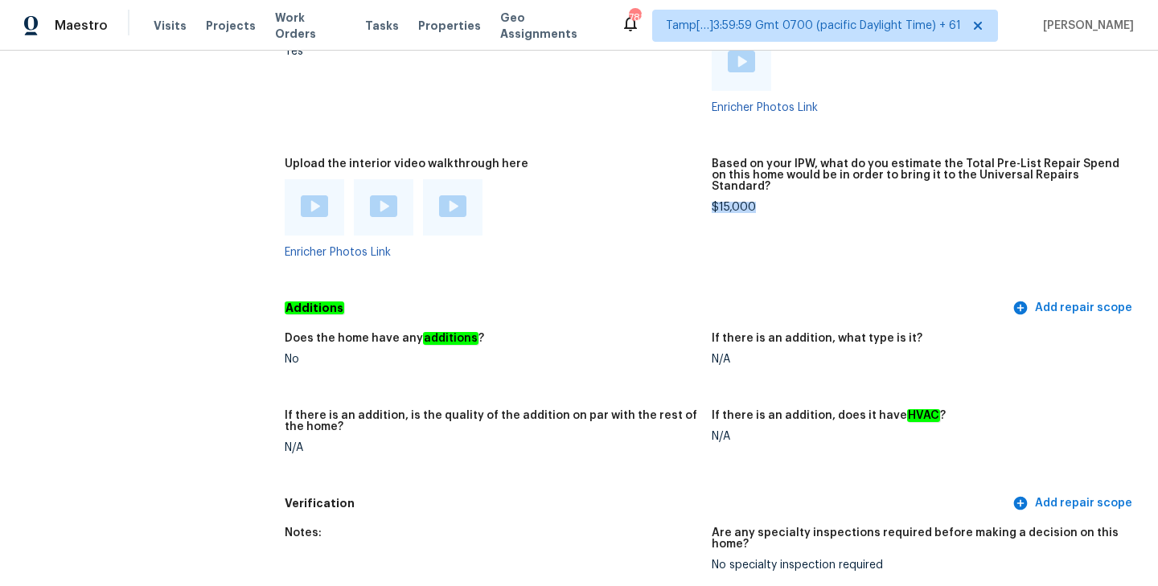
drag, startPoint x: 714, startPoint y: 162, endPoint x: 765, endPoint y: 162, distance: 50.7
click at [765, 202] on div "$15,000" at bounding box center [919, 207] width 414 height 11
copy div "$15,000"
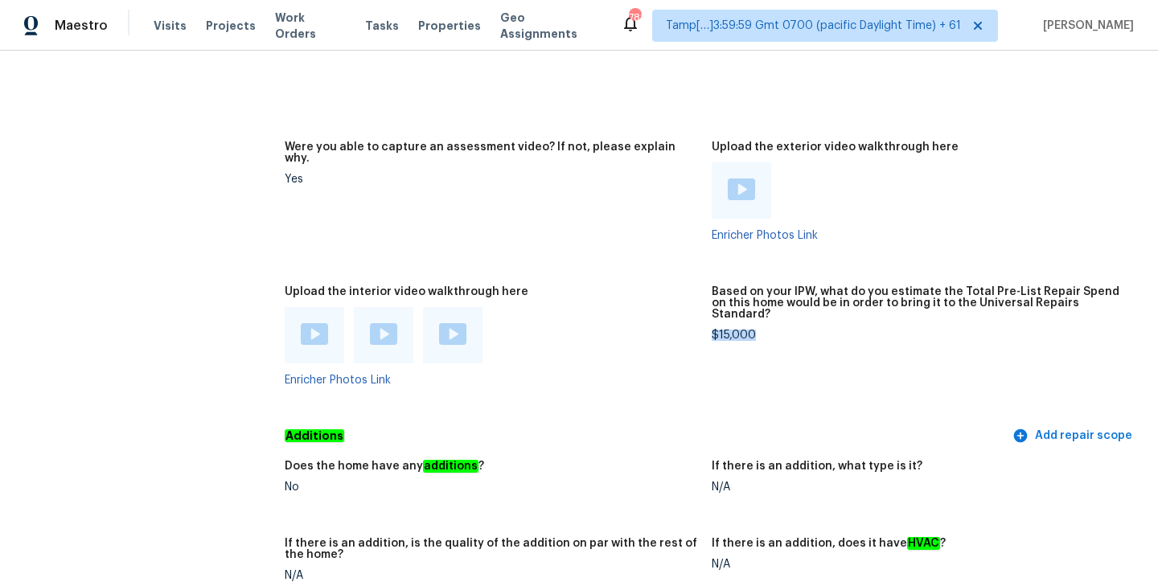
scroll to position [3789, 0]
click at [603, 174] on figure "Were you able to capture an assessment video? If not, please explain why. Yes" at bounding box center [498, 204] width 427 height 125
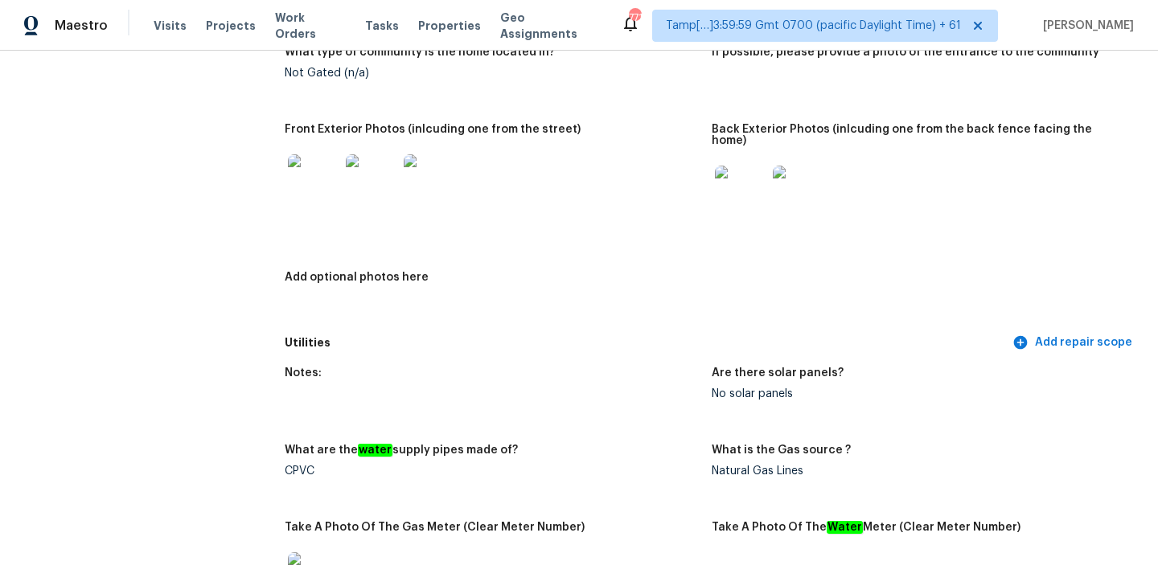
scroll to position [0, 0]
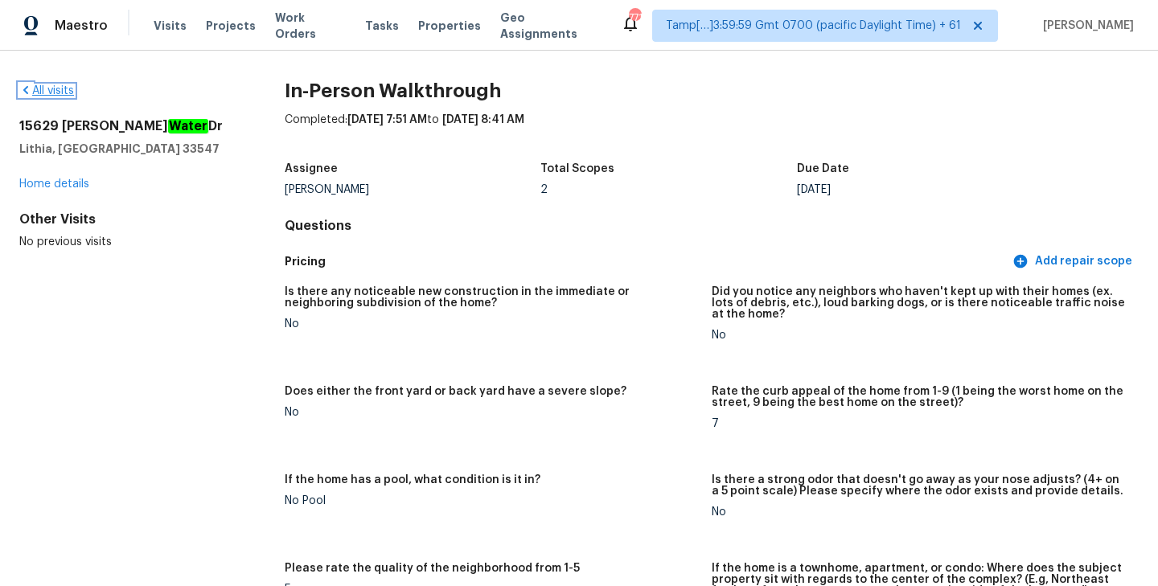
click at [47, 91] on link "All visits" at bounding box center [46, 90] width 55 height 11
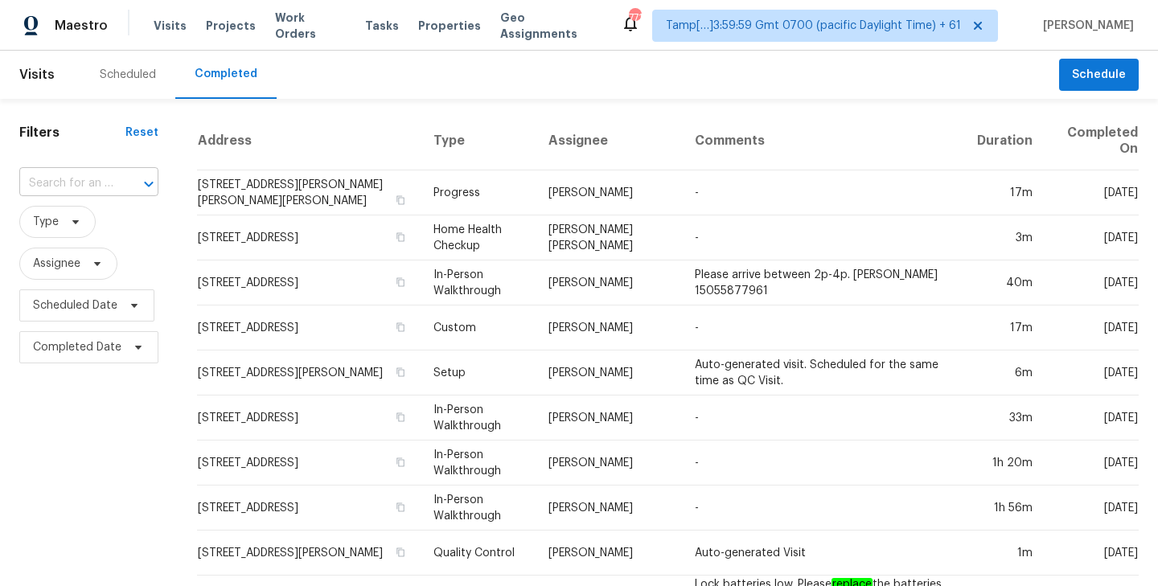
click at [76, 180] on input "text" at bounding box center [66, 183] width 94 height 25
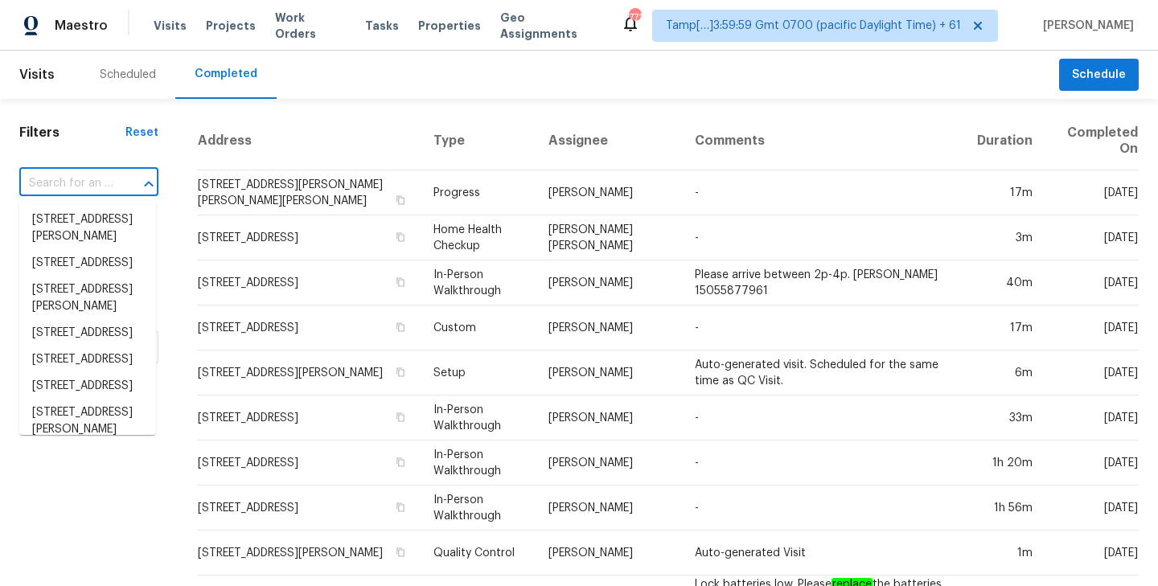
paste input "177 County Road 3479C Cleveland, TX, 77327"
type input "177 County Road 3479C Cleveland, TX, 77327"
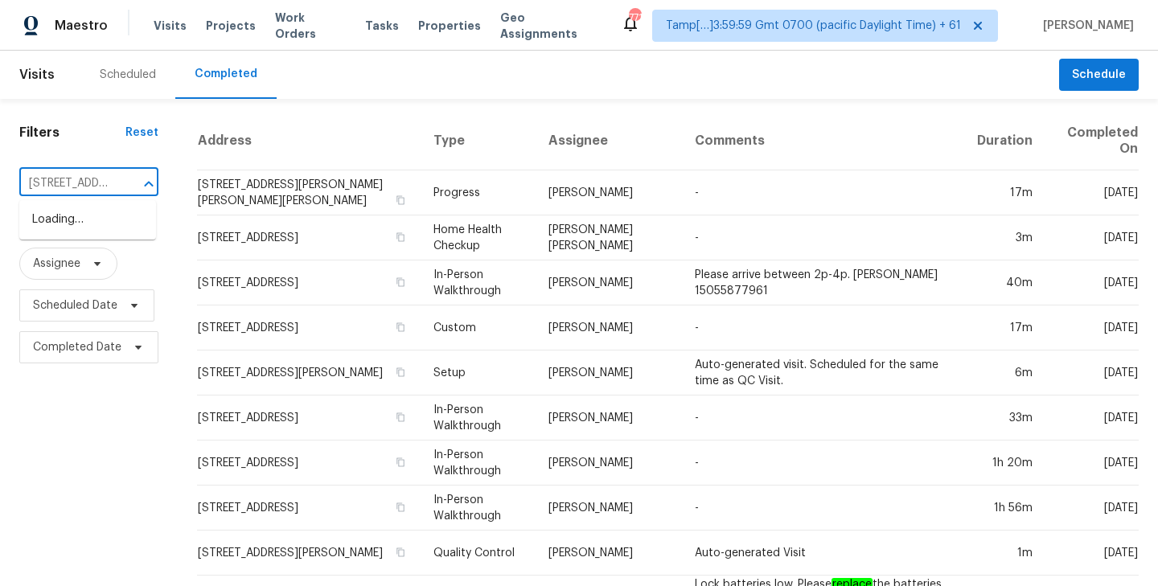
scroll to position [0, 154]
click at [76, 233] on li "177 County Road 3479C, Cleveland, TX 77327" at bounding box center [87, 220] width 137 height 27
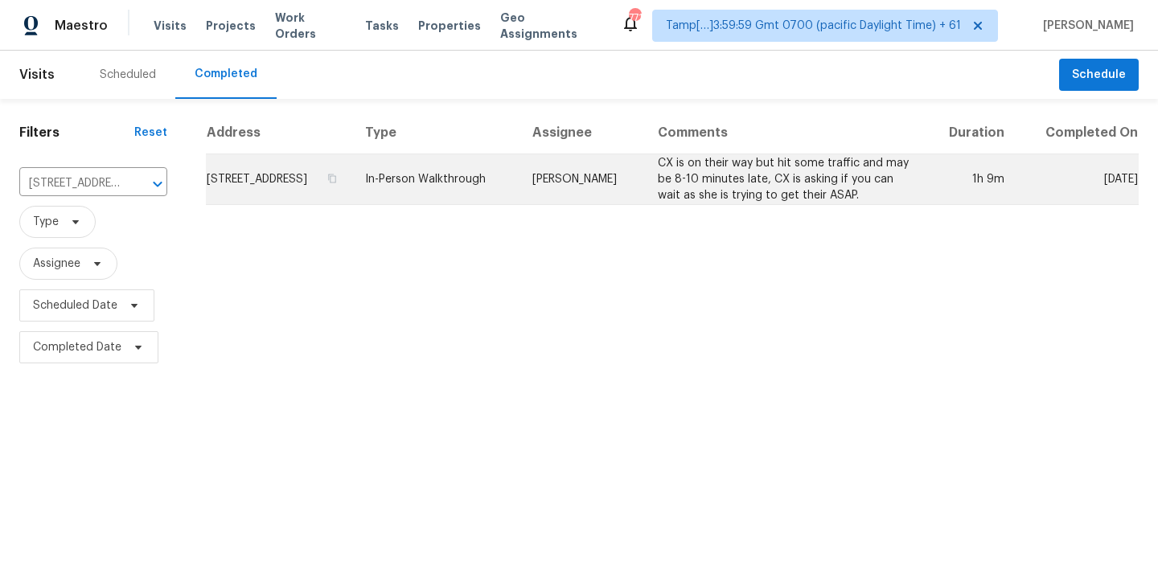
click at [352, 191] on td "177 County Road 3479C, Cleveland, TX 77327" at bounding box center [279, 179] width 146 height 51
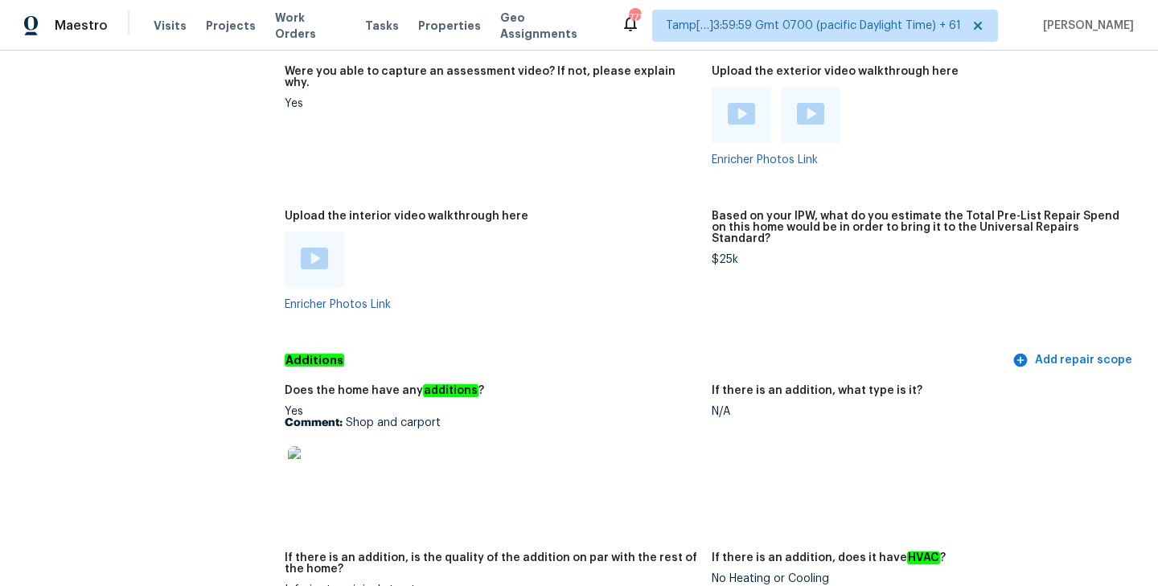
scroll to position [3241, 0]
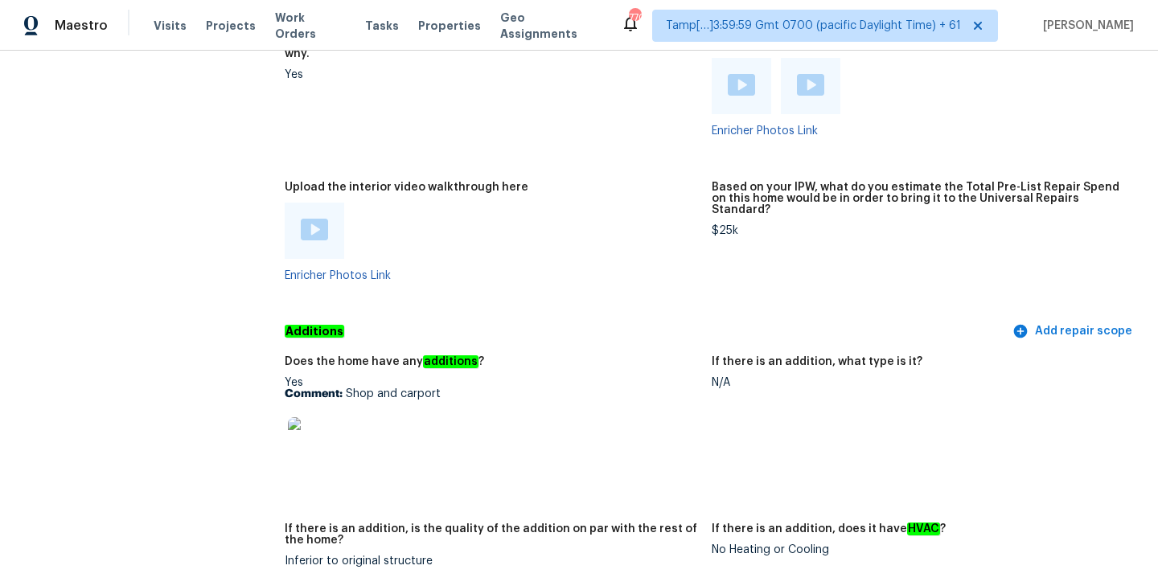
click at [313, 219] on img at bounding box center [314, 230] width 27 height 22
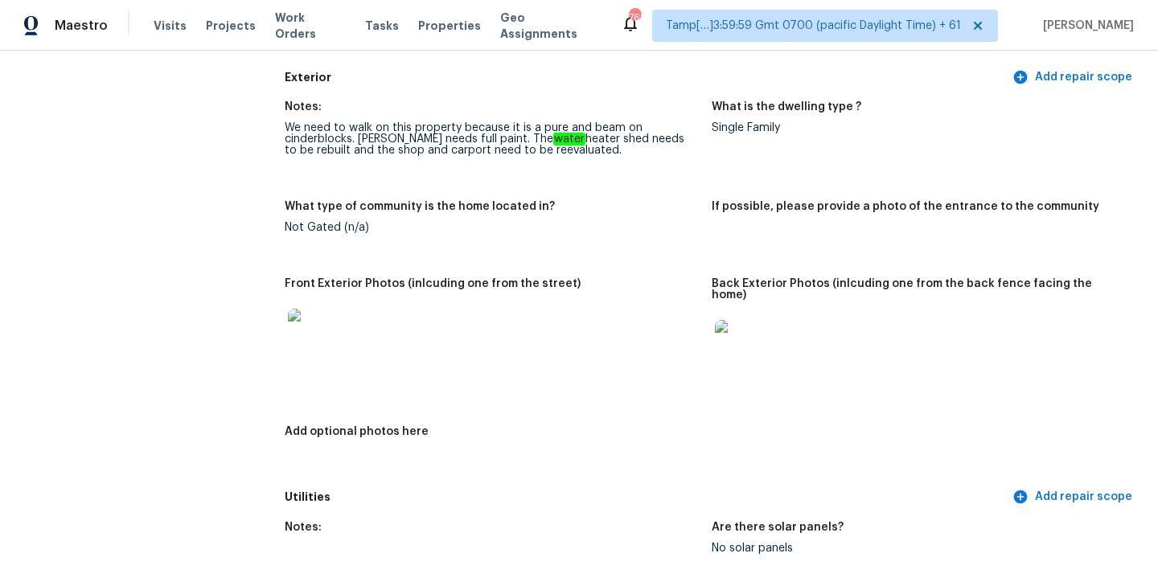
scroll to position [0, 0]
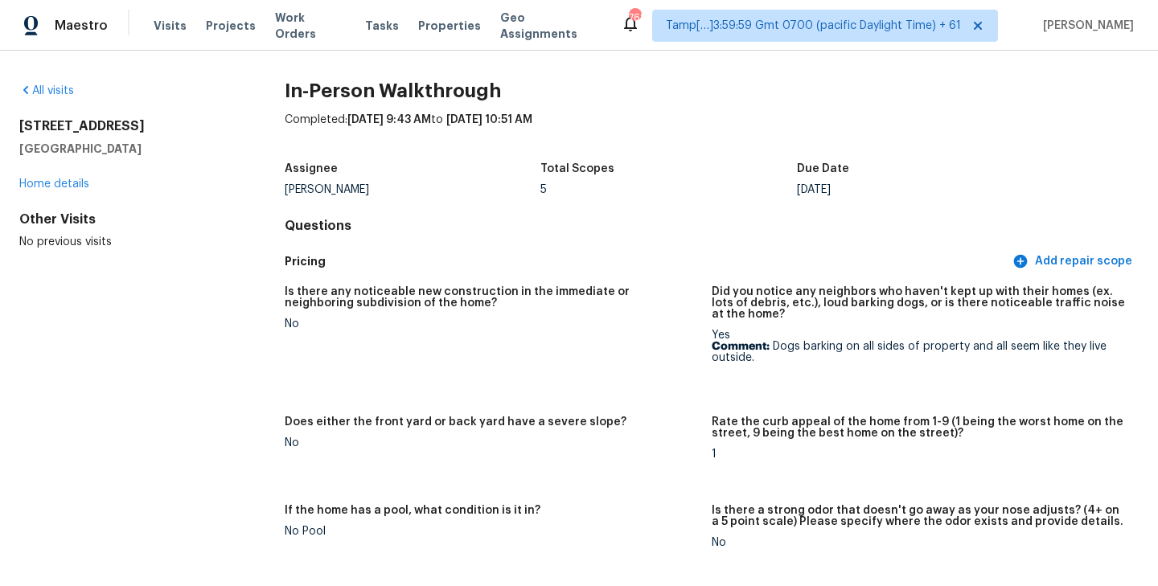
click at [640, 382] on figure "Is there any noticeable new construction in the immediate or neighboring subdiv…" at bounding box center [498, 341] width 427 height 111
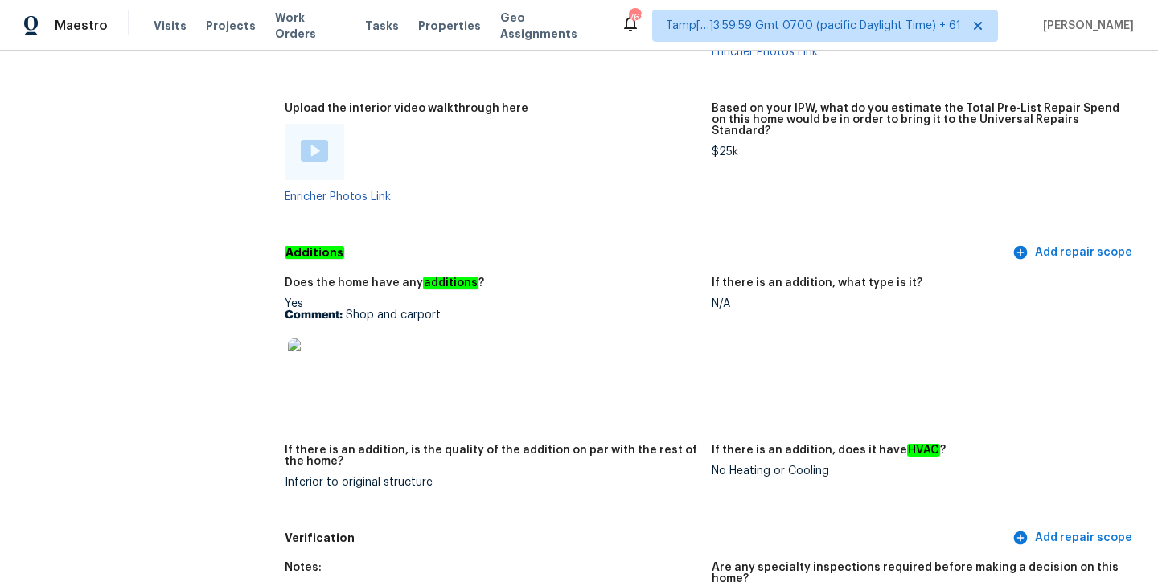
scroll to position [3323, 0]
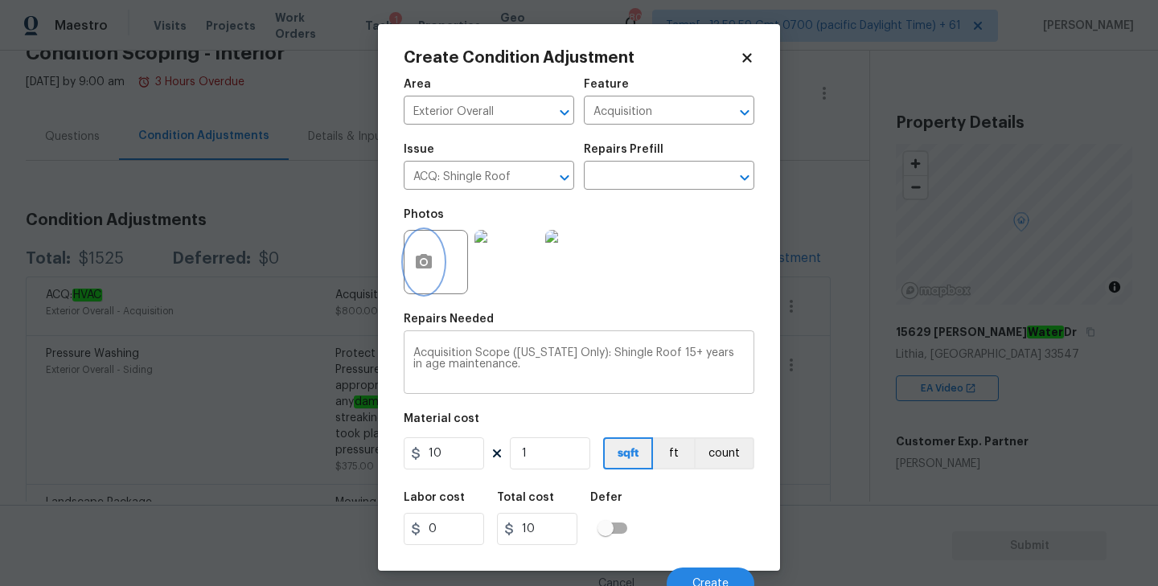
scroll to position [14, 0]
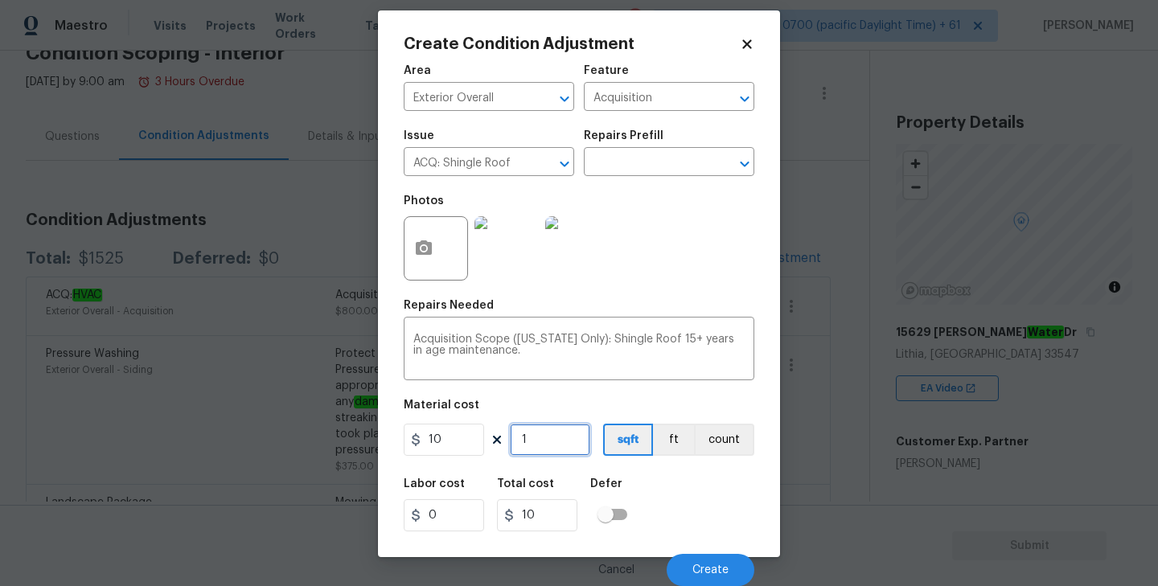
click at [548, 448] on input "1" at bounding box center [550, 440] width 80 height 32
type input "0"
type input "3"
type input "30"
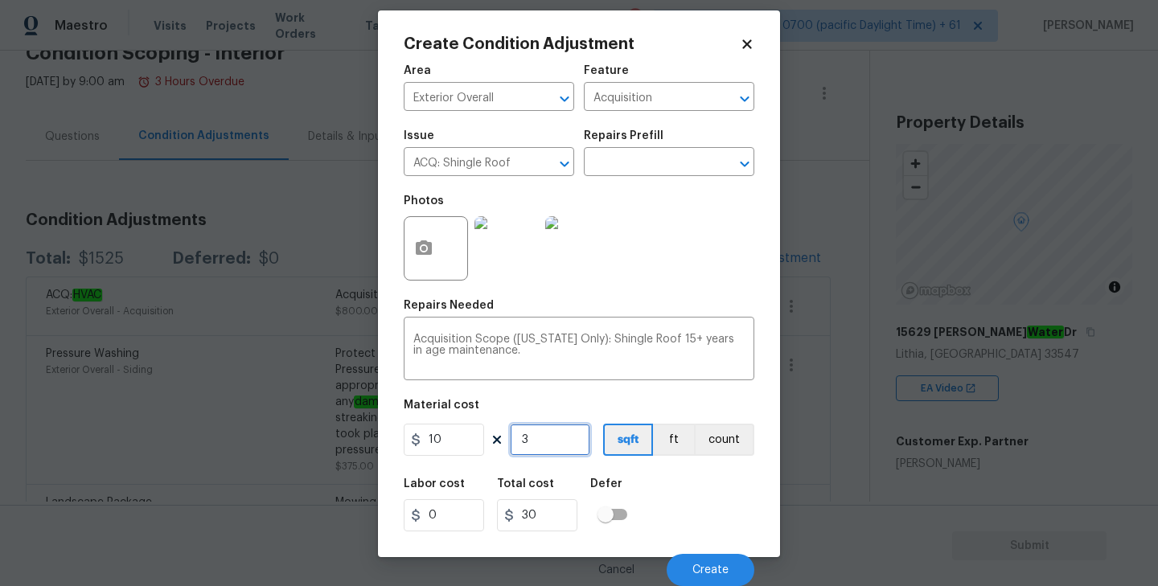
type input "34"
type input "340"
type input "342"
type input "3420"
type input "3423"
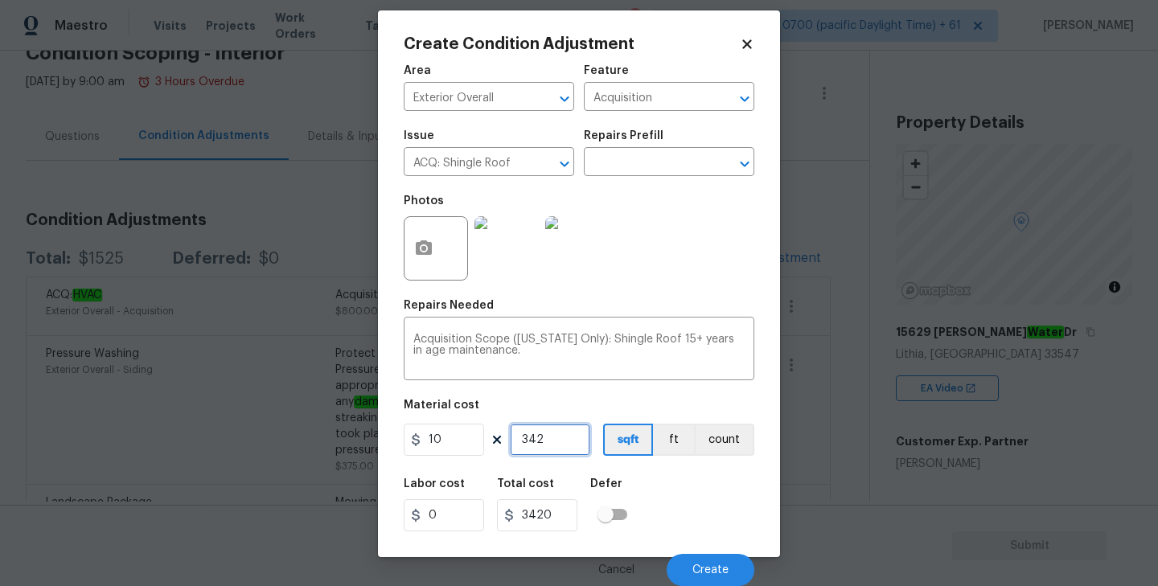
type input "34230"
type input "3423"
click at [642, 397] on div "Area Exterior Overall ​ Feature Acquisition ​ Issue ACQ: Shingle Roof ​ Repairs…" at bounding box center [579, 320] width 351 height 531
click at [698, 572] on span "Create" at bounding box center [710, 570] width 36 height 12
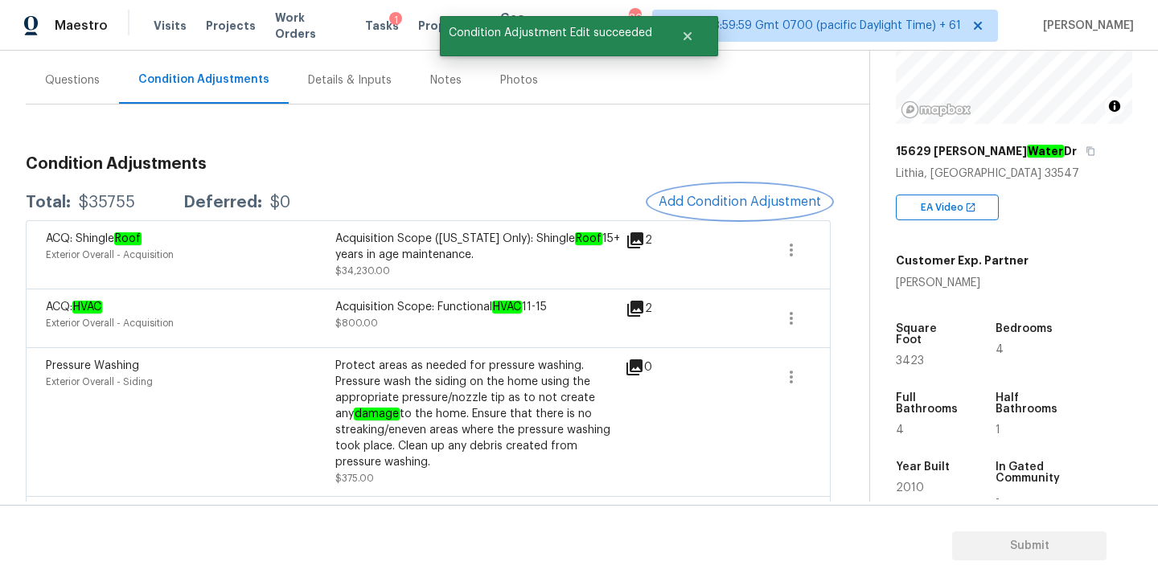
scroll to position [246, 0]
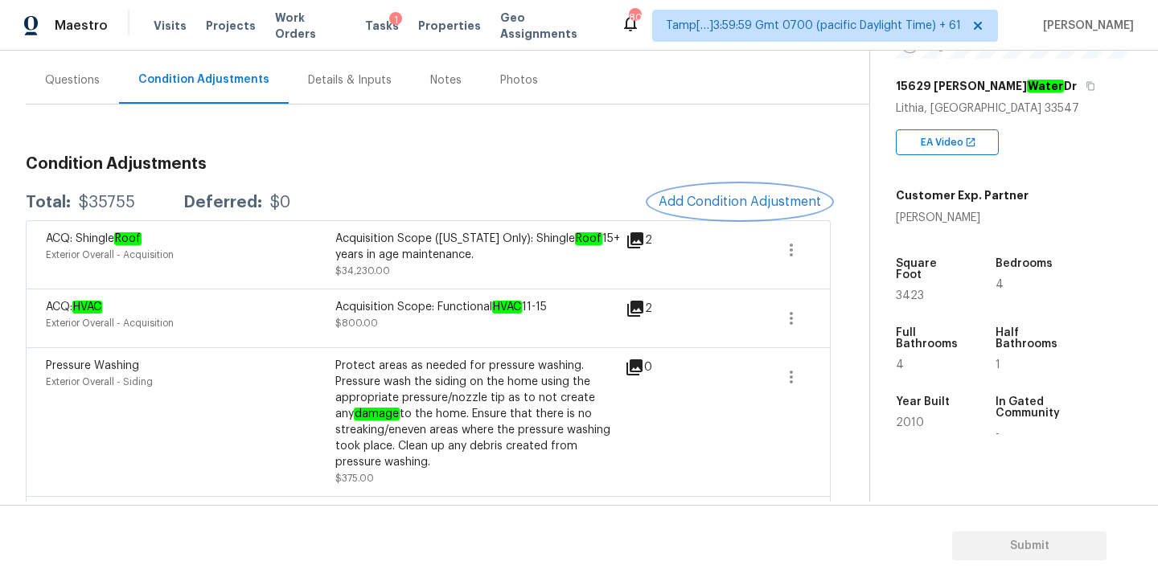
click at [745, 199] on span "Add Condition Adjustment" at bounding box center [740, 202] width 162 height 14
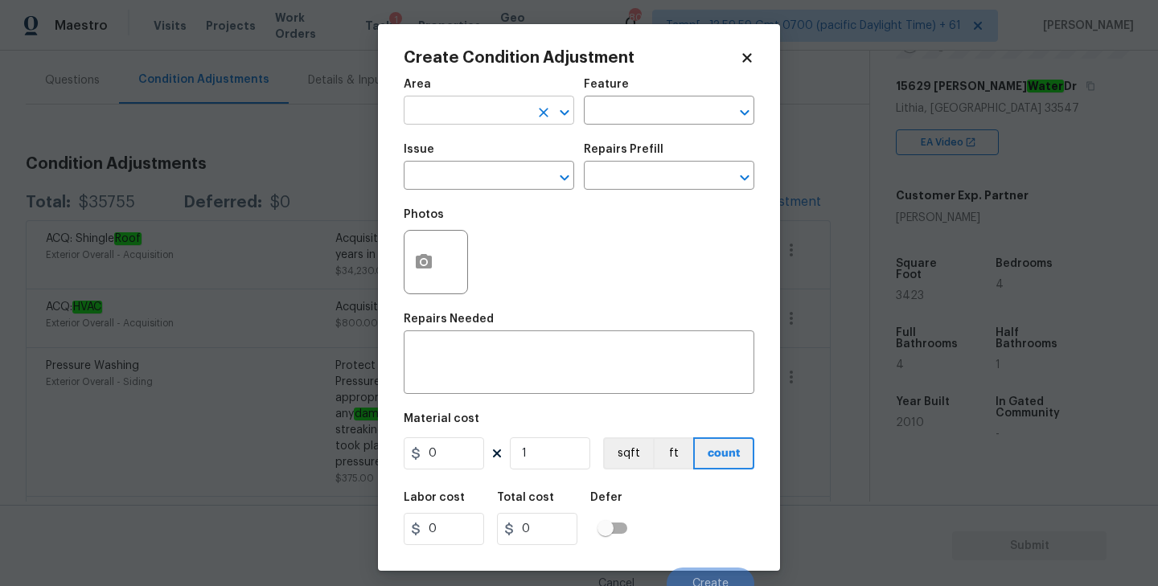
click at [466, 102] on input "text" at bounding box center [466, 112] width 125 height 25
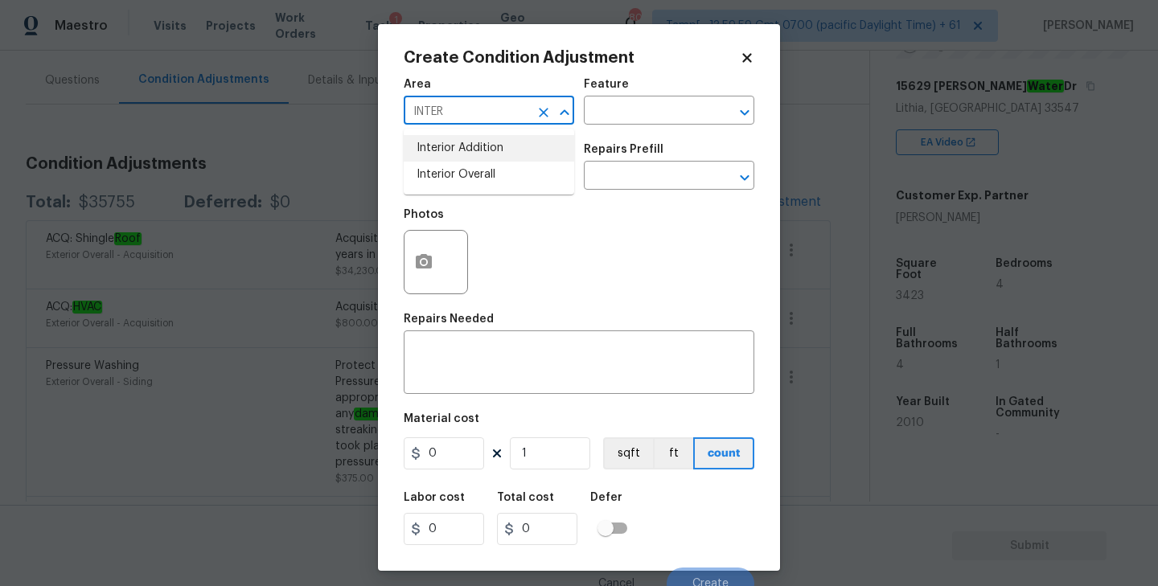
click at [443, 166] on li "Interior Overall" at bounding box center [489, 175] width 170 height 27
type input "Interior Overall"
click at [669, 104] on input "text" at bounding box center [646, 112] width 125 height 25
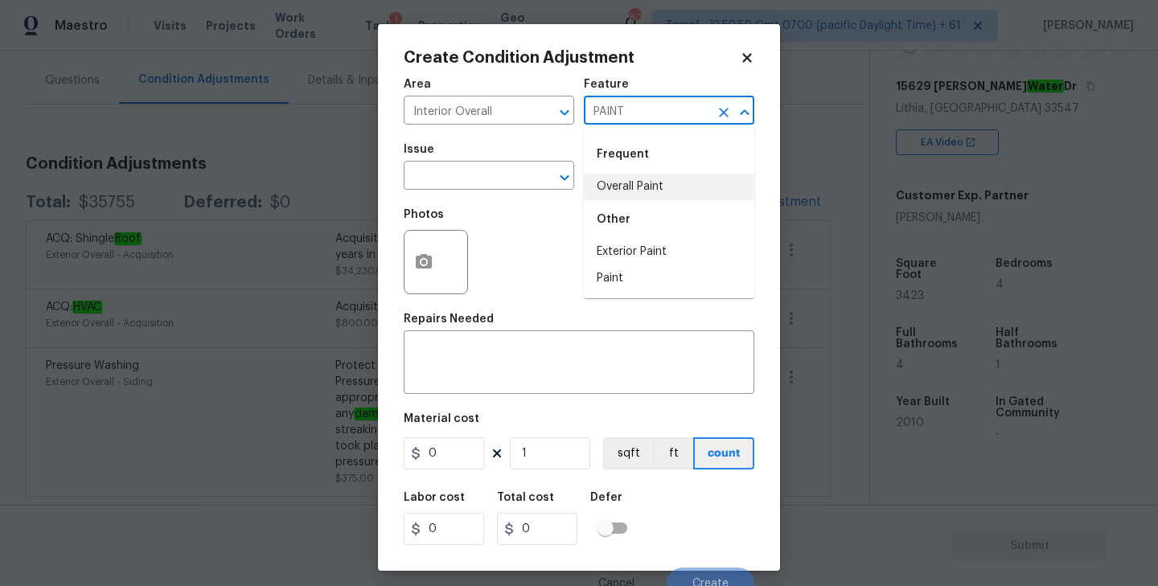
click at [638, 175] on li "Overall Paint" at bounding box center [669, 187] width 170 height 27
type input "Overall Paint"
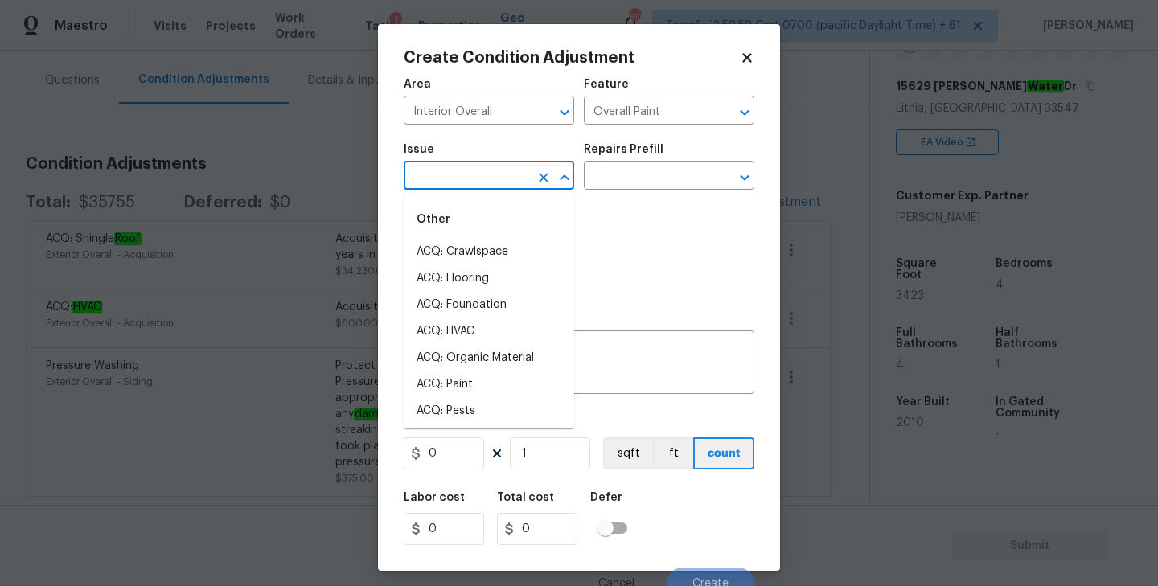
click at [492, 173] on input "text" at bounding box center [466, 177] width 125 height 25
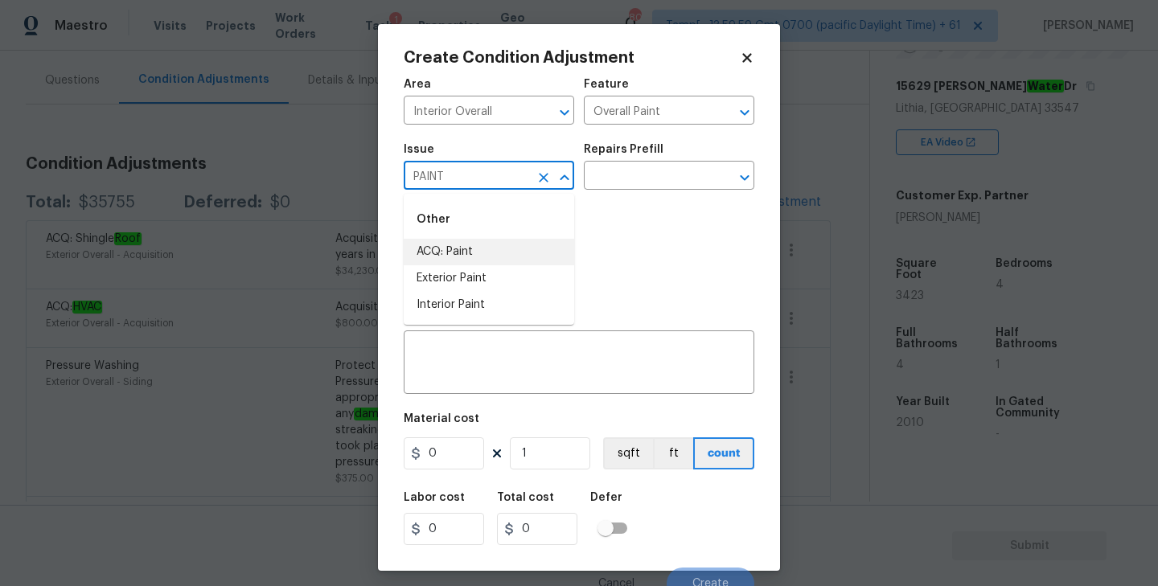
click at [458, 252] on li "ACQ: Paint" at bounding box center [489, 252] width 170 height 27
click at [750, 187] on div at bounding box center [733, 177] width 42 height 23
type input "ACQ: Paint"
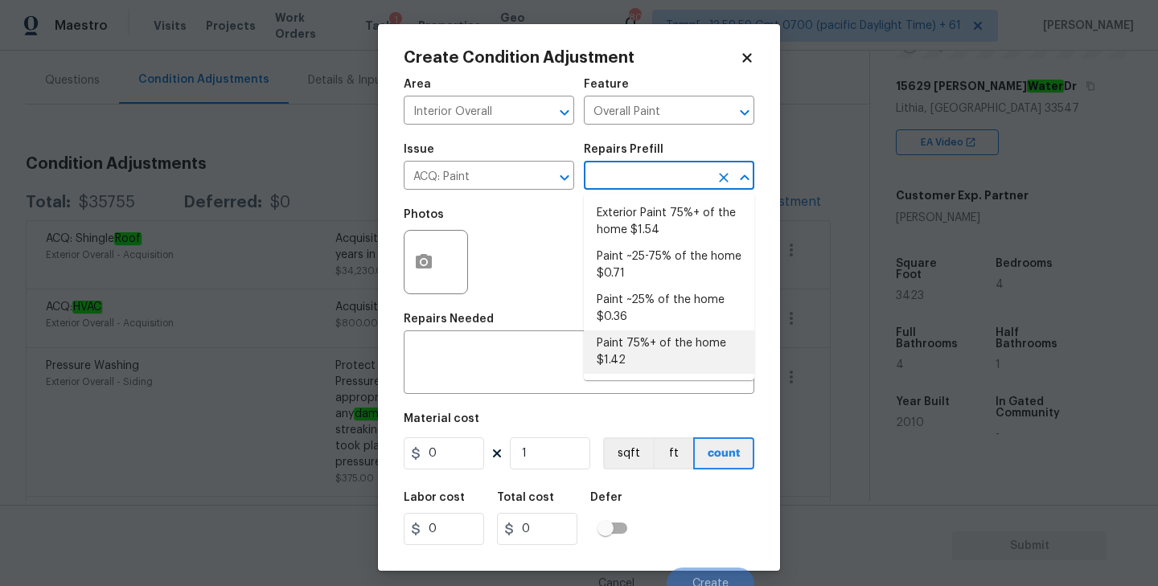
click at [650, 343] on li "Paint 75%+ of the home $1.42" at bounding box center [669, 351] width 170 height 43
type input "Acquisition"
type textarea "Acquisition Scope: 75%+ of the home will likely require interior paint"
type input "1.42"
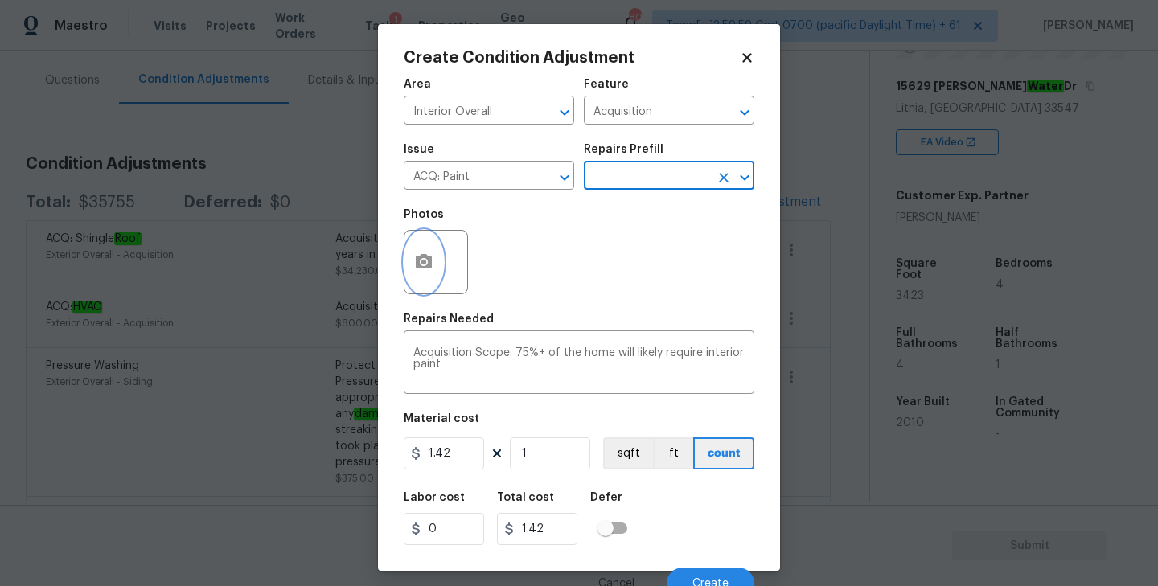
click at [423, 261] on circle "button" at bounding box center [423, 262] width 5 height 5
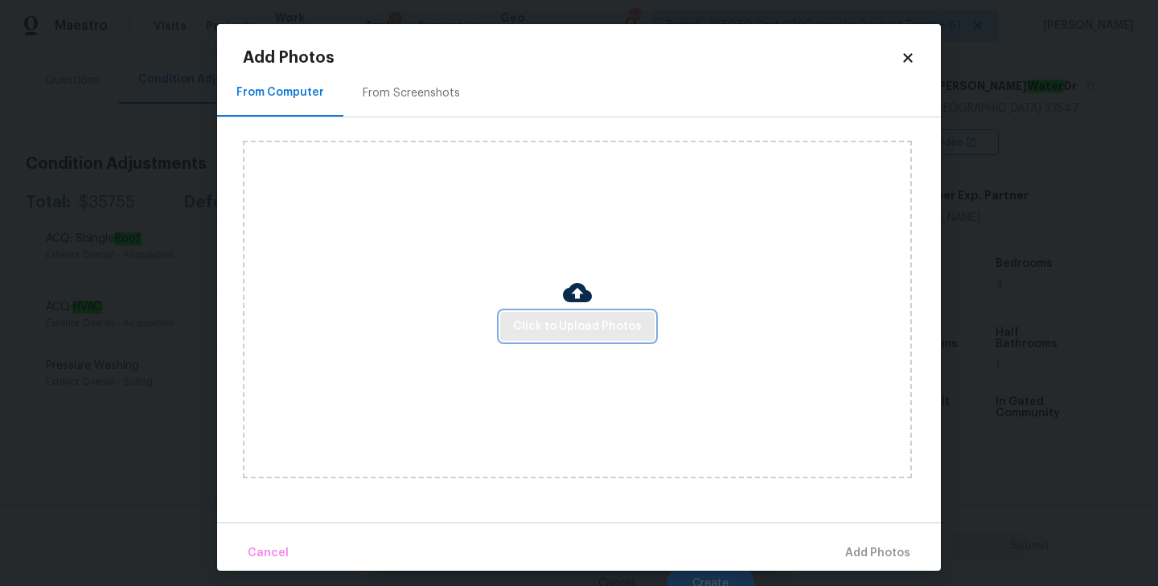
click at [584, 322] on span "Click to Upload Photos" at bounding box center [577, 327] width 129 height 20
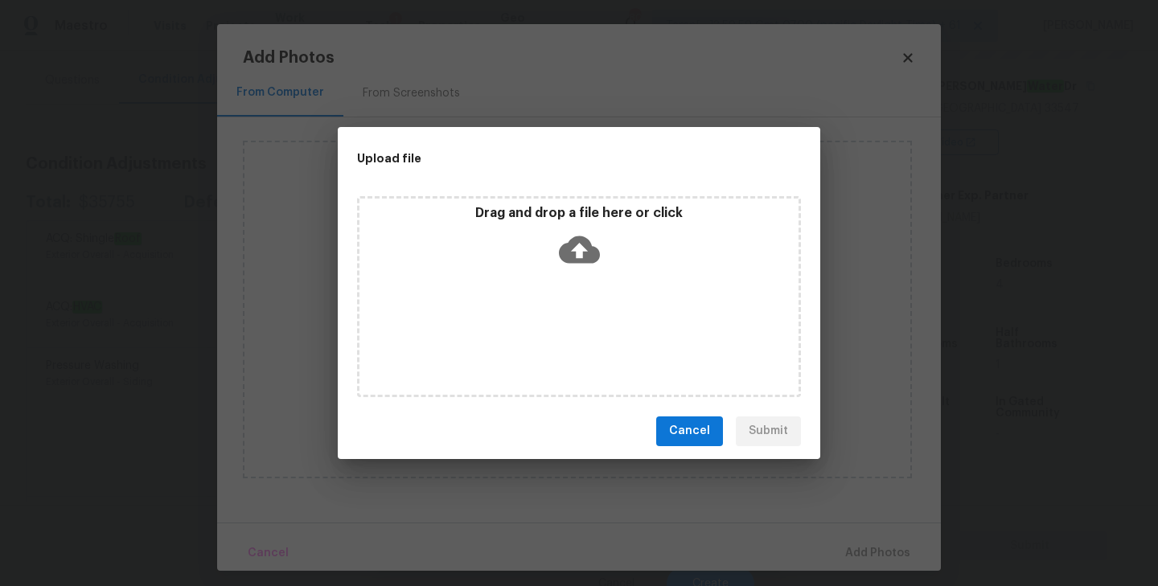
click at [575, 252] on icon at bounding box center [579, 249] width 41 height 41
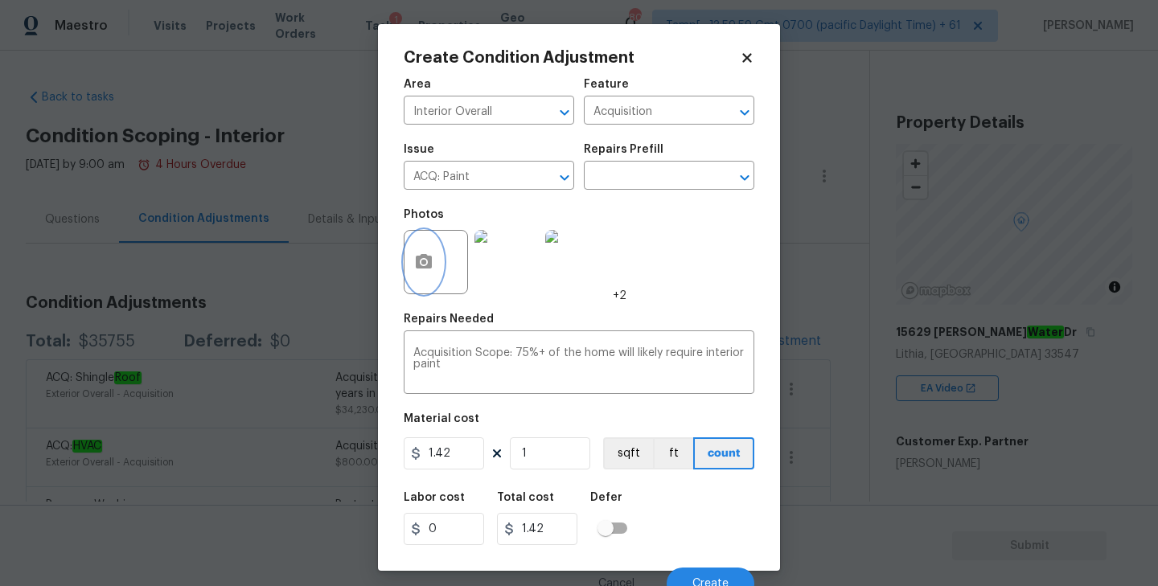
scroll to position [246, 0]
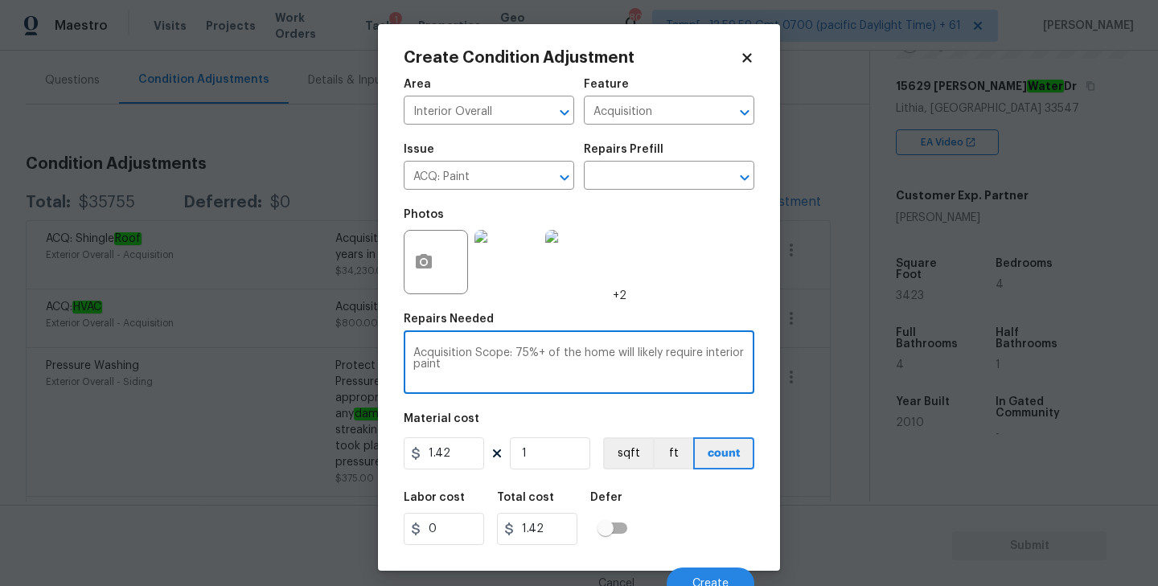
click at [530, 380] on textarea "Acquisition Scope: 75%+ of the home will likely require interior paint" at bounding box center [578, 364] width 331 height 34
paste textarea "Full interior repaint is also recommended due to 75% threshold of scuffs and ol…"
click at [514, 354] on textarea "As per HPM notes, Full interior repaint is also recommended due to 75% threshol…" at bounding box center [578, 364] width 331 height 34
click at [682, 367] on textarea "As per HPM notes, full interior repaint is also recommended due to 75% threshol…" at bounding box center [578, 364] width 331 height 34
type textarea "As per HPM notes, full interior repaint is also recommended due to 75% threshol…"
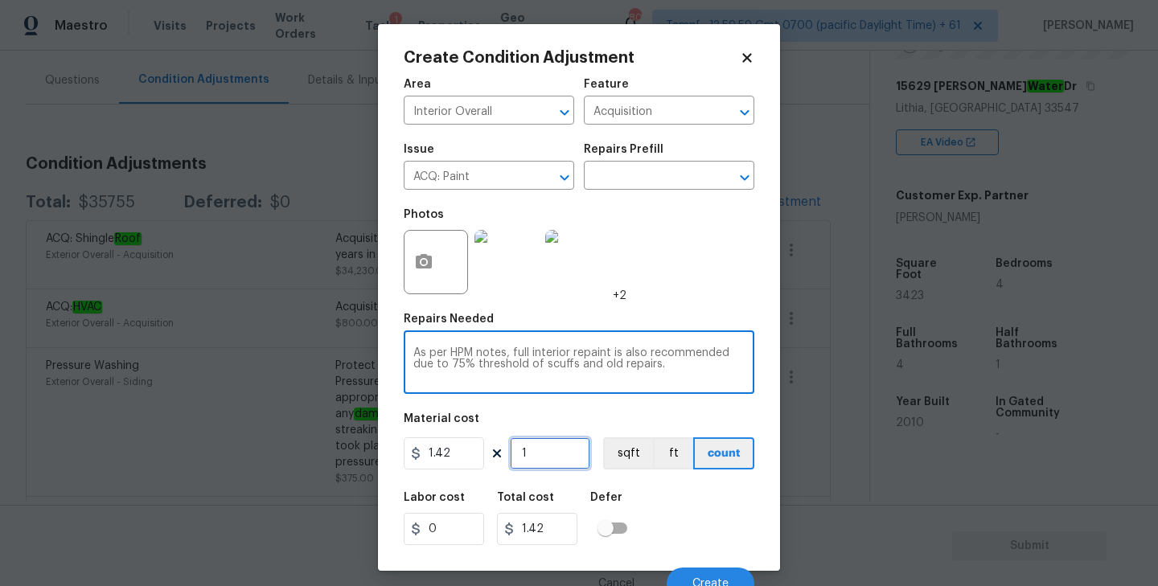
click at [544, 454] on input "1" at bounding box center [550, 453] width 80 height 32
type input "0"
type input "3"
type input "4.26"
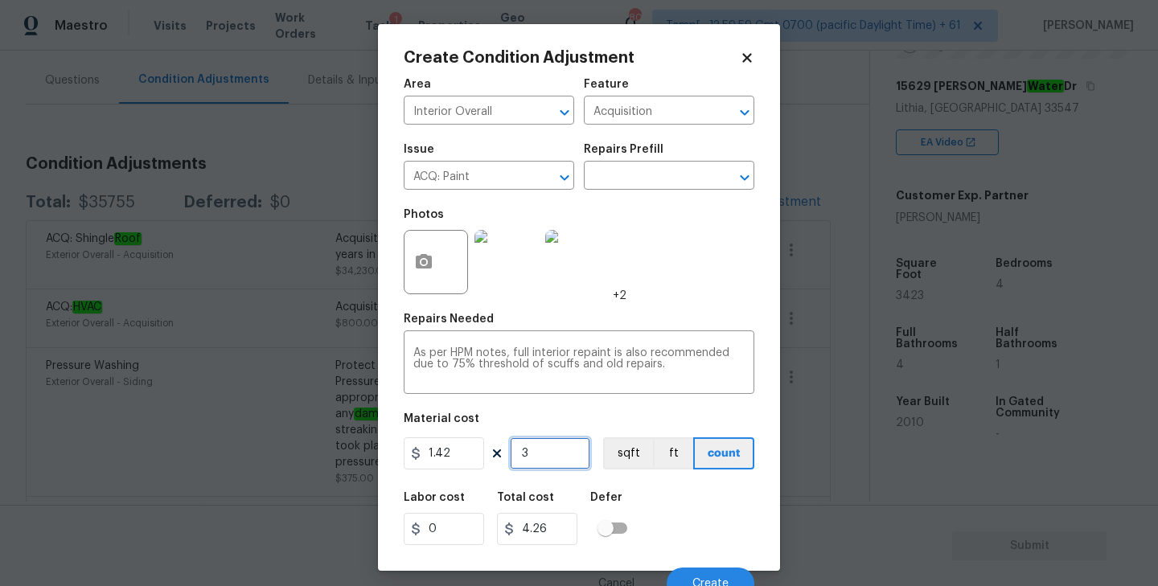
type input "34"
type input "48.28"
type input "342"
type input "485.64"
type input "3423"
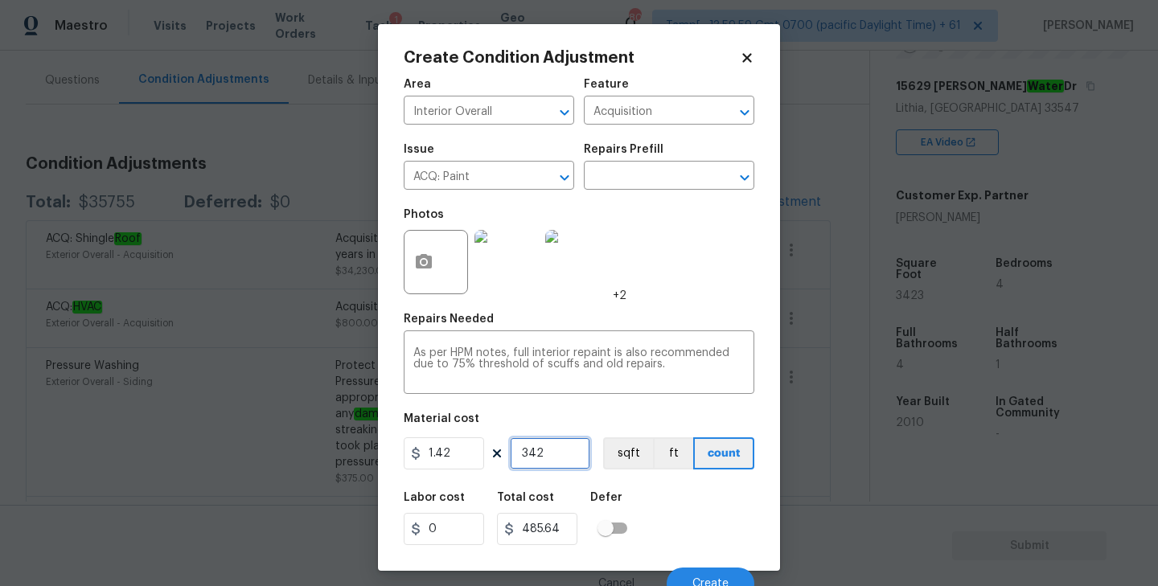
type input "4860.66"
type input "3423"
click at [634, 443] on button "sqft" at bounding box center [628, 453] width 50 height 32
click at [669, 413] on div "Area Interior Overall ​ Feature Acquisition ​ Issue ACQ: Paint ​ Repairs Prefil…" at bounding box center [579, 334] width 351 height 531
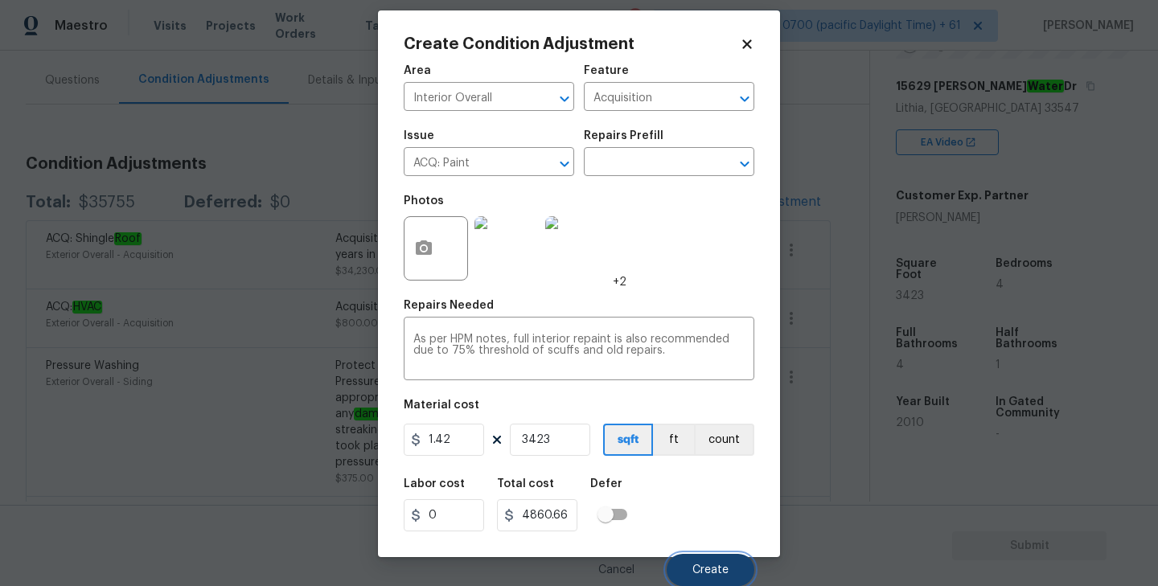
click at [703, 564] on span "Create" at bounding box center [710, 570] width 36 height 12
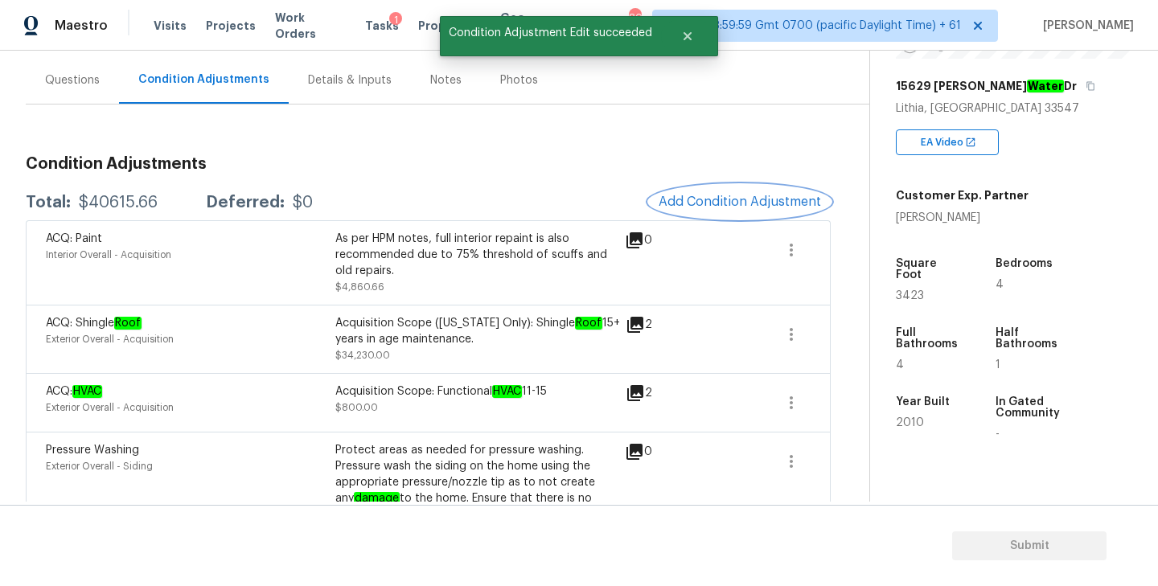
scroll to position [0, 0]
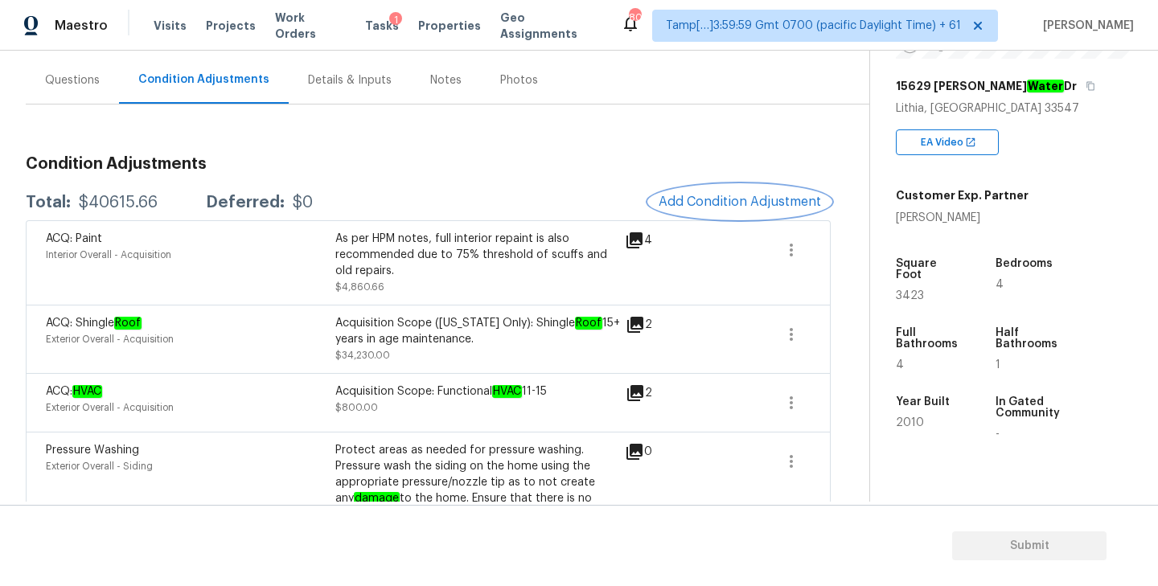
click at [748, 198] on span "Add Condition Adjustment" at bounding box center [740, 202] width 162 height 14
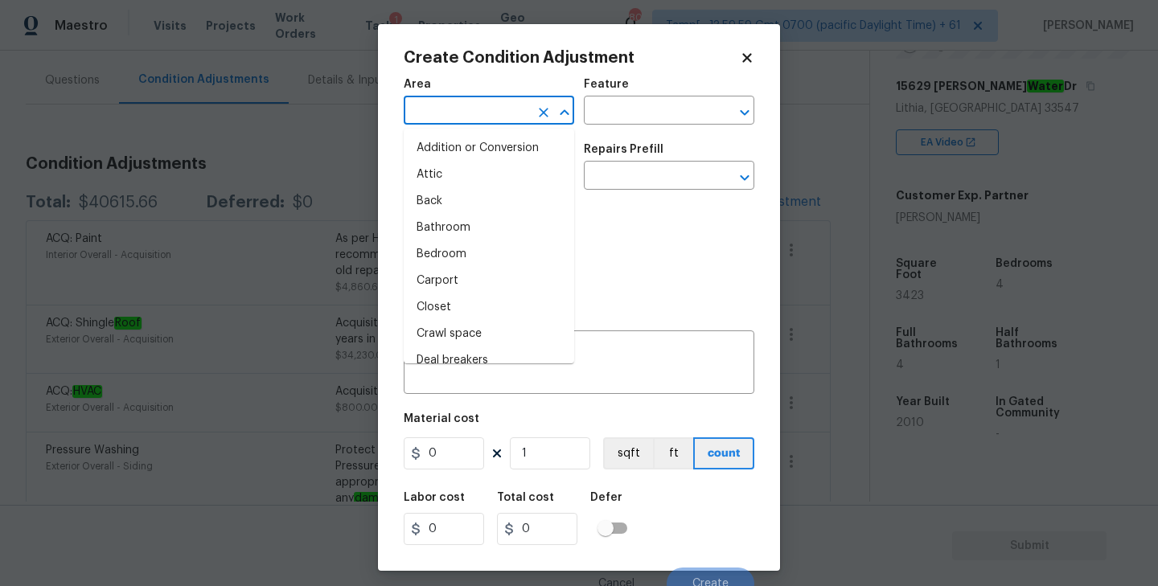
click at [506, 107] on input "text" at bounding box center [466, 112] width 125 height 25
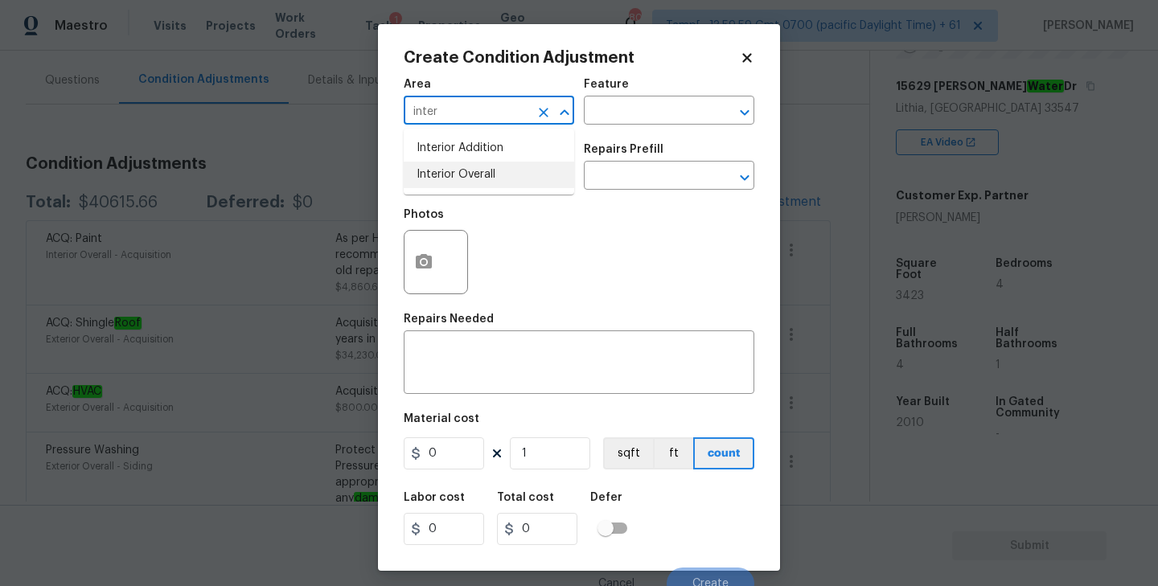
click at [507, 180] on li "Interior Overall" at bounding box center [489, 175] width 170 height 27
type input "Interior Overall"
click at [660, 111] on input "text" at bounding box center [646, 112] width 125 height 25
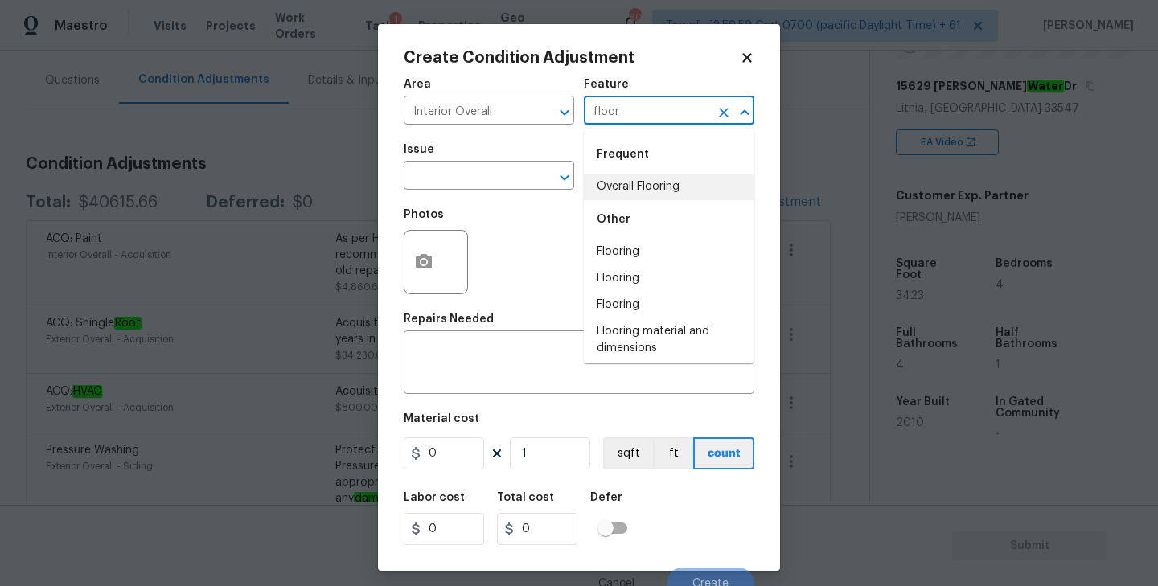
click at [673, 193] on li "Overall Flooring" at bounding box center [669, 187] width 170 height 27
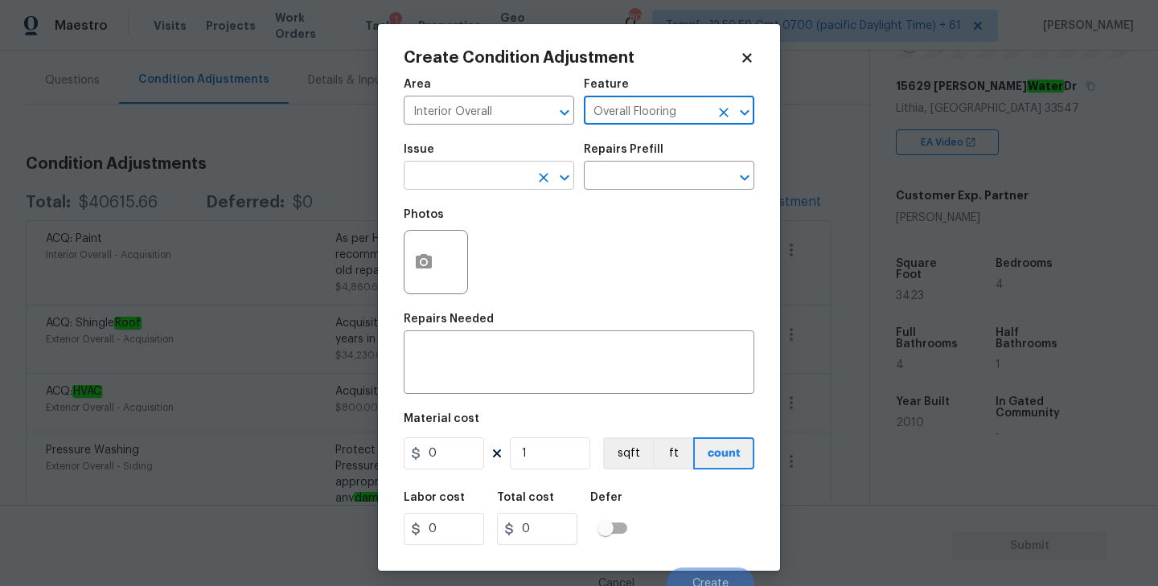
type input "Overall Flooring"
click at [493, 173] on input "text" at bounding box center [466, 177] width 125 height 25
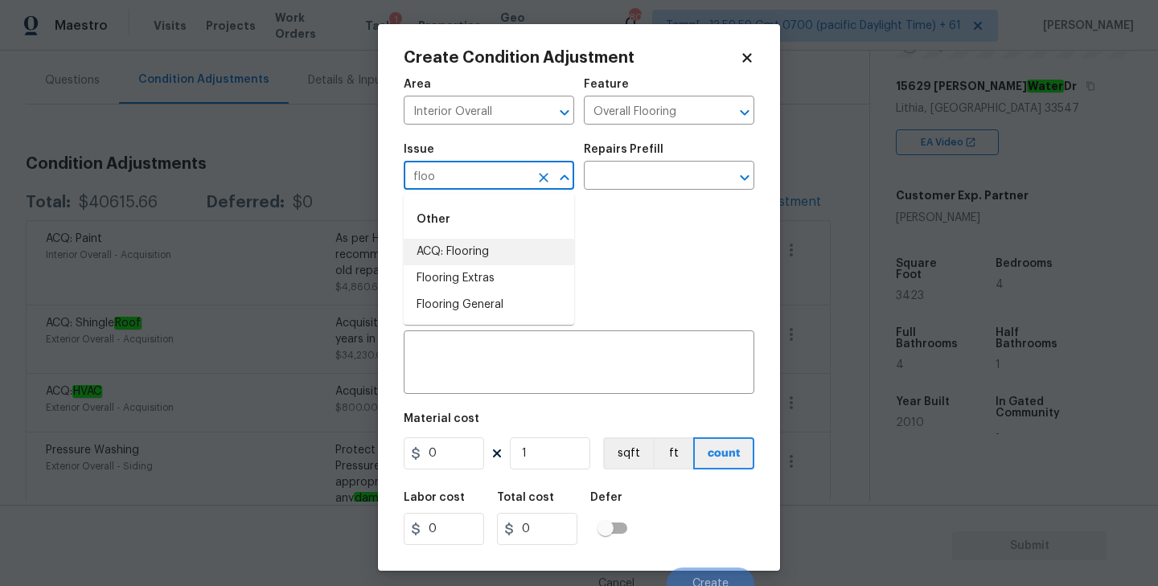
click at [494, 261] on li "ACQ: Flooring" at bounding box center [489, 252] width 170 height 27
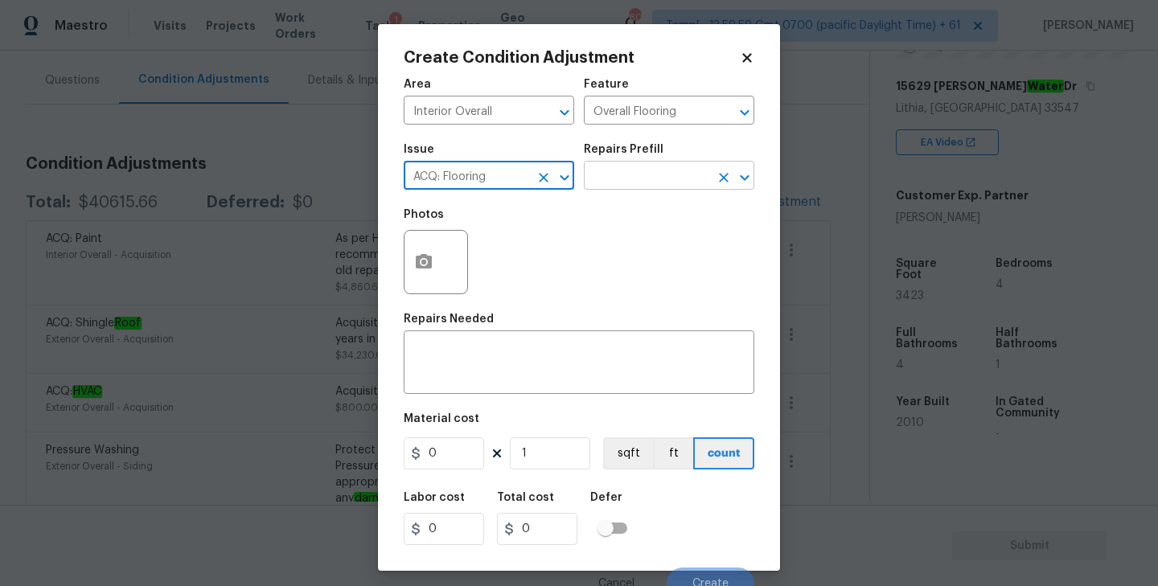
click at [740, 177] on icon "Open" at bounding box center [744, 177] width 9 height 6
type input "ACQ: Flooring"
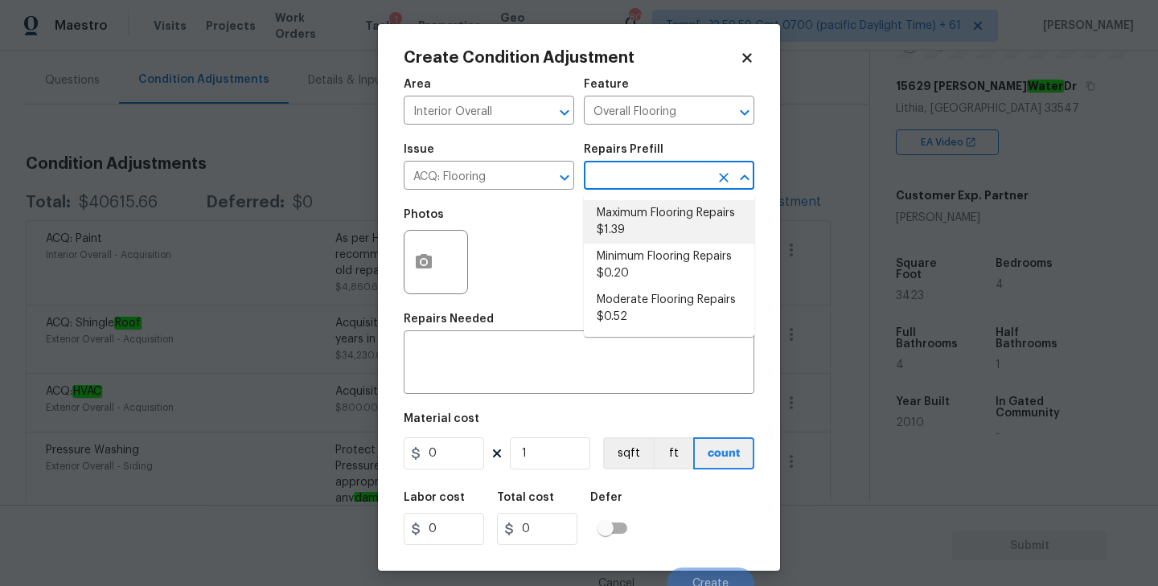
click at [652, 219] on li "Maximum Flooring Repairs $1.39" at bounding box center [669, 221] width 170 height 43
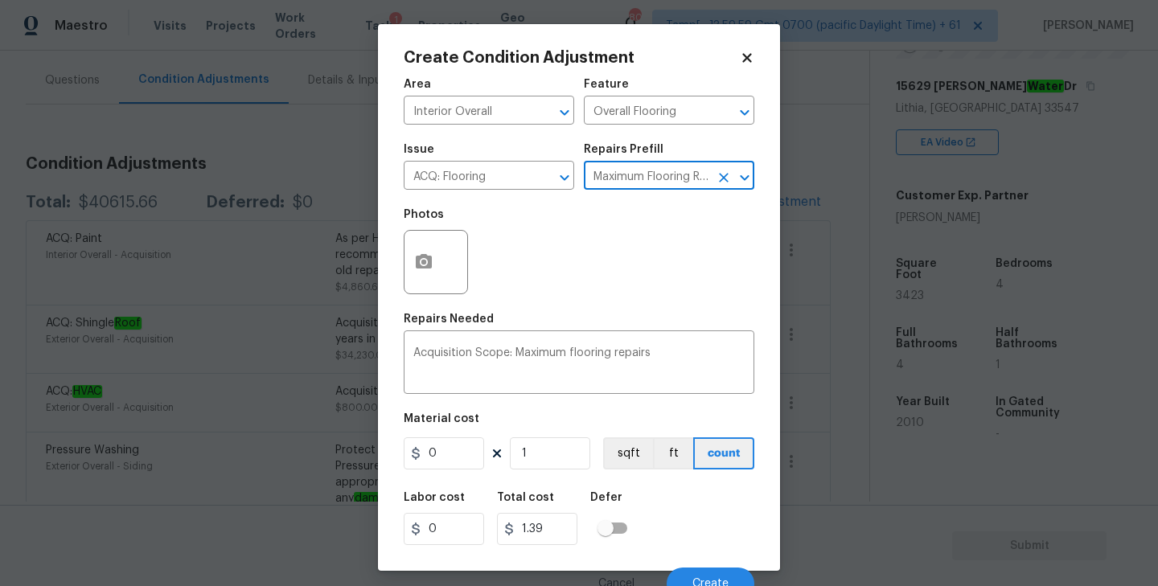
type input "Acquisition"
type textarea "Acquisition Scope: Maximum flooring repairs"
type input "1.39"
click at [541, 460] on input "1" at bounding box center [550, 453] width 80 height 32
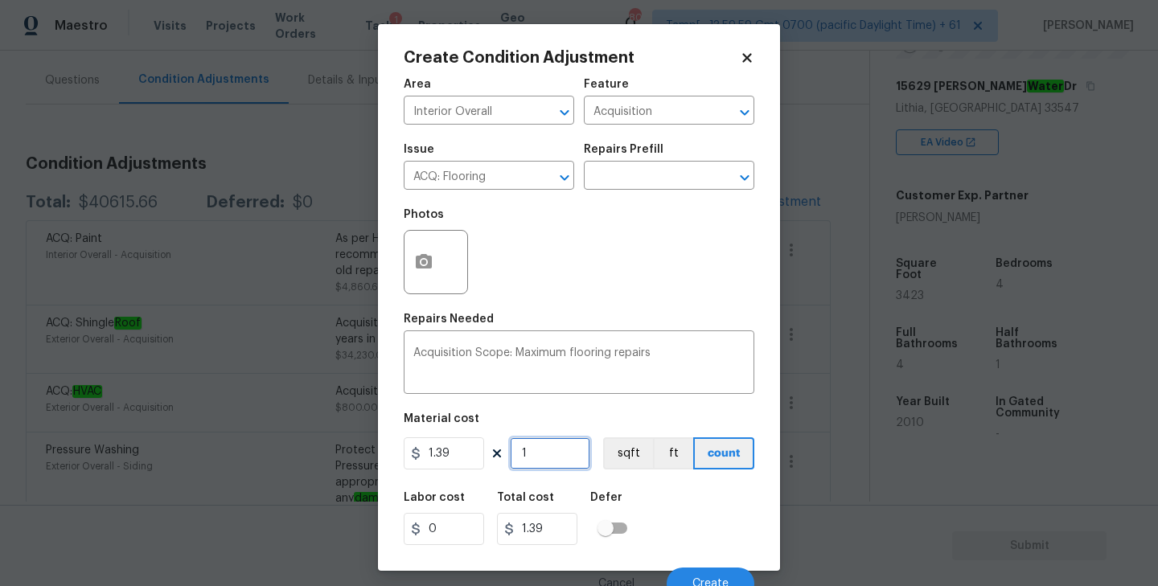
type input "0"
type input "3"
type input "4.17"
type input "34"
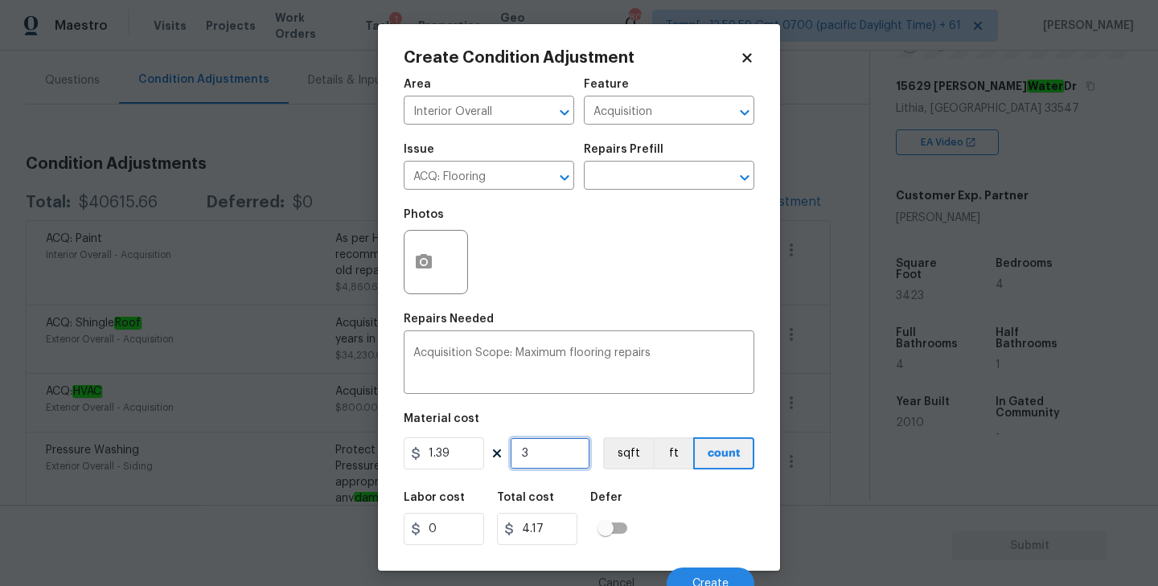
type input "47.26"
type input "342"
type input "475.38"
type input "3423"
type input "4757.97"
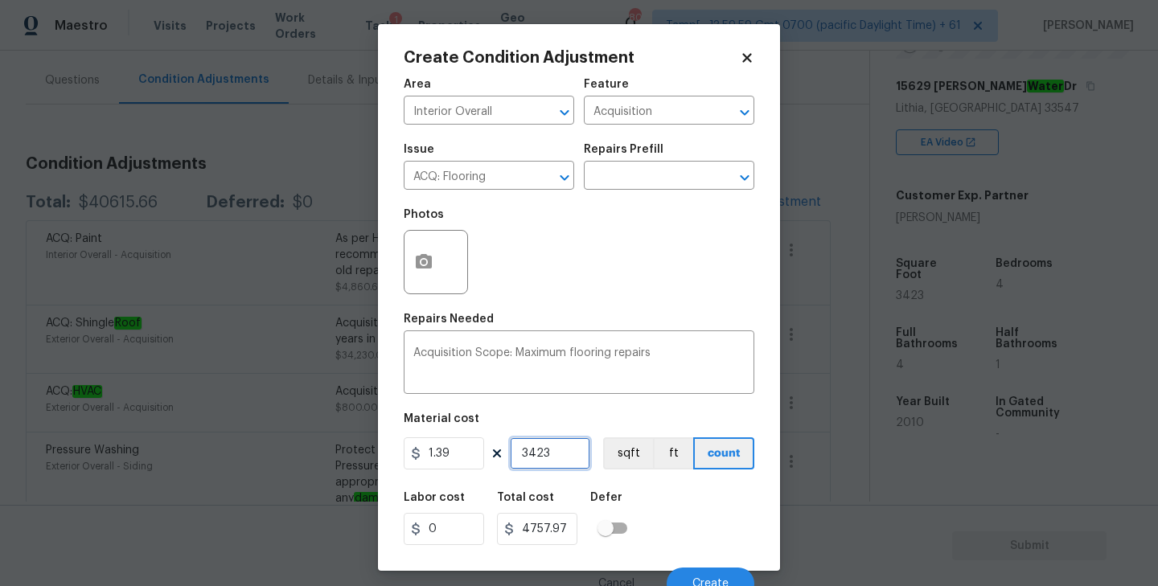
type input "3423"
click at [607, 358] on textarea "Acquisition Scope: Maximum flooring repairs" at bounding box center [578, 364] width 331 height 34
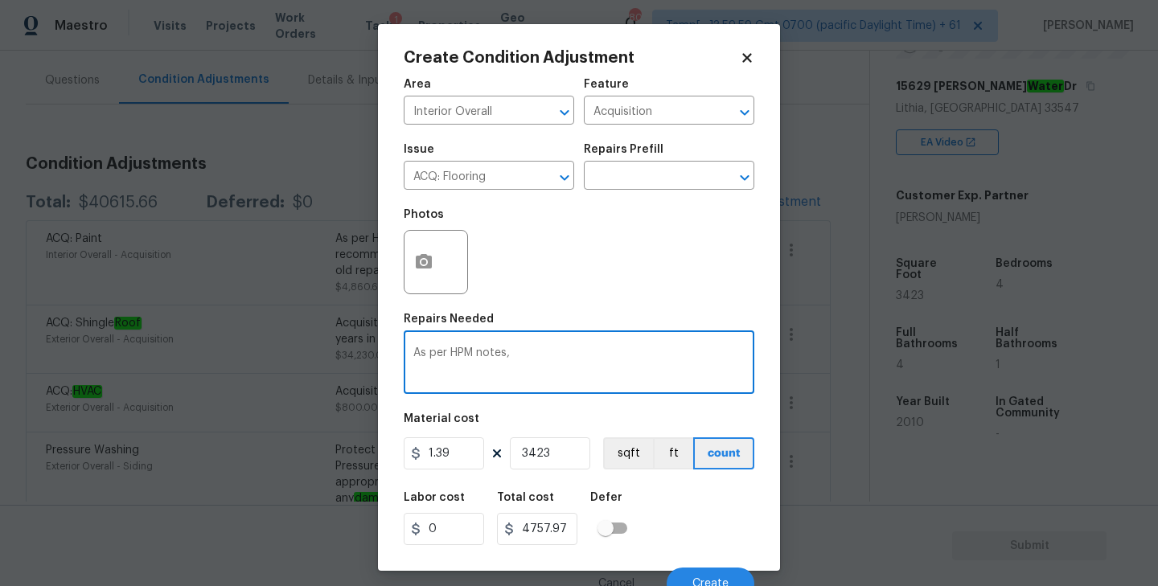
paste textarea "Resilient plank flooring on first floor common areas. Carpet on second floor is…"
click at [517, 346] on div "As per HPM notes, Resilient plank flooring on first floor common areas. Carpet …" at bounding box center [579, 365] width 351 height 60
click at [518, 350] on textarea "As per HPM notes, Resilient plank flooring on first floor common areas. Carpet …" at bounding box center [578, 364] width 331 height 34
click at [619, 374] on textarea "As per HPM notes, resilient plank flooring on first floor common areas. Carpet …" at bounding box center [578, 364] width 331 height 34
type textarea "As per HPM notes, resilient plank flooring on first floor common areas. Carpet …"
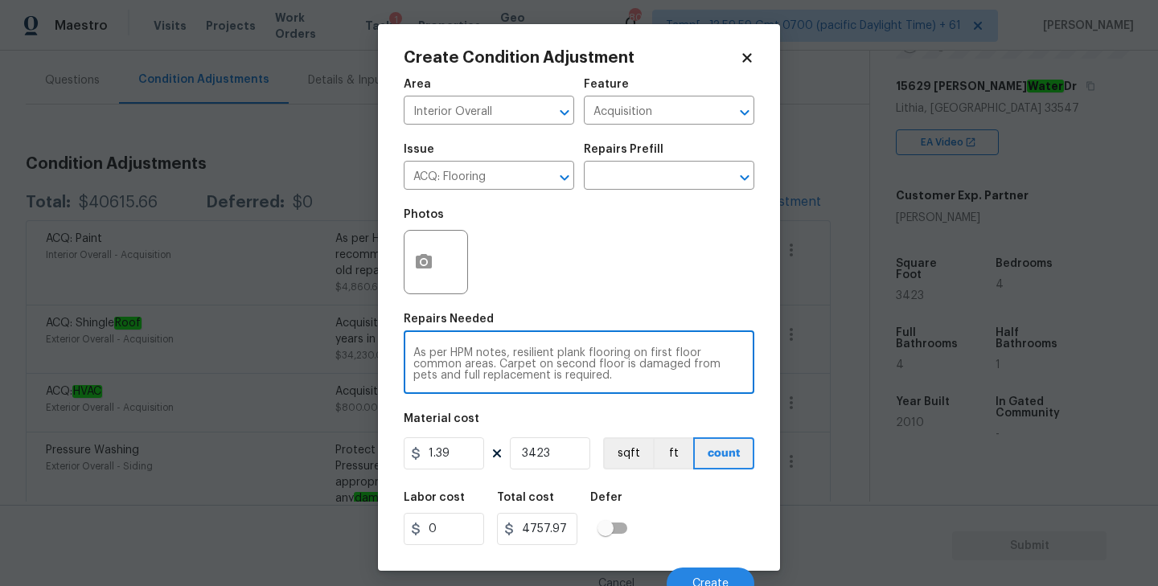
drag, startPoint x: 597, startPoint y: 377, endPoint x: 404, endPoint y: 358, distance: 194.7
click at [404, 358] on div "As per HPM notes, resilient plank flooring on first floor common areas. Carpet …" at bounding box center [579, 365] width 351 height 60
click at [552, 372] on textarea "As per HPM notes, resilient plank flooring on first floor common areas. Carpet …" at bounding box center [578, 364] width 331 height 34
drag, startPoint x: 498, startPoint y: 366, endPoint x: 614, endPoint y: 374, distance: 116.9
click at [614, 374] on textarea "As per HPM notes, resilient plank flooring on first floor common areas. Carpet …" at bounding box center [578, 364] width 331 height 34
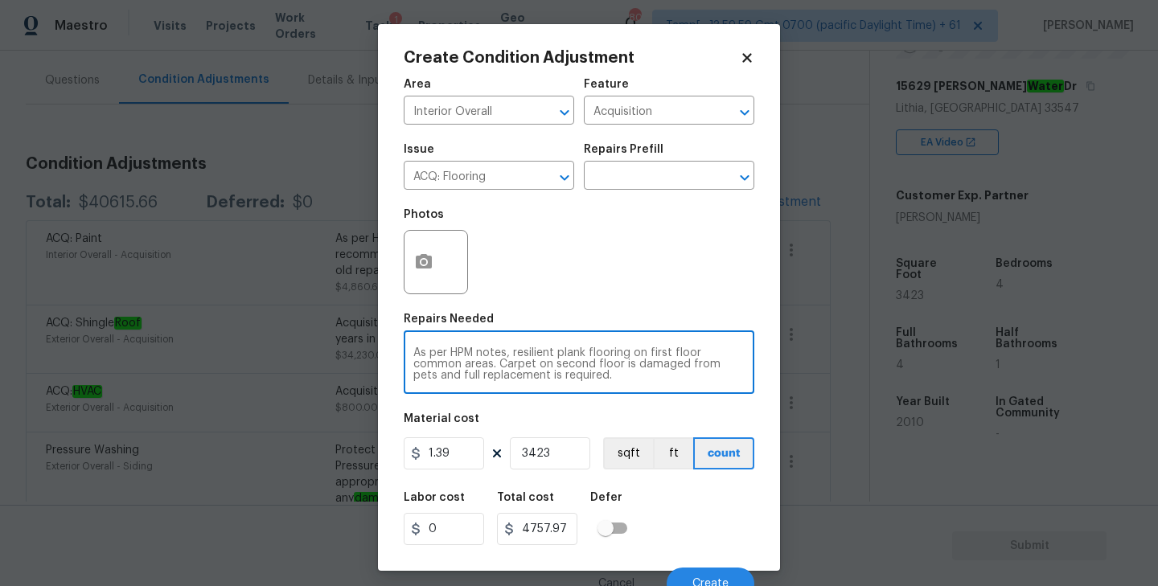
click at [590, 240] on div "Photos" at bounding box center [579, 251] width 351 height 105
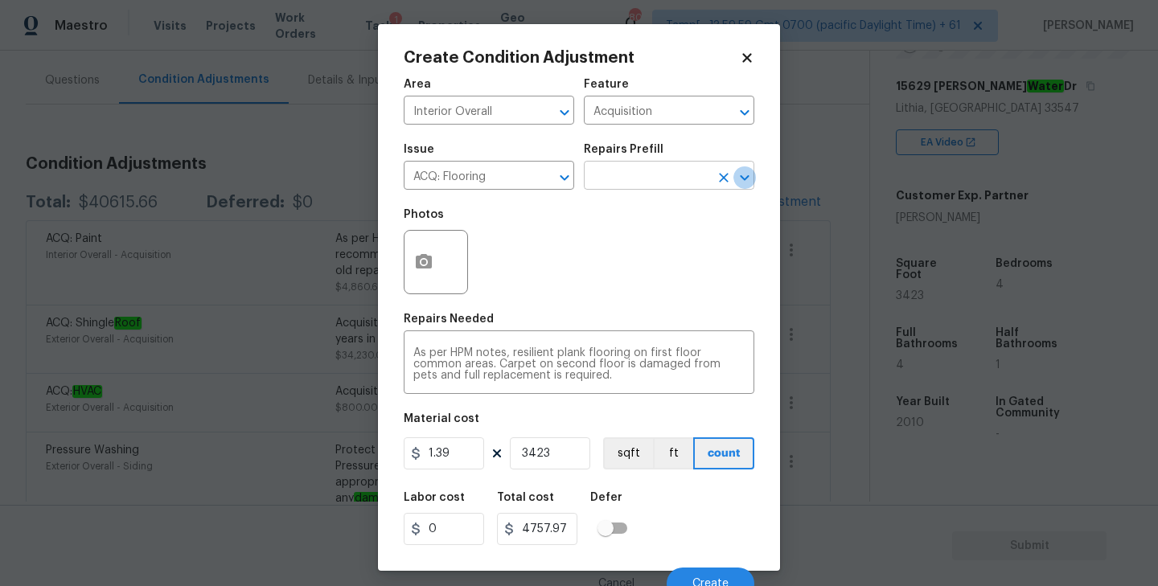
click at [746, 174] on icon "Open" at bounding box center [744, 177] width 19 height 19
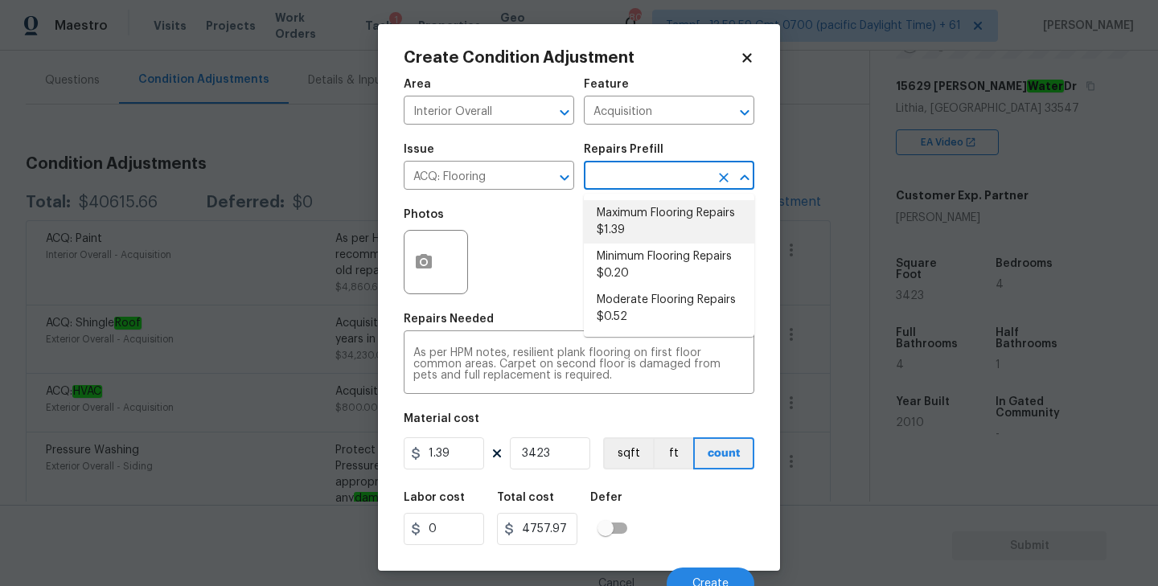
click at [642, 222] on li "Maximum Flooring Repairs $1.39" at bounding box center [669, 221] width 170 height 43
type textarea "Acquisition Scope: Maximum flooring repairs"
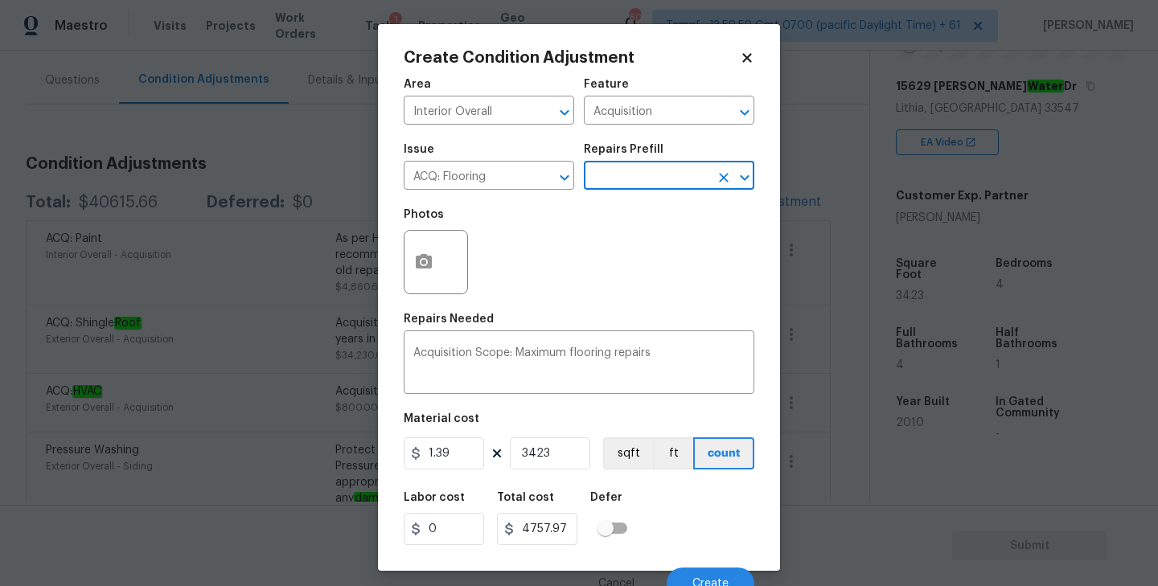
click at [582, 253] on div "Photos" at bounding box center [579, 251] width 351 height 105
click at [427, 261] on icon "button" at bounding box center [424, 261] width 16 height 14
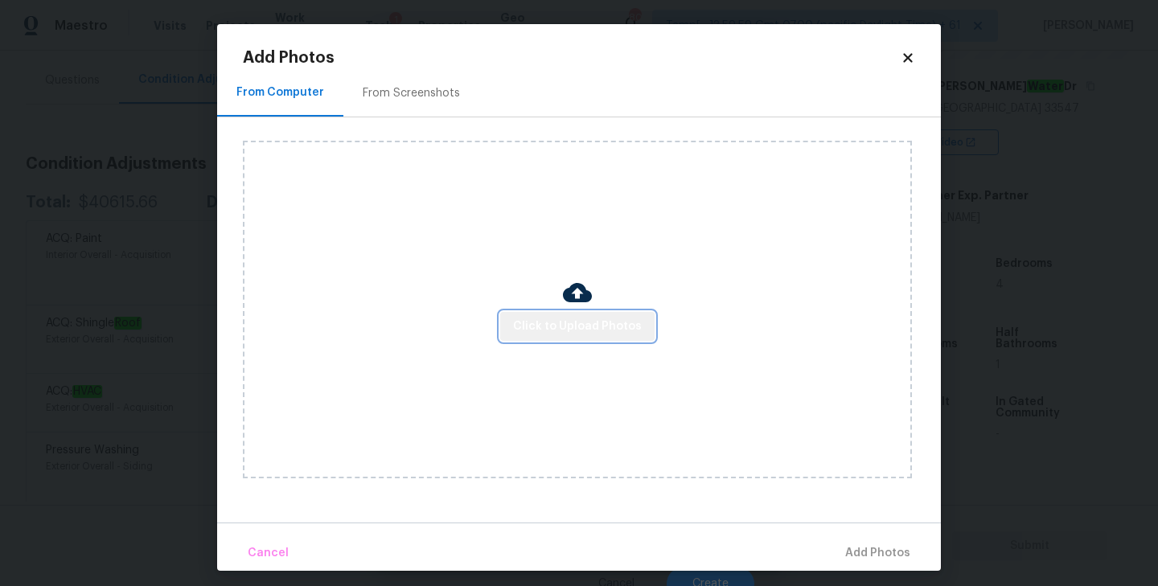
click at [589, 323] on span "Click to Upload Photos" at bounding box center [577, 327] width 129 height 20
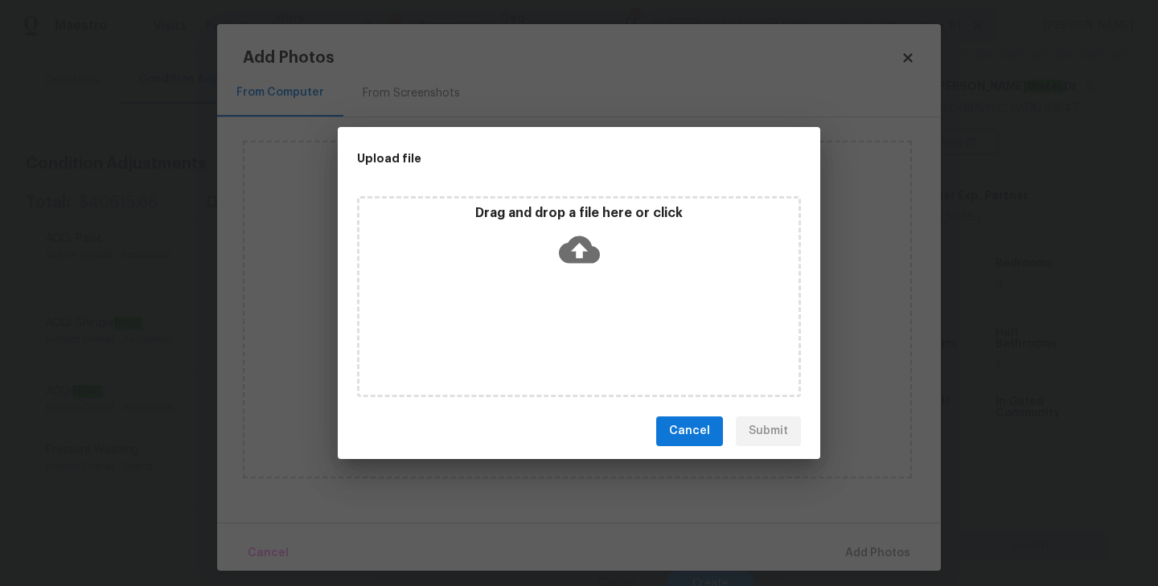
click at [577, 244] on icon at bounding box center [579, 249] width 41 height 41
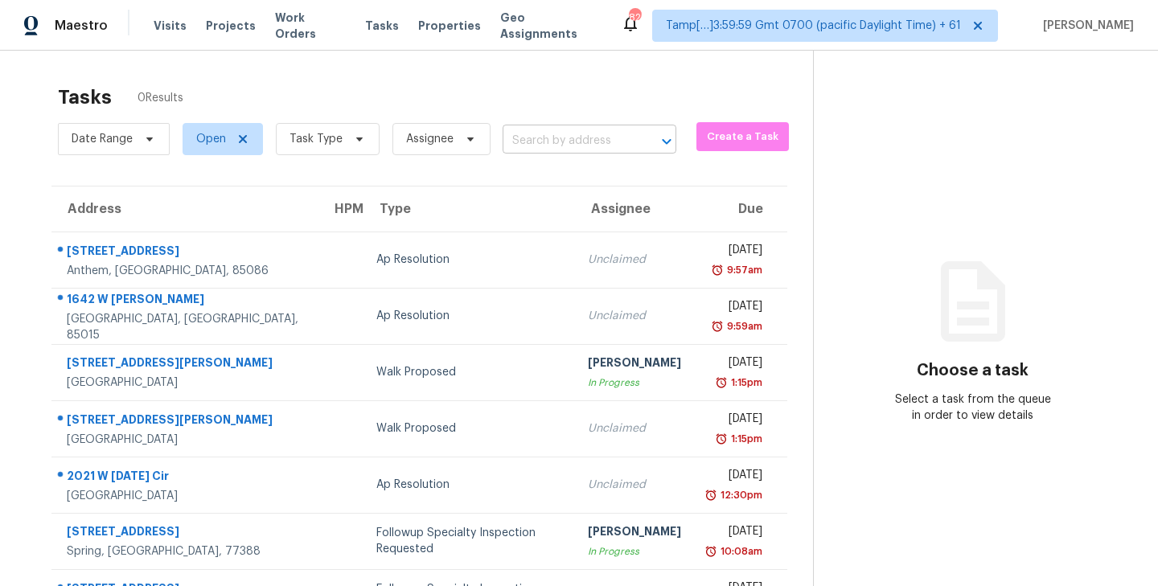
click at [546, 142] on input "text" at bounding box center [567, 141] width 129 height 25
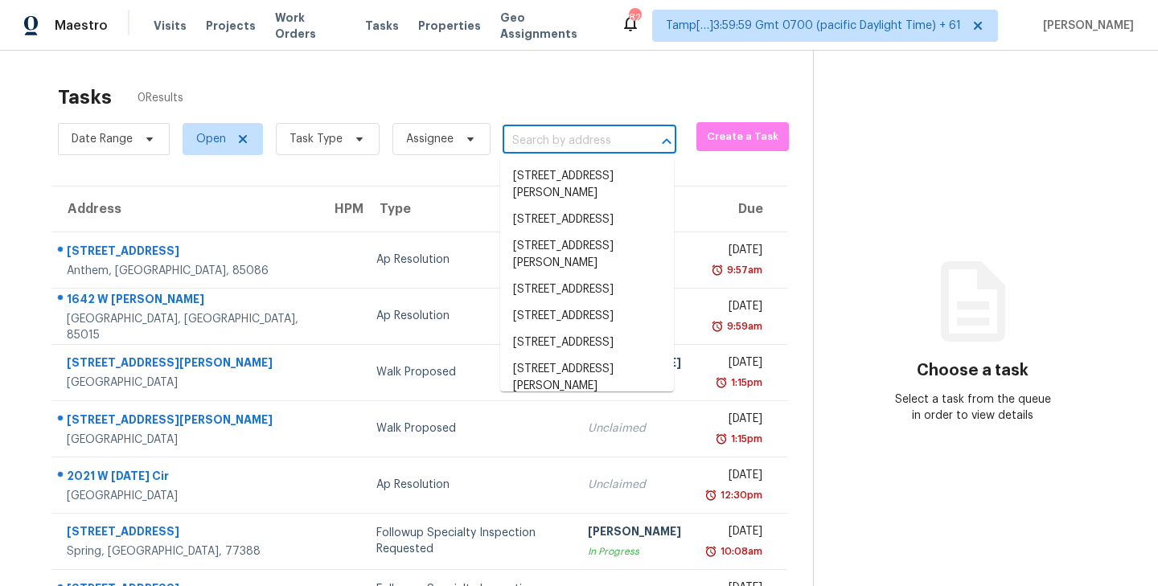
paste input "[STREET_ADDRESS]"
type input "[STREET_ADDRESS]"
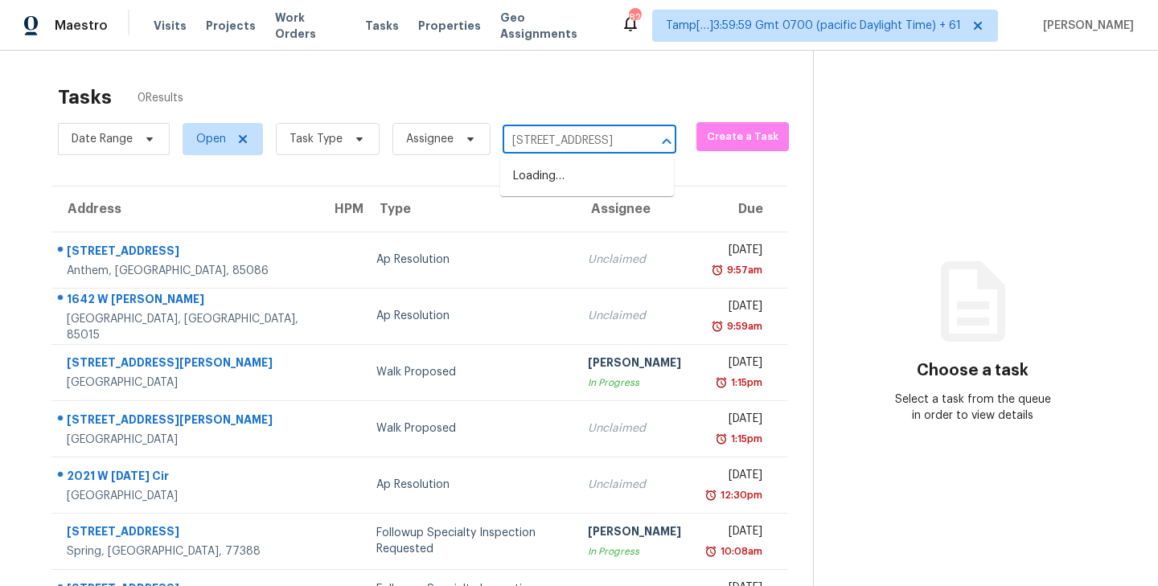
scroll to position [0, 117]
click at [571, 185] on li "[STREET_ADDRESS]" at bounding box center [587, 176] width 174 height 27
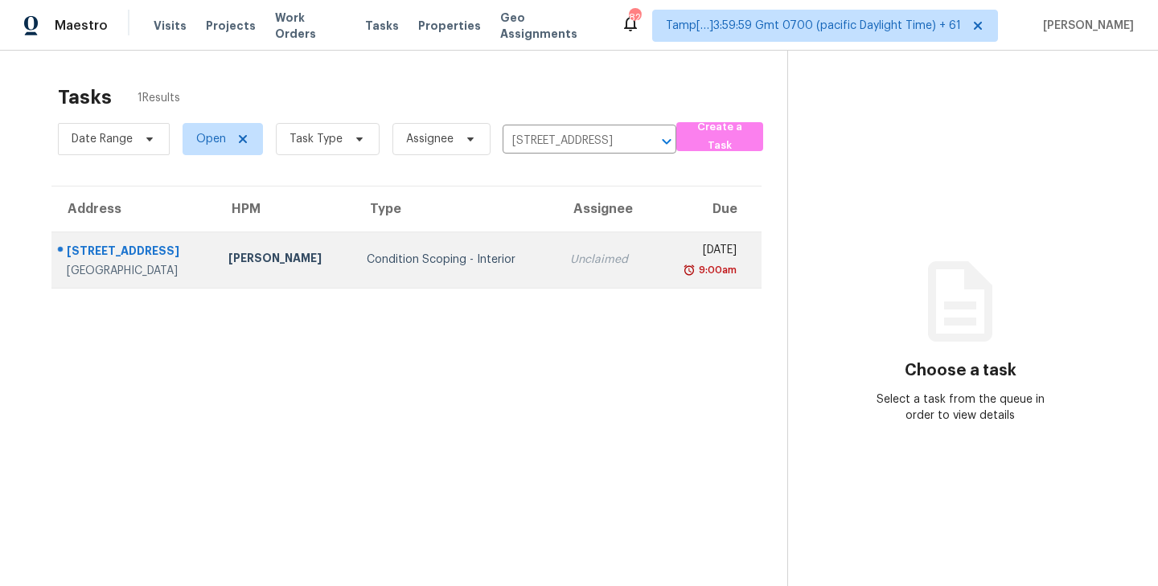
click at [557, 257] on td "Unclaimed" at bounding box center [605, 260] width 97 height 56
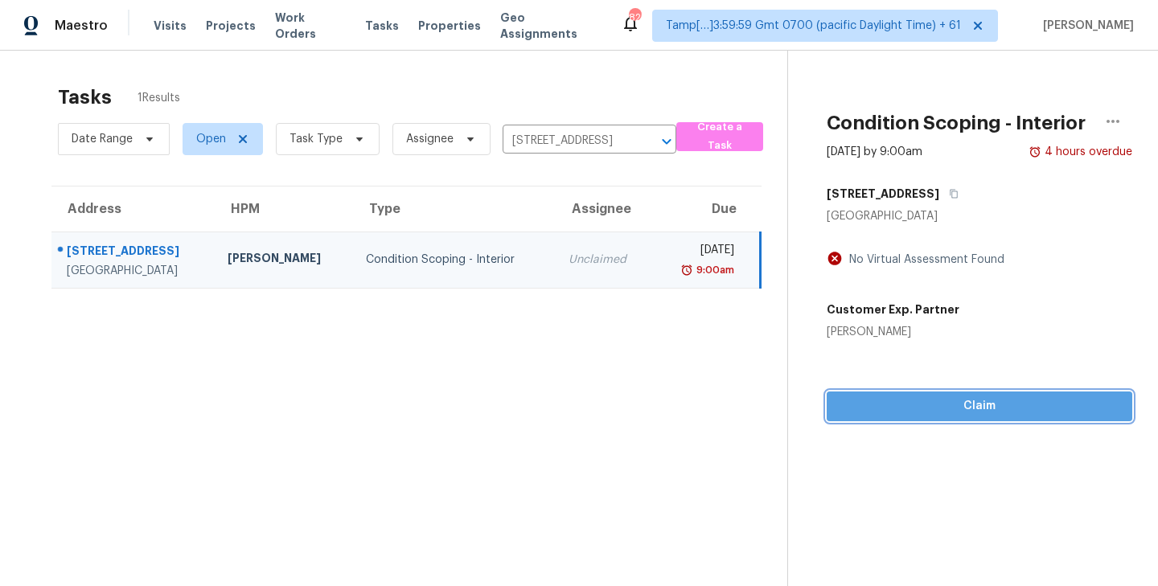
click at [990, 403] on span "Claim" at bounding box center [979, 406] width 280 height 20
